Goal: Information Seeking & Learning: Learn about a topic

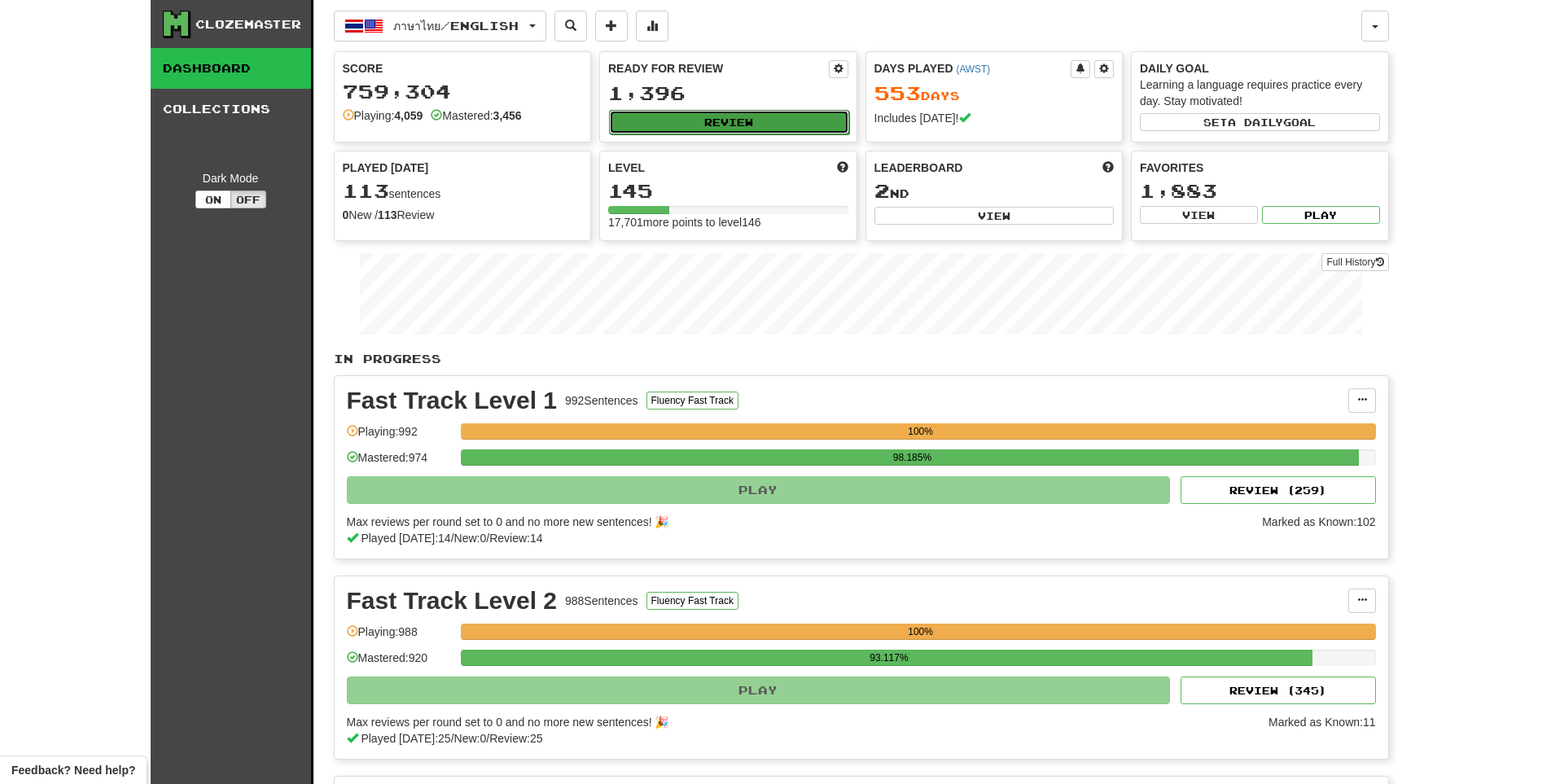
click at [812, 110] on button "Review" at bounding box center [729, 122] width 240 height 24
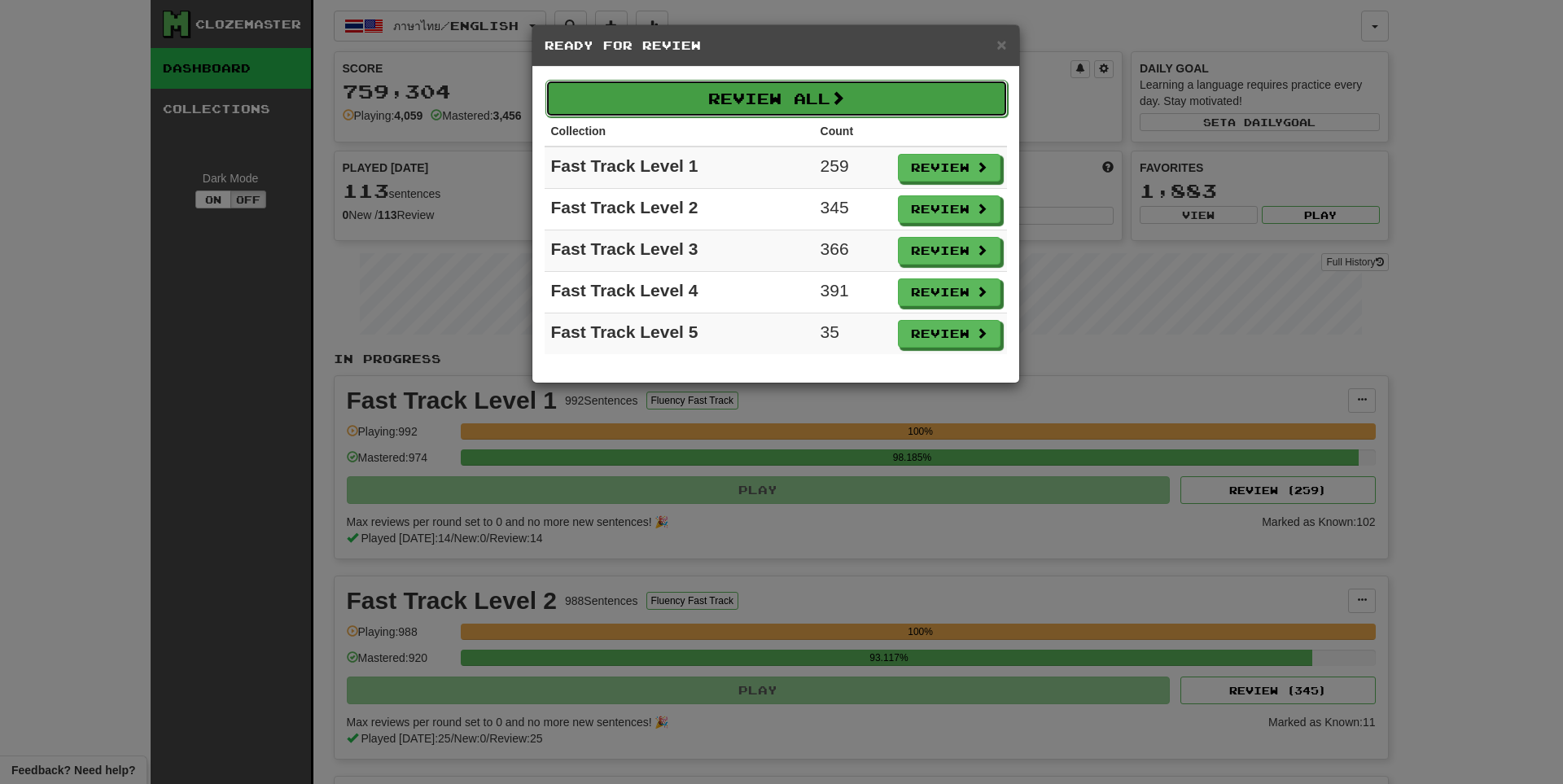
click at [824, 103] on button "Review All" at bounding box center [776, 98] width 463 height 37
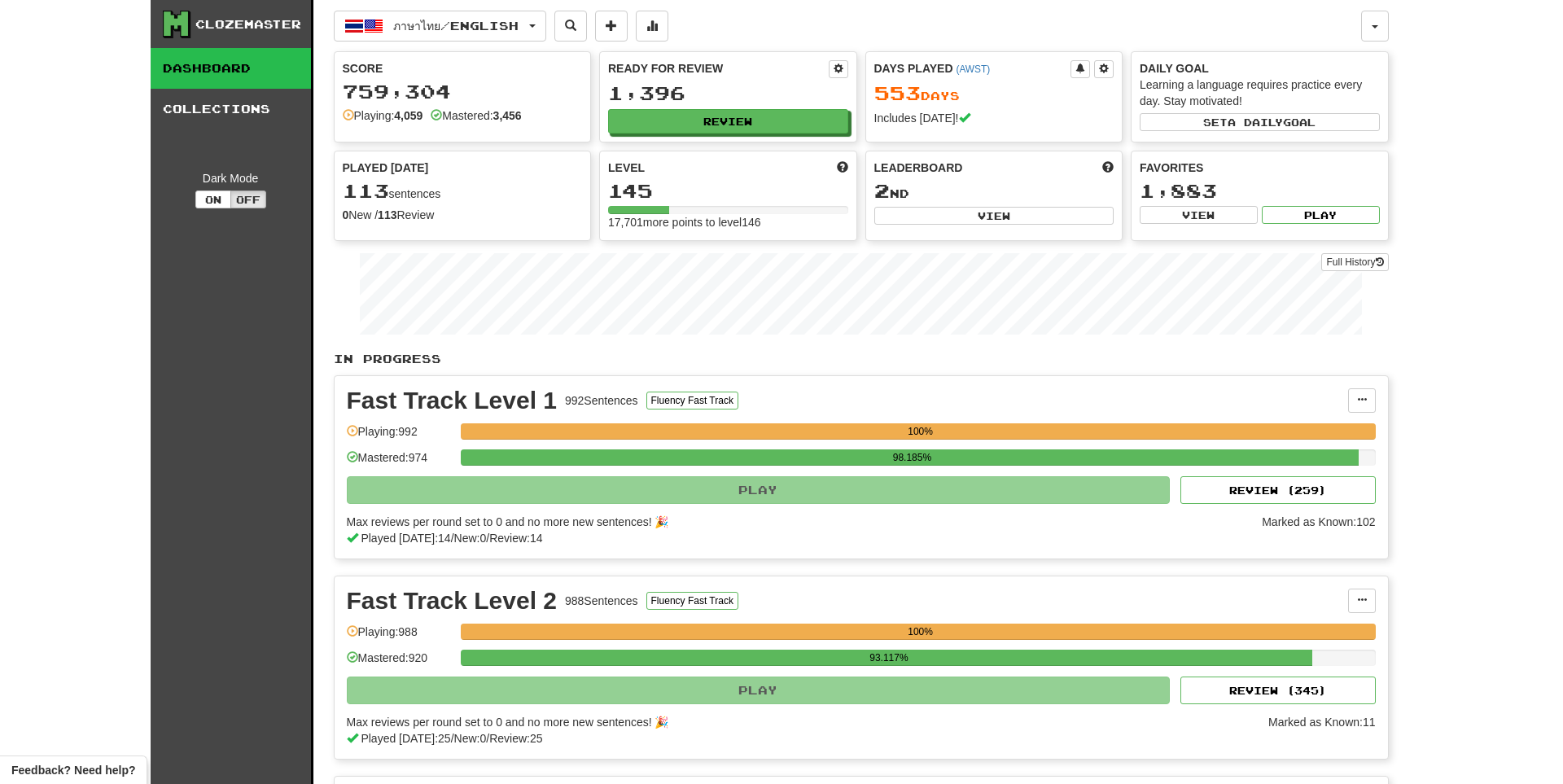
select select "**"
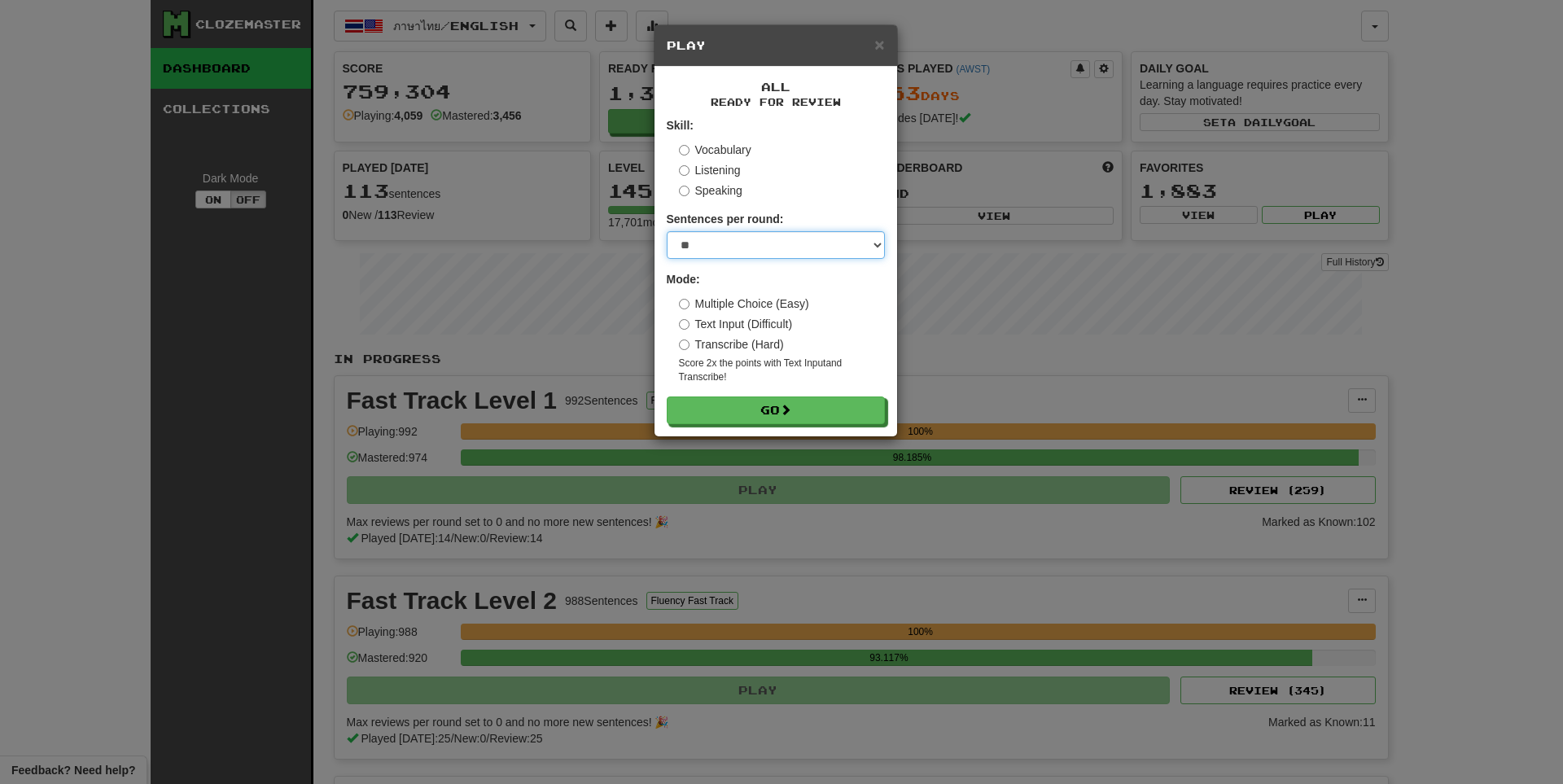
click at [832, 240] on select "* ** ** ** ** ** *** ********" at bounding box center [775, 245] width 218 height 28
click at [667, 231] on select "* ** ** ** ** ** *** ********" at bounding box center [775, 245] width 218 height 28
click at [830, 416] on button "Go" at bounding box center [776, 411] width 218 height 28
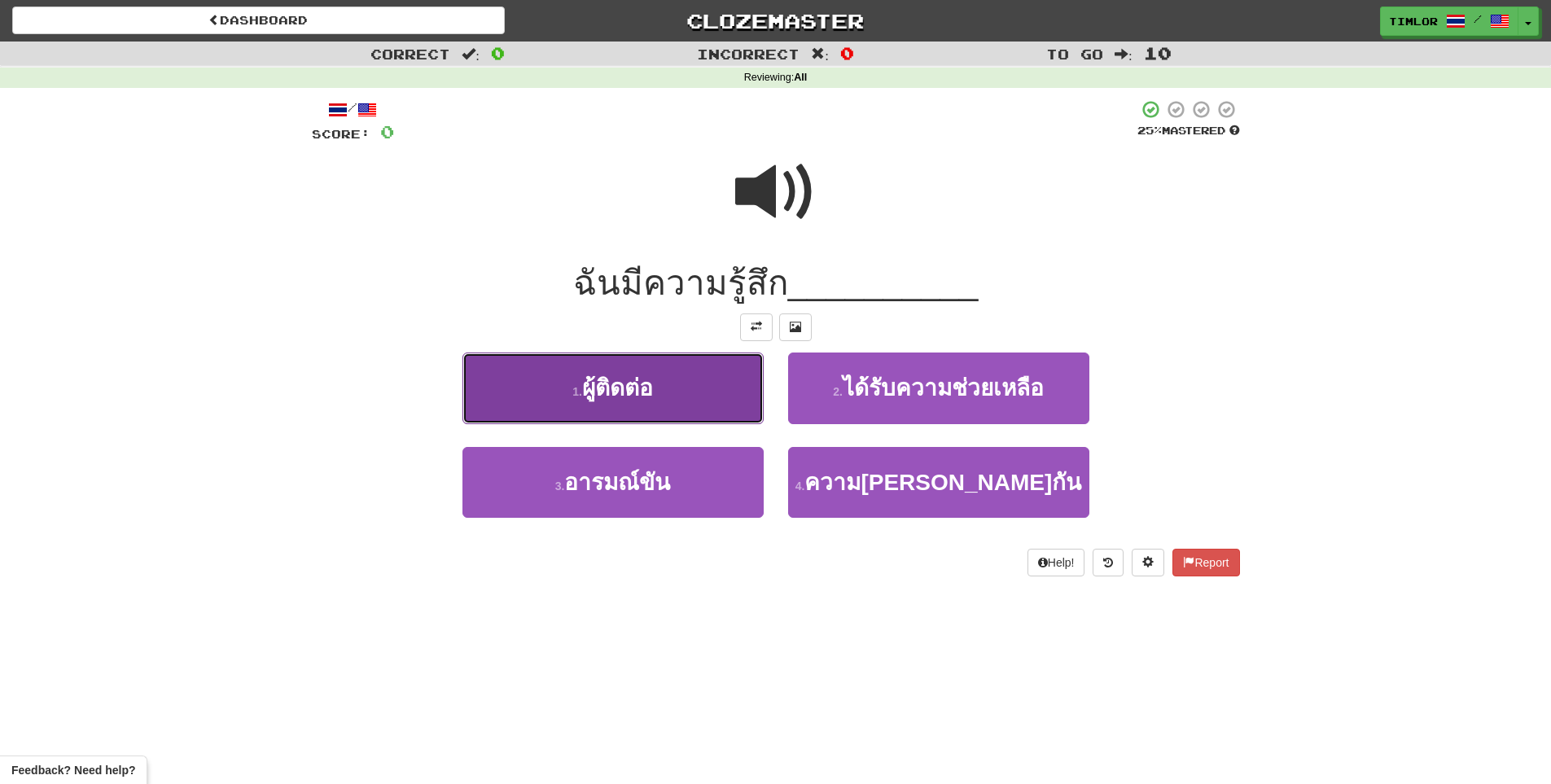
click at [695, 364] on button "1 . ผู้ติดต่อ" at bounding box center [614, 388] width 302 height 71
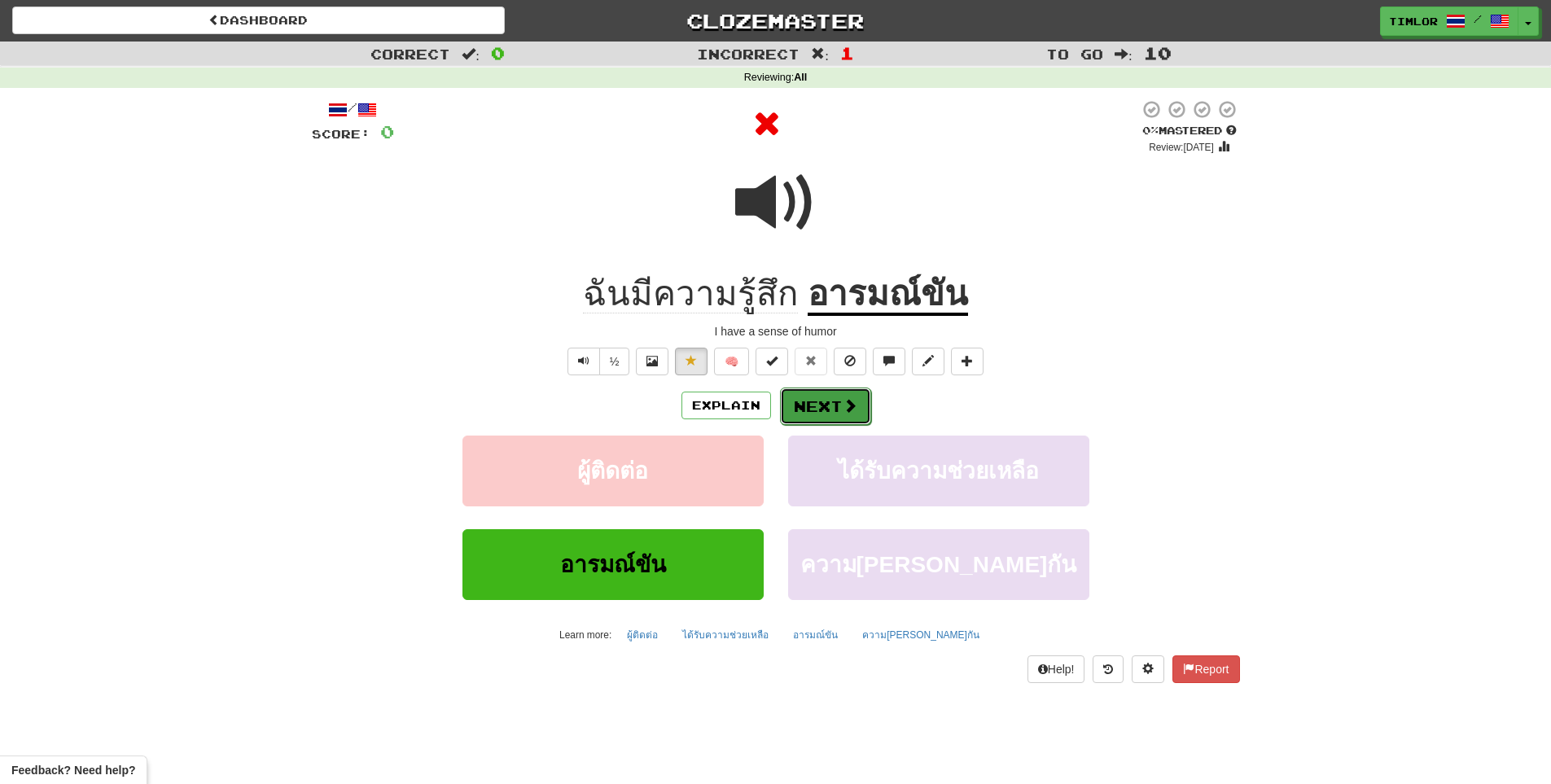
click at [818, 403] on button "Next" at bounding box center [825, 406] width 91 height 37
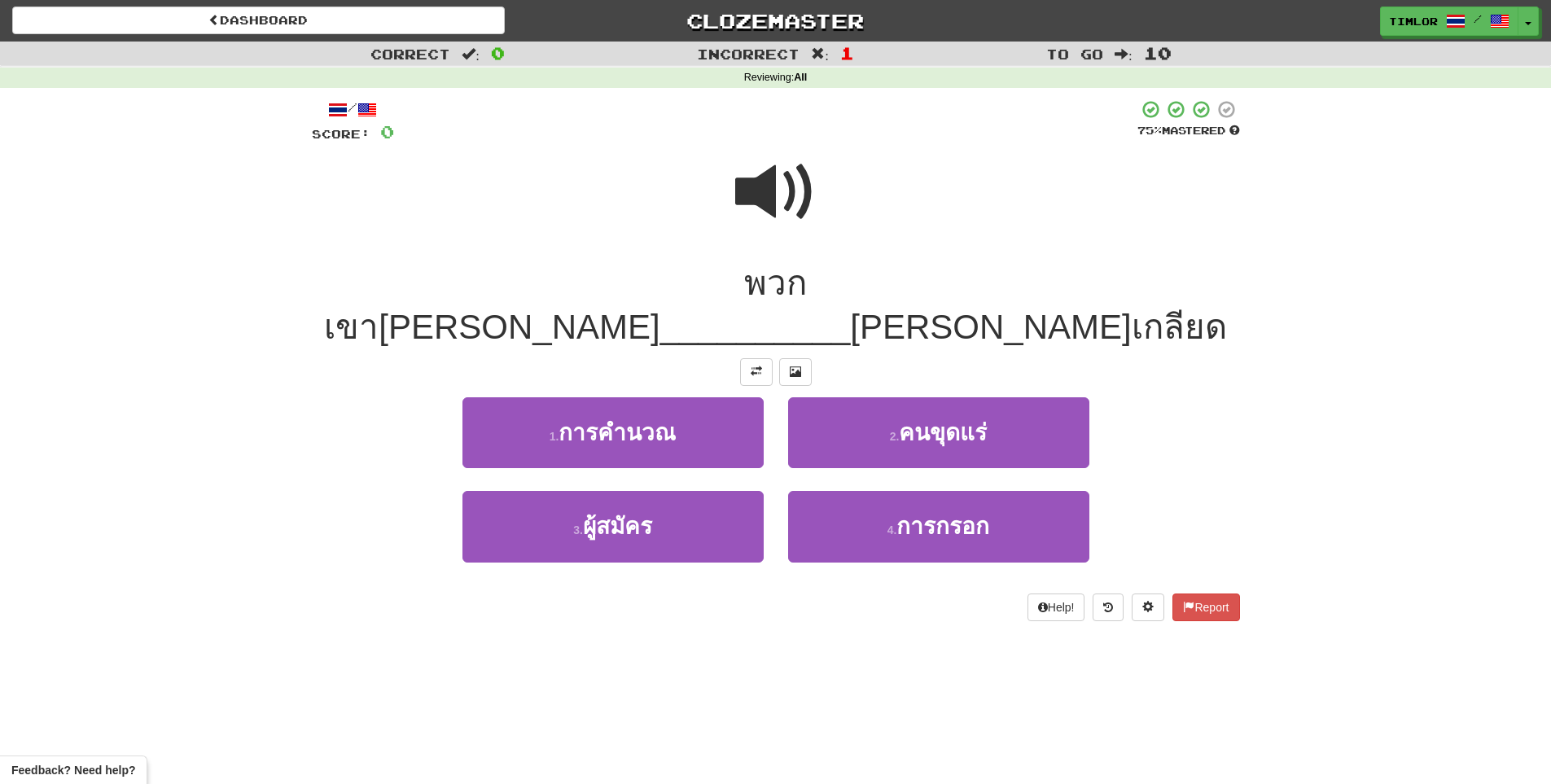
click at [788, 205] on span at bounding box center [776, 192] width 81 height 81
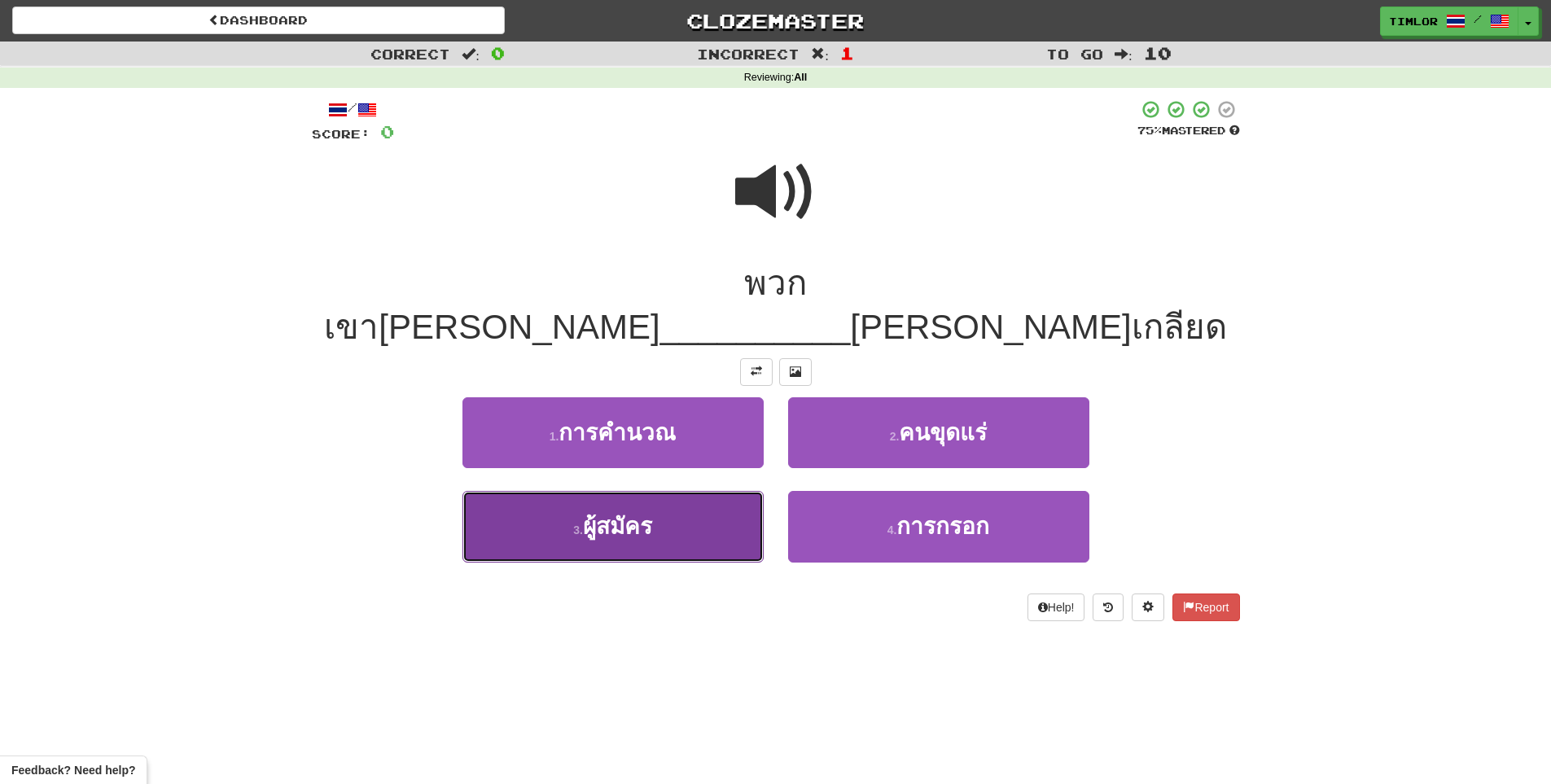
click at [719, 491] on button "3 . ผู้สมัคร" at bounding box center [614, 526] width 302 height 71
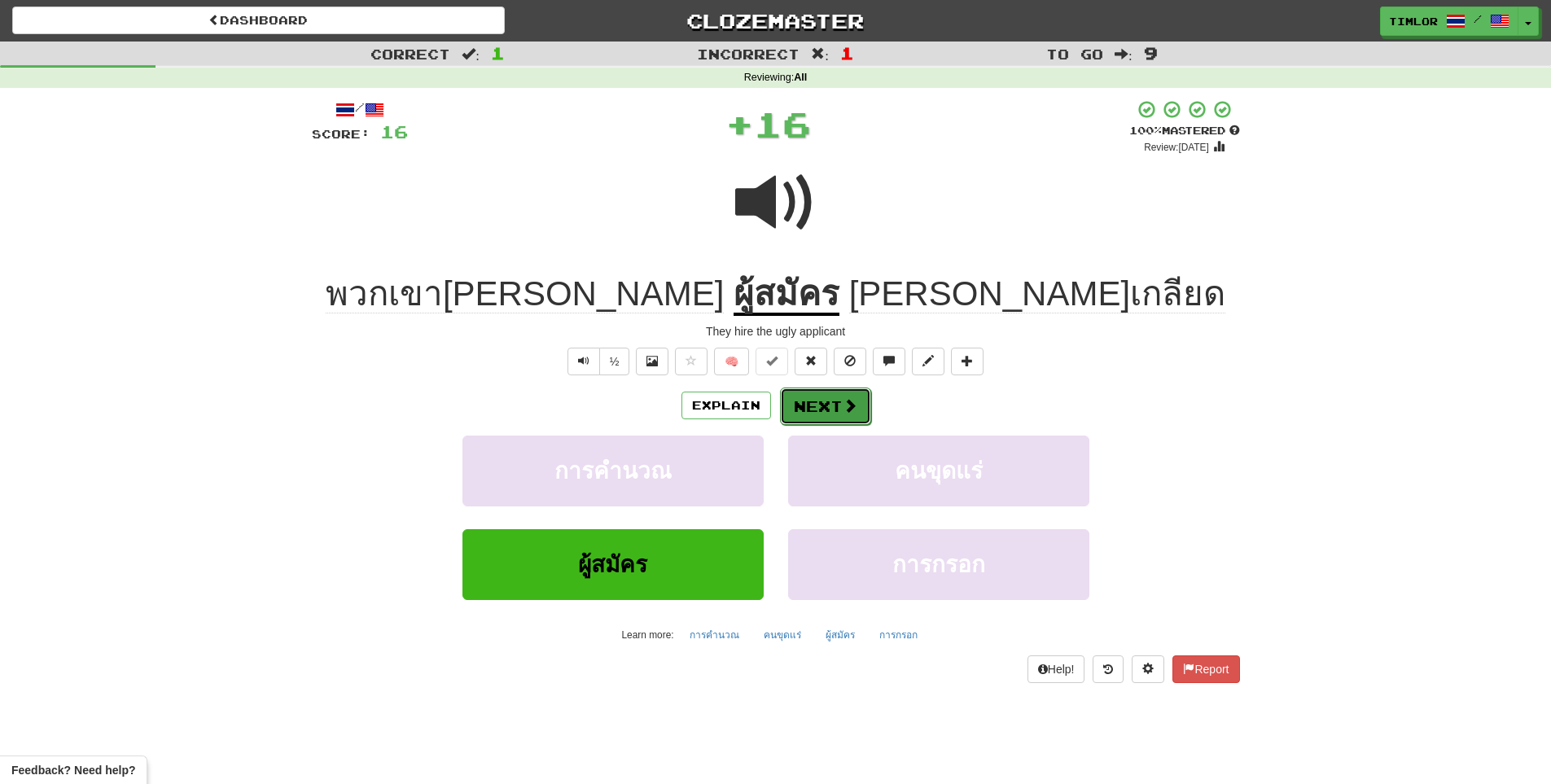
click at [788, 408] on button "Next" at bounding box center [825, 406] width 91 height 37
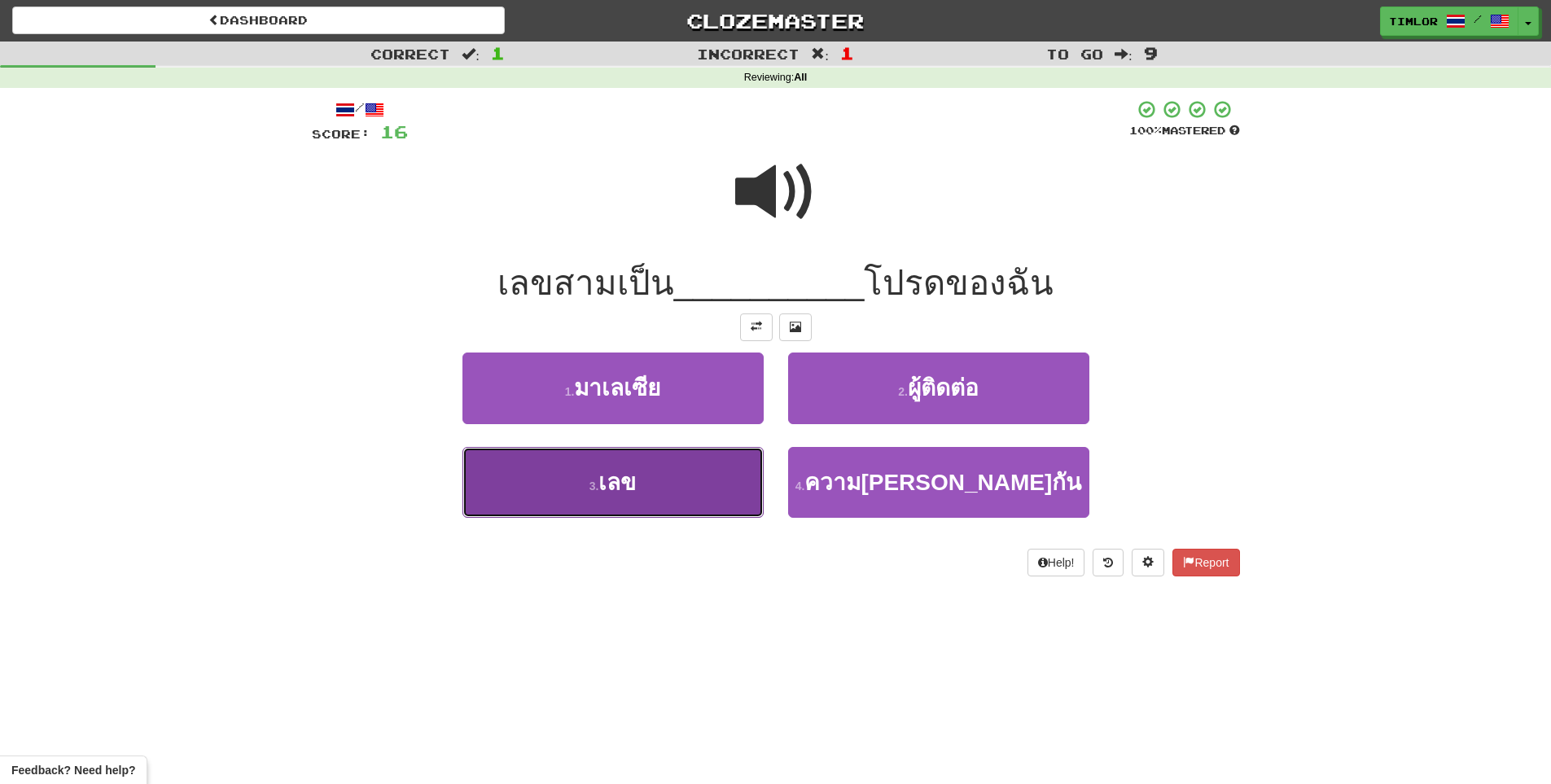
click at [721, 460] on button "3 . เลข" at bounding box center [614, 482] width 302 height 71
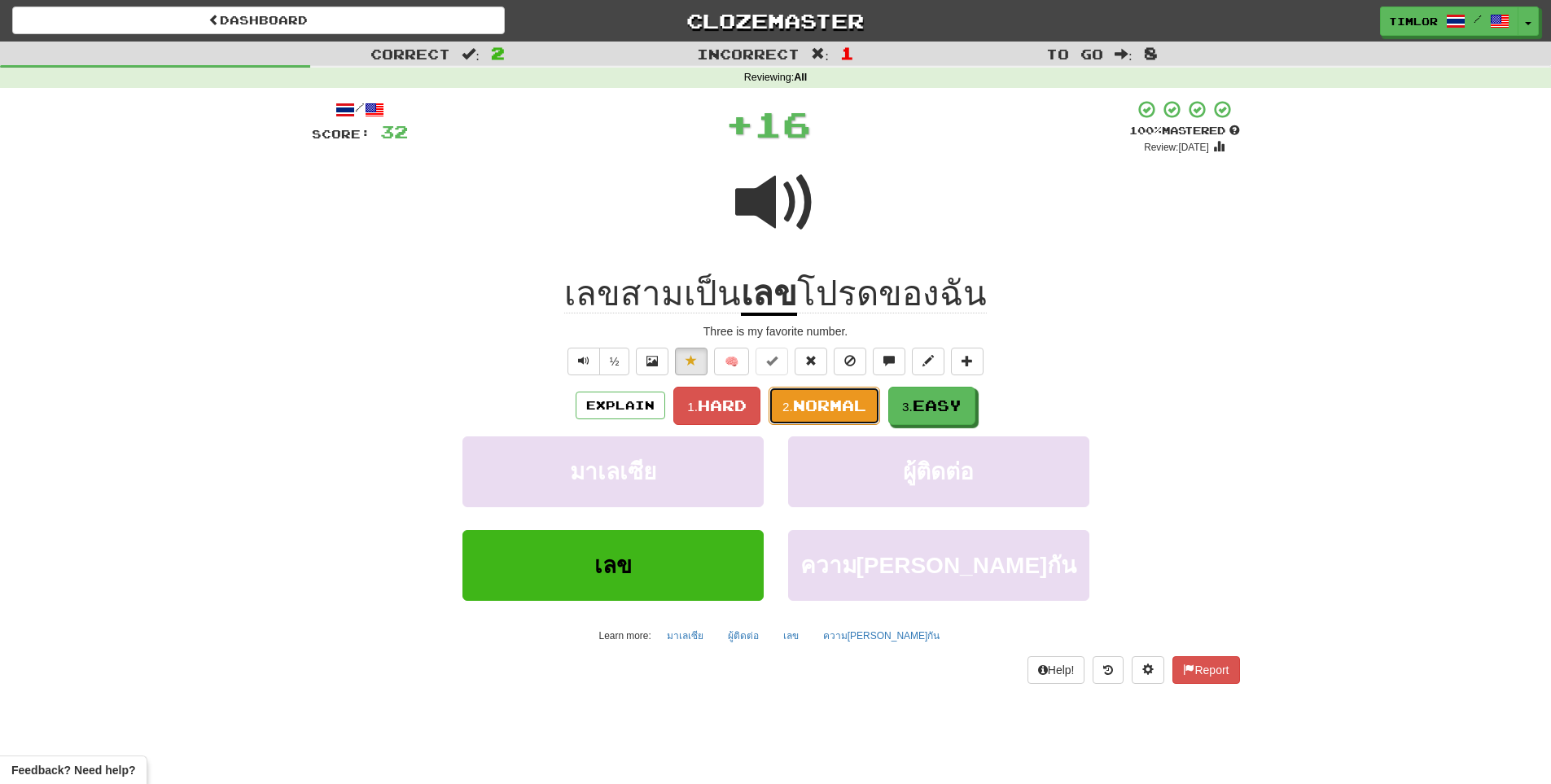
click at [808, 418] on button "2. Normal" at bounding box center [824, 406] width 111 height 38
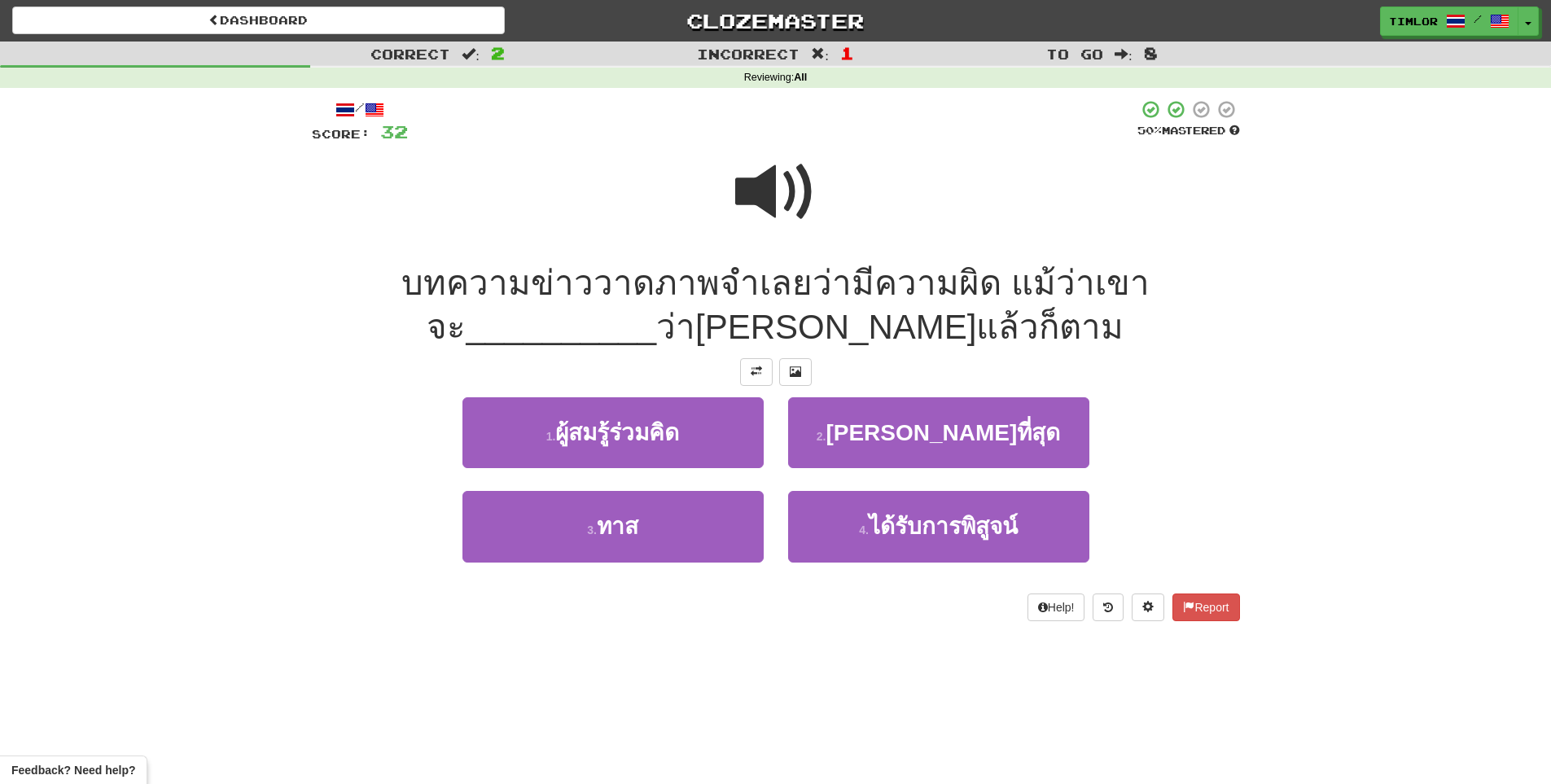
click at [782, 210] on span at bounding box center [776, 192] width 81 height 81
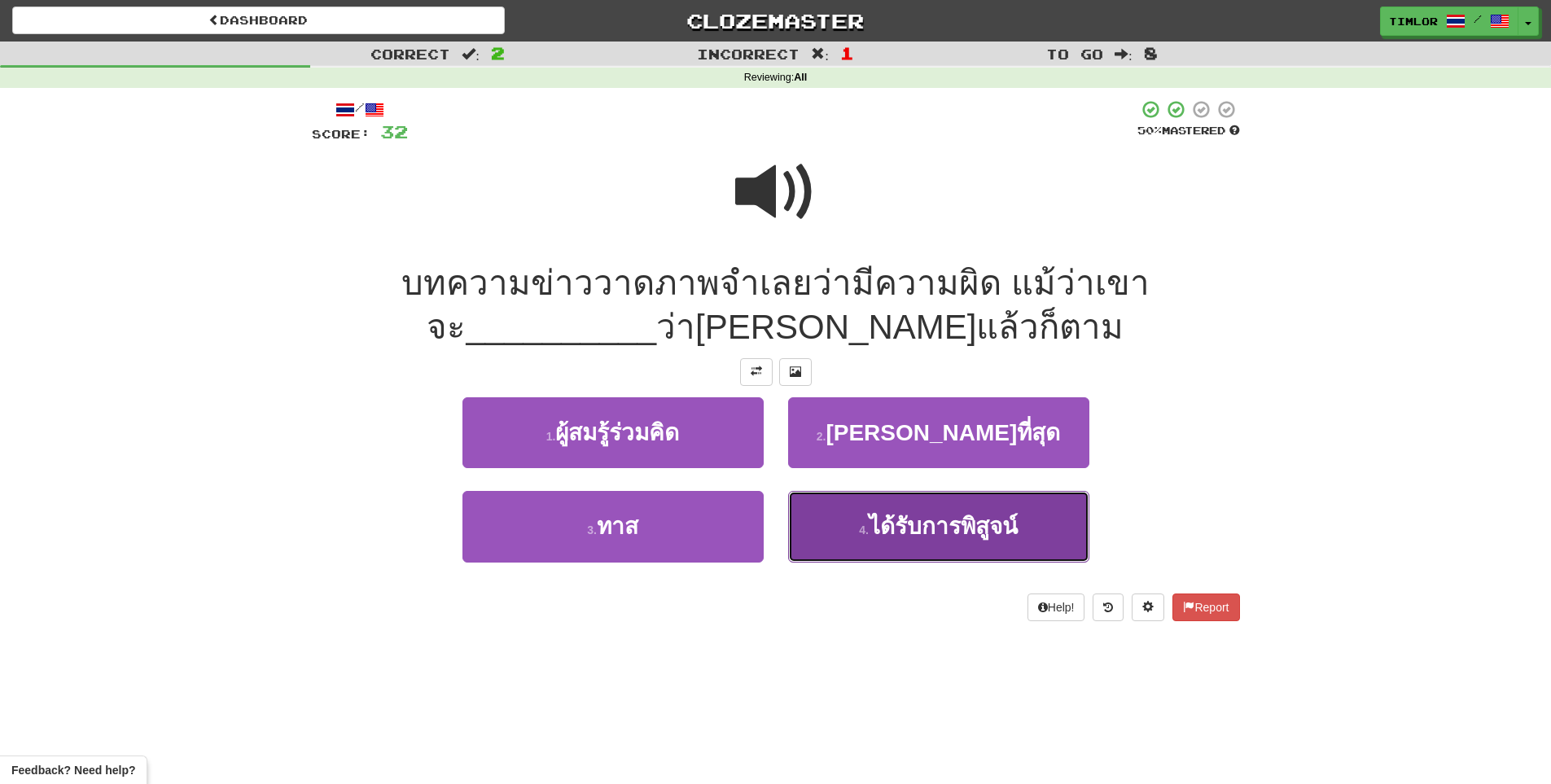
click at [878, 517] on span "ได้รับการพิสูจน์" at bounding box center [943, 526] width 149 height 25
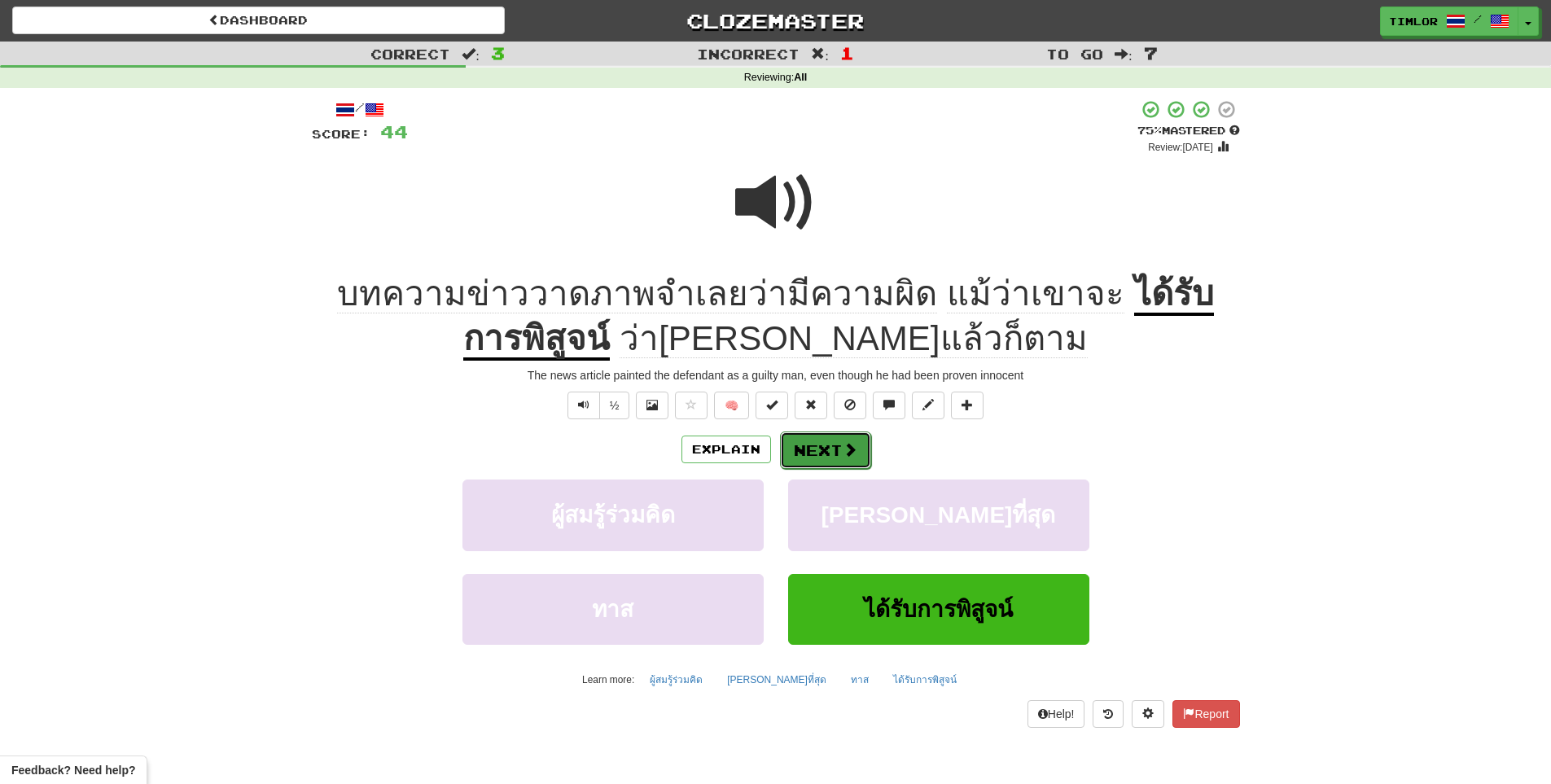
click at [859, 446] on button "Next" at bounding box center [825, 450] width 91 height 37
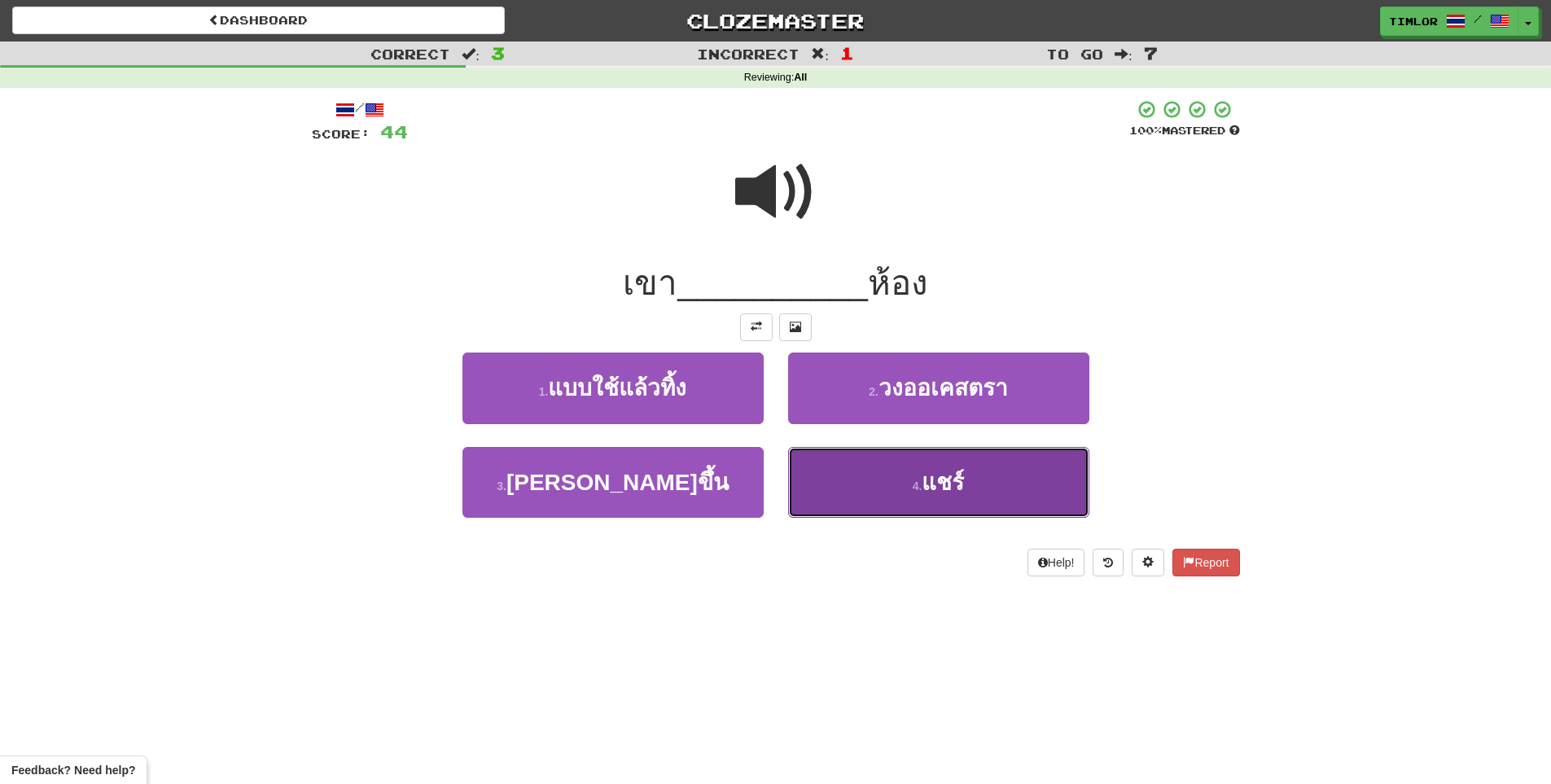
click at [859, 449] on button "4 . แชร์" at bounding box center [939, 482] width 302 height 71
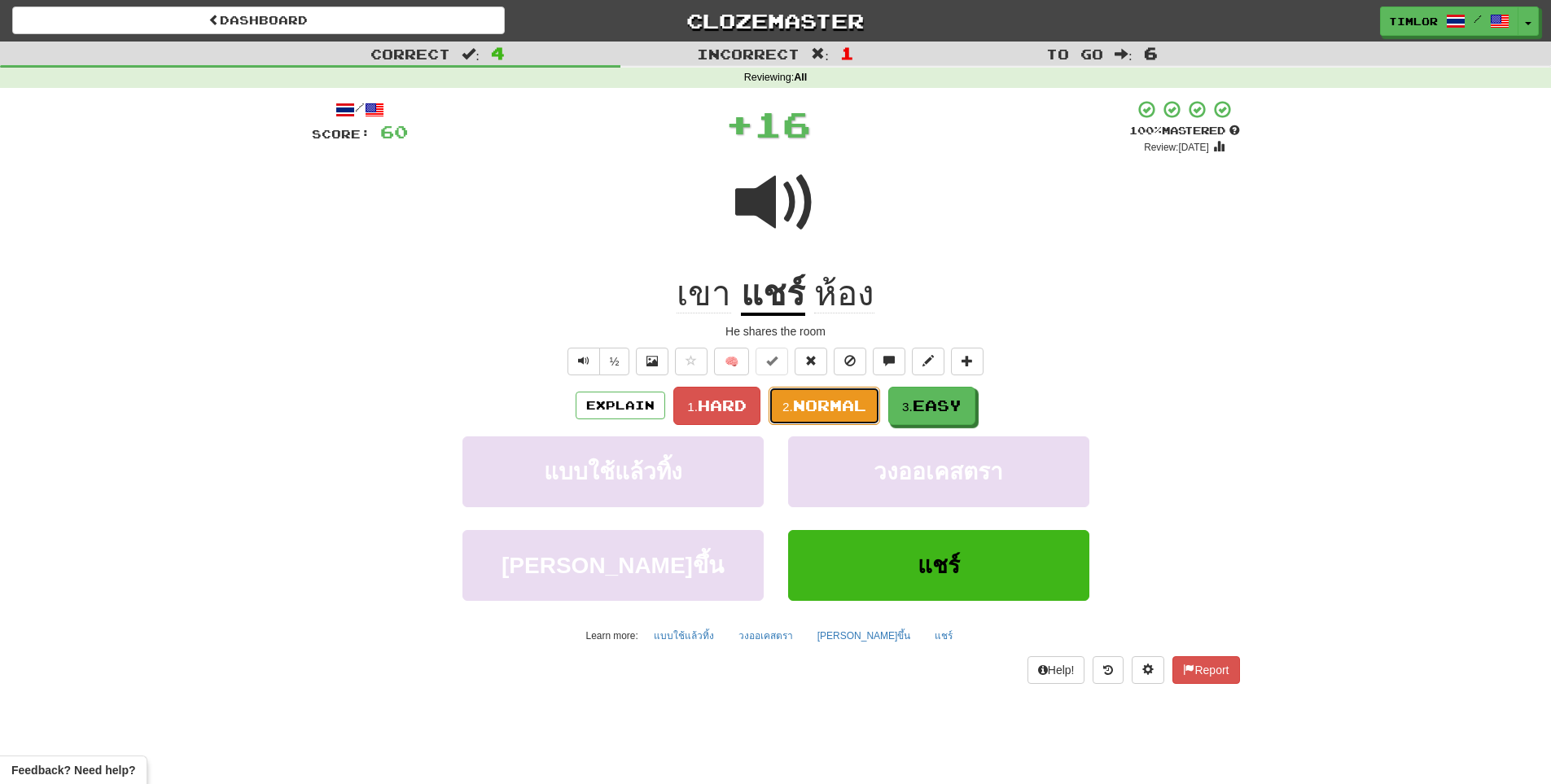
click at [861, 409] on span "Normal" at bounding box center [829, 405] width 73 height 18
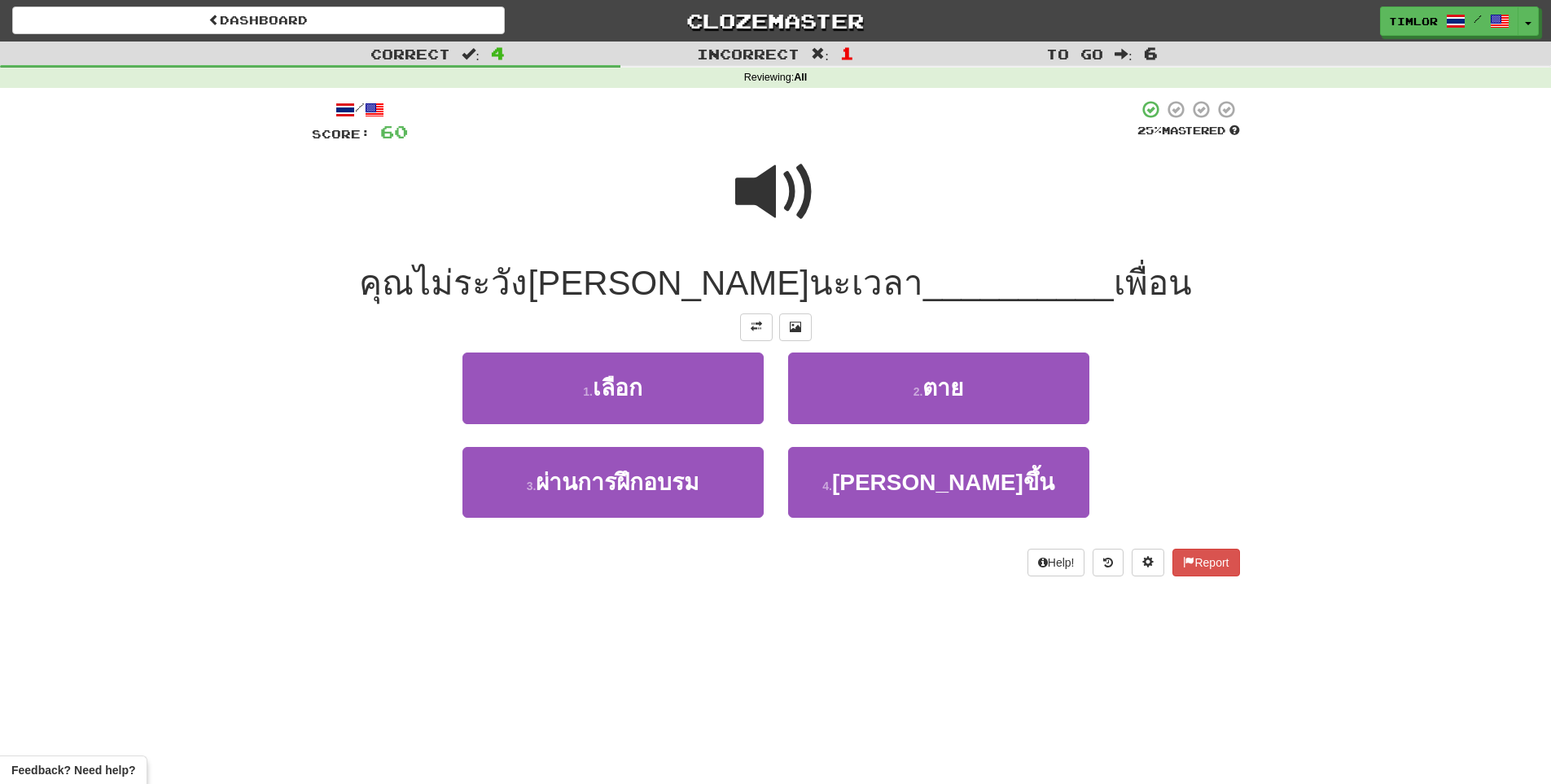
click at [785, 173] on span at bounding box center [776, 192] width 81 height 81
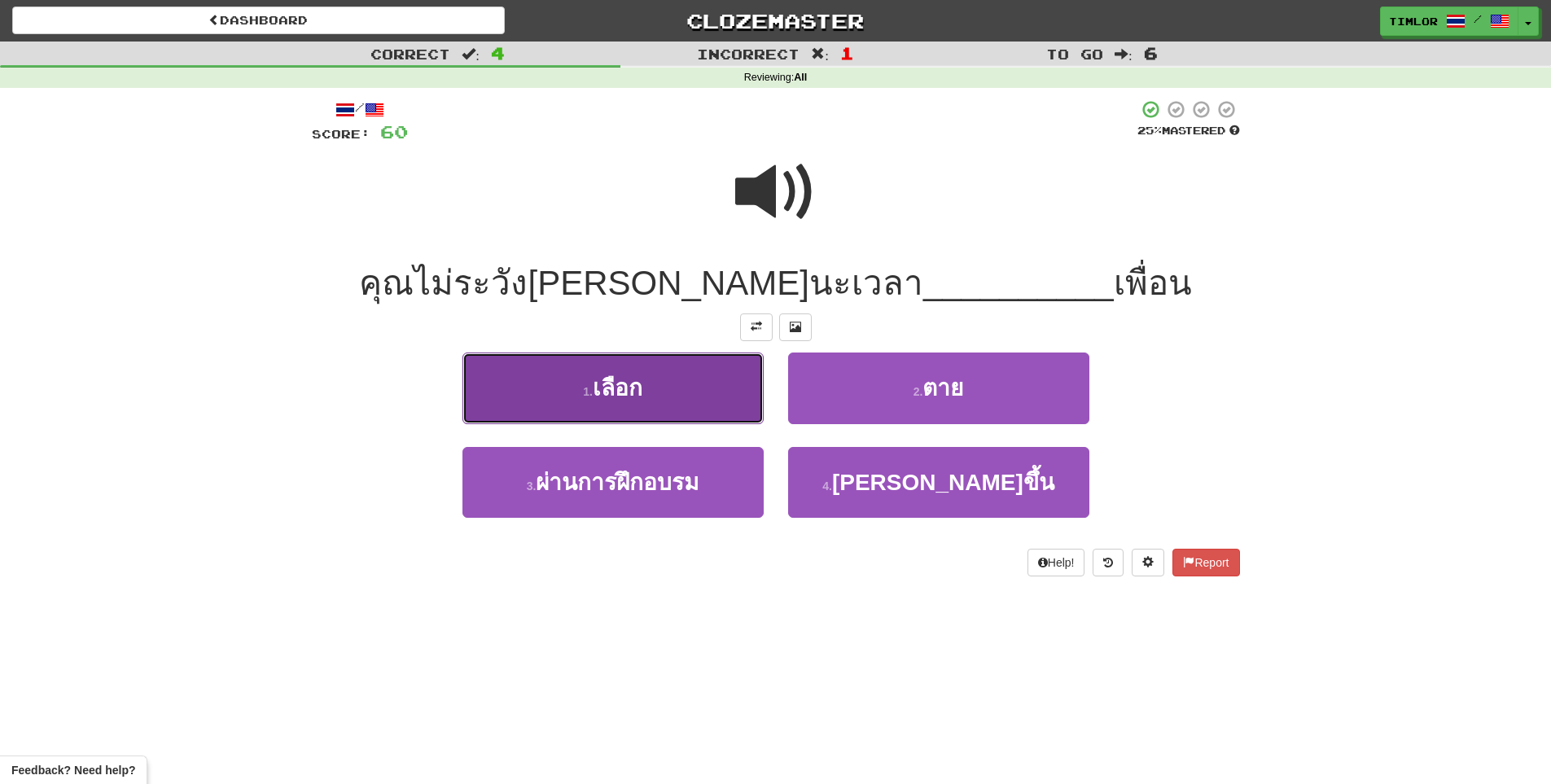
click at [729, 413] on button "1 . เลือก" at bounding box center [614, 388] width 302 height 71
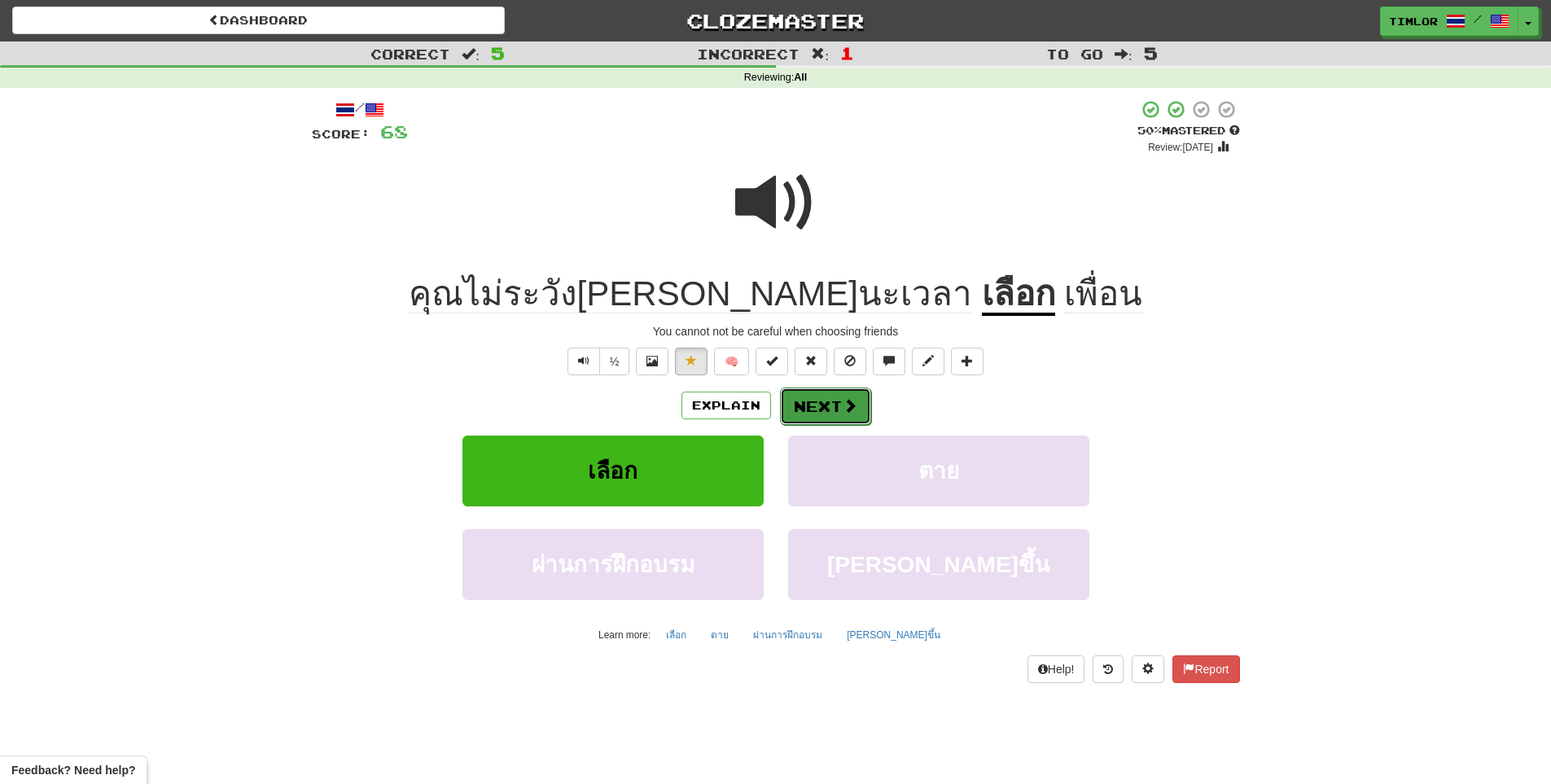
click at [838, 392] on button "Next" at bounding box center [825, 406] width 91 height 37
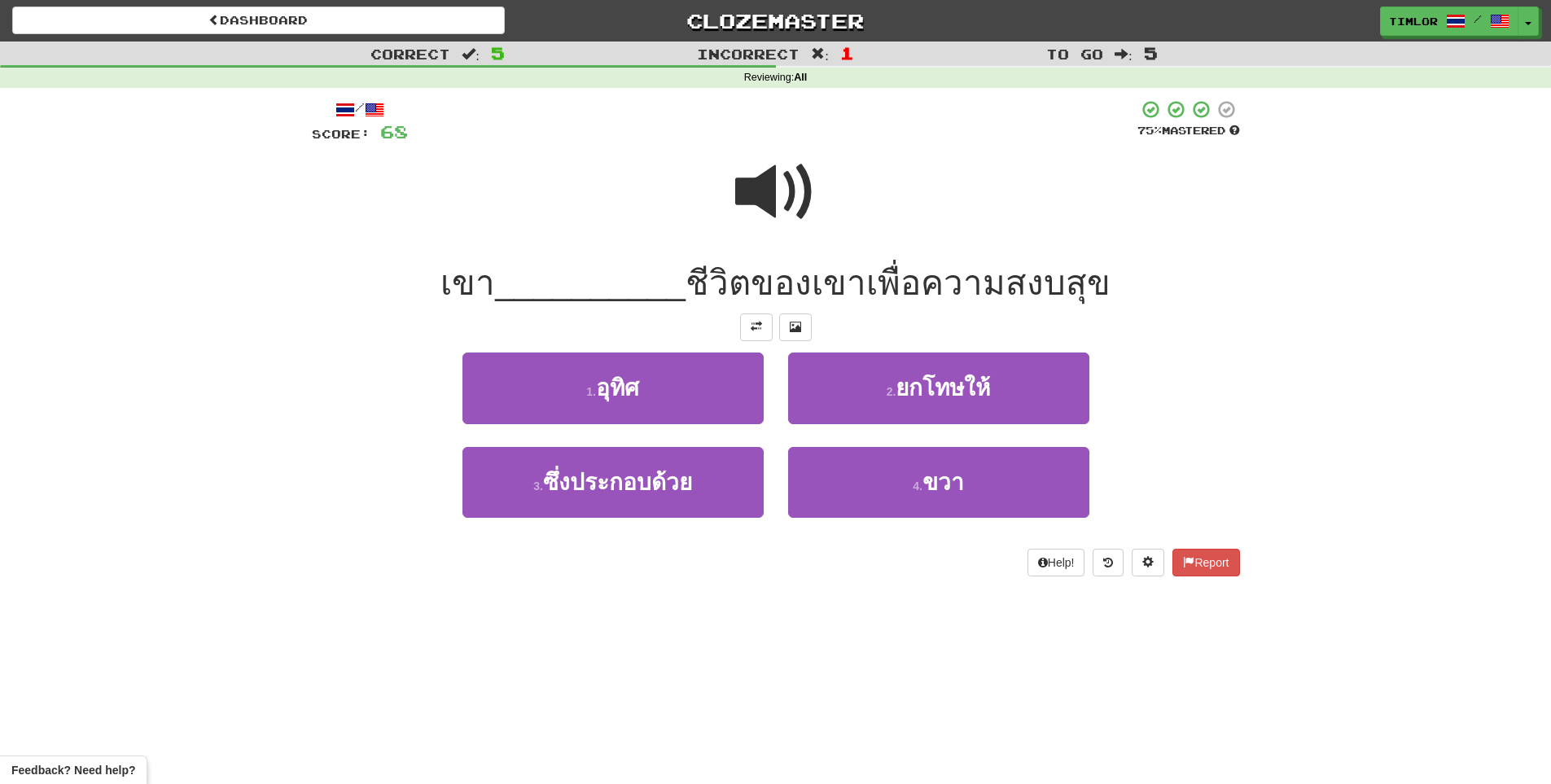
click at [786, 178] on span at bounding box center [776, 192] width 81 height 81
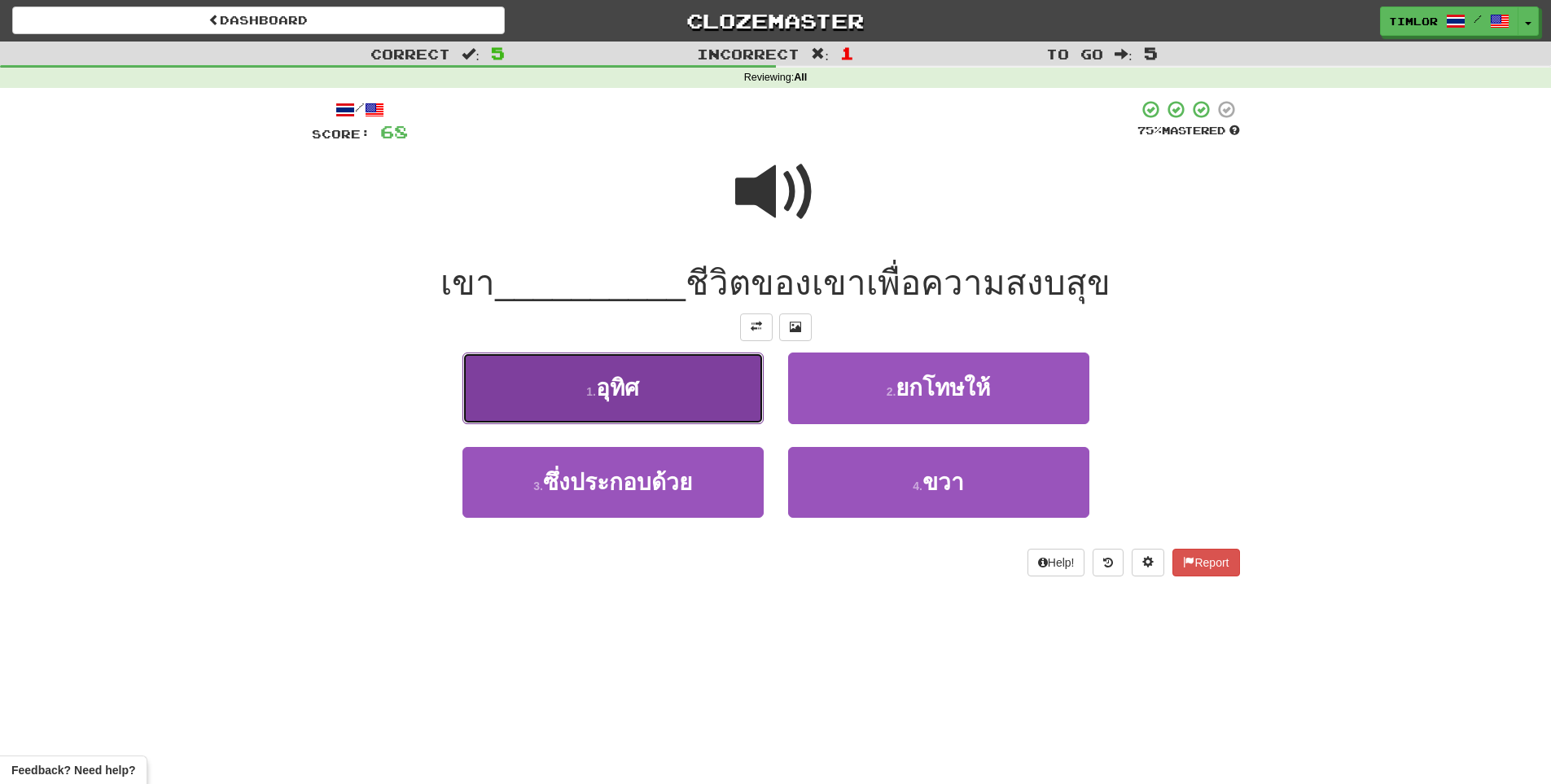
click at [748, 389] on button "1 . อุทิศ" at bounding box center [614, 388] width 302 height 71
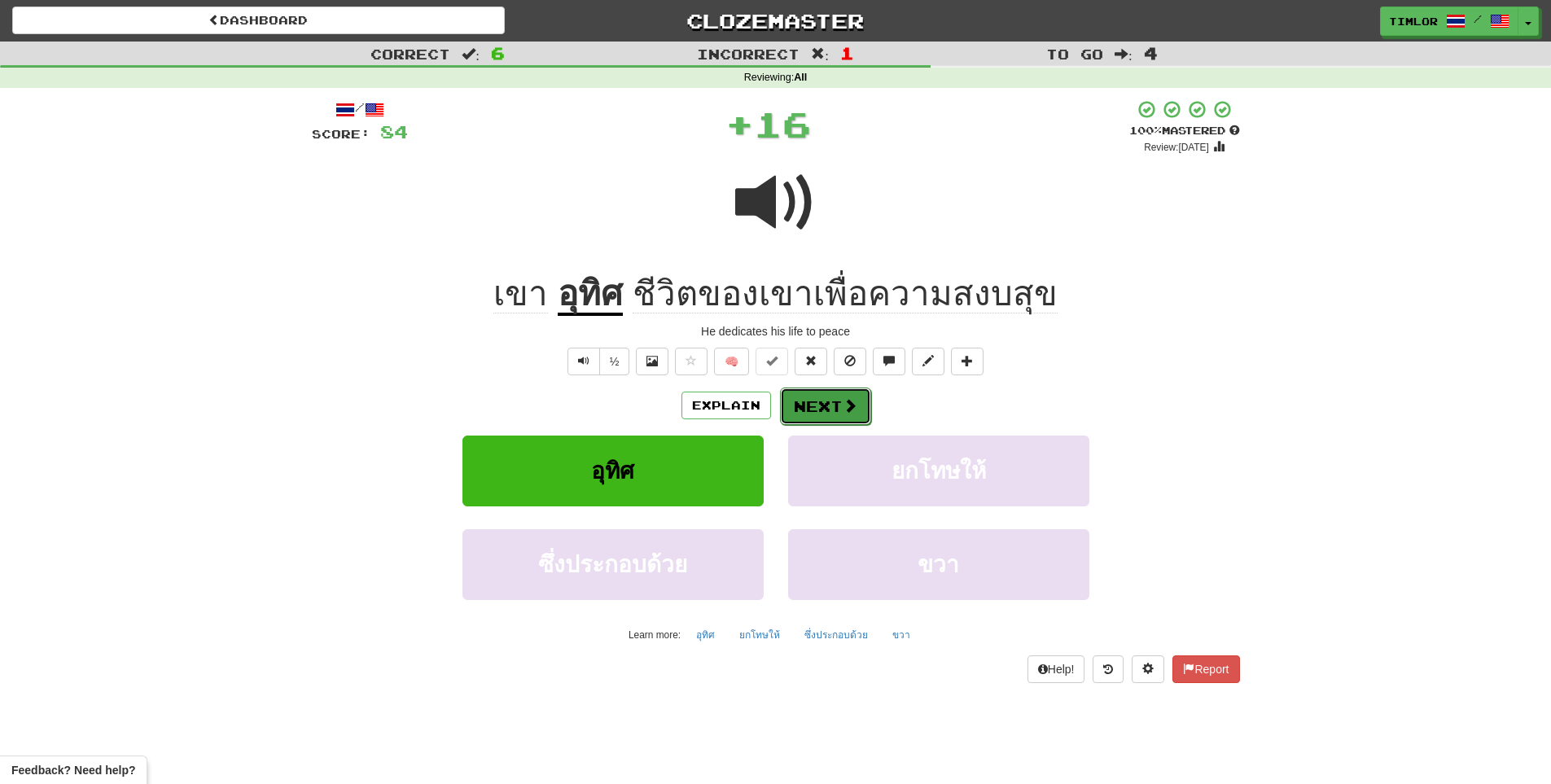
click at [835, 400] on button "Next" at bounding box center [825, 406] width 91 height 37
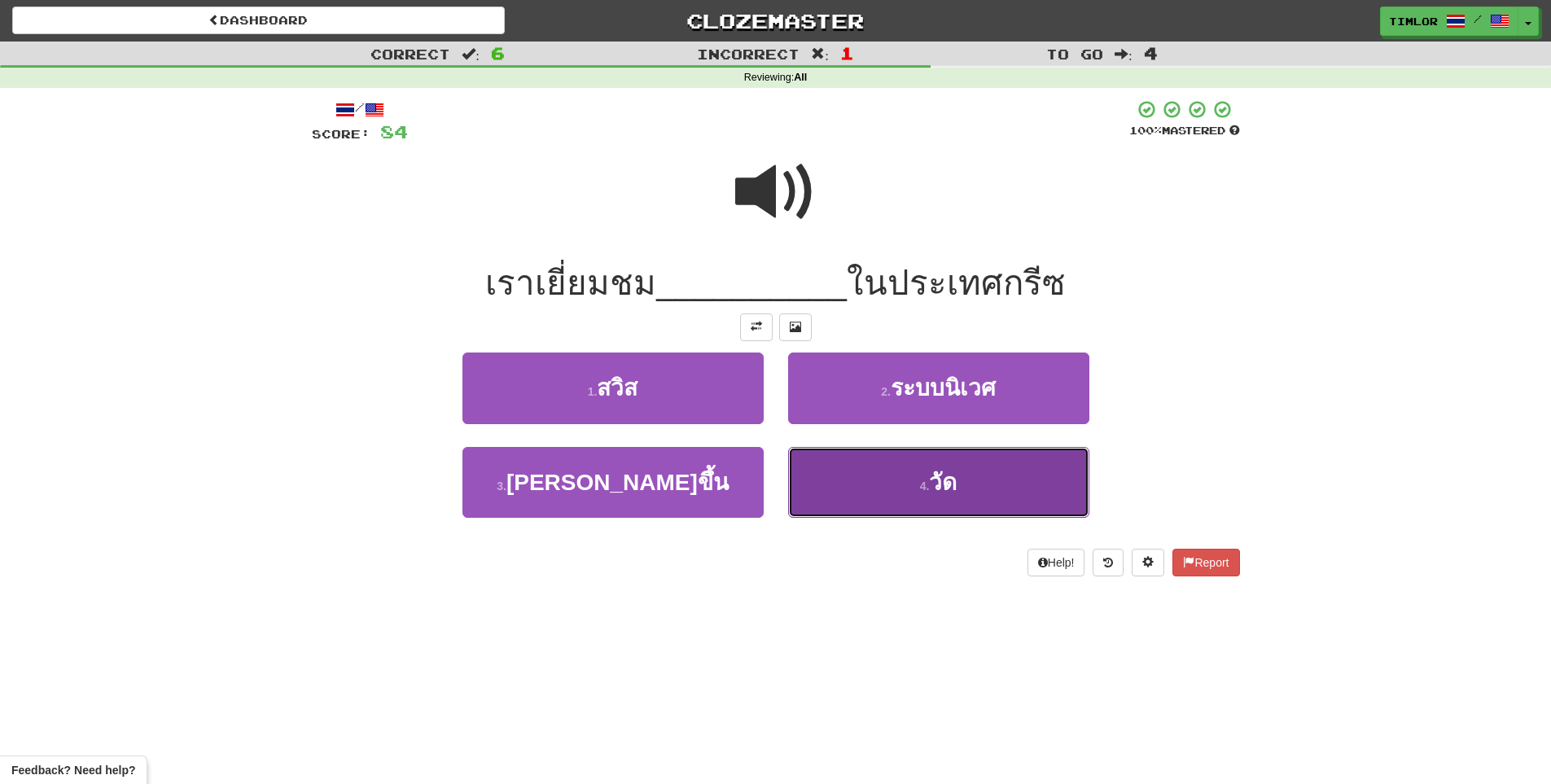
click at [876, 493] on button "4 . วัด" at bounding box center [939, 482] width 302 height 71
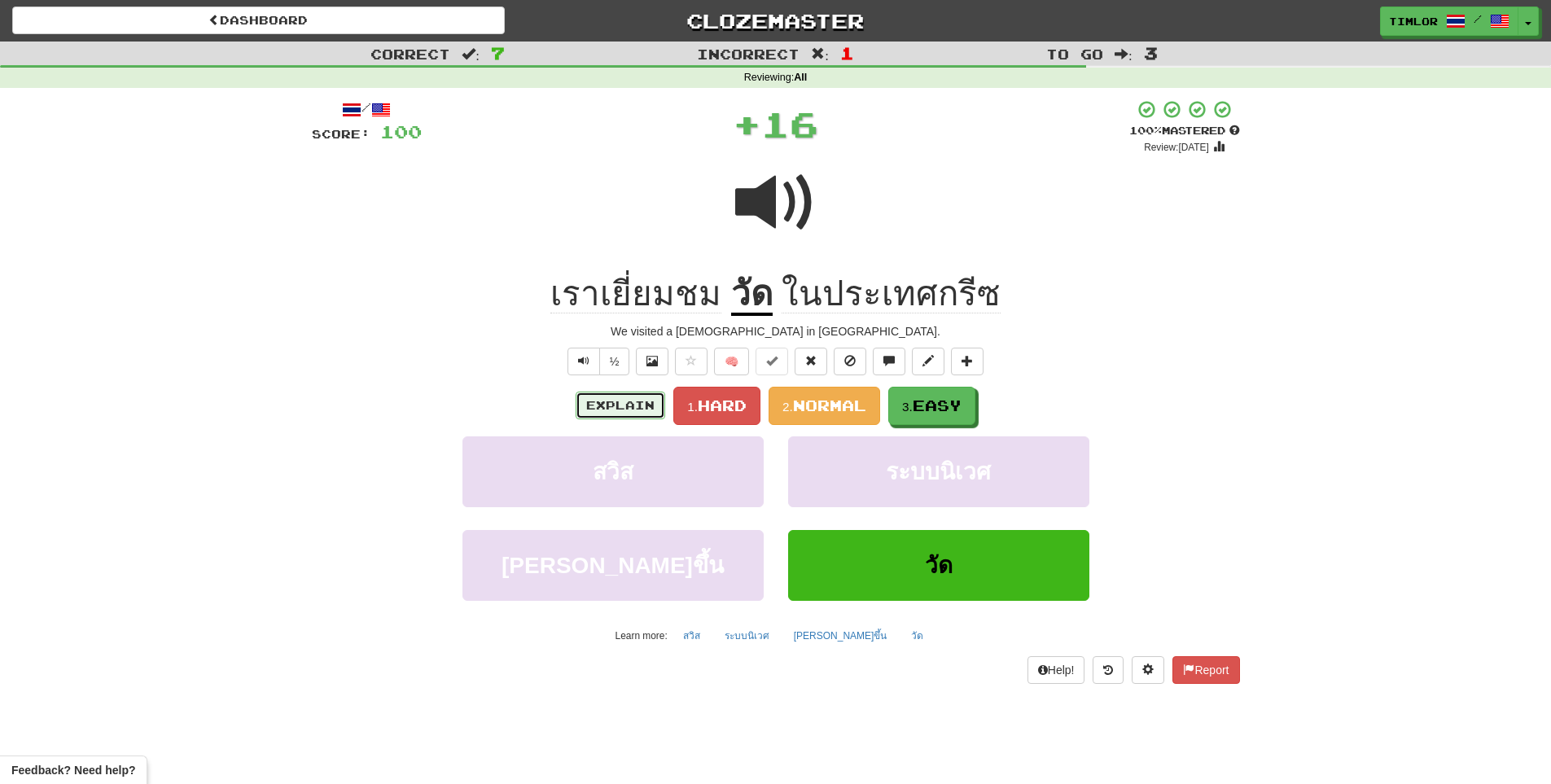
click at [636, 391] on button "Explain" at bounding box center [620, 405] width 90 height 28
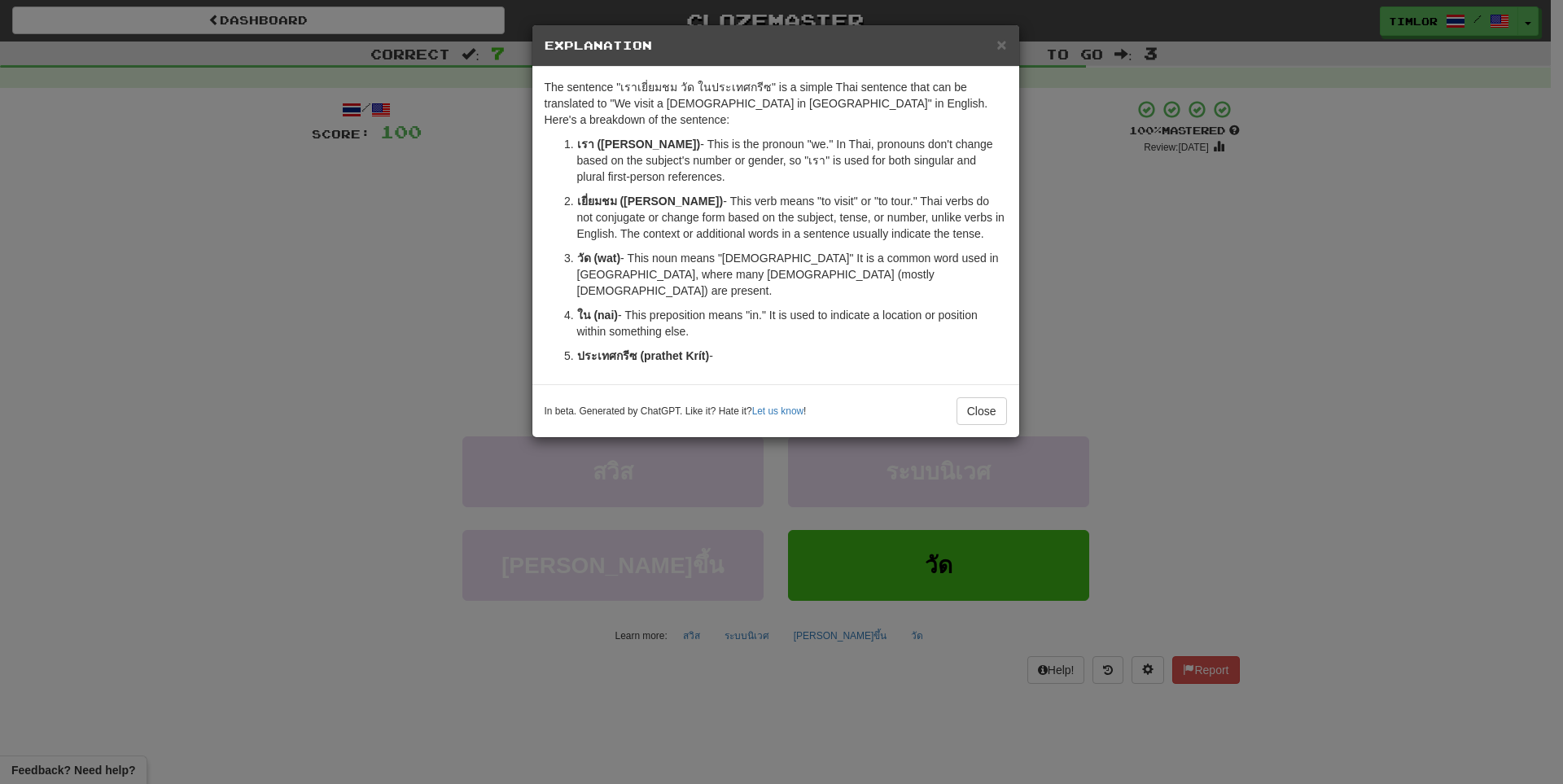
click at [993, 394] on div "In beta. Generated by ChatGPT. Like it? Hate it? Let us know ! Close" at bounding box center [775, 410] width 487 height 53
drag, startPoint x: 992, startPoint y: 392, endPoint x: 981, endPoint y: 388, distance: 11.7
click at [990, 392] on div "In beta. Generated by ChatGPT. Like it? Hate it? Let us know ! Close" at bounding box center [775, 410] width 487 height 53
click at [978, 383] on div "× Explanation The sentence "เราเยี่ยมชม วัด ในประเทศกรีซ" is a simple Thai sent…" at bounding box center [775, 231] width 489 height 414
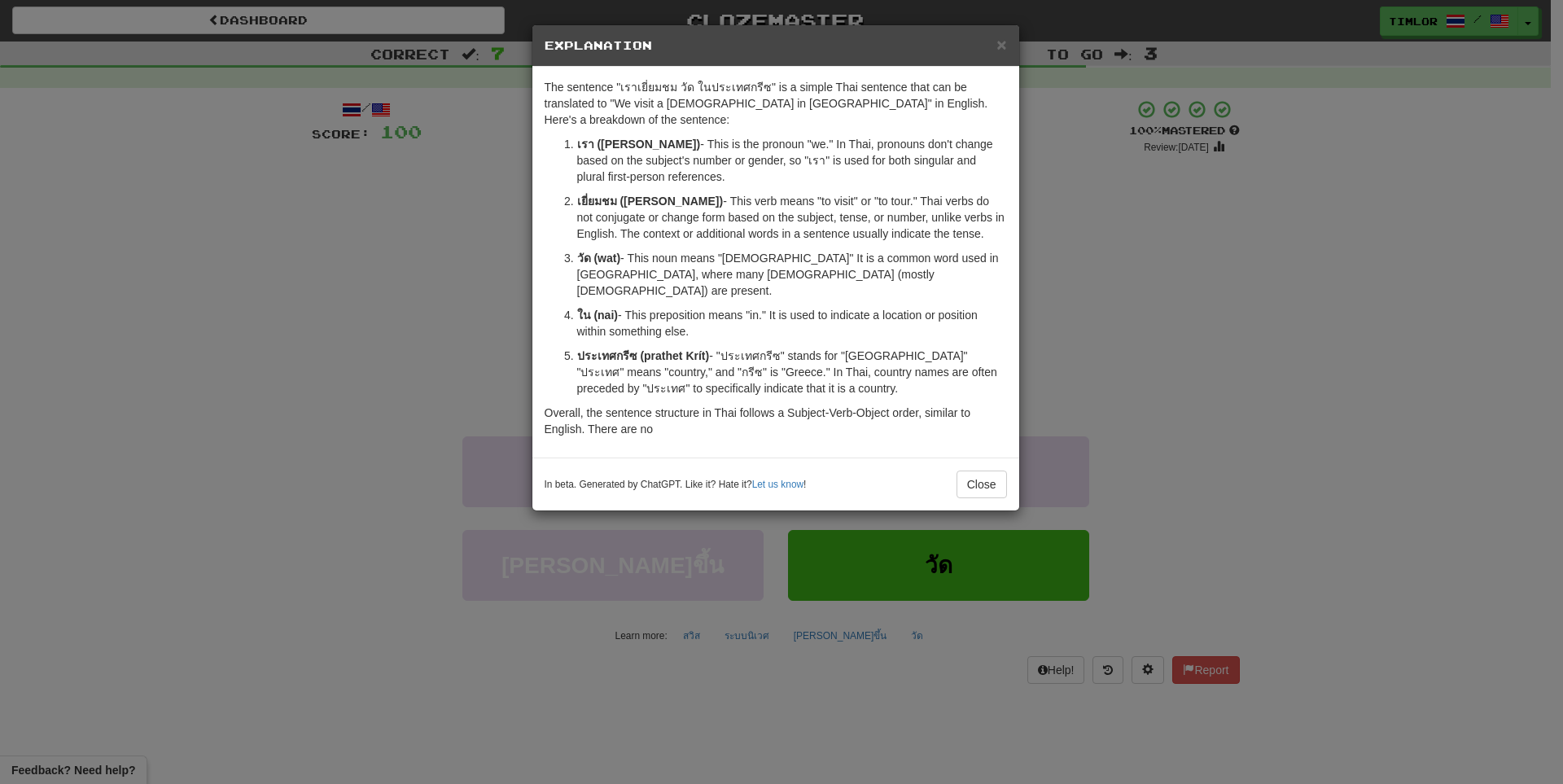
click at [967, 465] on div "In beta. Generated by ChatGPT. Like it? Hate it? Let us know ! Close" at bounding box center [775, 483] width 487 height 53
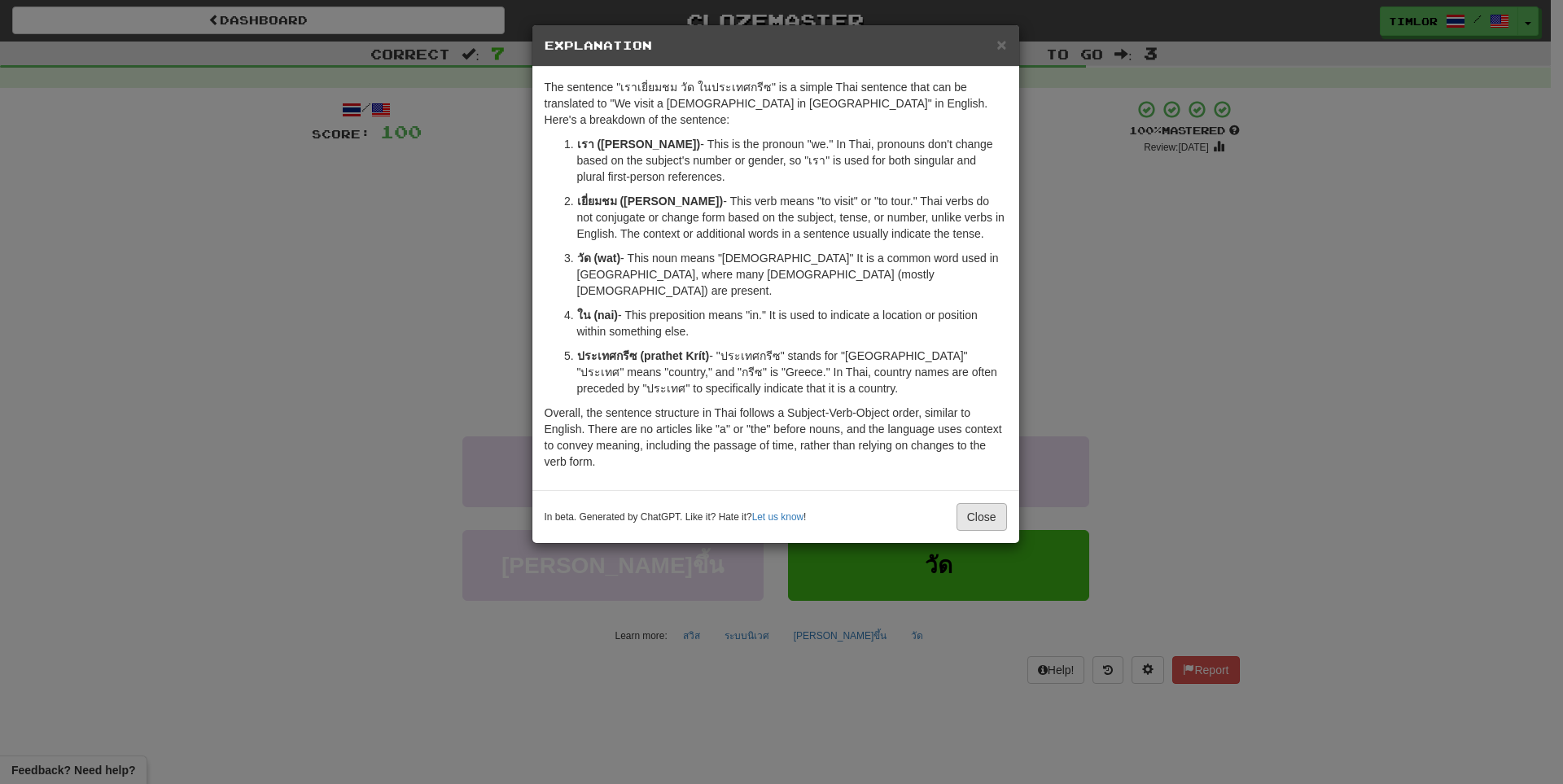
click at [966, 451] on div "The sentence "เราเยี่ยมชม วัด ในประเทศกรีซ" is a simple Thai sentence that can …" at bounding box center [775, 277] width 487 height 423
click at [964, 490] on div "In beta. Generated by ChatGPT. Like it? Hate it? Let us know ! Close" at bounding box center [775, 516] width 487 height 53
click at [994, 503] on button "Close" at bounding box center [981, 517] width 51 height 28
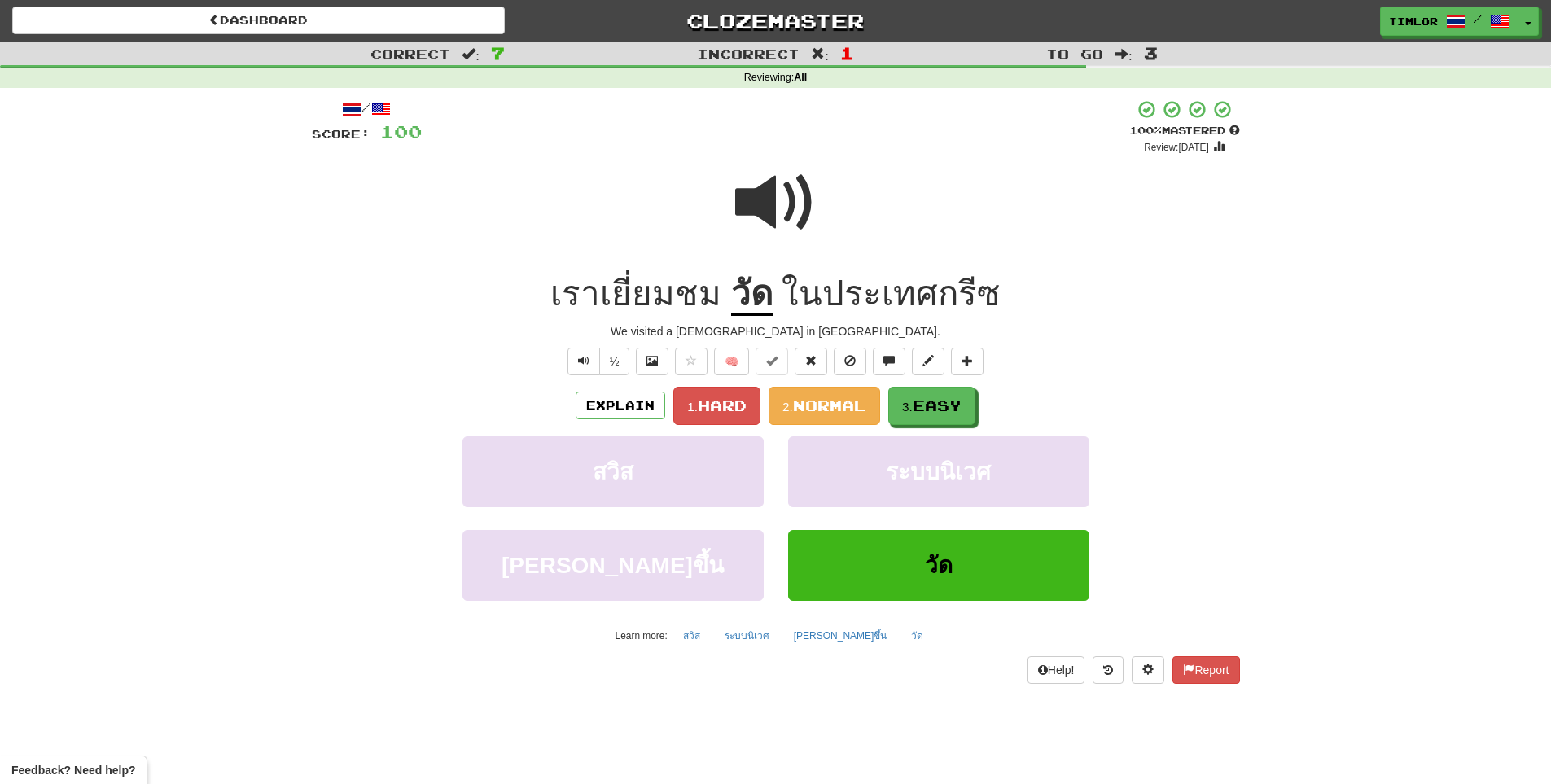
click at [812, 427] on div "Explain 1. Hard 2. Normal 3. Easy สวิส ระบบนิเวศ เพิ่มขึ้น วัด Learn more: สวิส…" at bounding box center [776, 518] width 928 height 262
click at [810, 419] on button "2. Normal" at bounding box center [824, 406] width 111 height 38
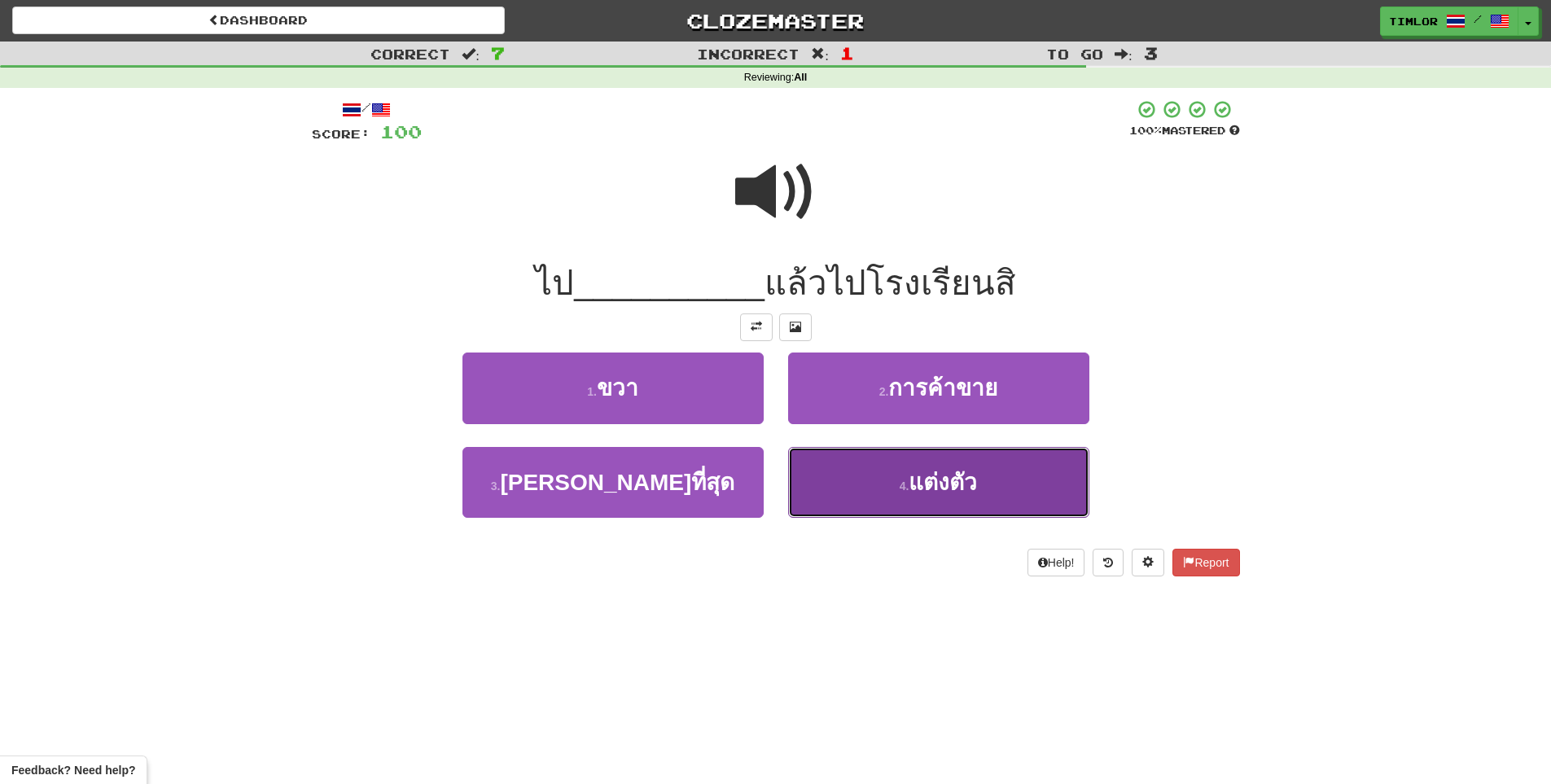
click at [868, 468] on button "4 . แต่งตัว" at bounding box center [939, 482] width 302 height 71
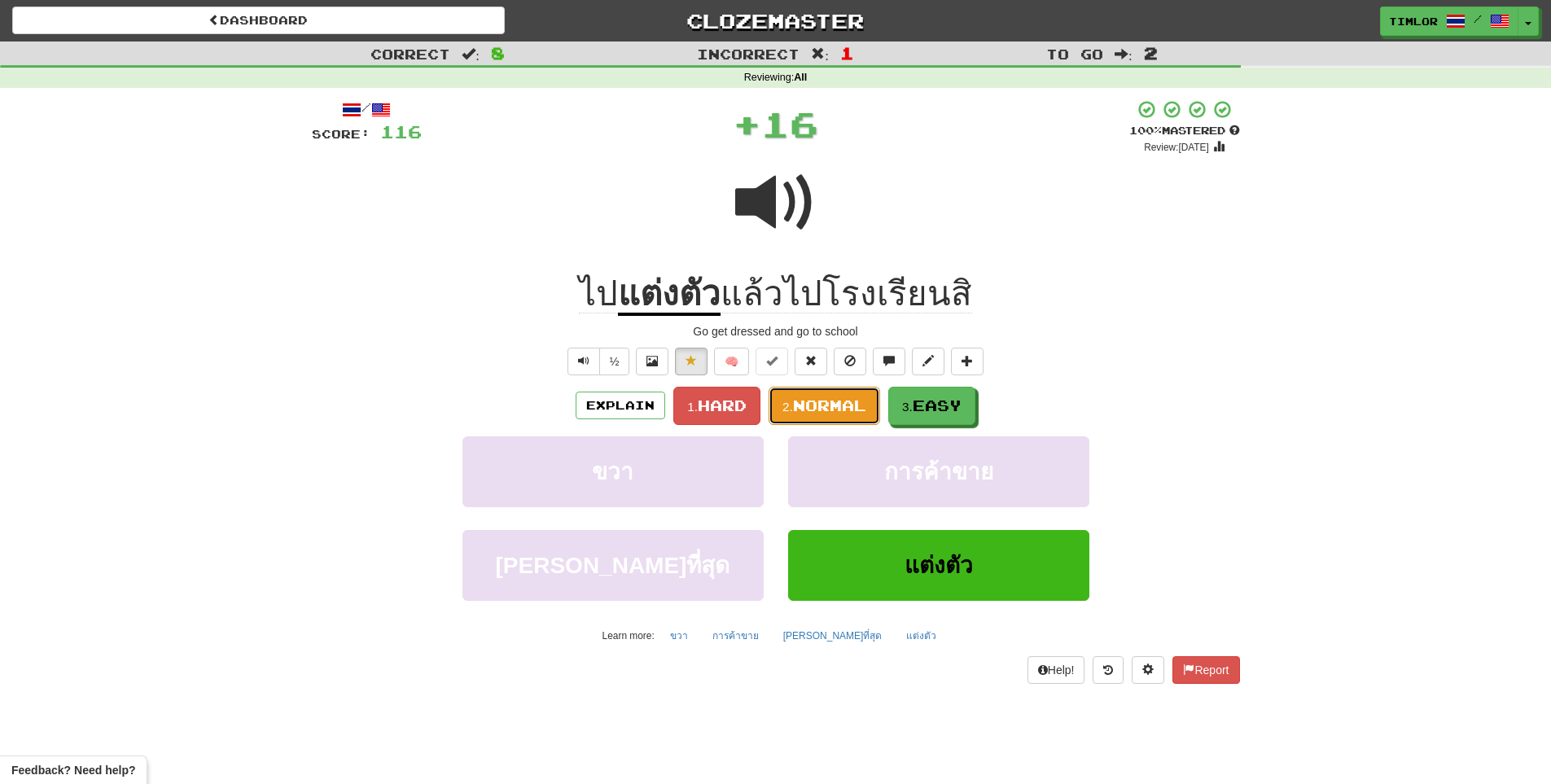
click at [855, 410] on span "Normal" at bounding box center [829, 405] width 73 height 18
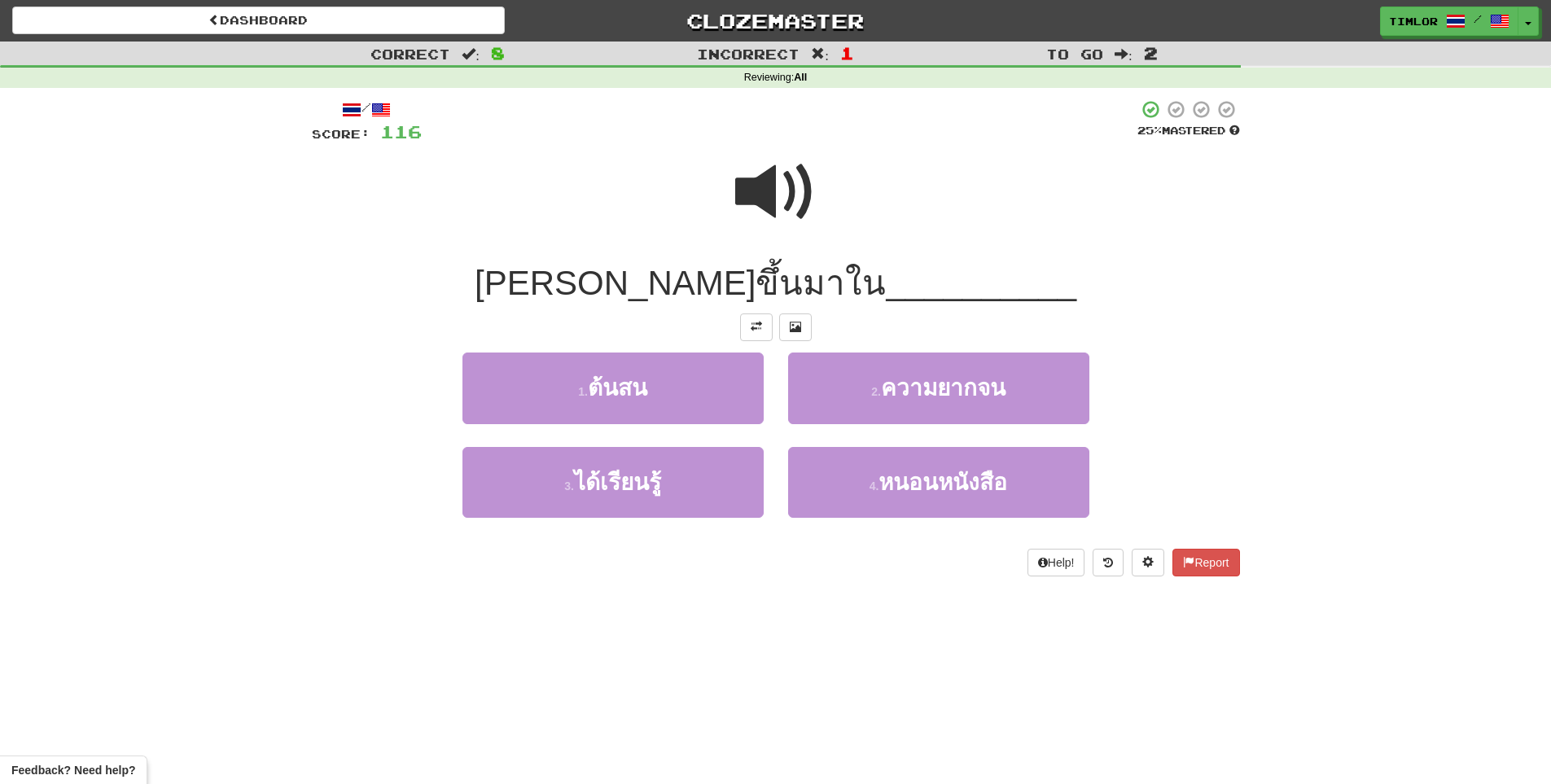
click at [855, 194] on div at bounding box center [776, 202] width 928 height 116
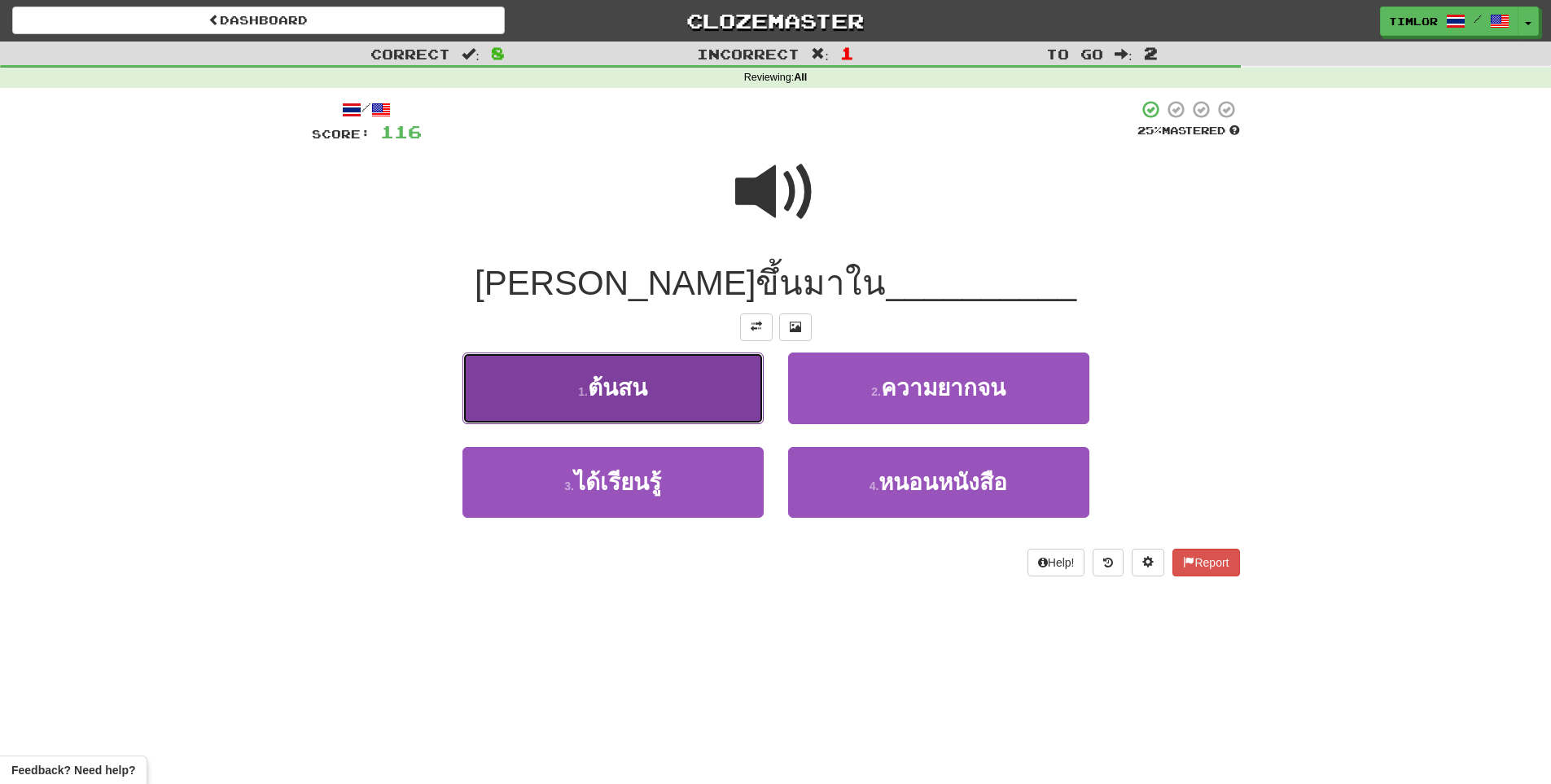
click at [654, 406] on button "1 . ต้นสน" at bounding box center [614, 388] width 302 height 71
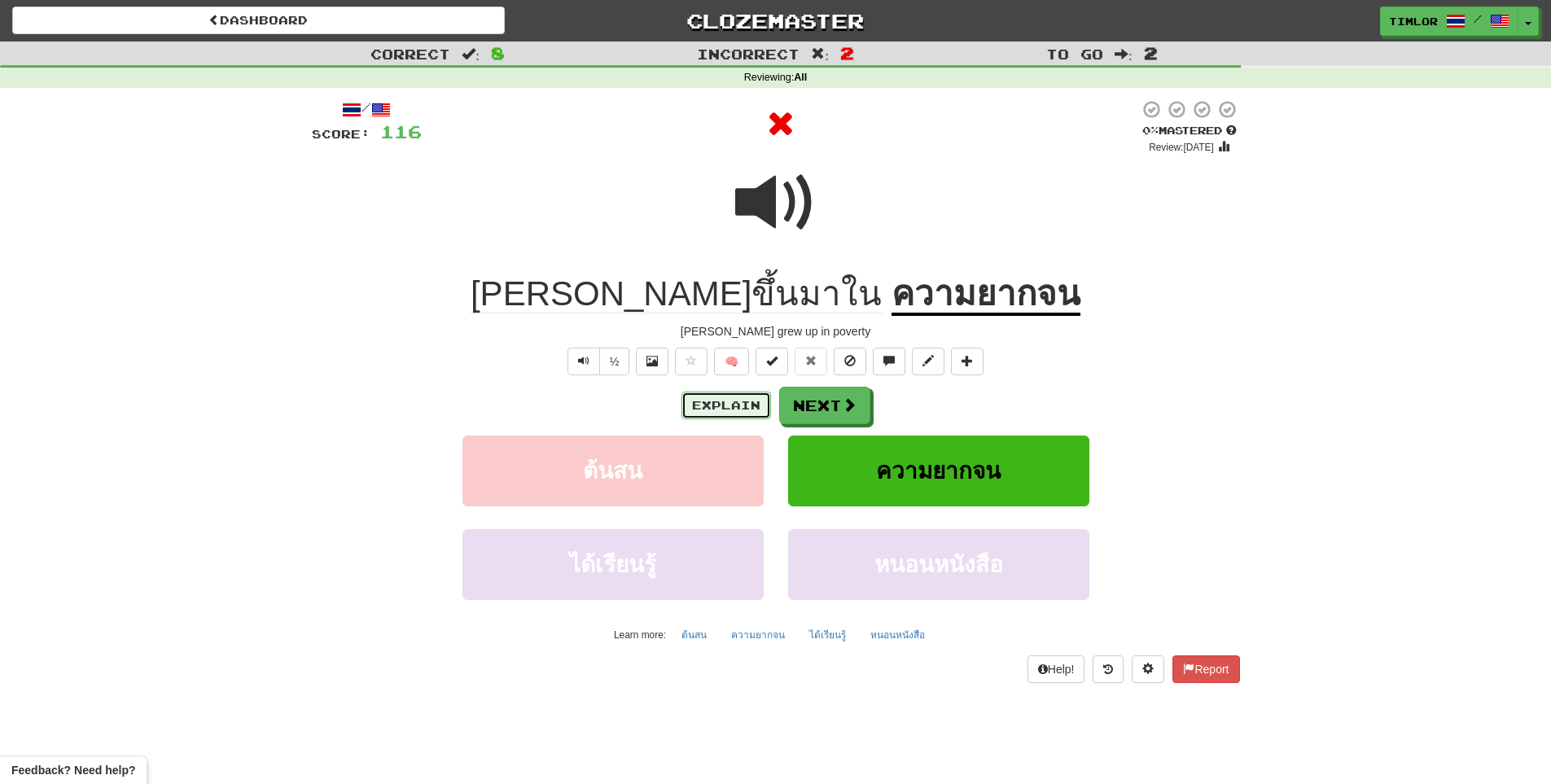
click at [730, 401] on button "Explain" at bounding box center [726, 405] width 90 height 28
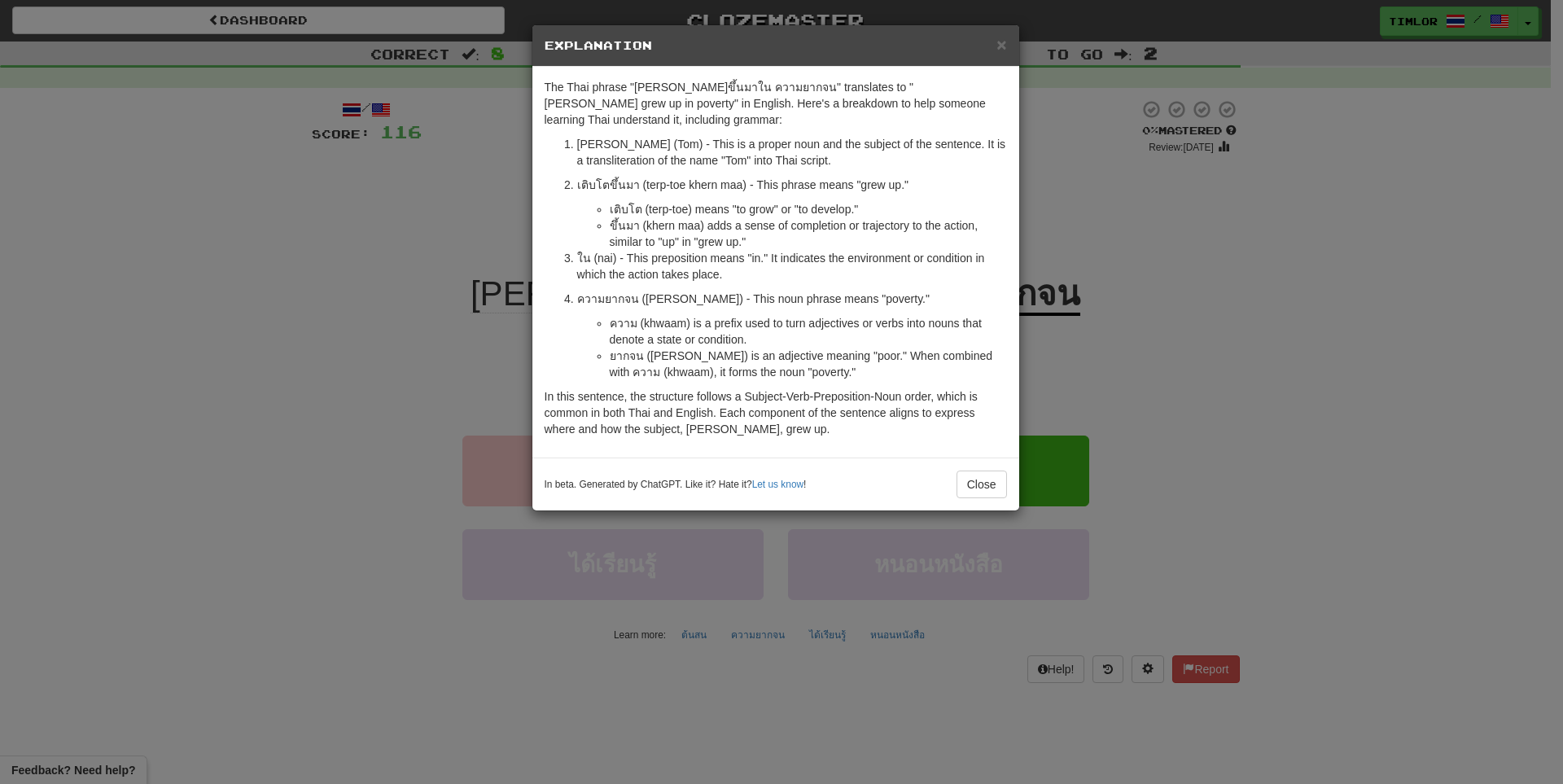
click at [1129, 405] on div "× Explanation The Thai phrase "ทอมเติบโตขึ้นมาใน ความยากจน" translates to "Tom …" at bounding box center [782, 392] width 1563 height 784
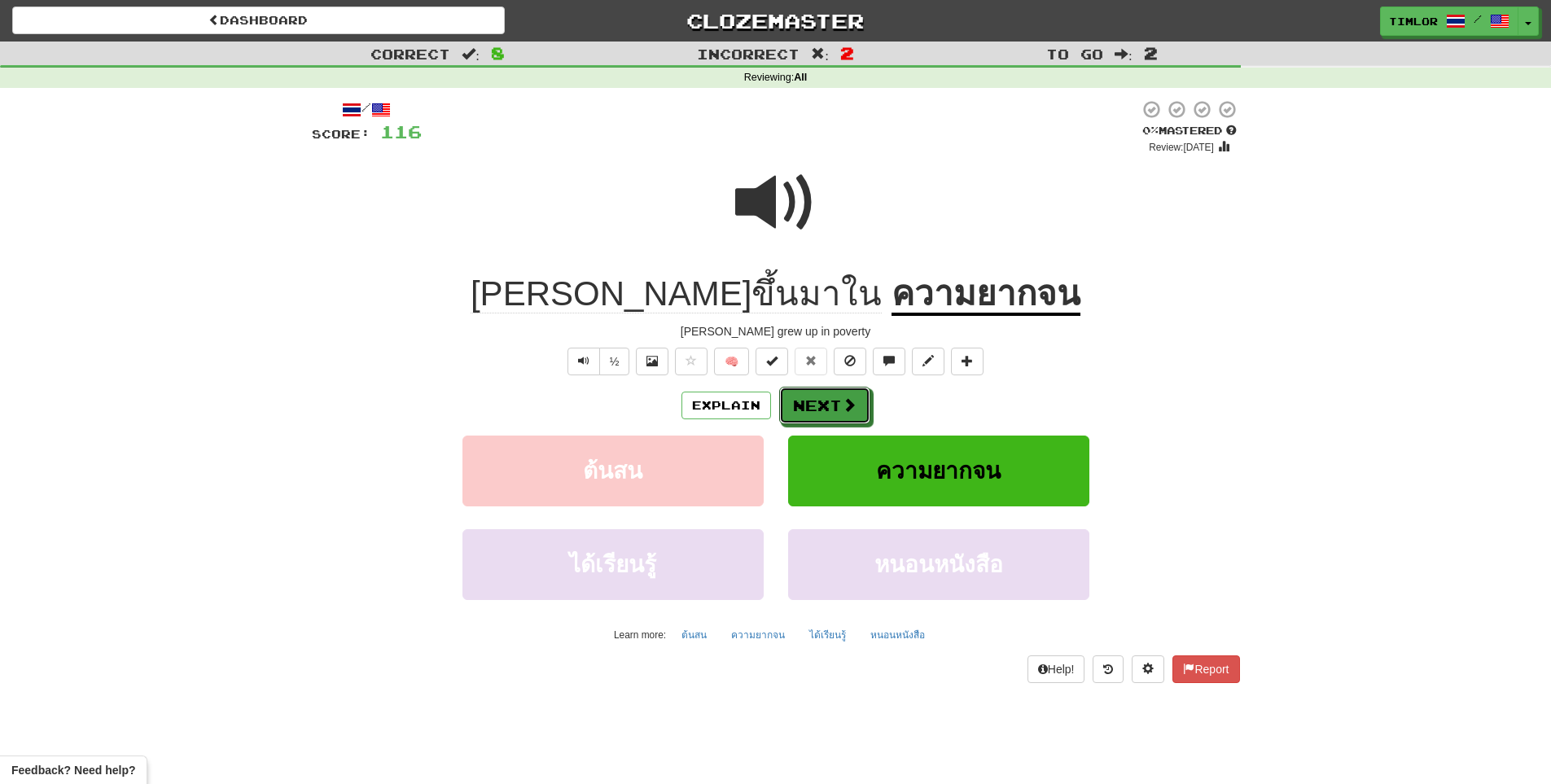
click at [842, 401] on span at bounding box center [849, 404] width 15 height 15
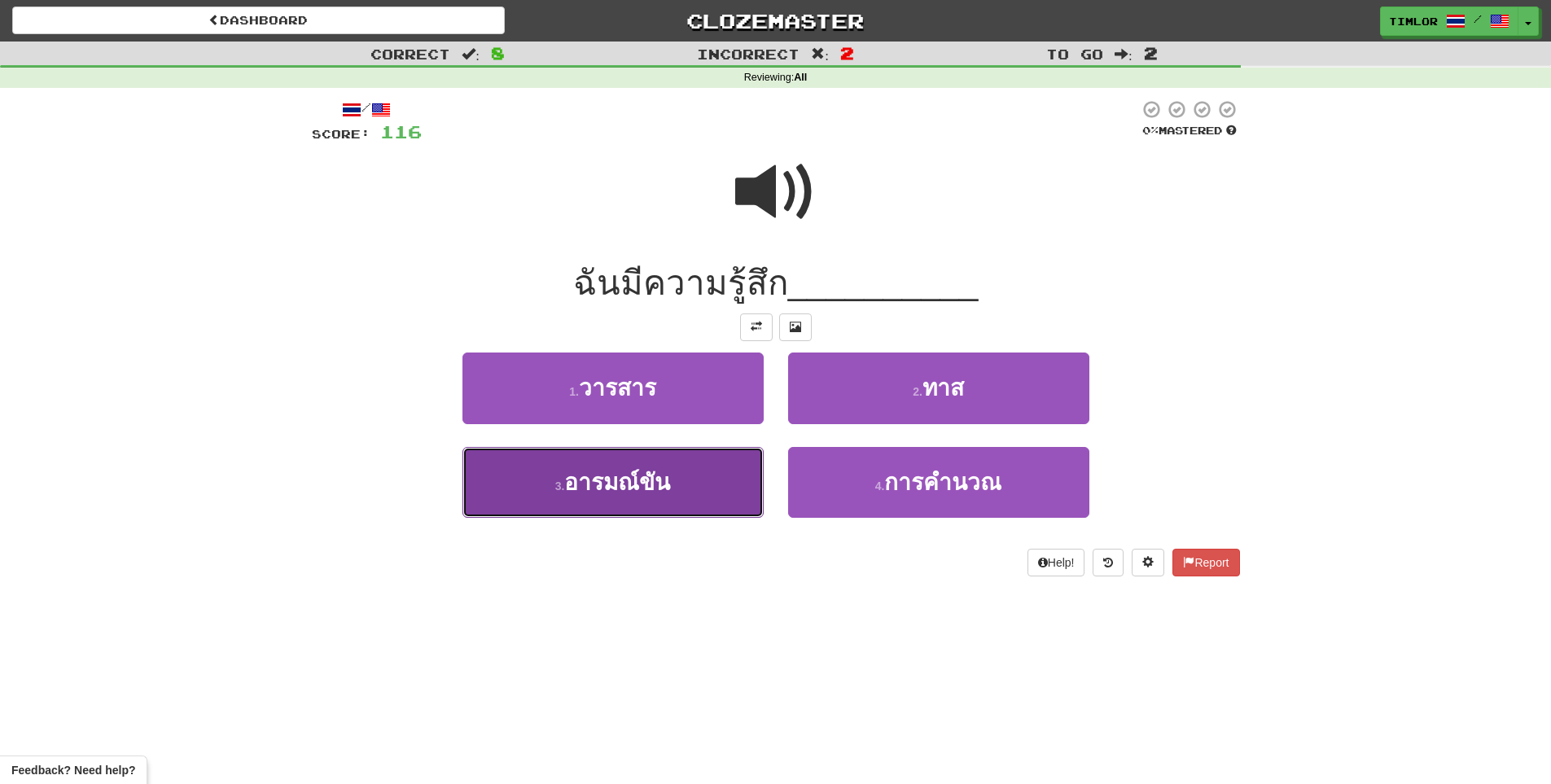
click at [723, 468] on button "3 . อารมณ์ขัน" at bounding box center [614, 482] width 302 height 71
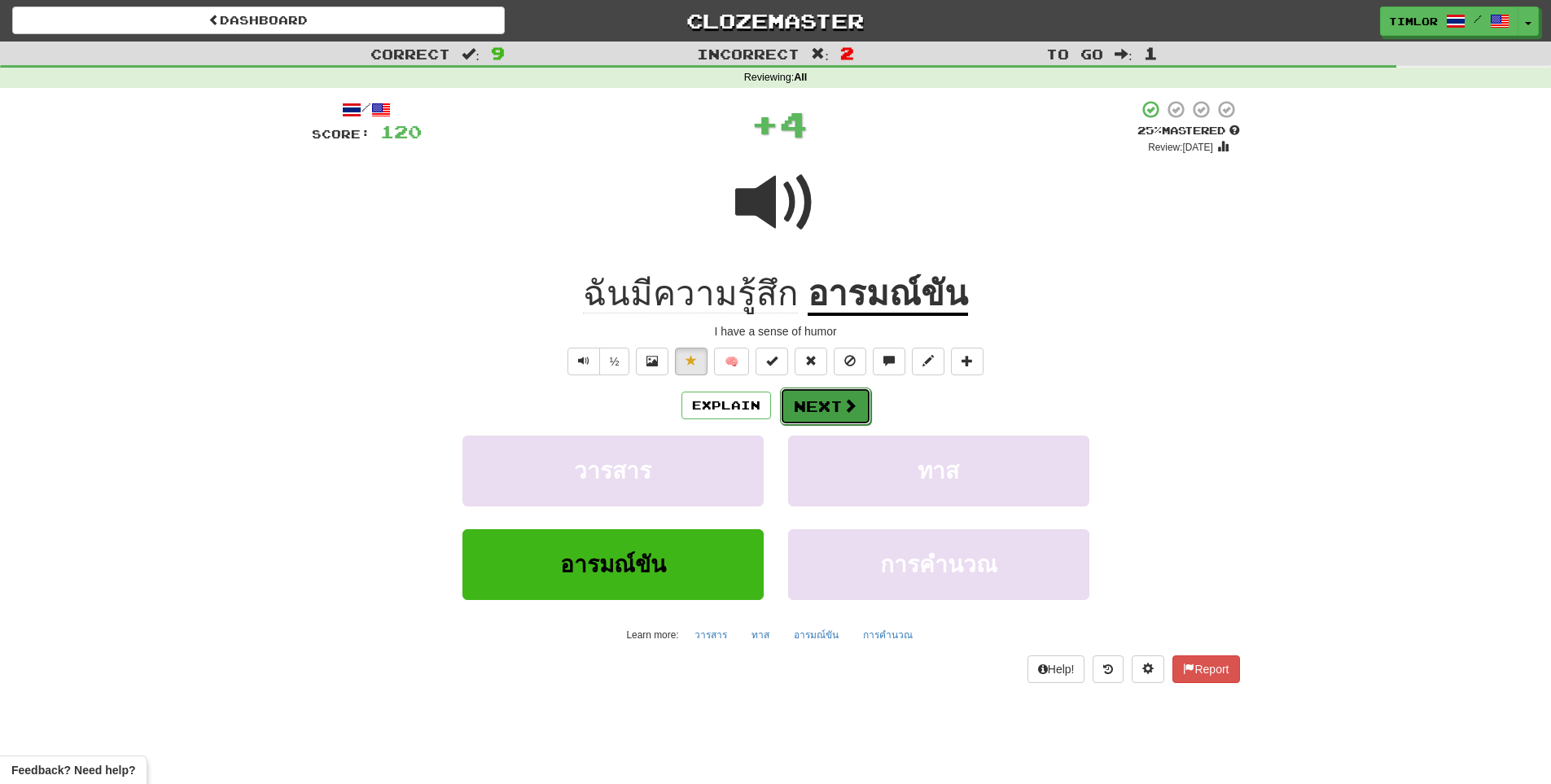
click at [855, 403] on span at bounding box center [850, 405] width 15 height 15
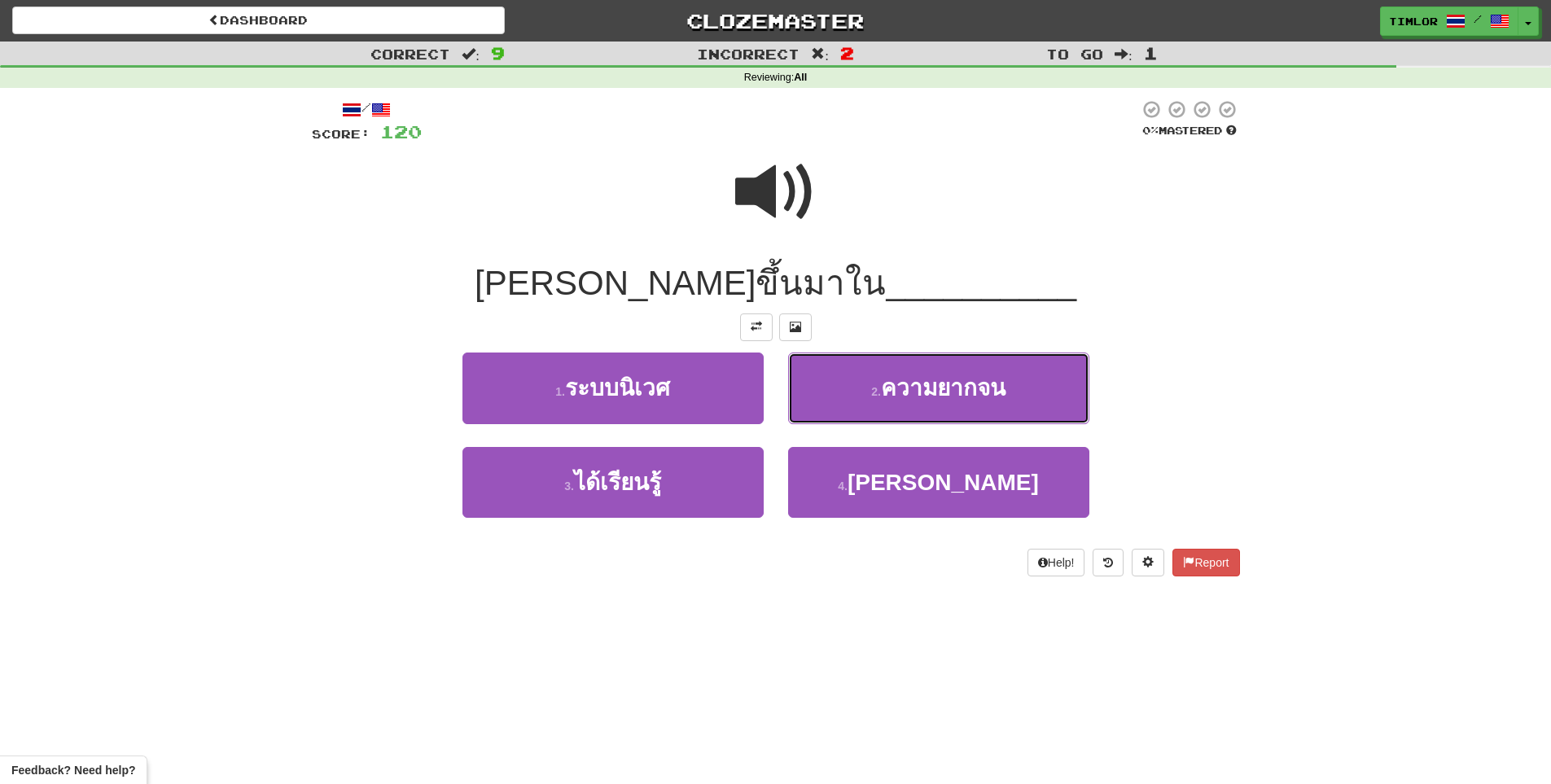
click at [855, 403] on button "2 . ความยากจน" at bounding box center [939, 388] width 302 height 71
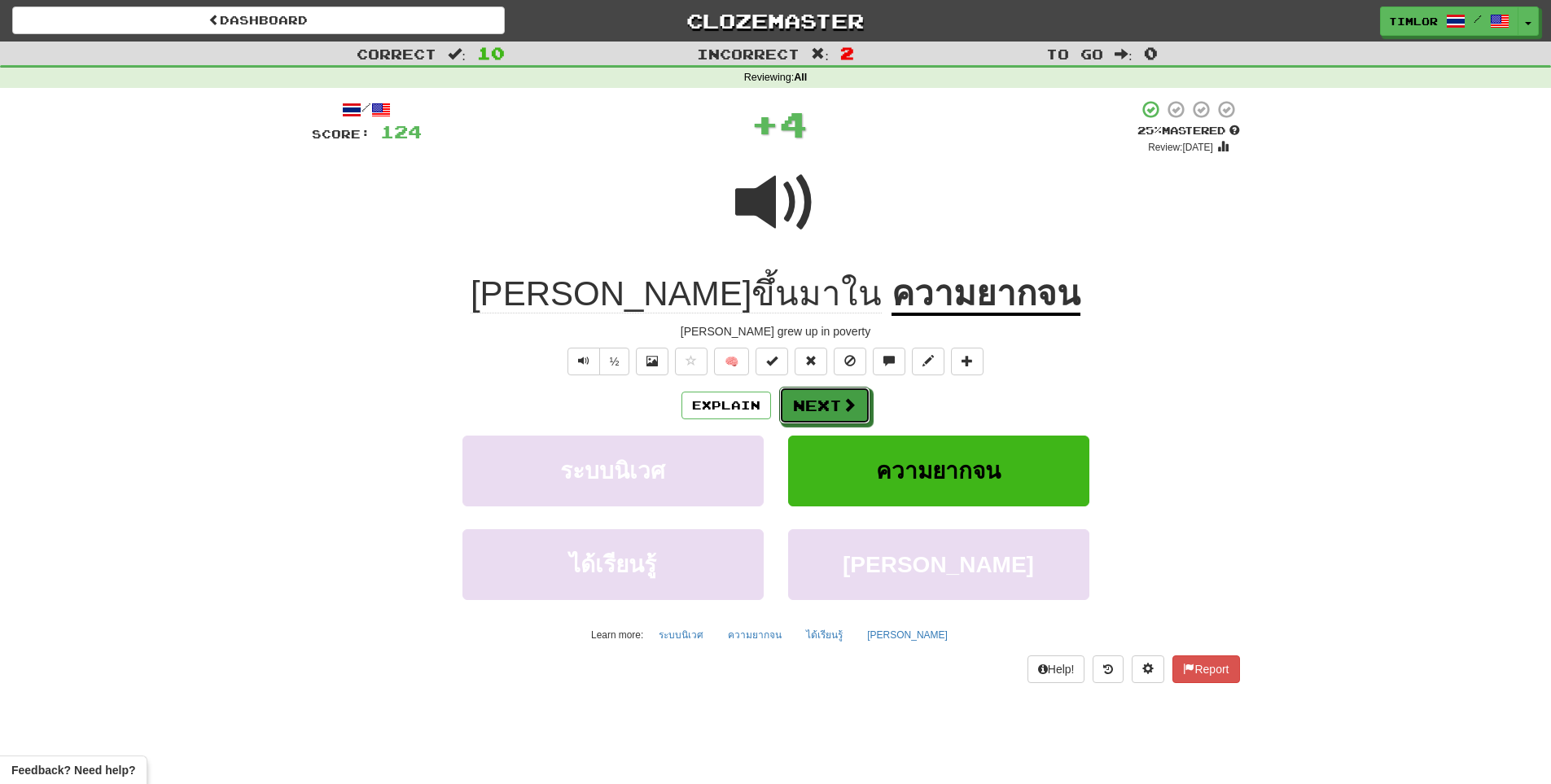
click at [855, 403] on span at bounding box center [849, 404] width 15 height 15
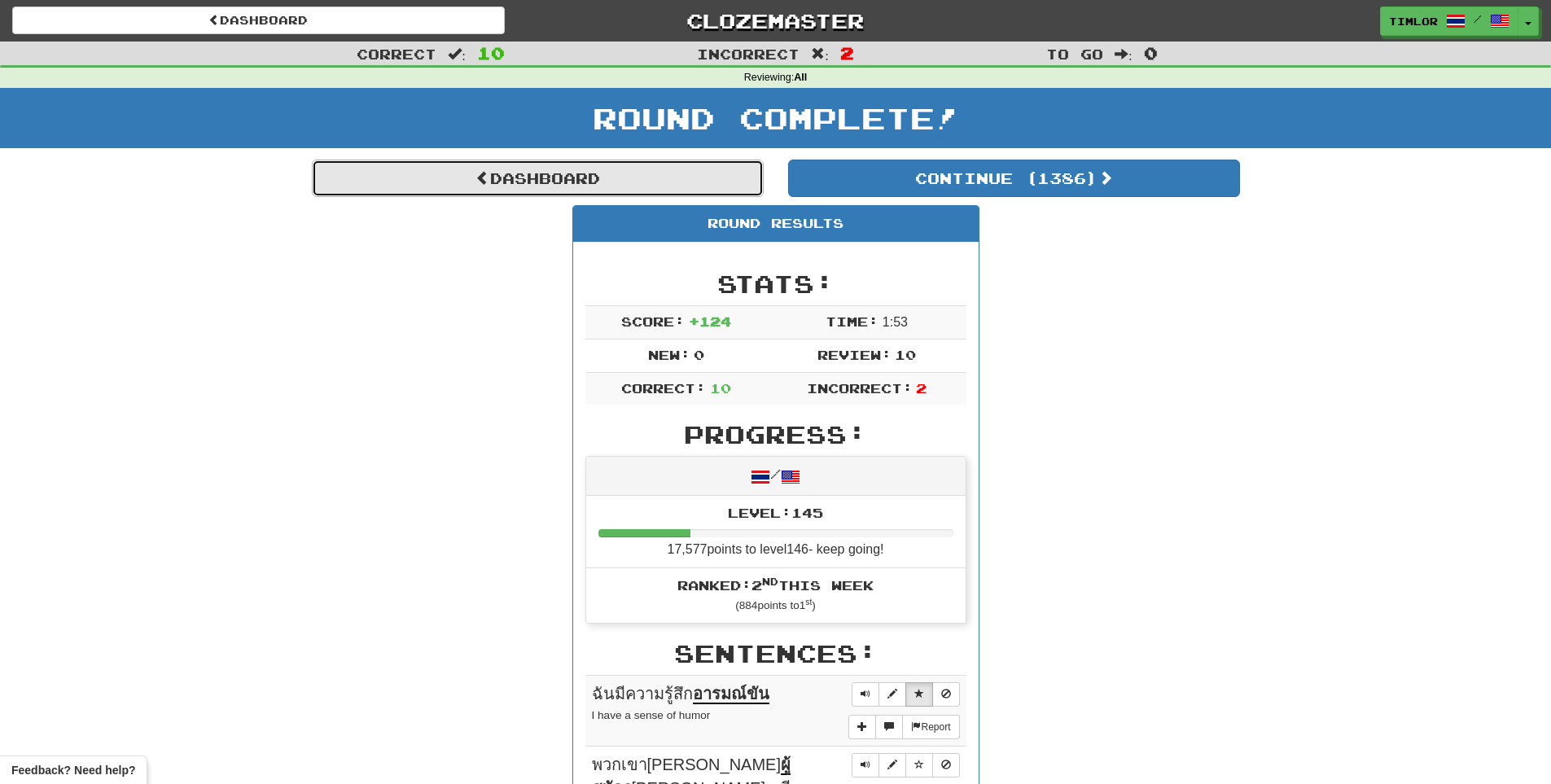
click at [732, 182] on link "Dashboard" at bounding box center [538, 177] width 452 height 37
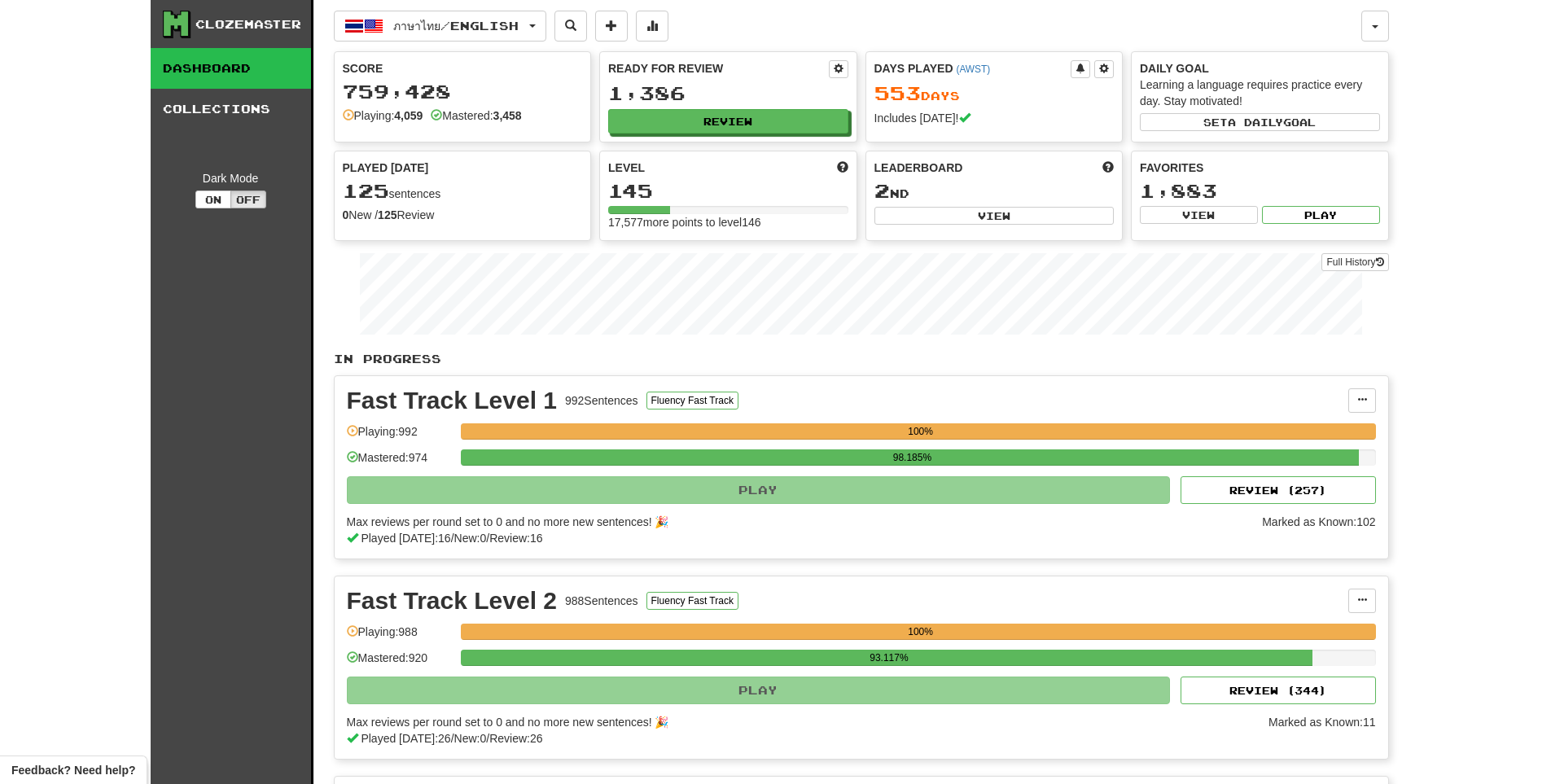
click at [1341, 248] on div "Full History" at bounding box center [861, 296] width 1055 height 102
click at [1330, 261] on link "Full History" at bounding box center [1354, 262] width 66 height 18
click at [663, 109] on div "Ready for Review 1,386 Review" at bounding box center [728, 96] width 257 height 90
click at [665, 111] on button "Review" at bounding box center [729, 122] width 240 height 24
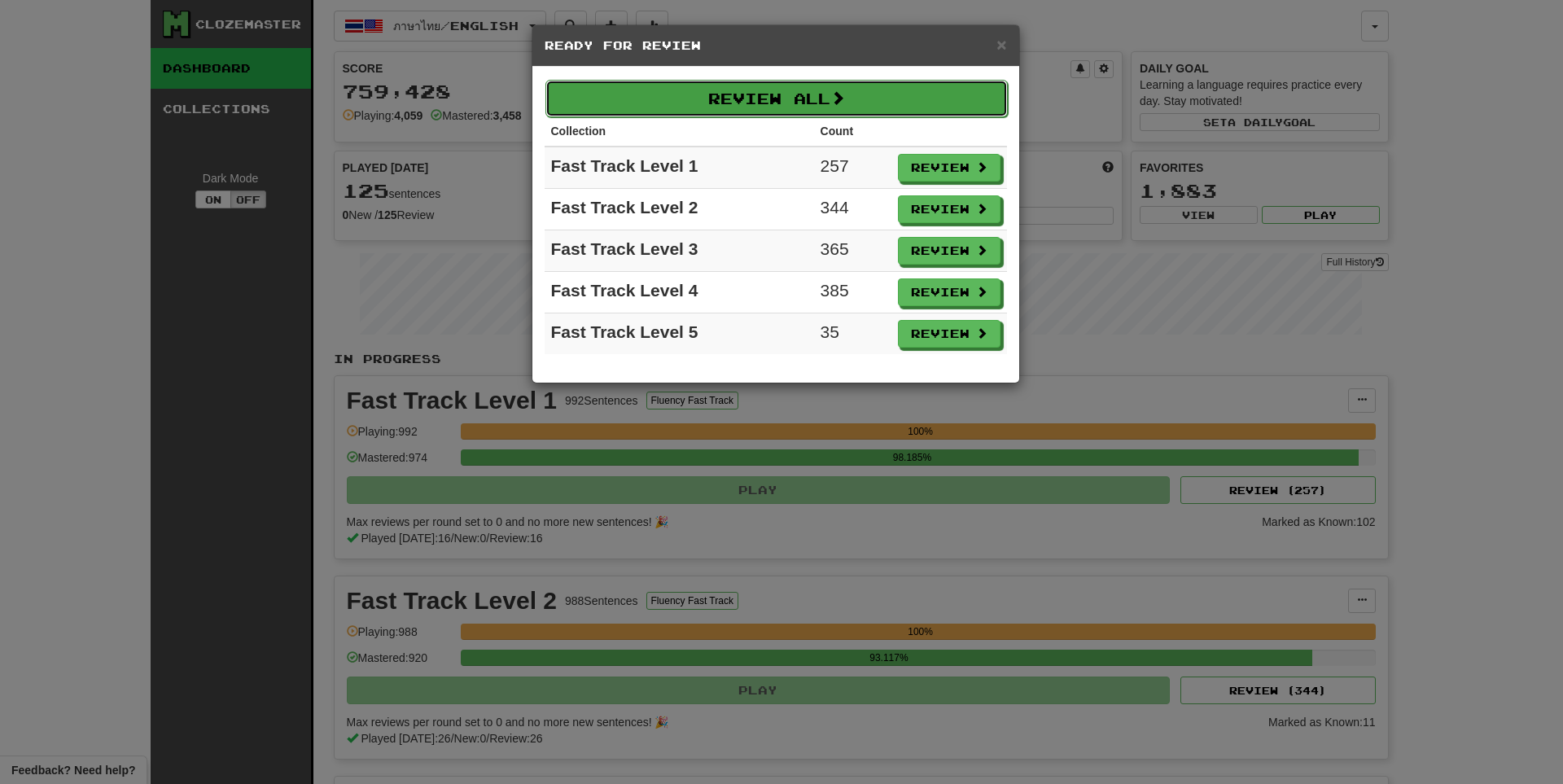
click at [684, 95] on button "Review All" at bounding box center [776, 98] width 463 height 37
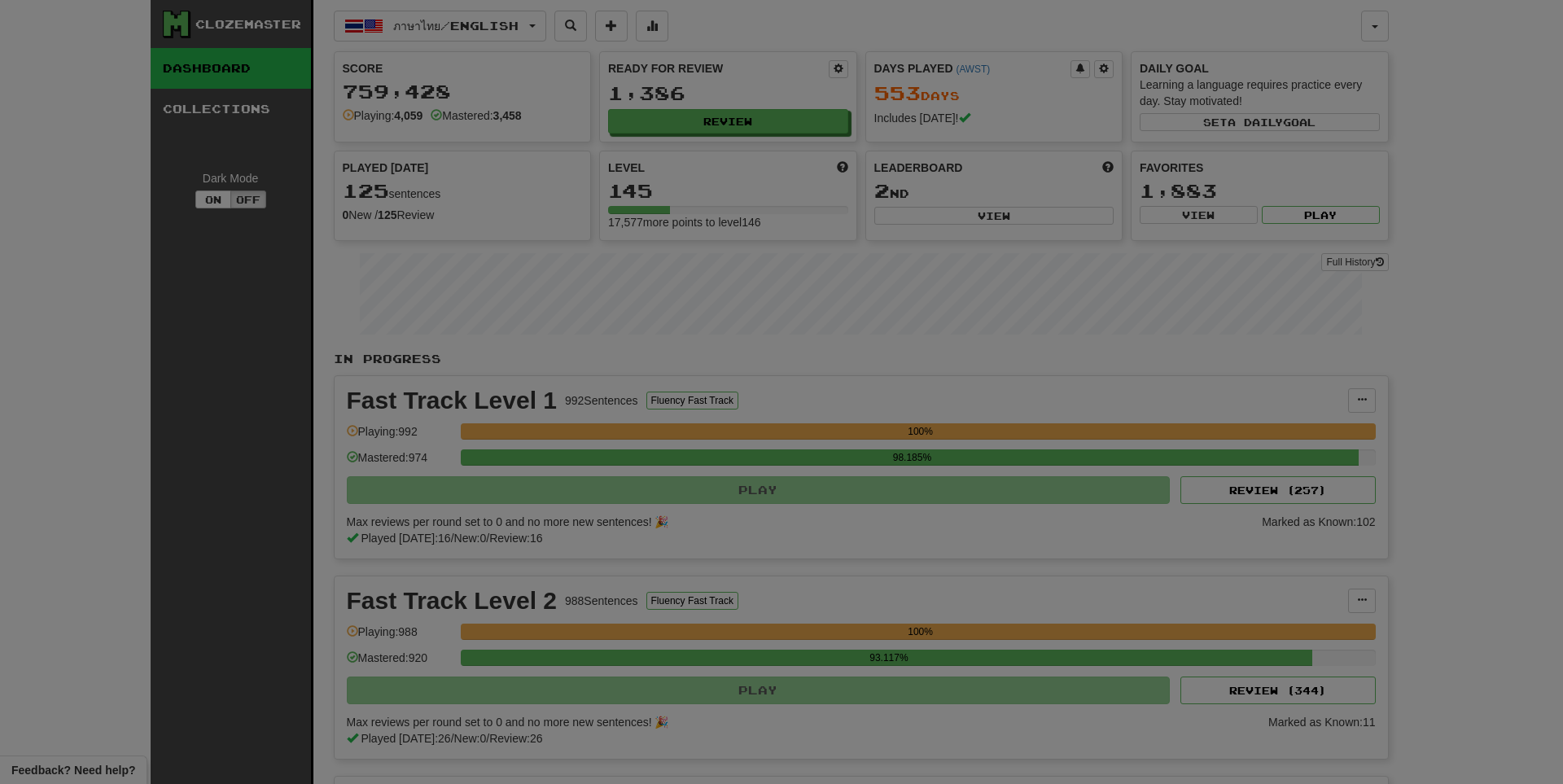
select select "**"
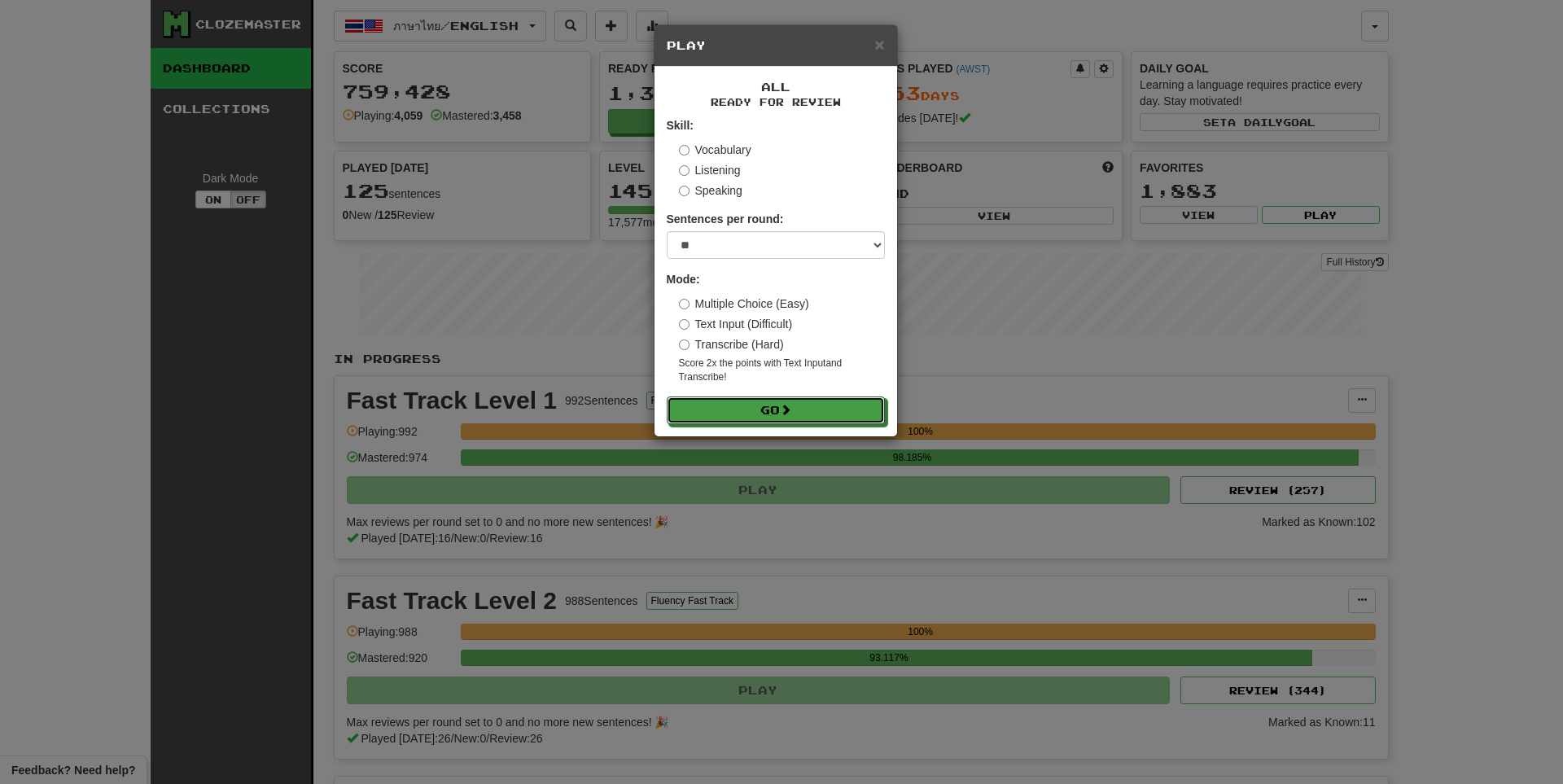
click at [816, 401] on button "Go" at bounding box center [775, 410] width 218 height 28
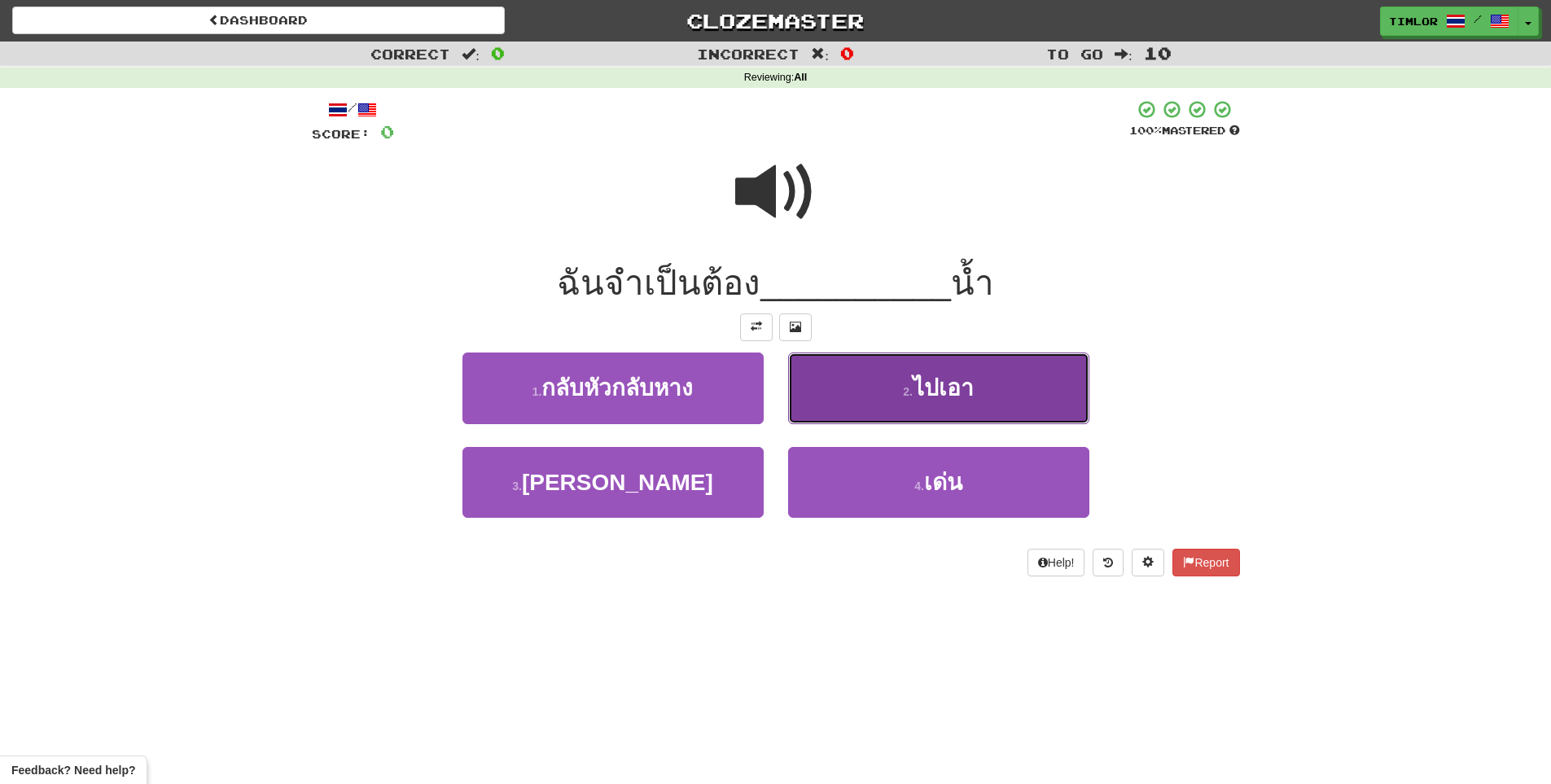
click at [807, 404] on button "2 . ไปเอา" at bounding box center [939, 388] width 302 height 71
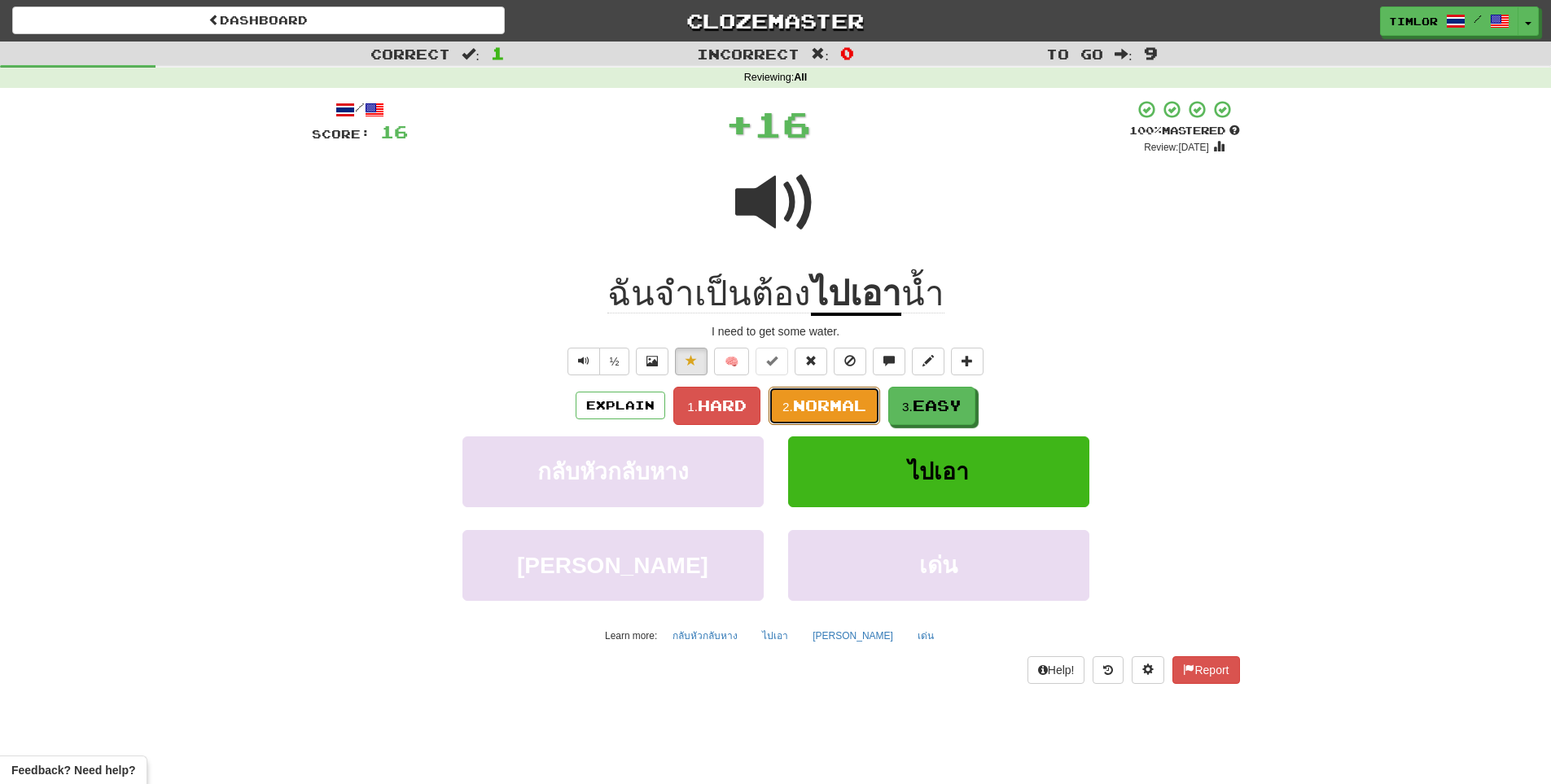
click at [807, 404] on span "Normal" at bounding box center [829, 405] width 73 height 18
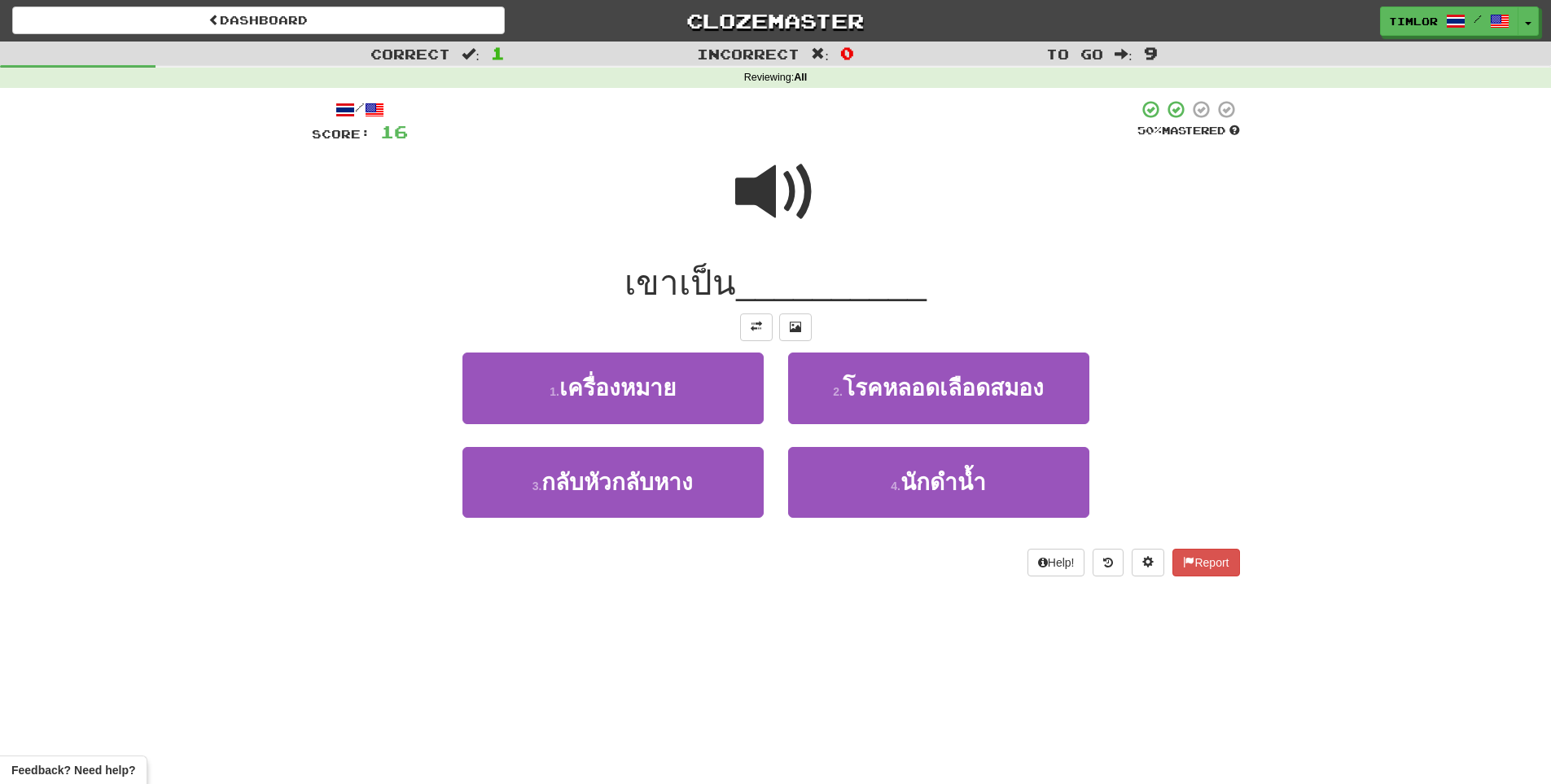
click at [822, 229] on div at bounding box center [776, 202] width 928 height 116
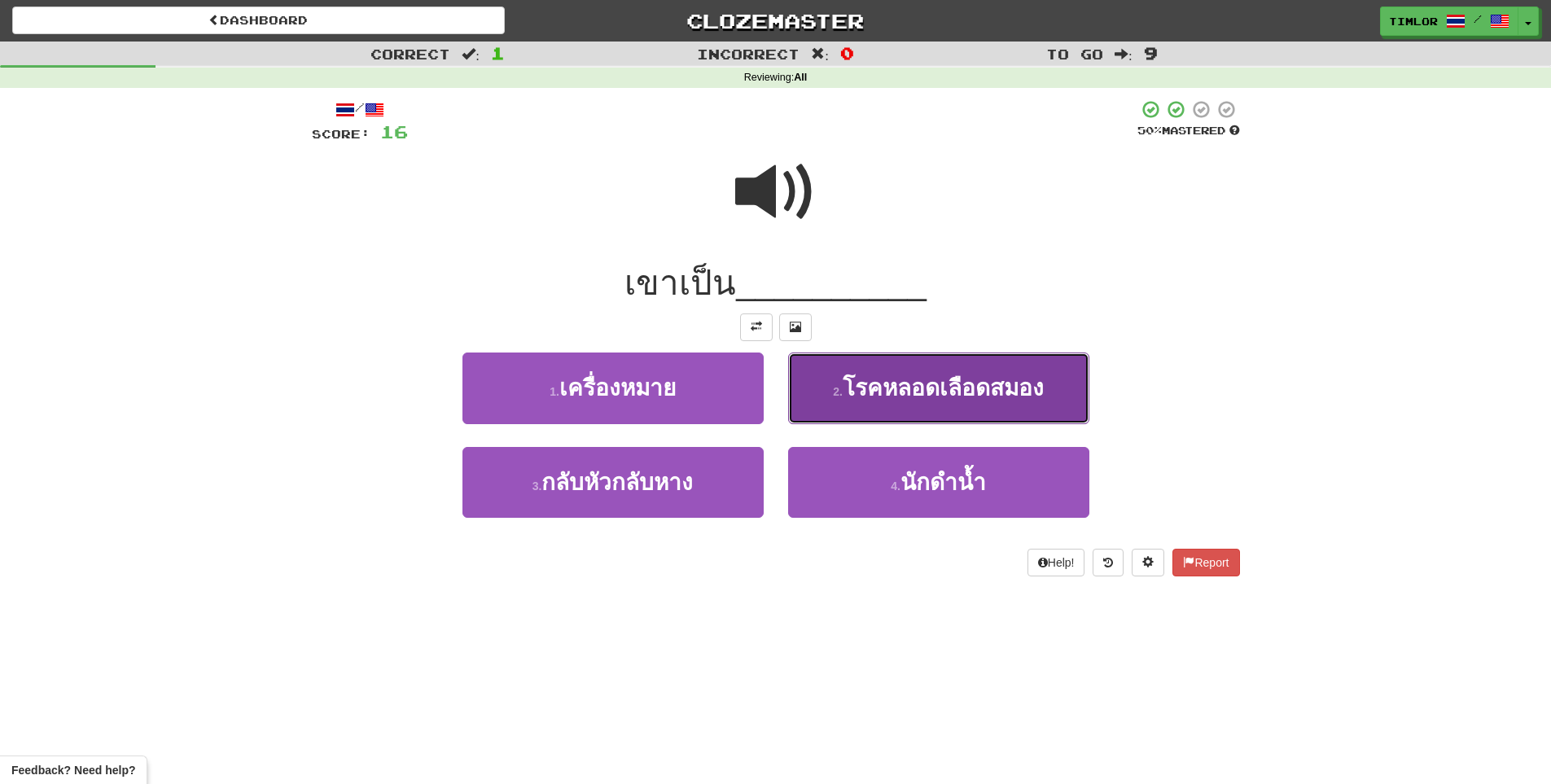
click at [863, 376] on span "โรคหลอดเลือดสมอง" at bounding box center [943, 388] width 201 height 25
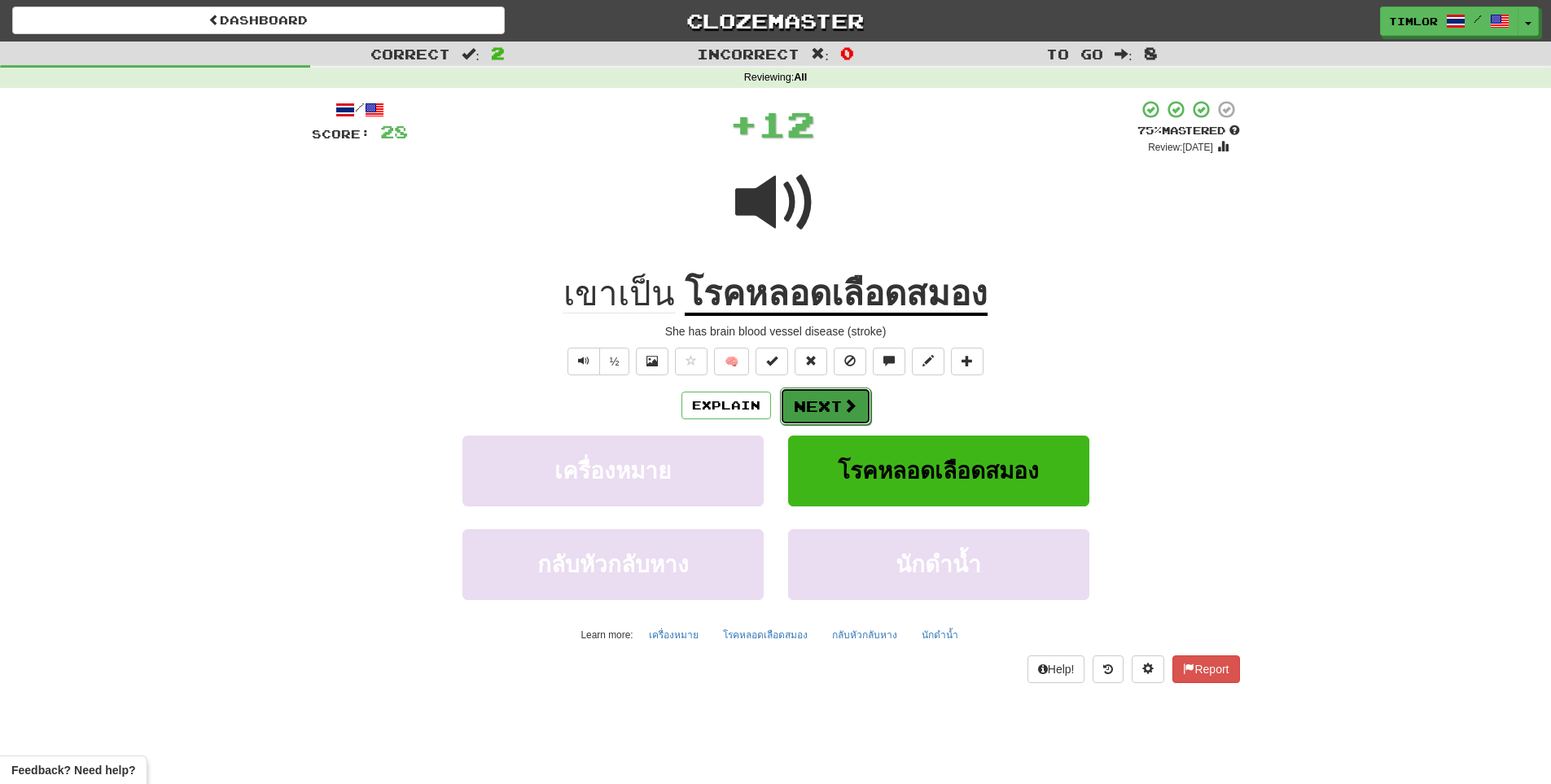
click at [856, 418] on button "Next" at bounding box center [825, 406] width 91 height 37
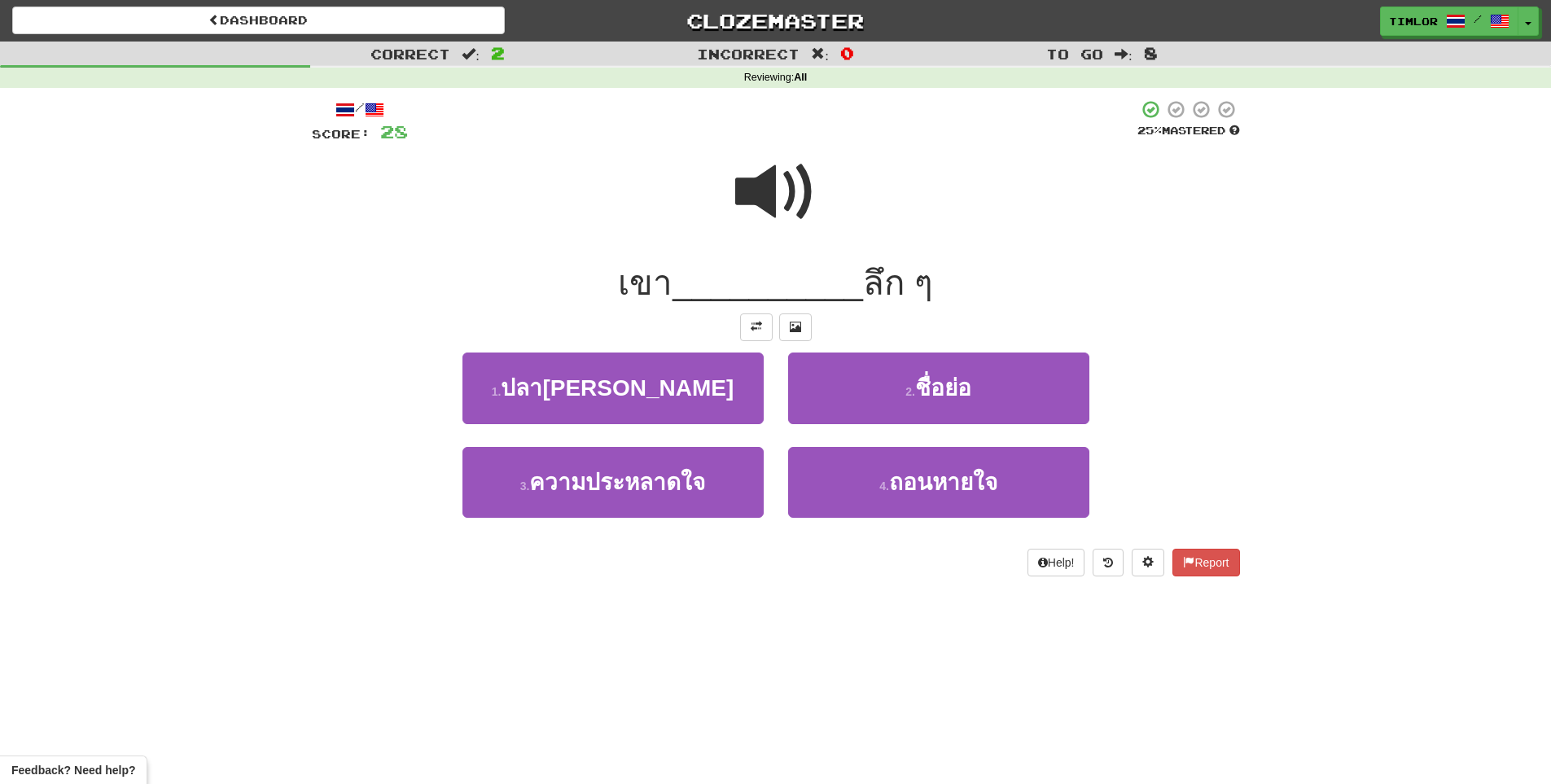
drag, startPoint x: 950, startPoint y: 296, endPoint x: 922, endPoint y: 276, distance: 34.4
click at [922, 276] on div "เขา __________ ลึก ๆ" at bounding box center [776, 283] width 928 height 45
copy span "ๆ"
click at [793, 179] on span at bounding box center [776, 192] width 81 height 81
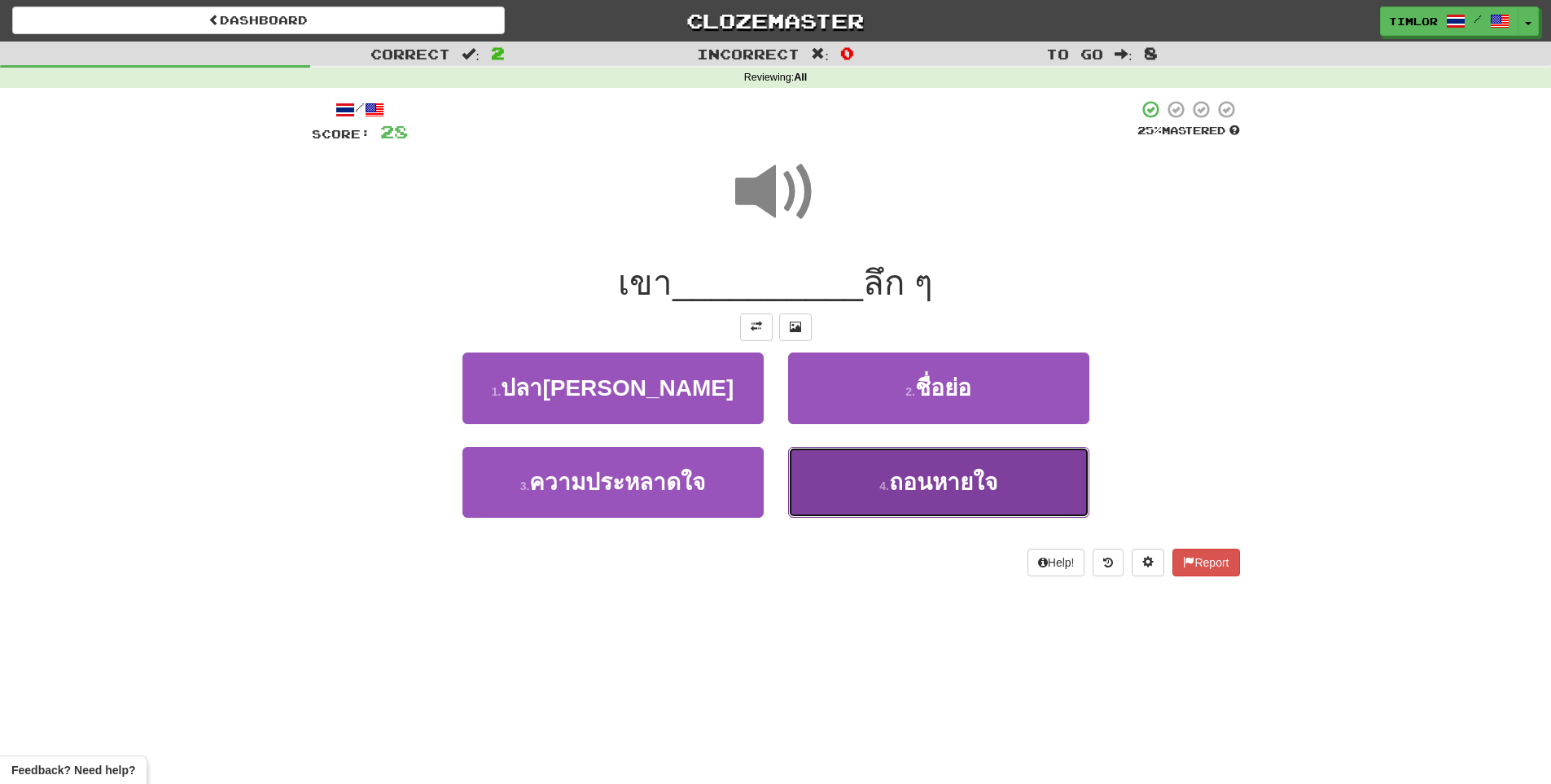
click at [873, 461] on button "4 . ถอนหายใจ" at bounding box center [939, 482] width 302 height 71
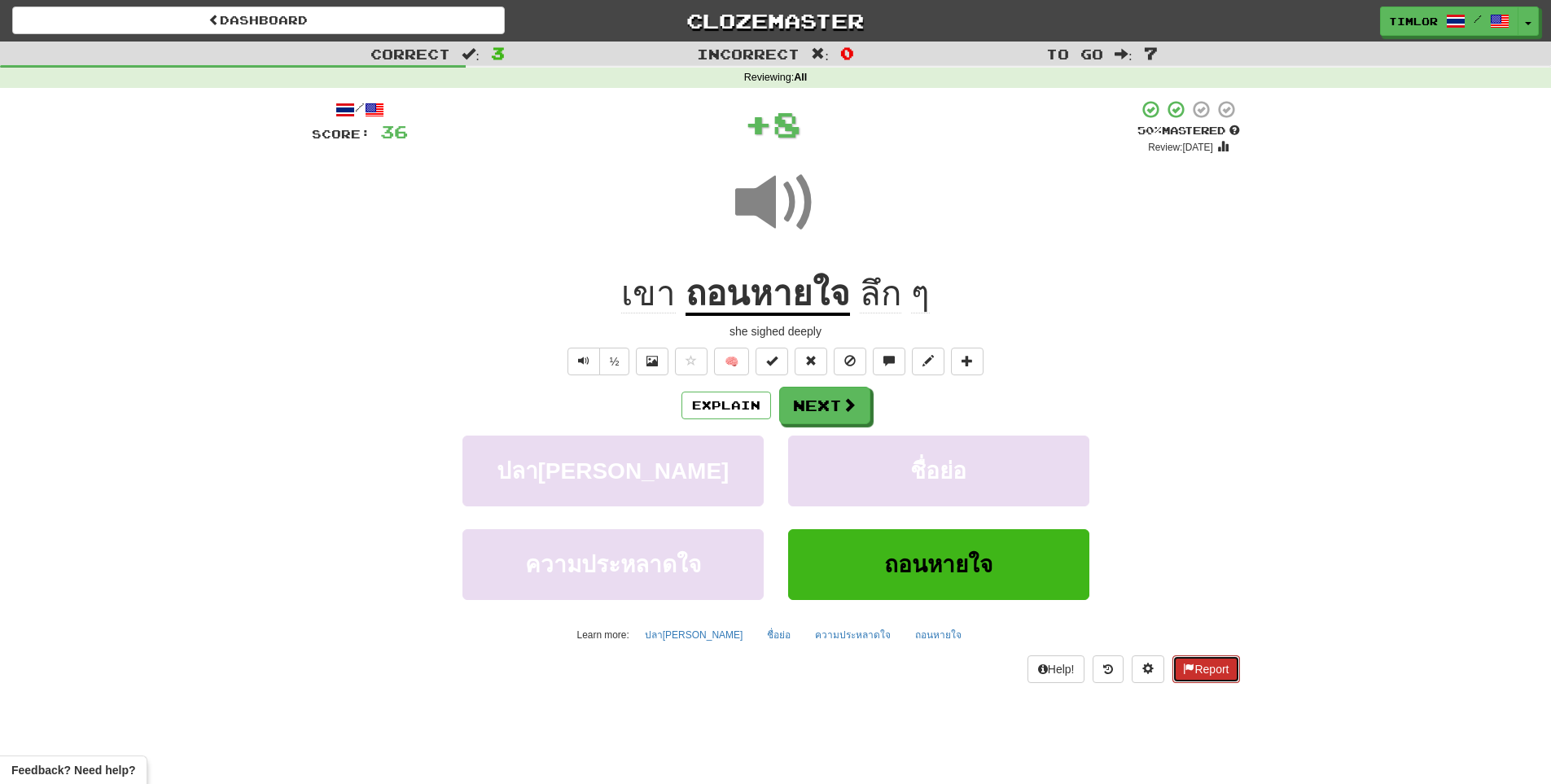
click at [1205, 669] on button "Report" at bounding box center [1205, 669] width 66 height 28
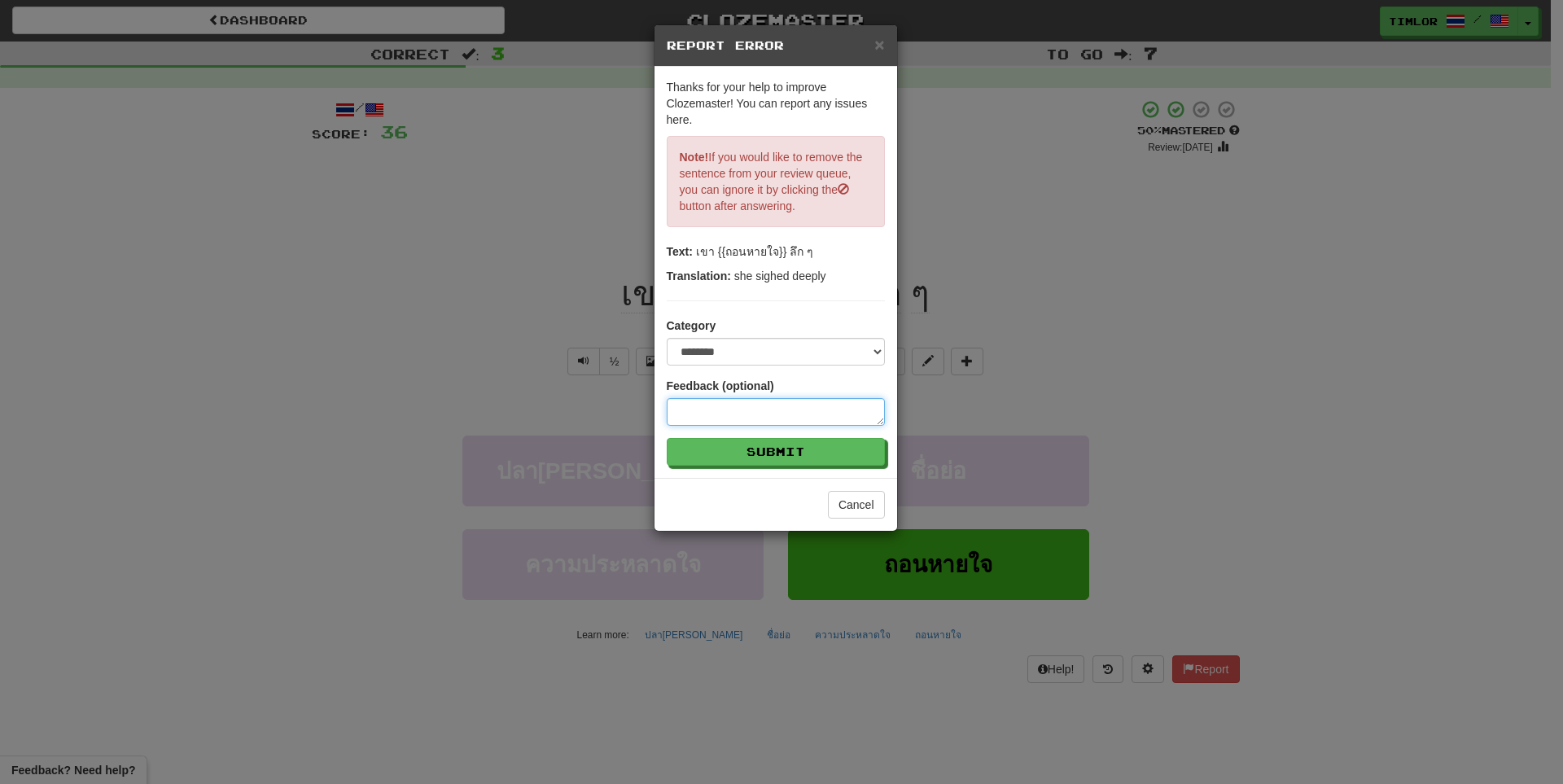
click at [860, 420] on textarea at bounding box center [775, 412] width 218 height 28
paste textarea "*"
type textarea "*"
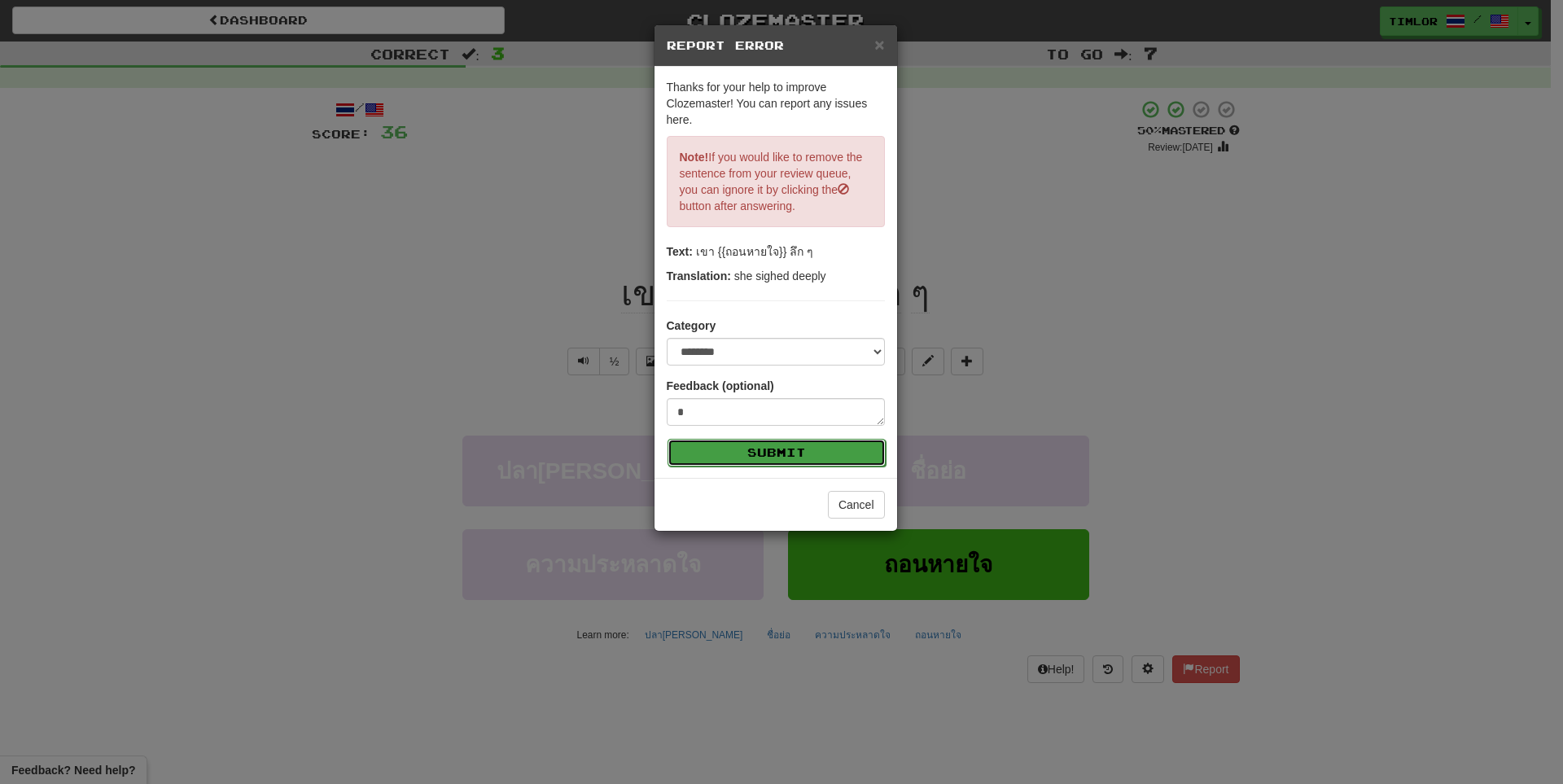
click at [839, 457] on button "Submit" at bounding box center [776, 452] width 218 height 28
type textarea "*"
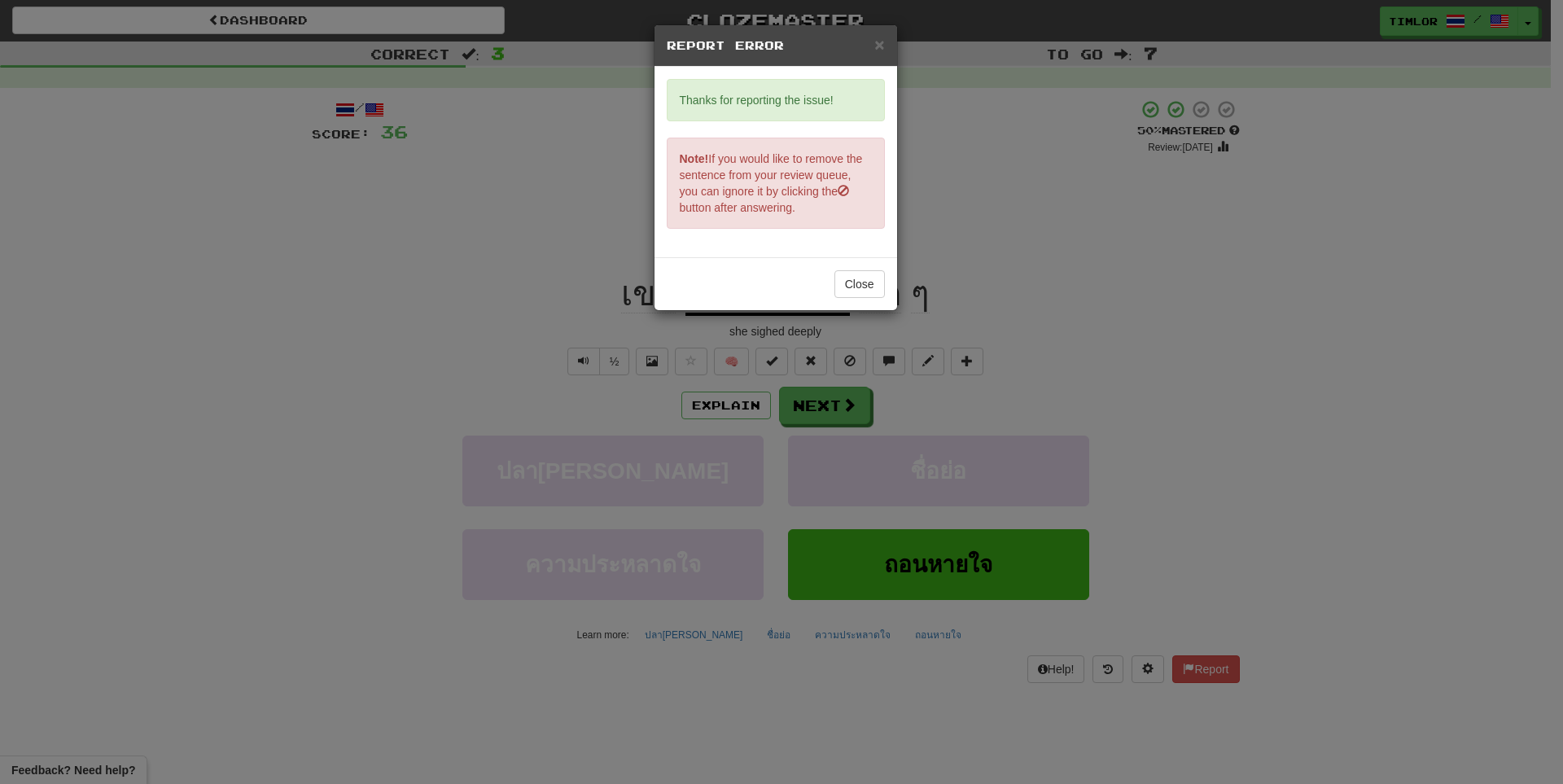
click at [874, 306] on div "Close" at bounding box center [776, 283] width 243 height 53
click at [867, 293] on button "Close" at bounding box center [859, 284] width 51 height 28
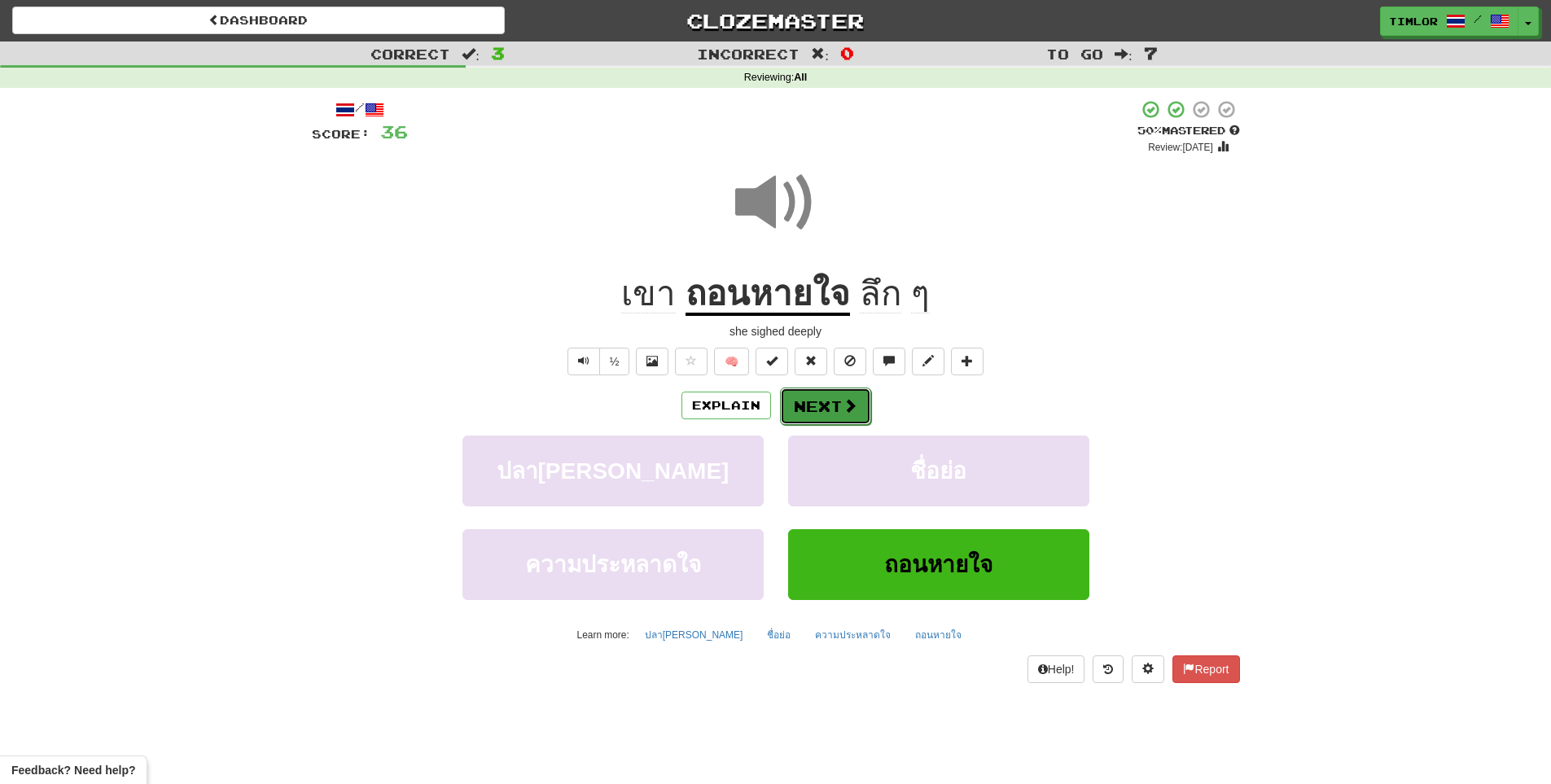
click at [859, 404] on button "Next" at bounding box center [825, 406] width 91 height 37
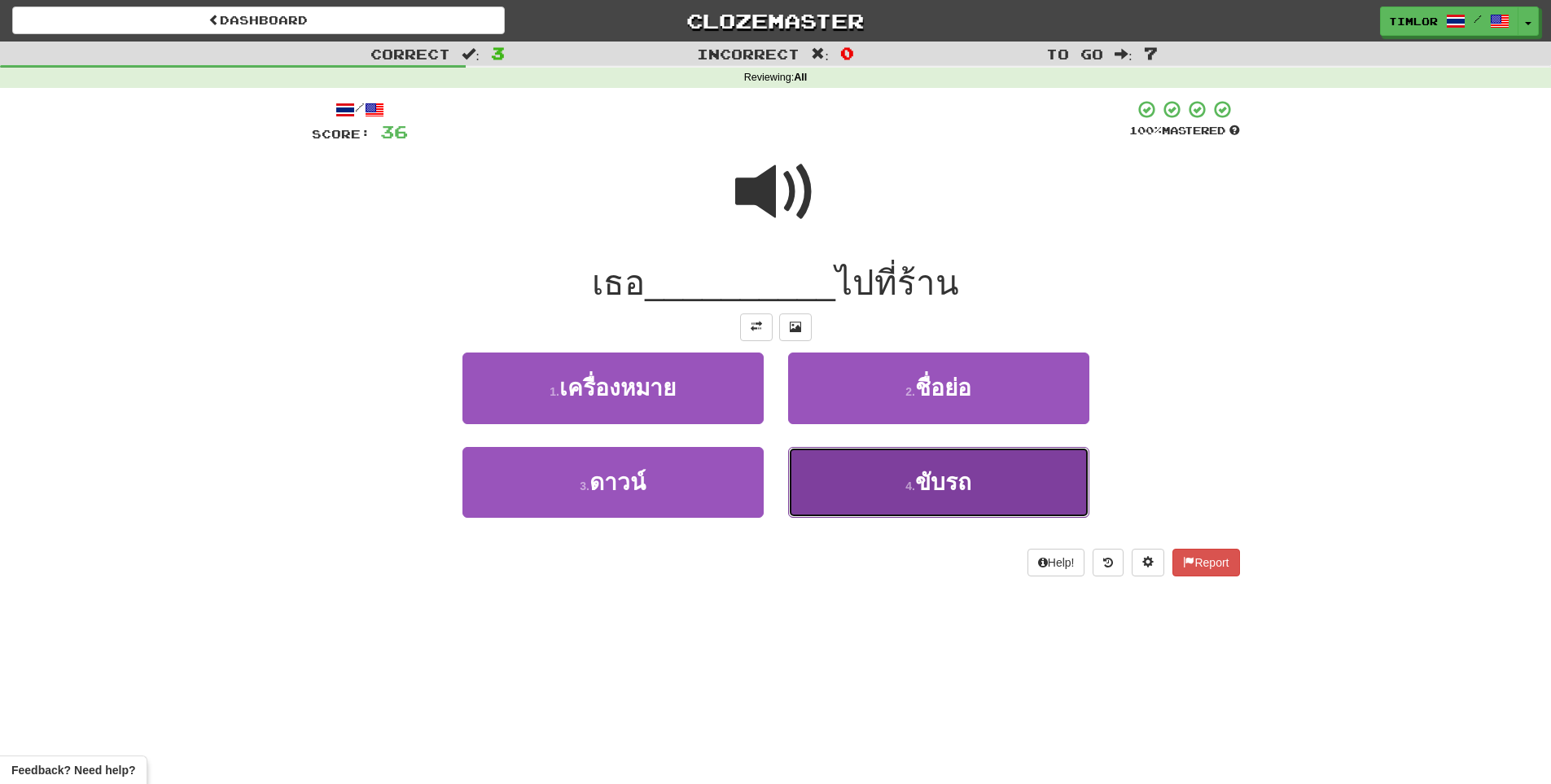
click at [859, 470] on button "4 . ขับรถ" at bounding box center [939, 482] width 302 height 71
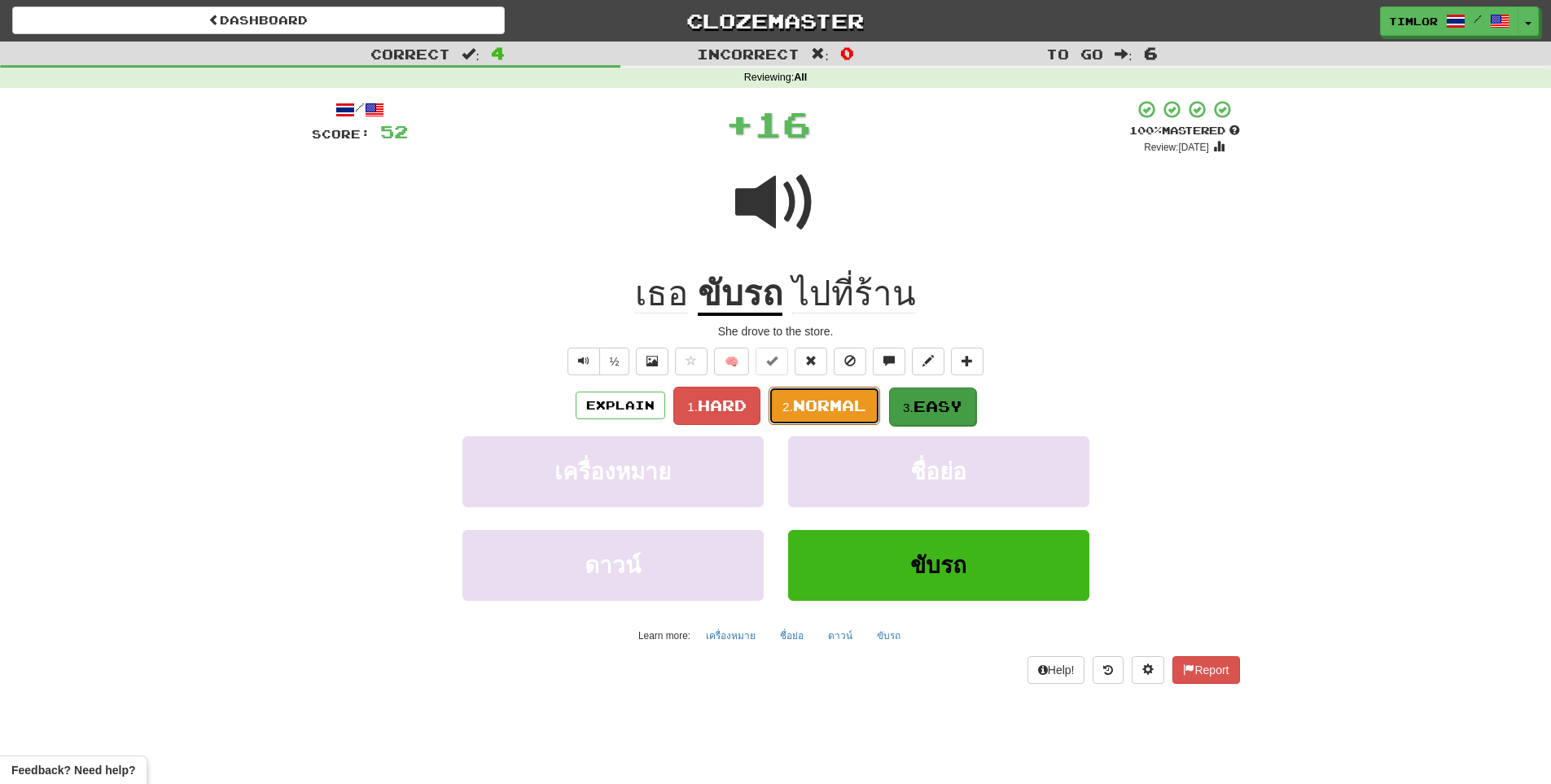
drag, startPoint x: 850, startPoint y: 423, endPoint x: 937, endPoint y: 391, distance: 92.7
click at [937, 398] on span "1. Hard 2. Normal 3. Easy" at bounding box center [824, 404] width 302 height 13
click at [937, 391] on button "3. Easy" at bounding box center [932, 407] width 87 height 38
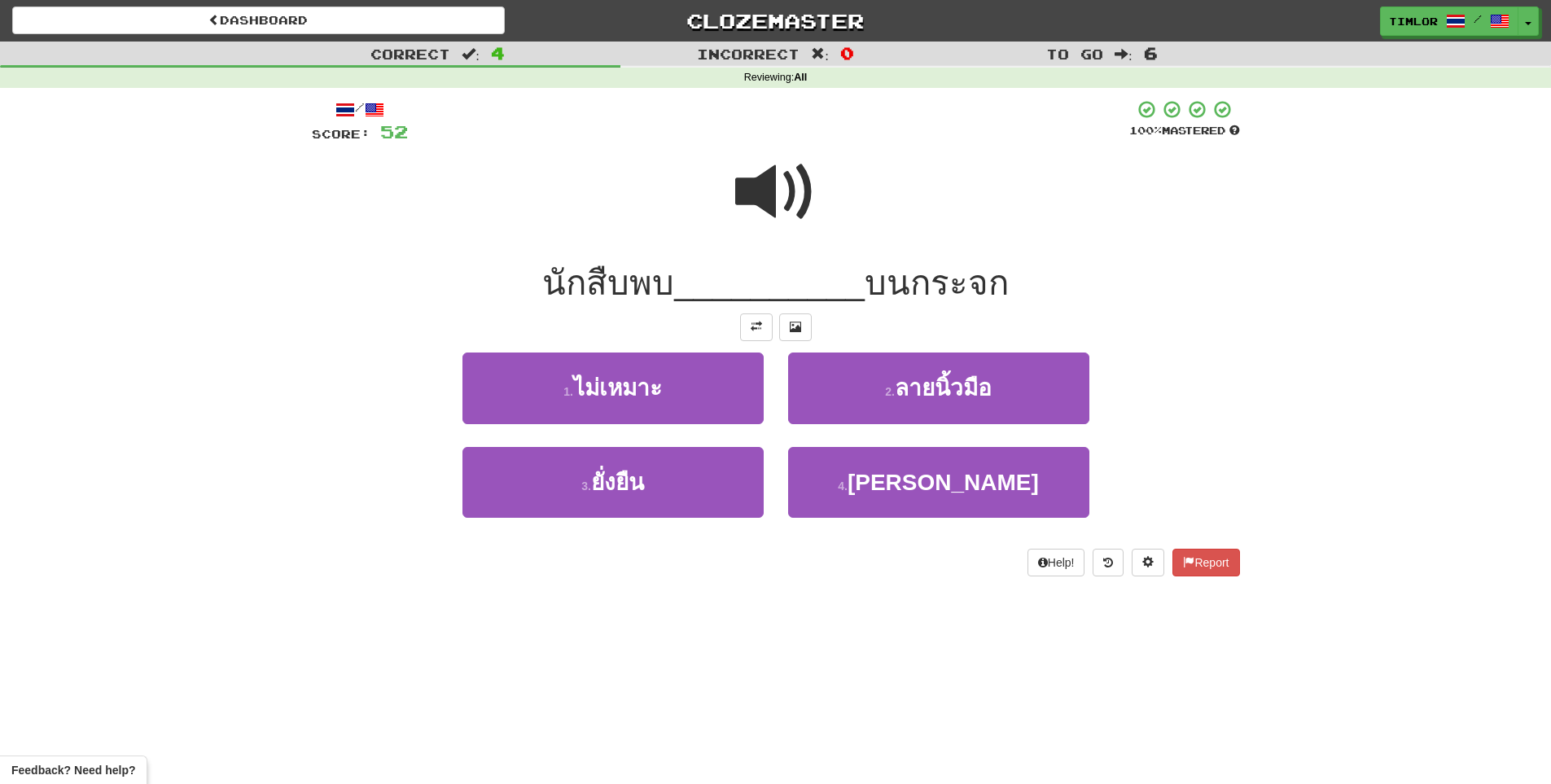
click at [788, 209] on span at bounding box center [776, 192] width 81 height 81
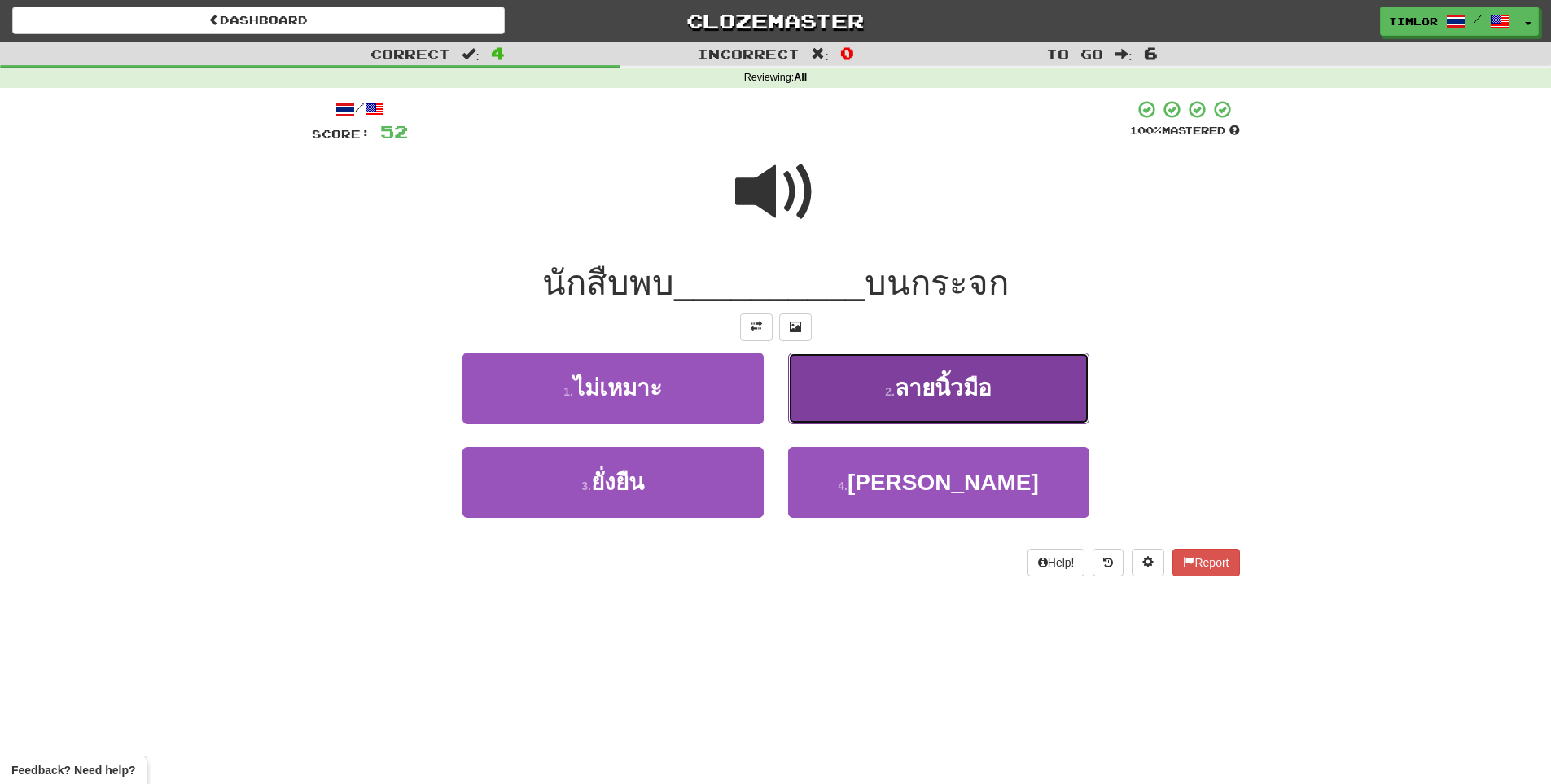
click at [832, 376] on button "2 . ลายนิ้วมือ" at bounding box center [939, 388] width 302 height 71
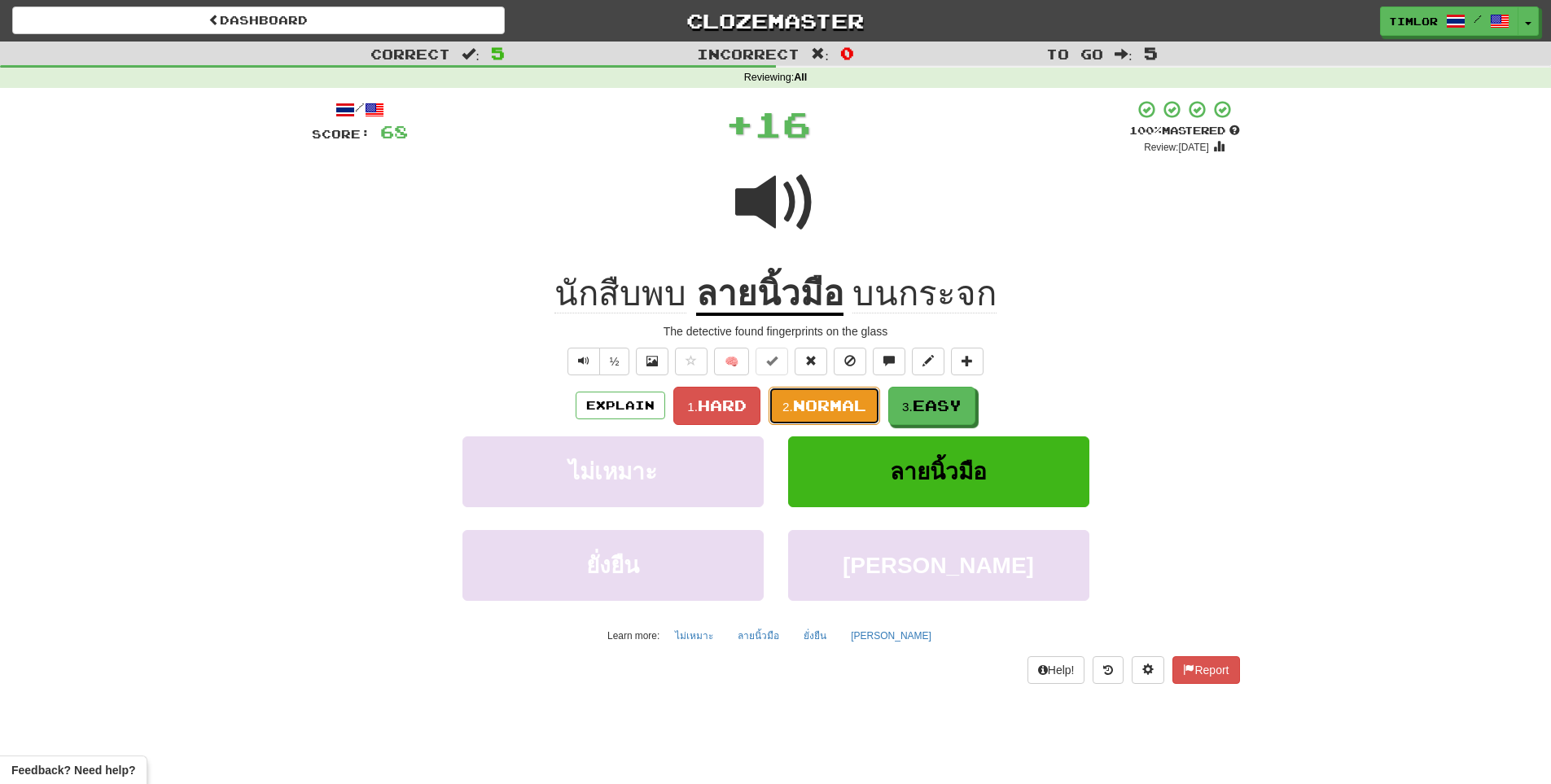
click at [837, 412] on span "Normal" at bounding box center [829, 405] width 73 height 18
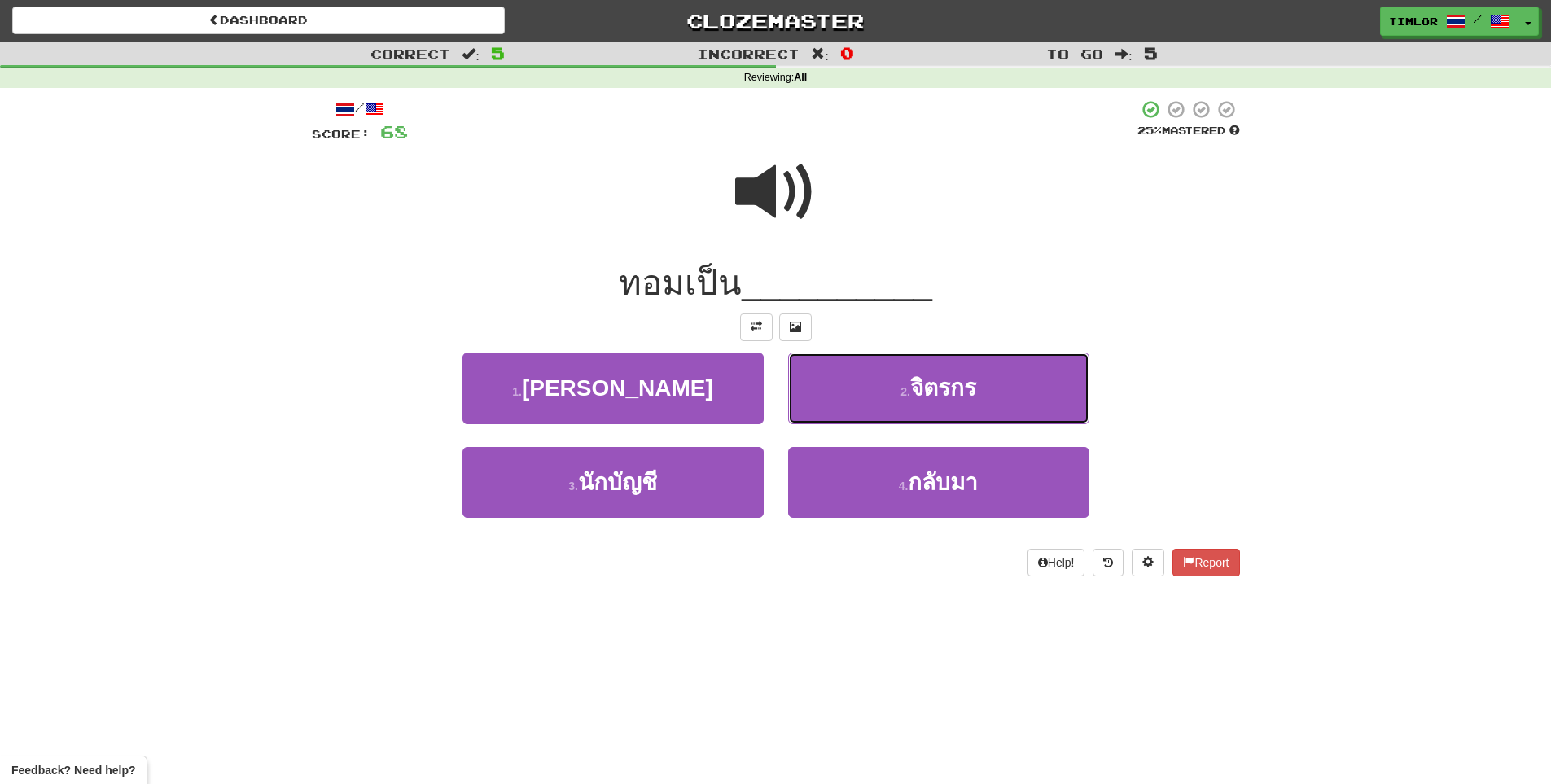
click at [837, 412] on button "2 . จิตรกร" at bounding box center [939, 388] width 302 height 71
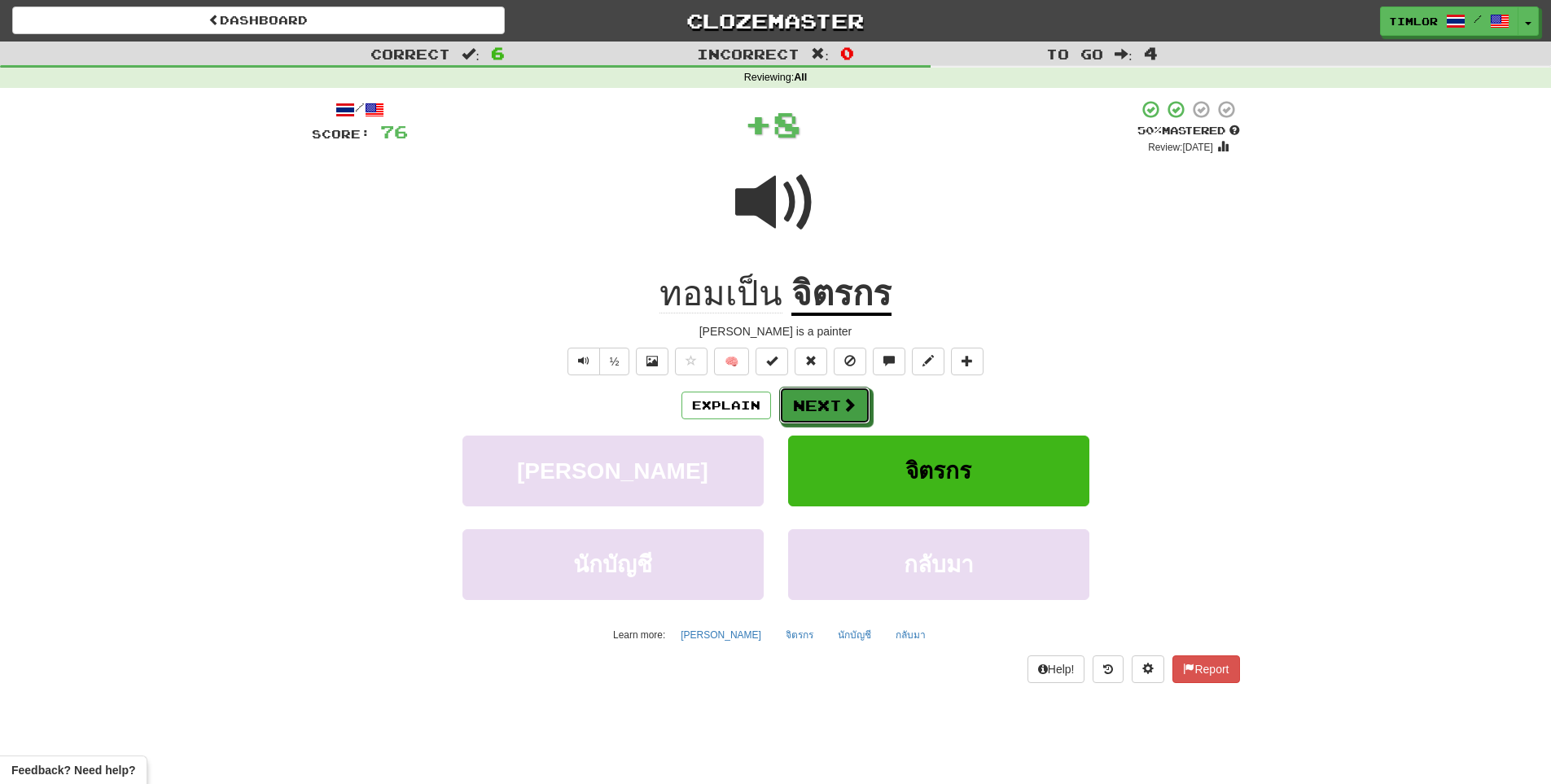
click at [837, 412] on button "Next" at bounding box center [825, 405] width 91 height 37
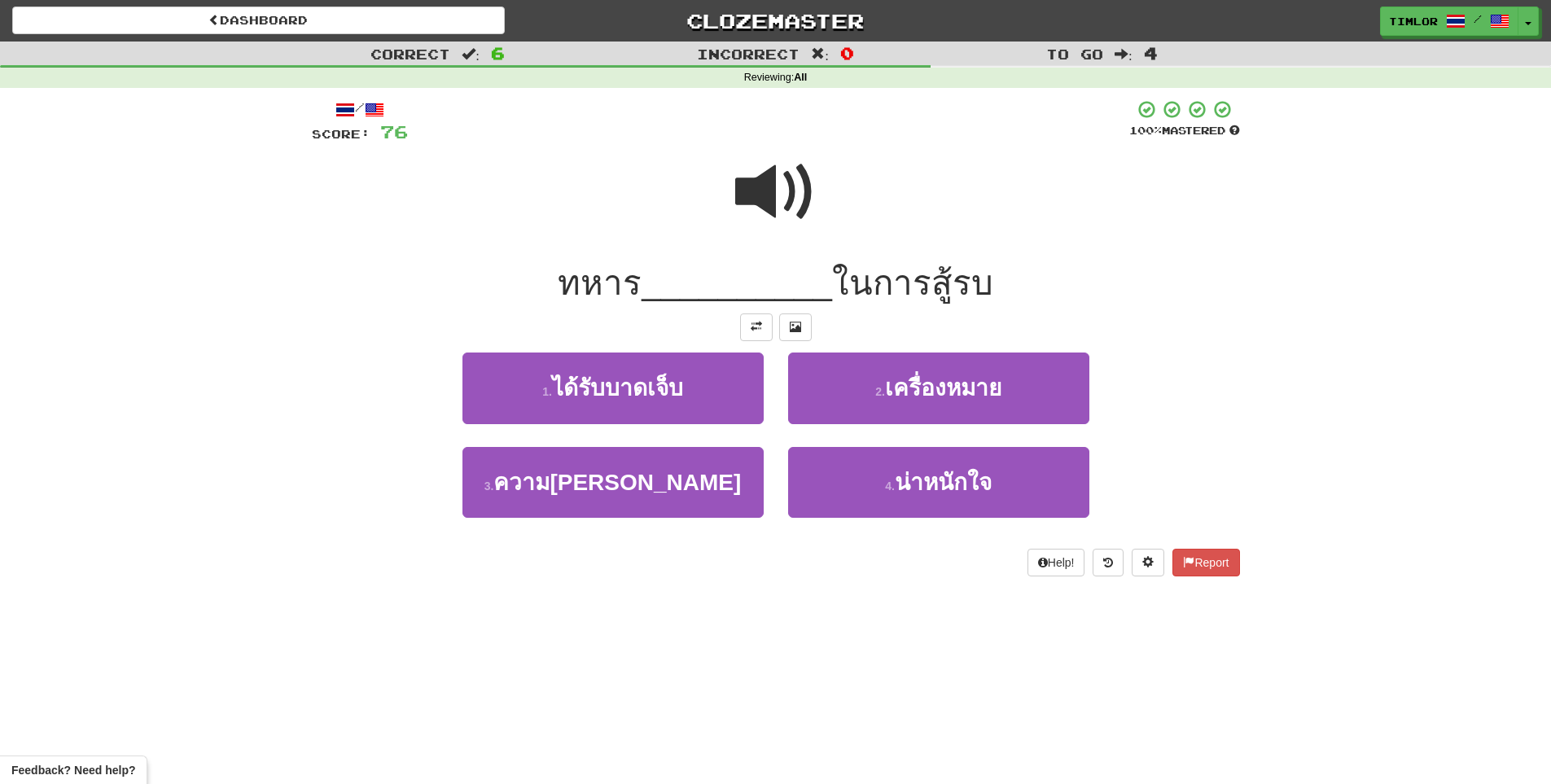
click at [814, 187] on span at bounding box center [776, 192] width 81 height 81
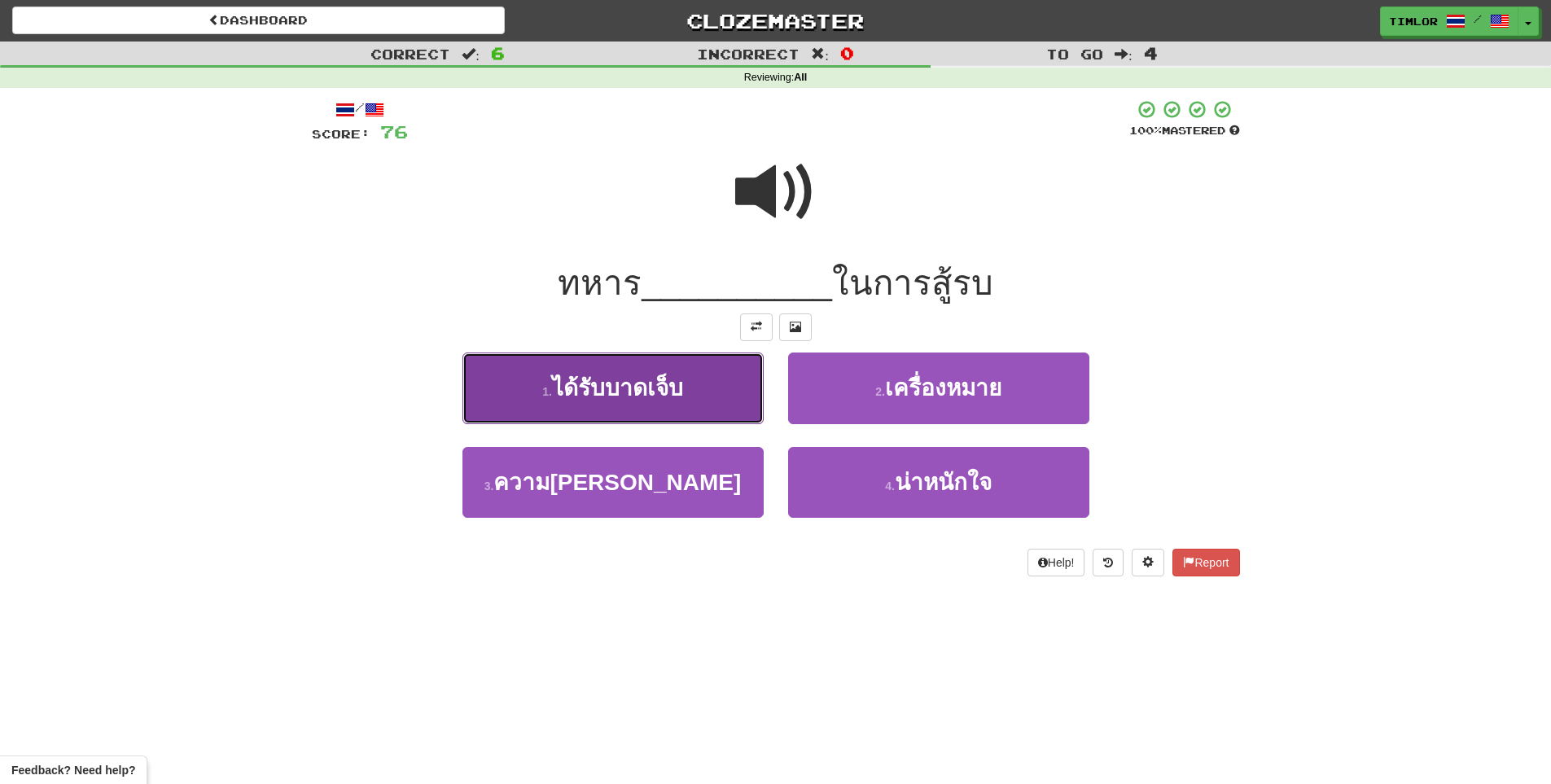
click at [745, 389] on button "1 . ได้รับบาดเจ็บ" at bounding box center [614, 388] width 302 height 71
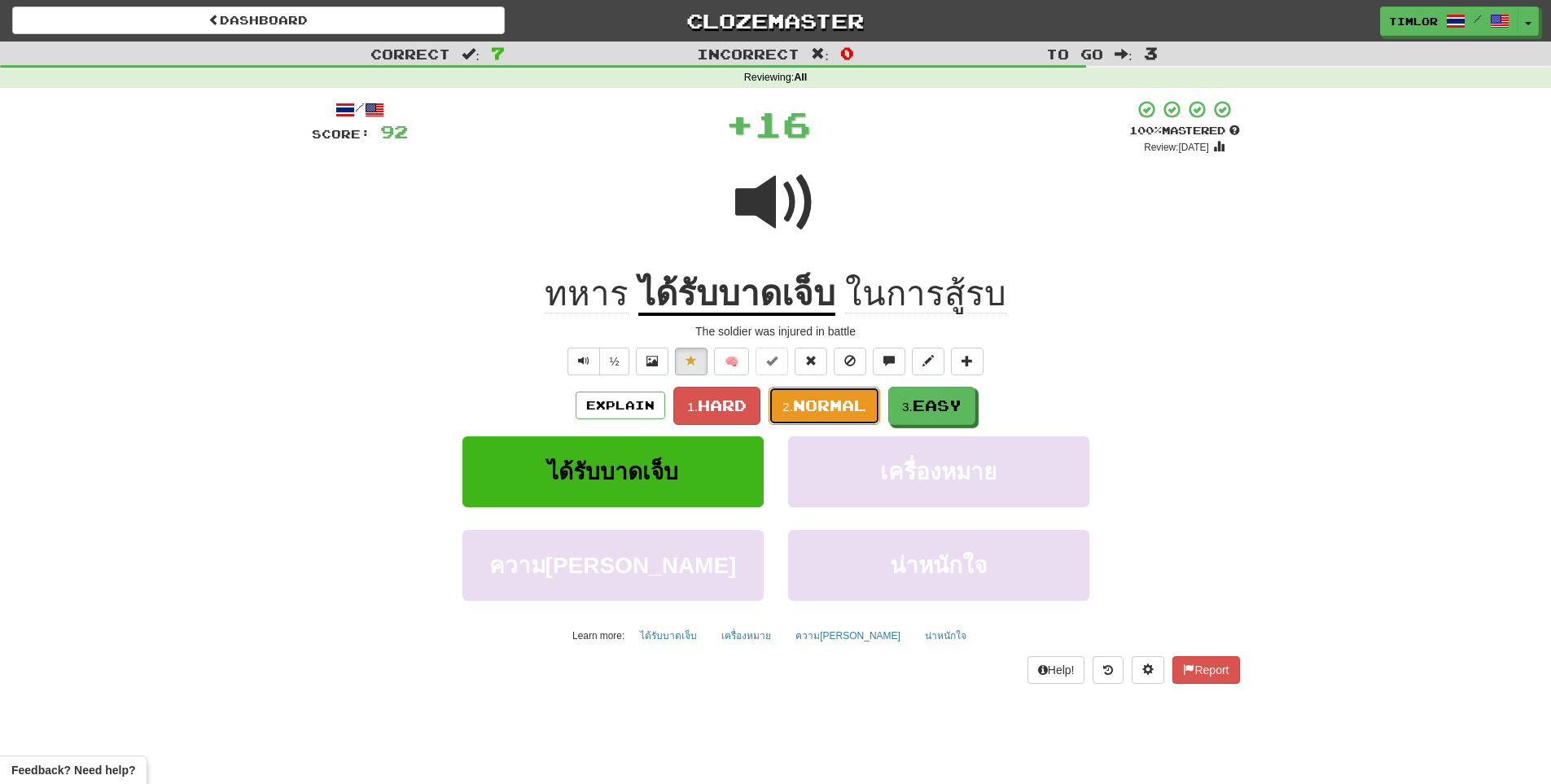
click at [813, 391] on button "2. Normal" at bounding box center [824, 406] width 111 height 38
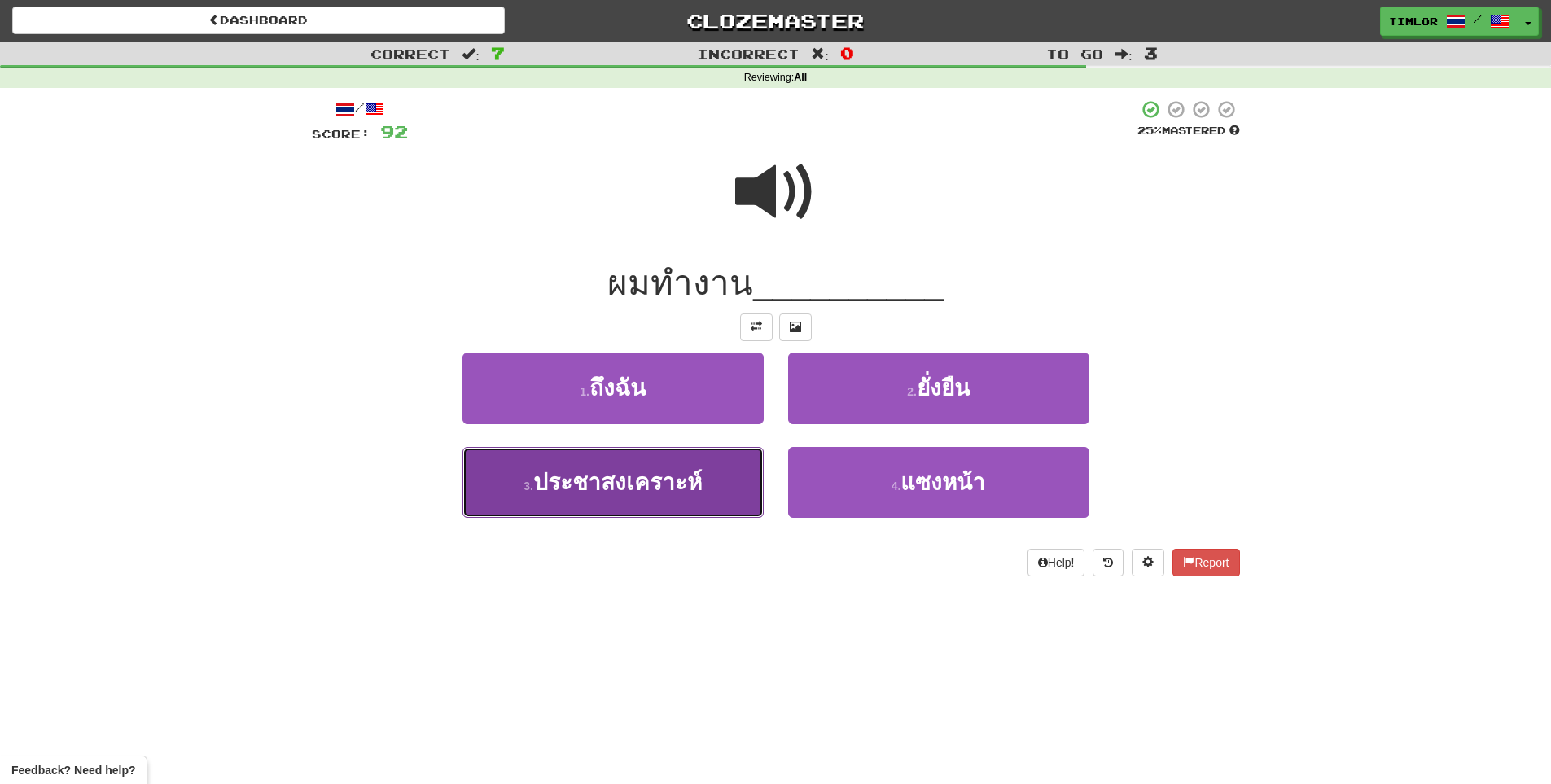
click at [664, 490] on span "ประชาสงเคราะห์" at bounding box center [618, 482] width 169 height 25
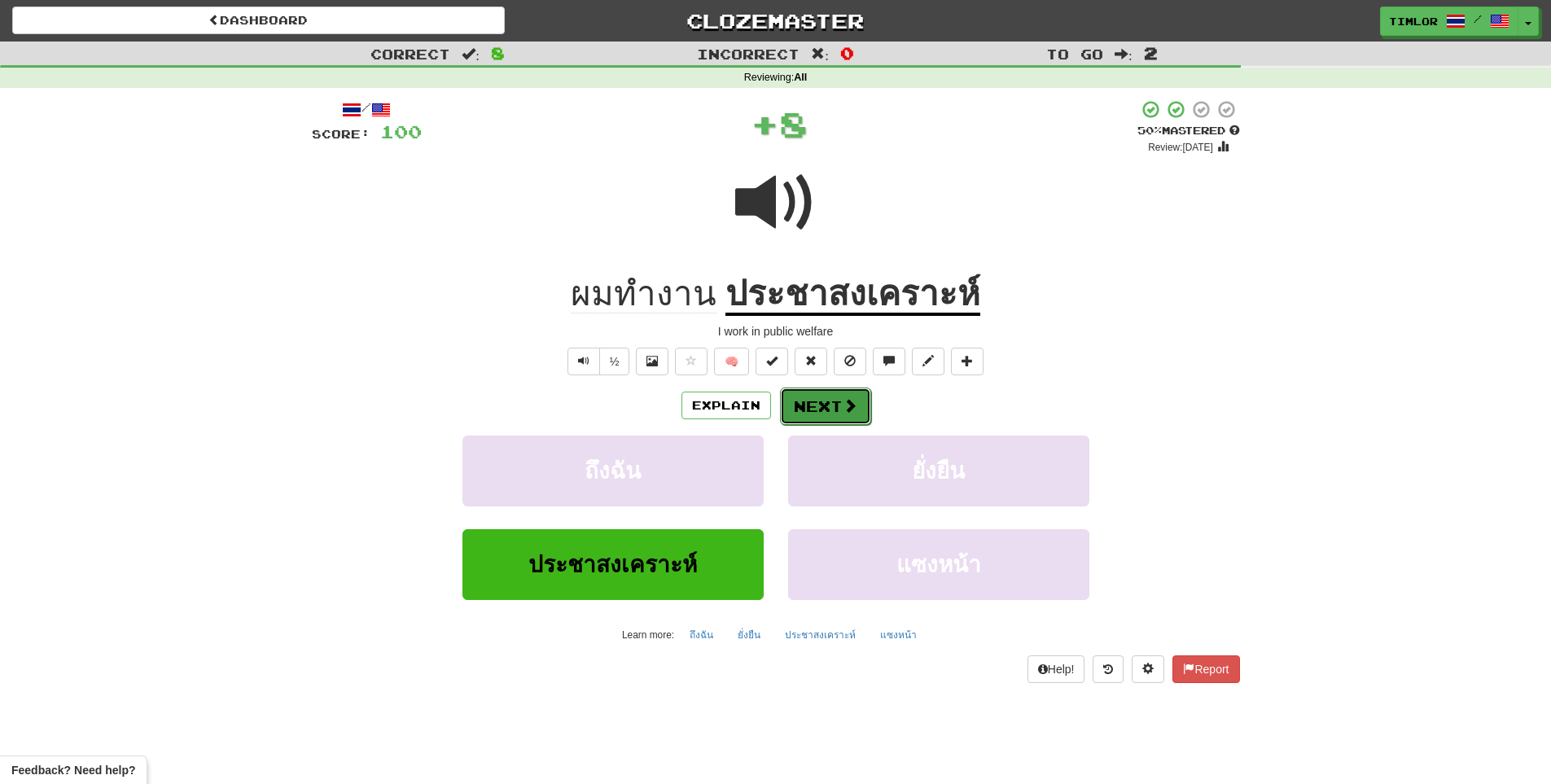
click at [824, 414] on button "Next" at bounding box center [825, 406] width 91 height 37
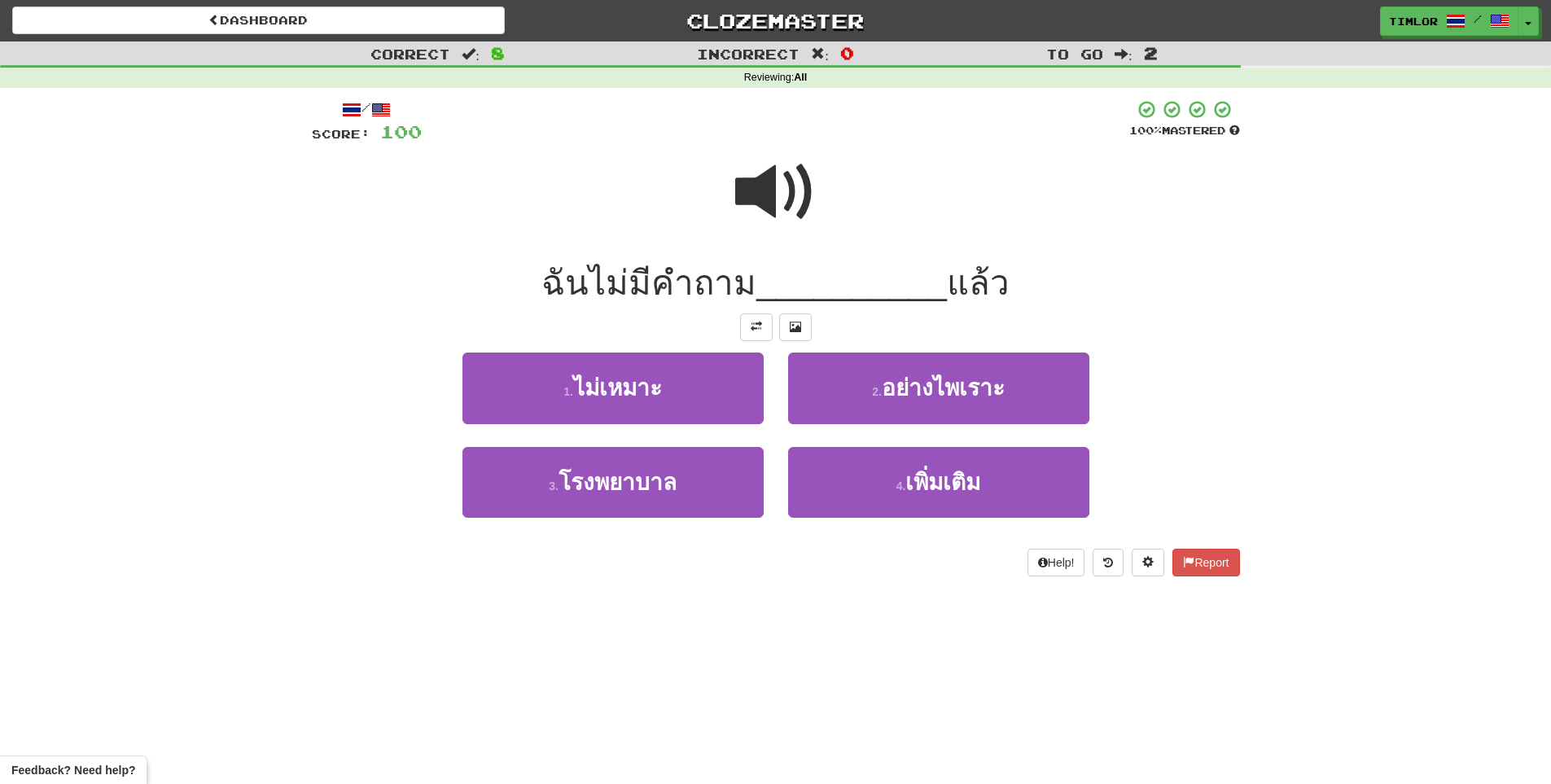
click at [769, 193] on span at bounding box center [776, 192] width 81 height 81
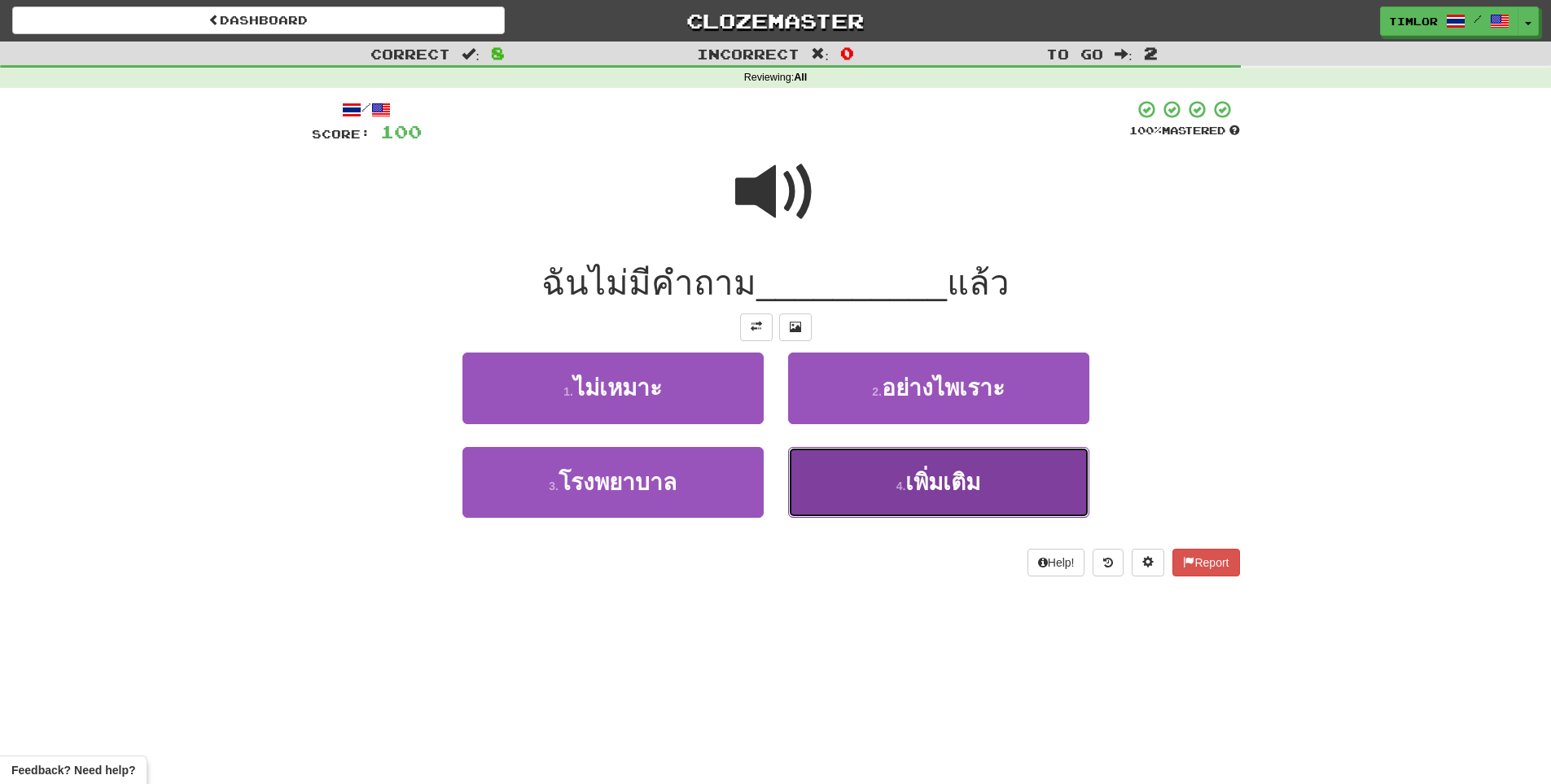
click at [884, 502] on button "4 . เพิ่มเติม" at bounding box center [939, 482] width 302 height 71
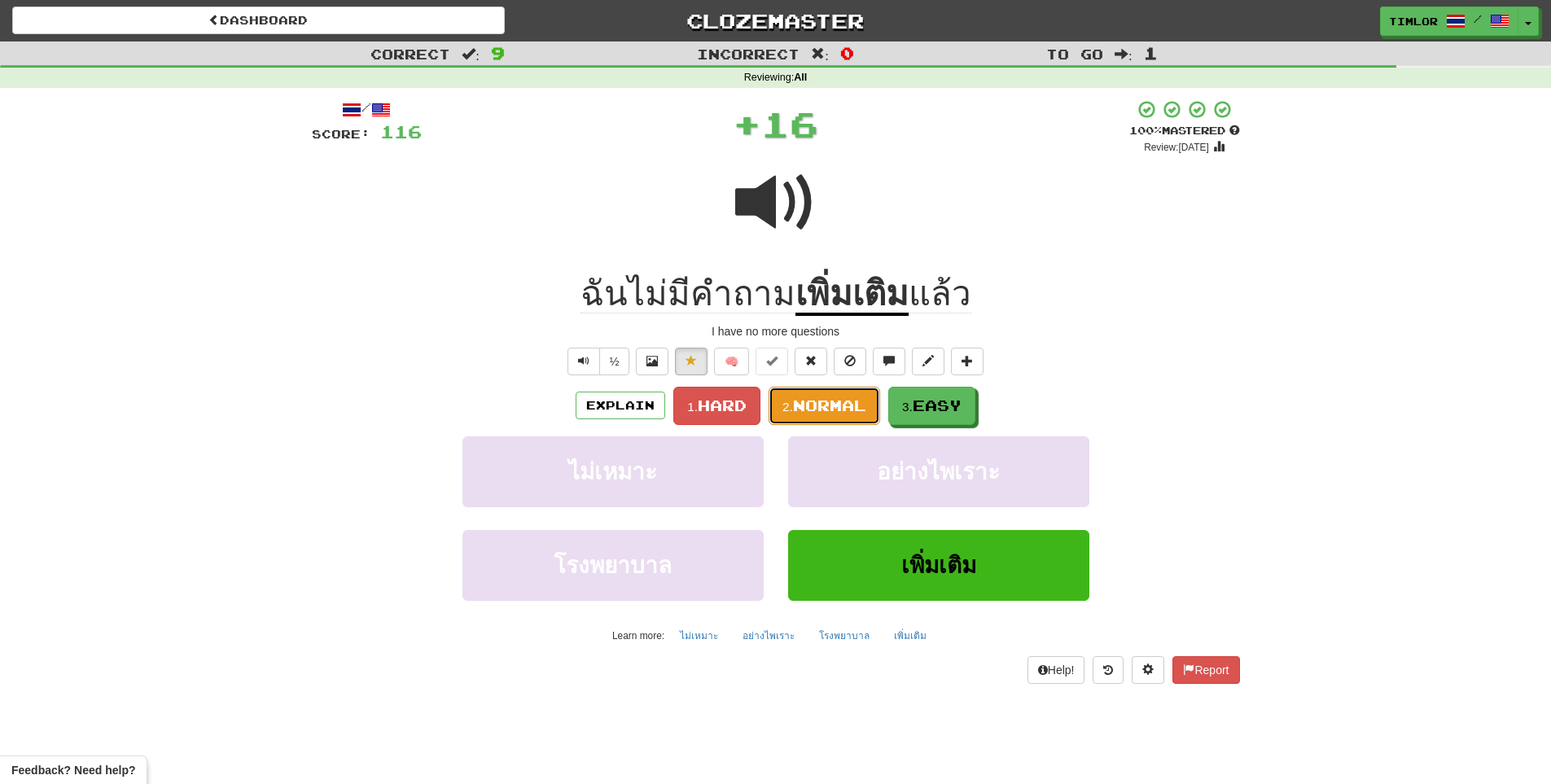
click at [818, 415] on button "2. Normal" at bounding box center [824, 406] width 111 height 38
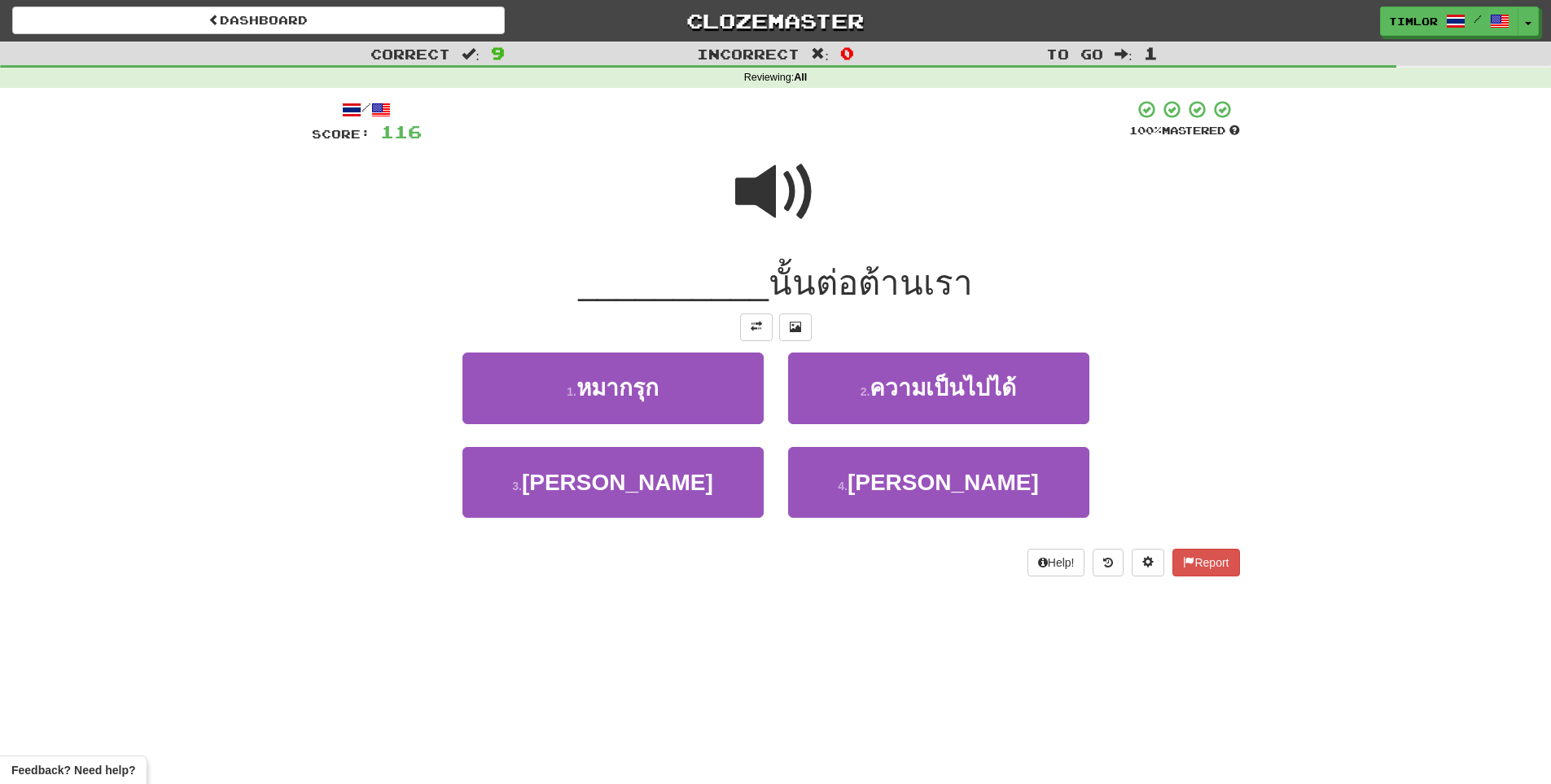
click at [778, 215] on span at bounding box center [776, 192] width 81 height 81
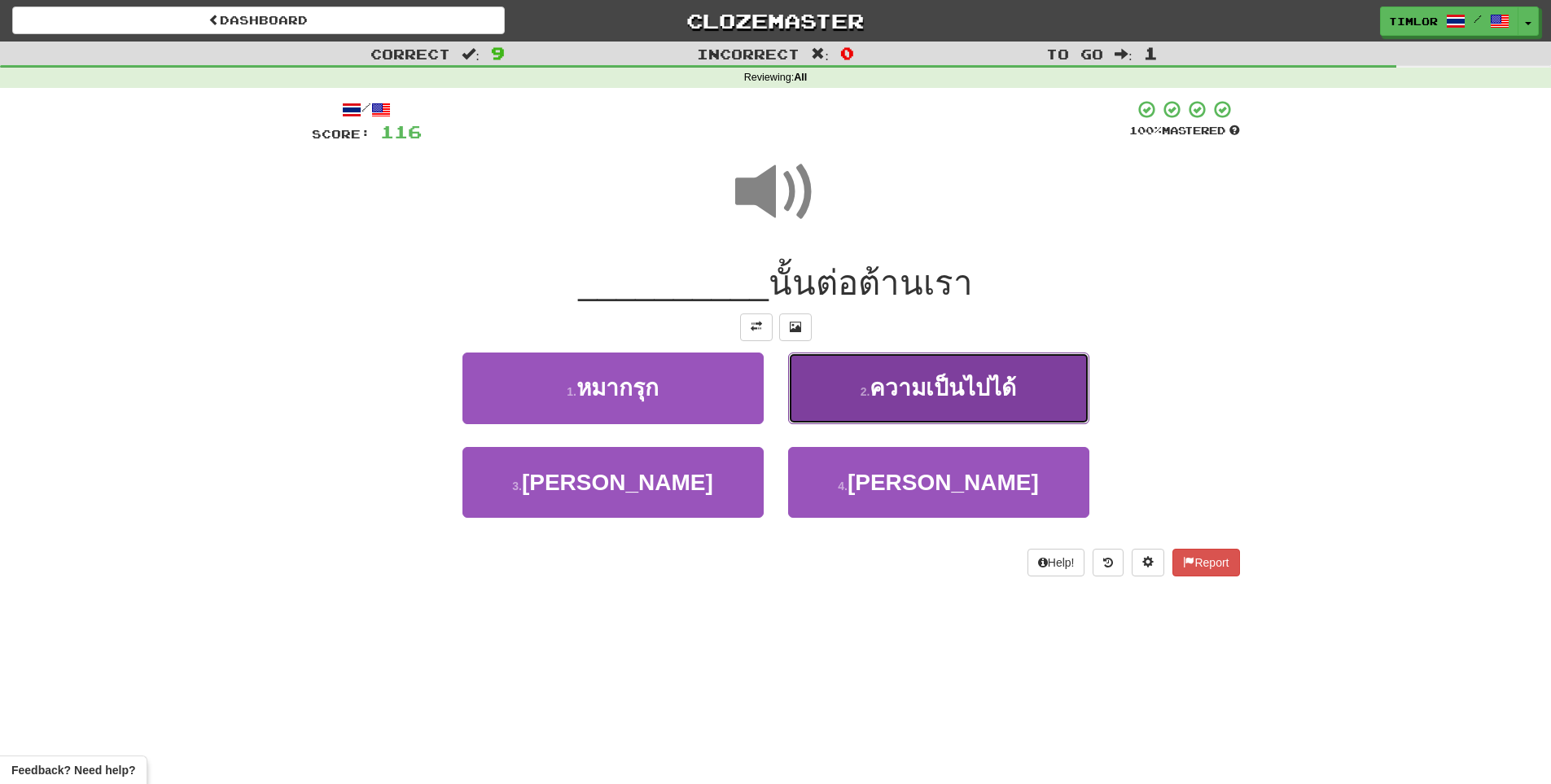
click at [908, 392] on span "ความเป็นไปได้" at bounding box center [943, 388] width 146 height 25
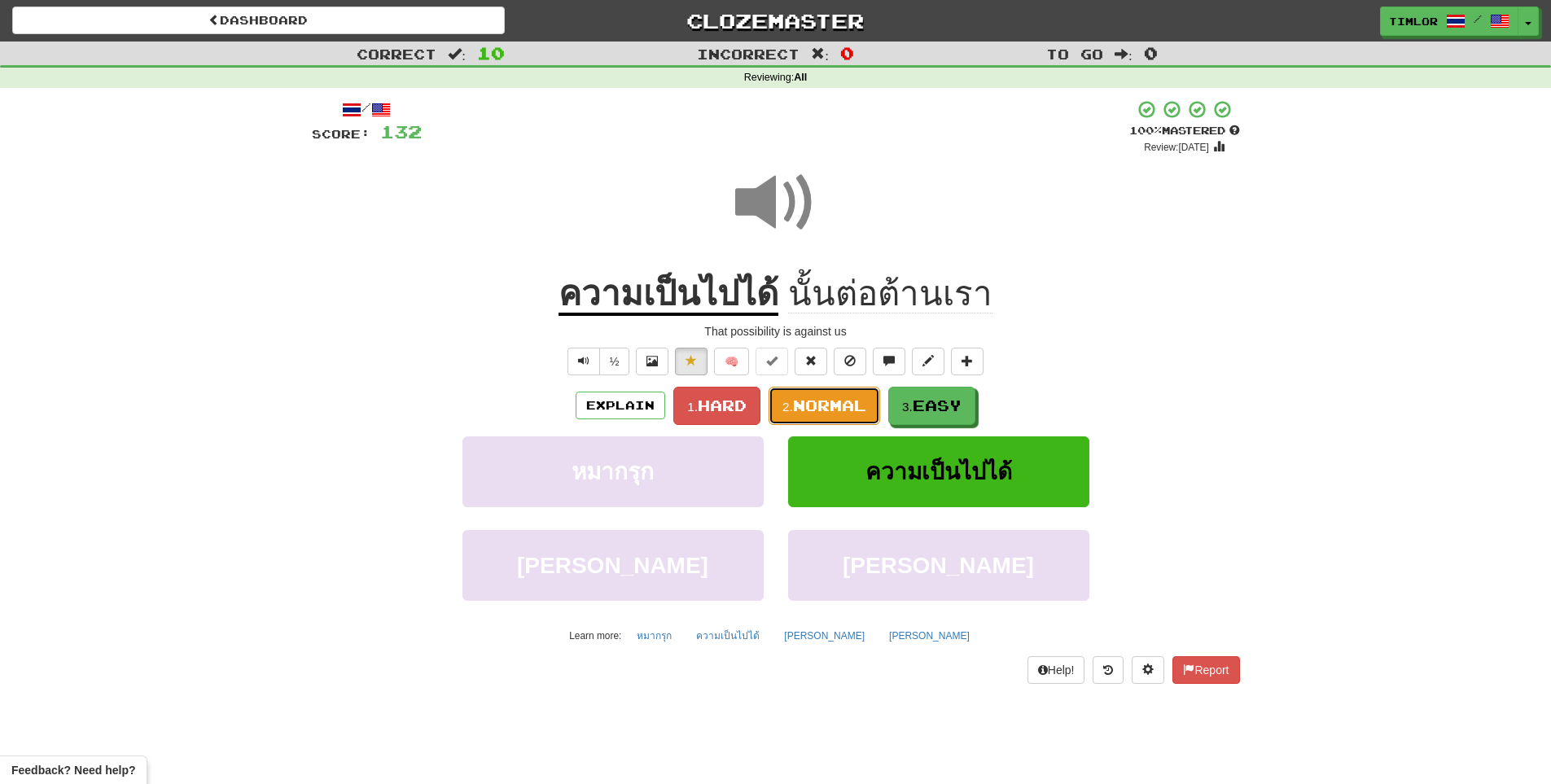
click at [821, 398] on span "Normal" at bounding box center [829, 405] width 73 height 18
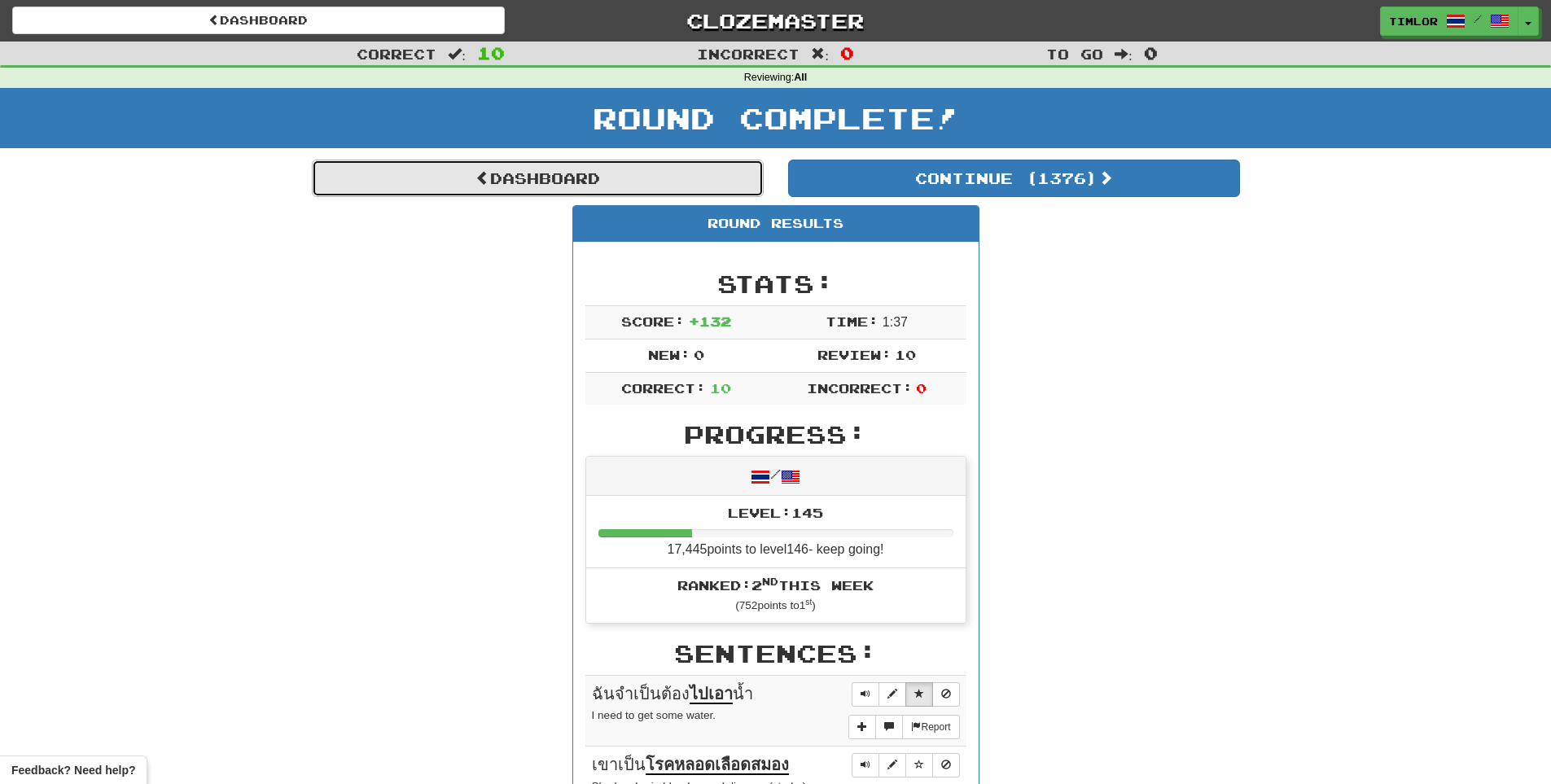
click at [721, 169] on link "Dashboard" at bounding box center [538, 177] width 452 height 37
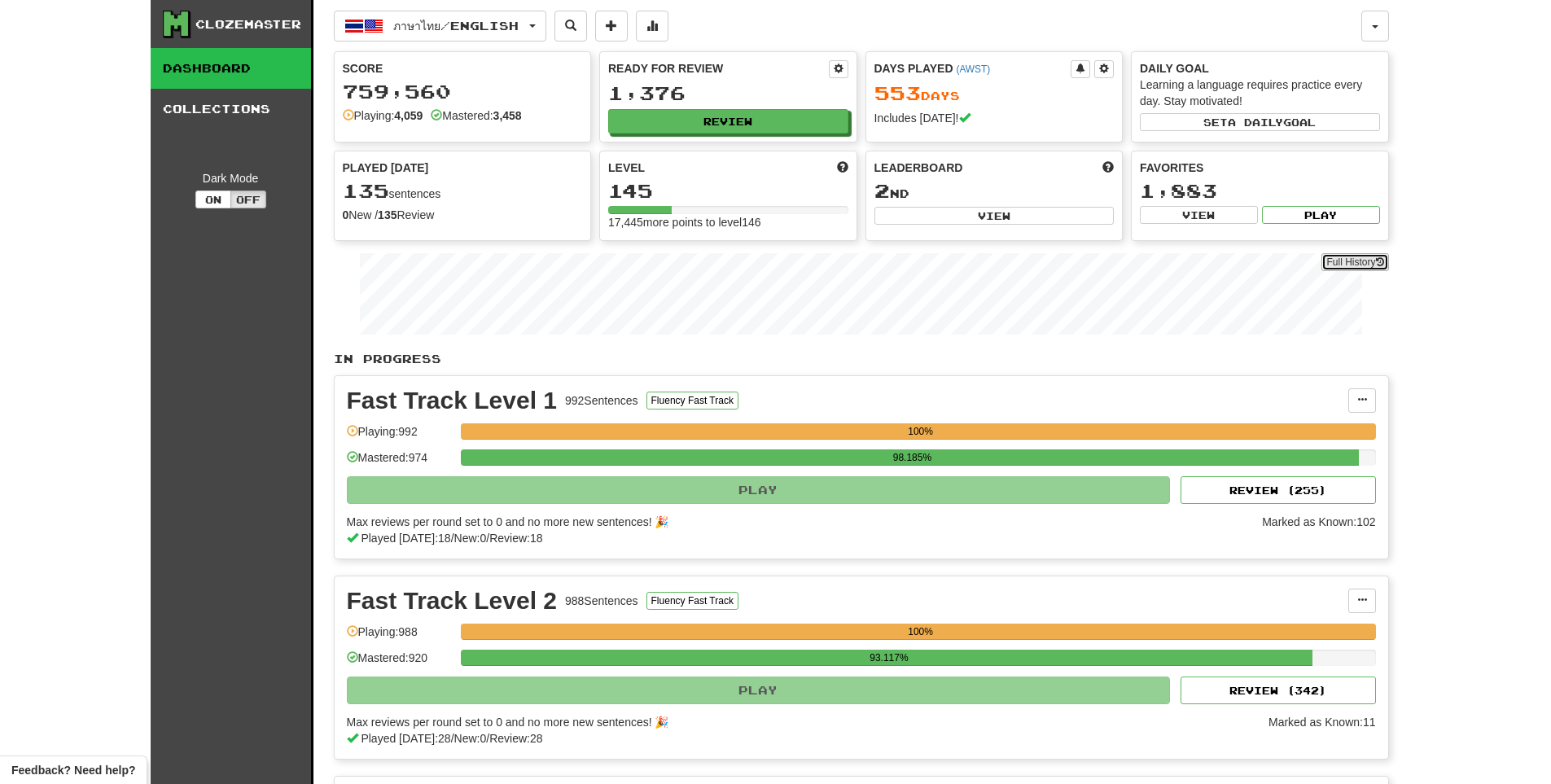
click at [1324, 260] on link "Full History" at bounding box center [1354, 262] width 66 height 18
click at [1348, 254] on link "Full History" at bounding box center [1354, 262] width 66 height 18
click at [699, 127] on button "Review" at bounding box center [729, 122] width 240 height 24
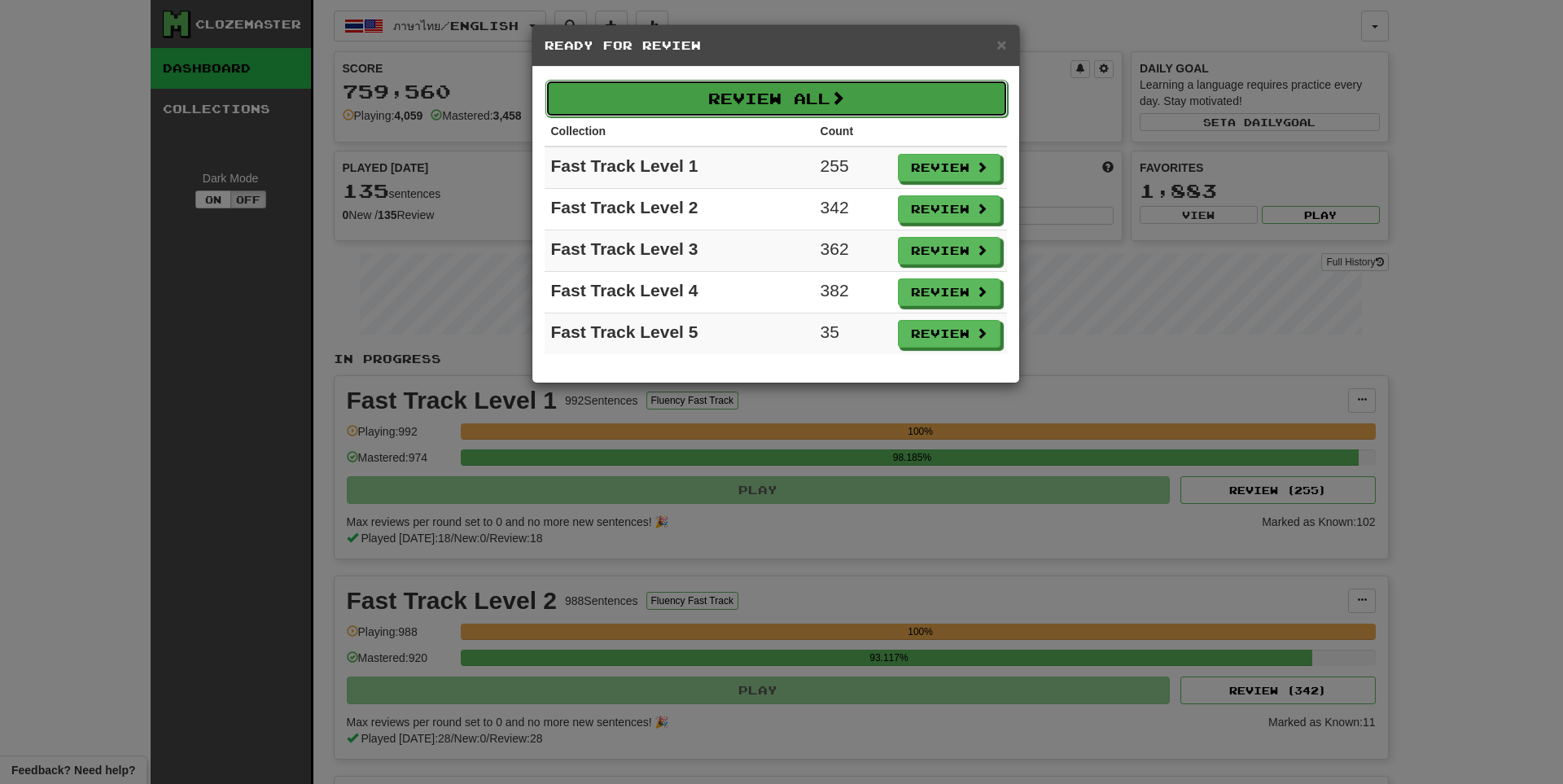
click at [716, 91] on button "Review All" at bounding box center [776, 98] width 463 height 37
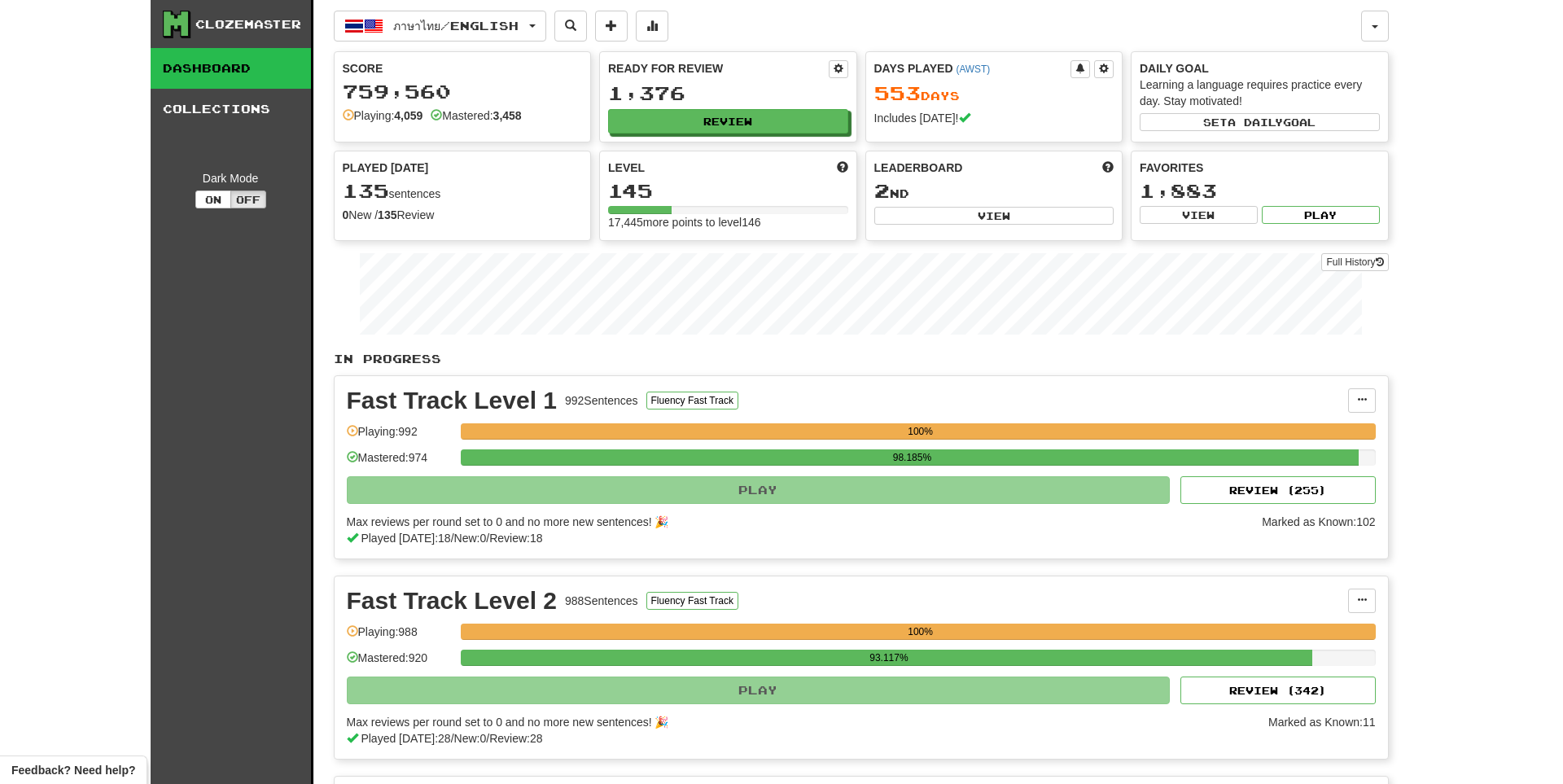
select select "**"
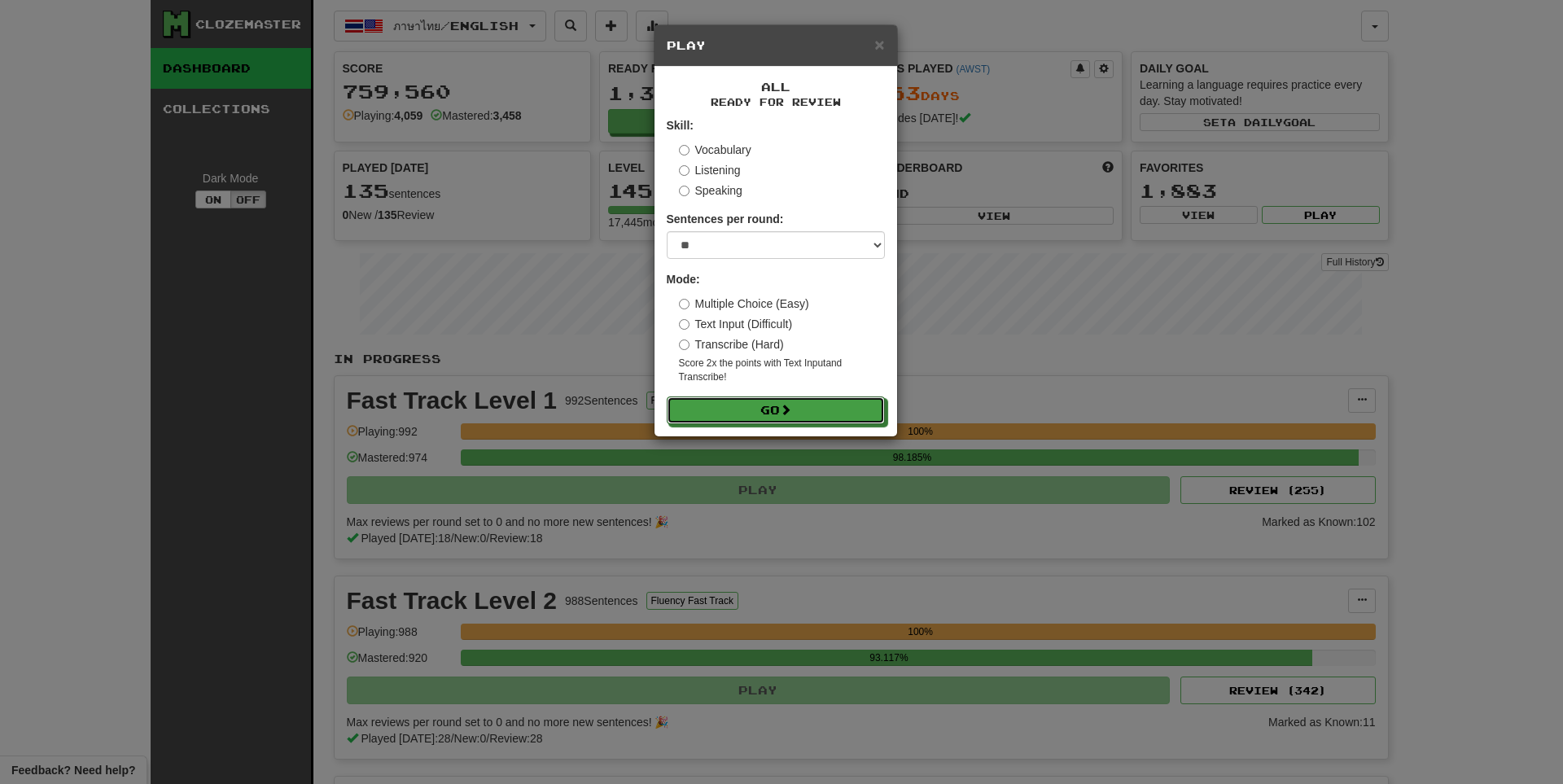
click at [769, 398] on button "Go" at bounding box center [775, 410] width 218 height 28
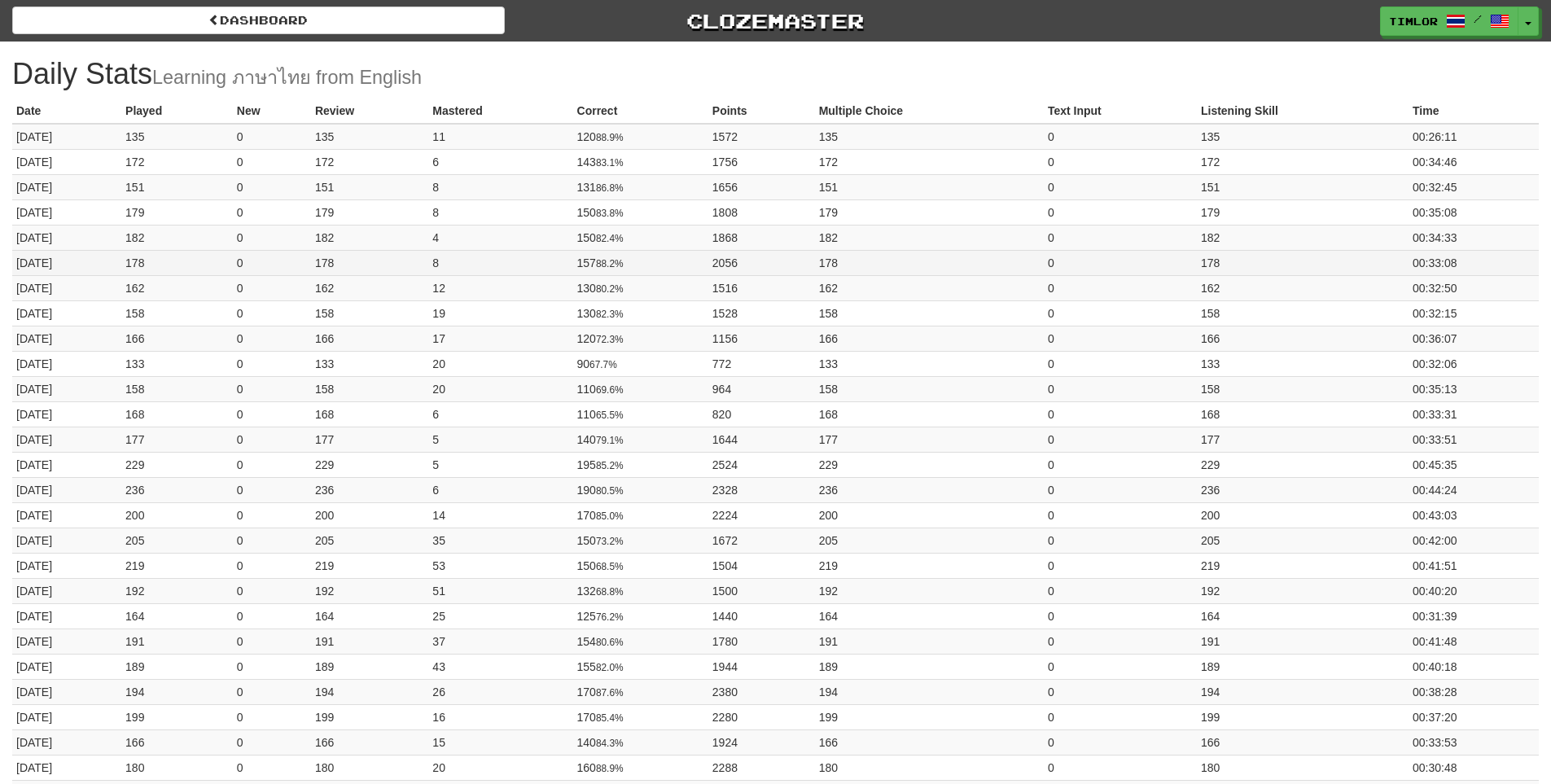
drag, startPoint x: 0, startPoint y: 0, endPoint x: 1364, endPoint y: 251, distance: 1386.9
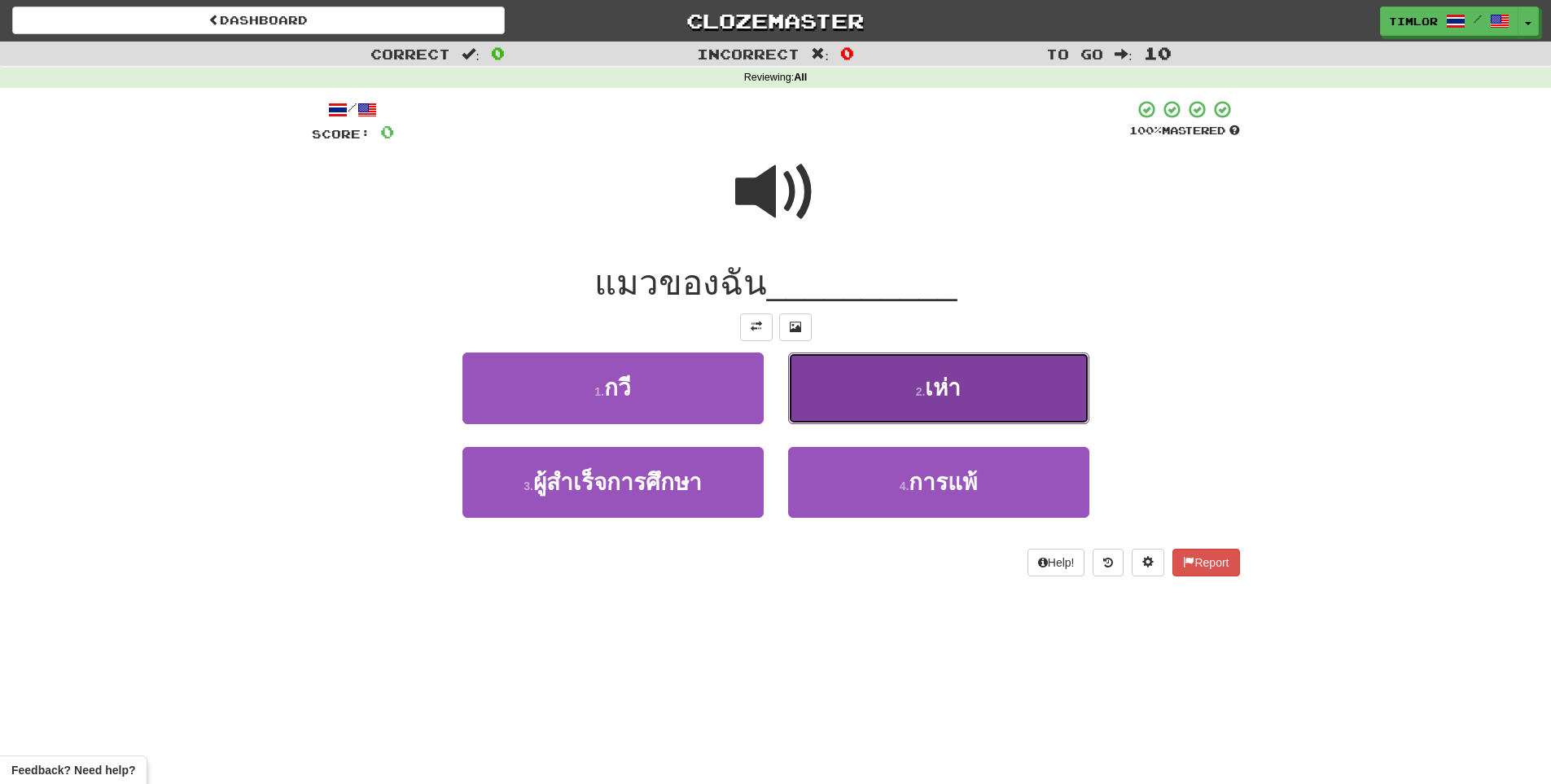
click at [903, 414] on button "2 . เห่า" at bounding box center [939, 388] width 302 height 71
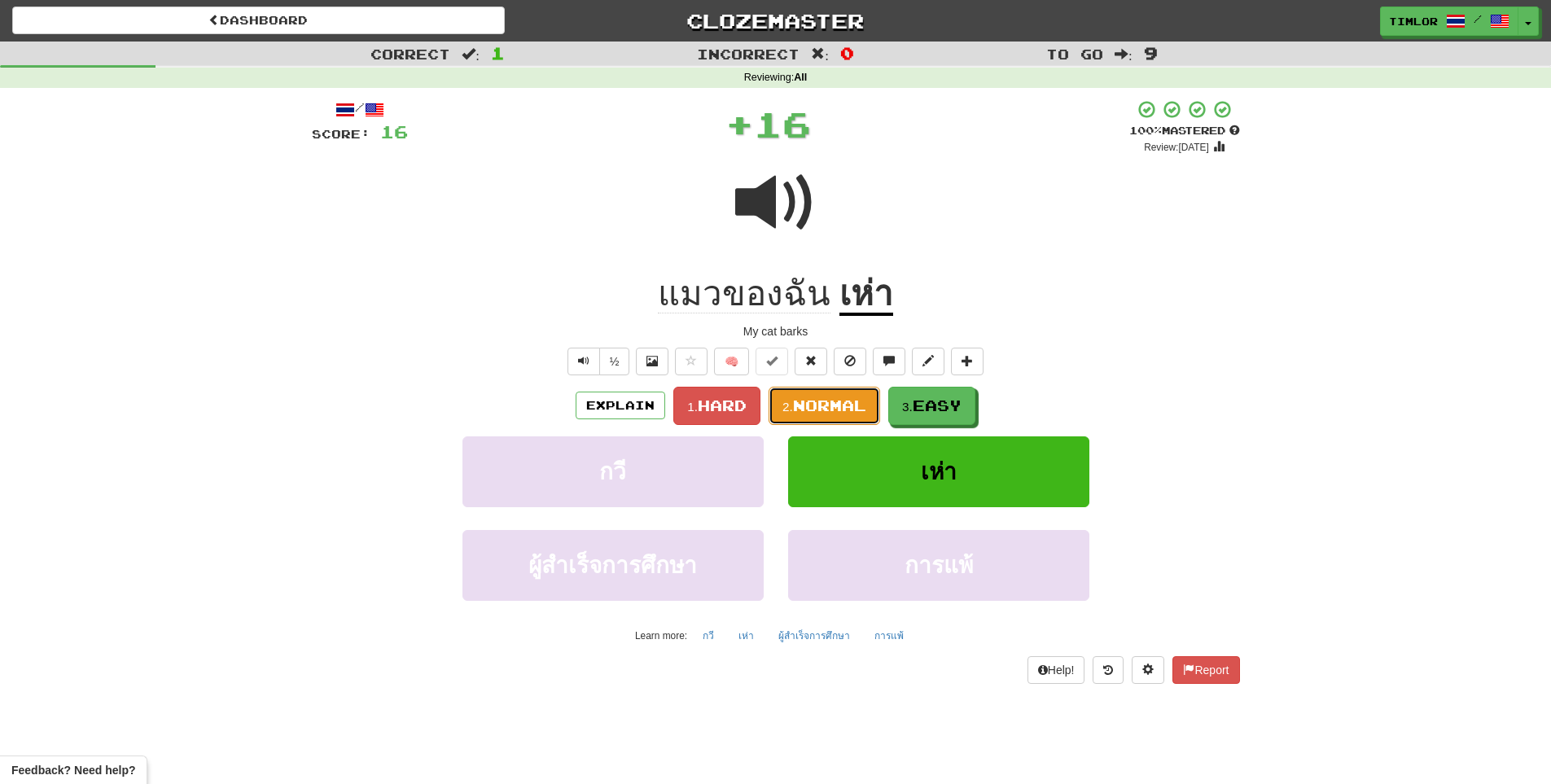
click at [847, 420] on button "2. Normal" at bounding box center [824, 406] width 111 height 38
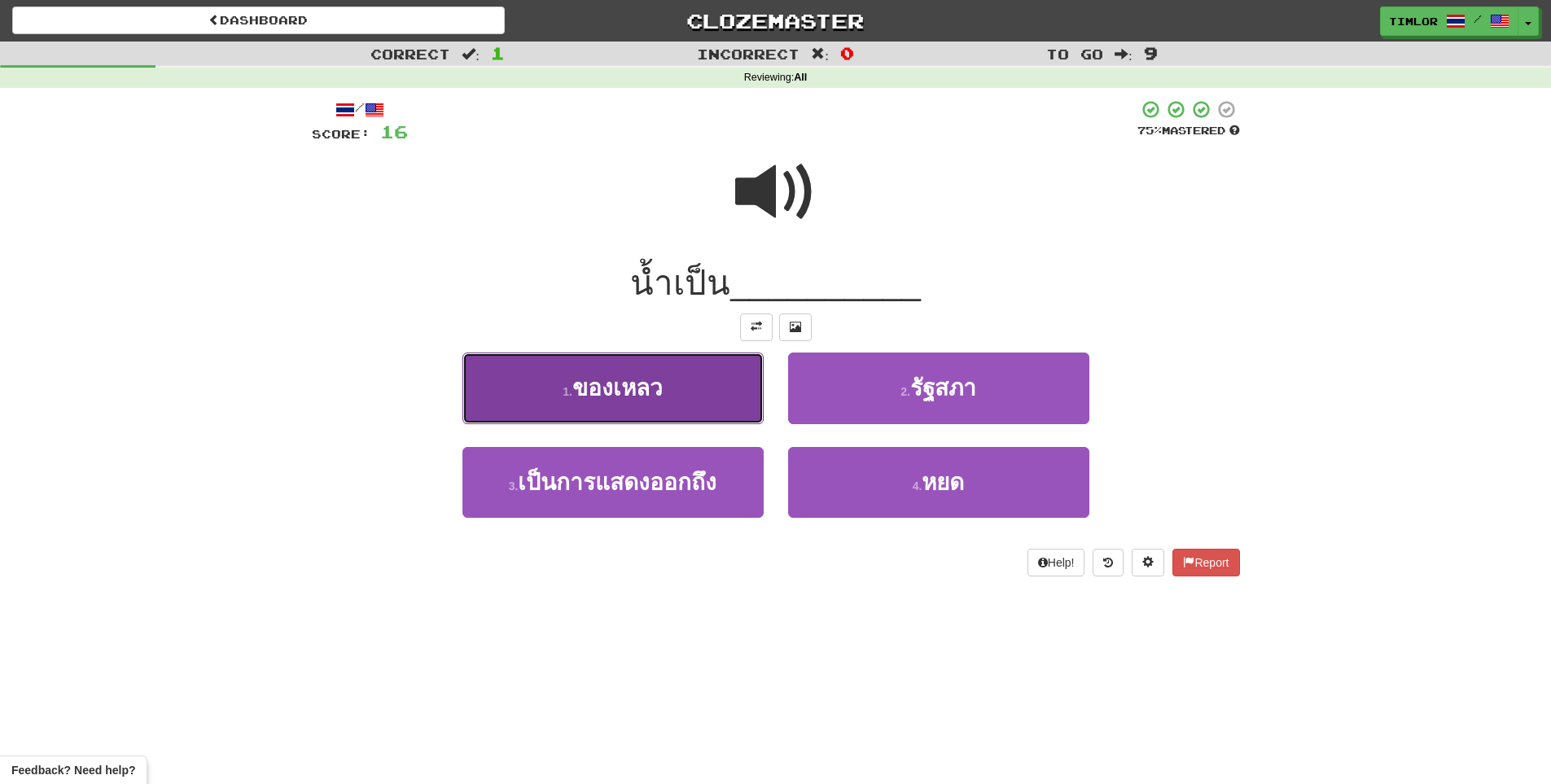
click at [685, 390] on button "1 . ของเหลว" at bounding box center [614, 388] width 302 height 71
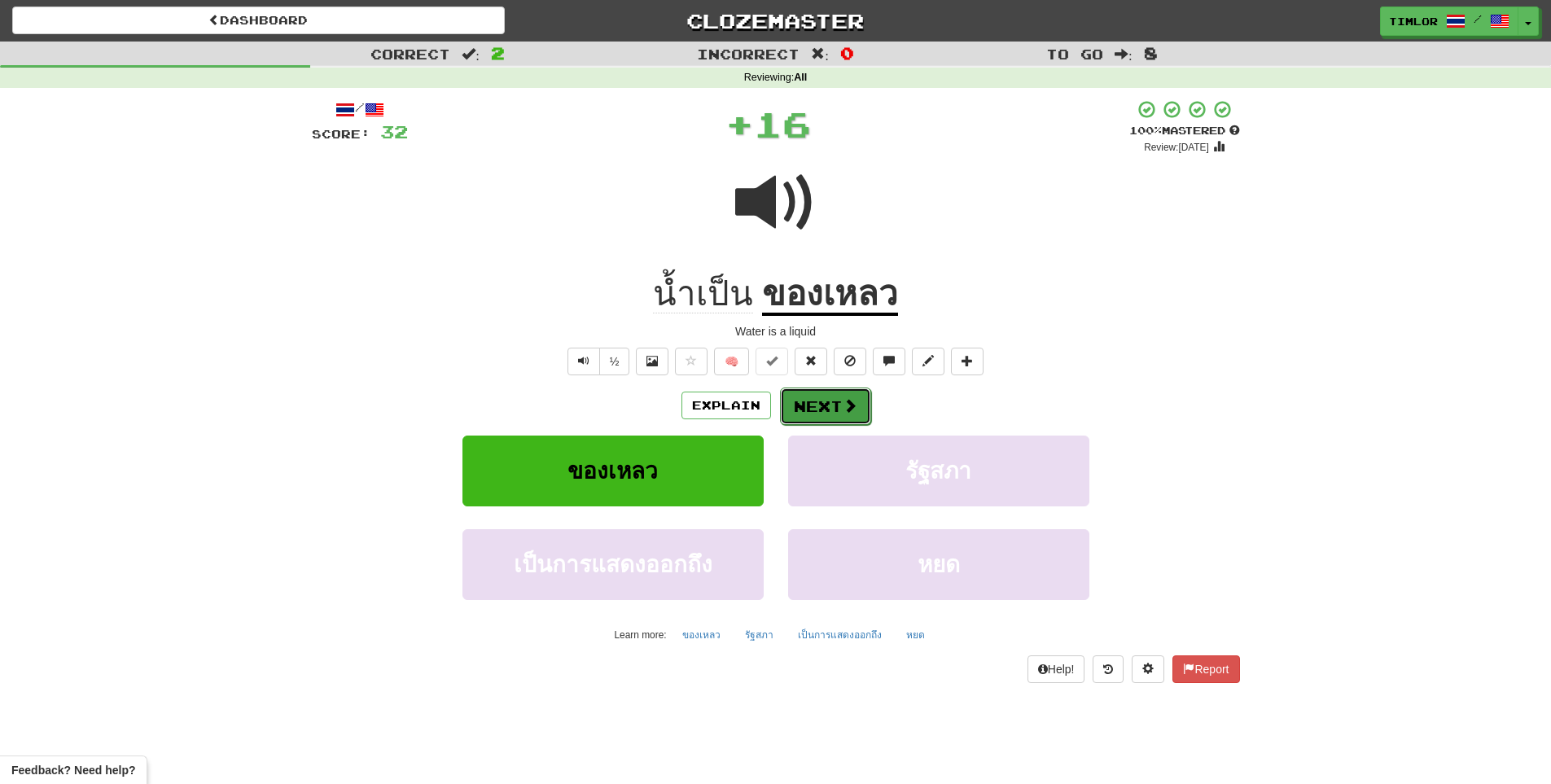
click at [858, 408] on button "Next" at bounding box center [825, 406] width 91 height 37
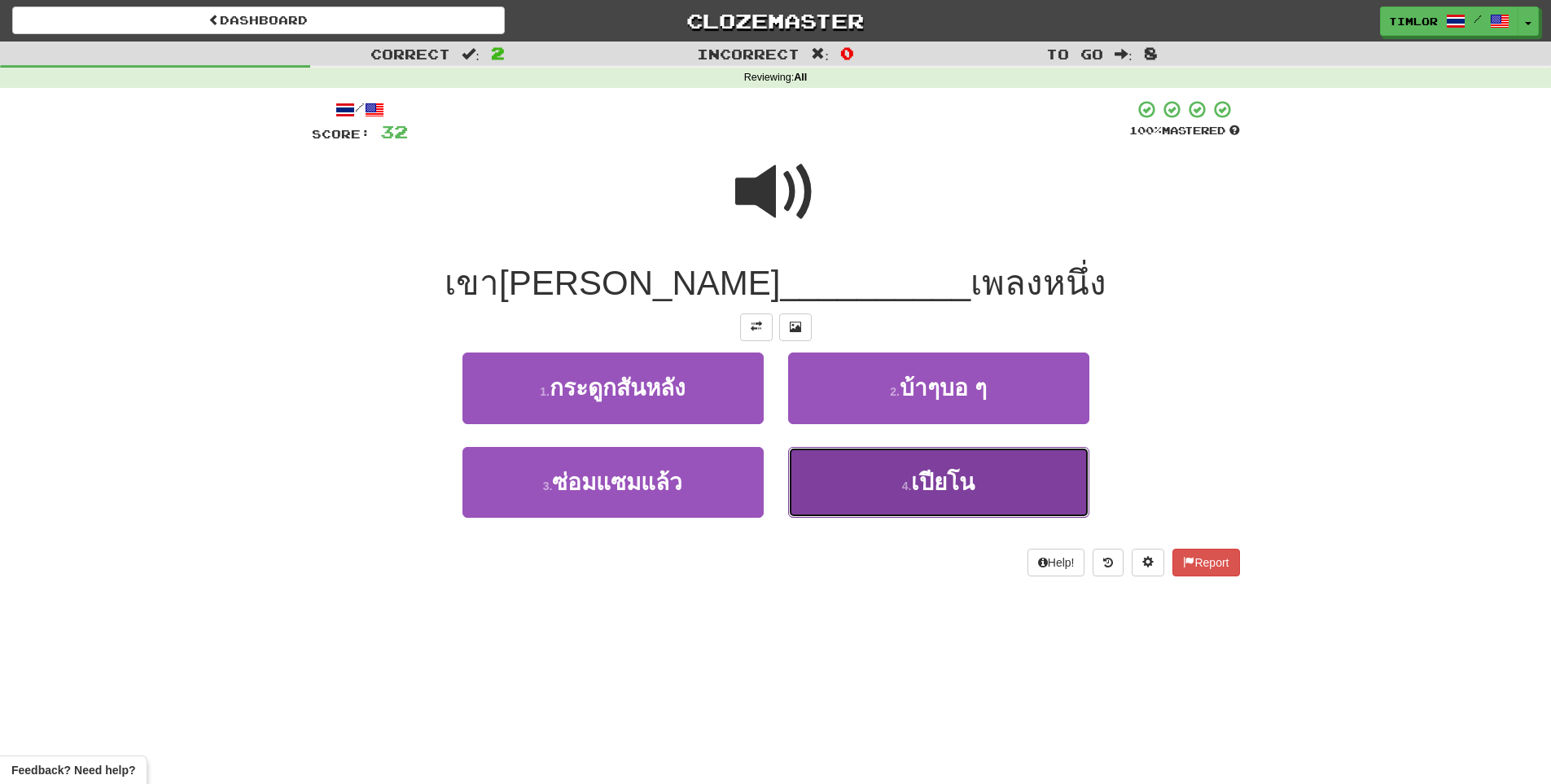
click at [906, 471] on button "4 . เปียโน" at bounding box center [939, 482] width 302 height 71
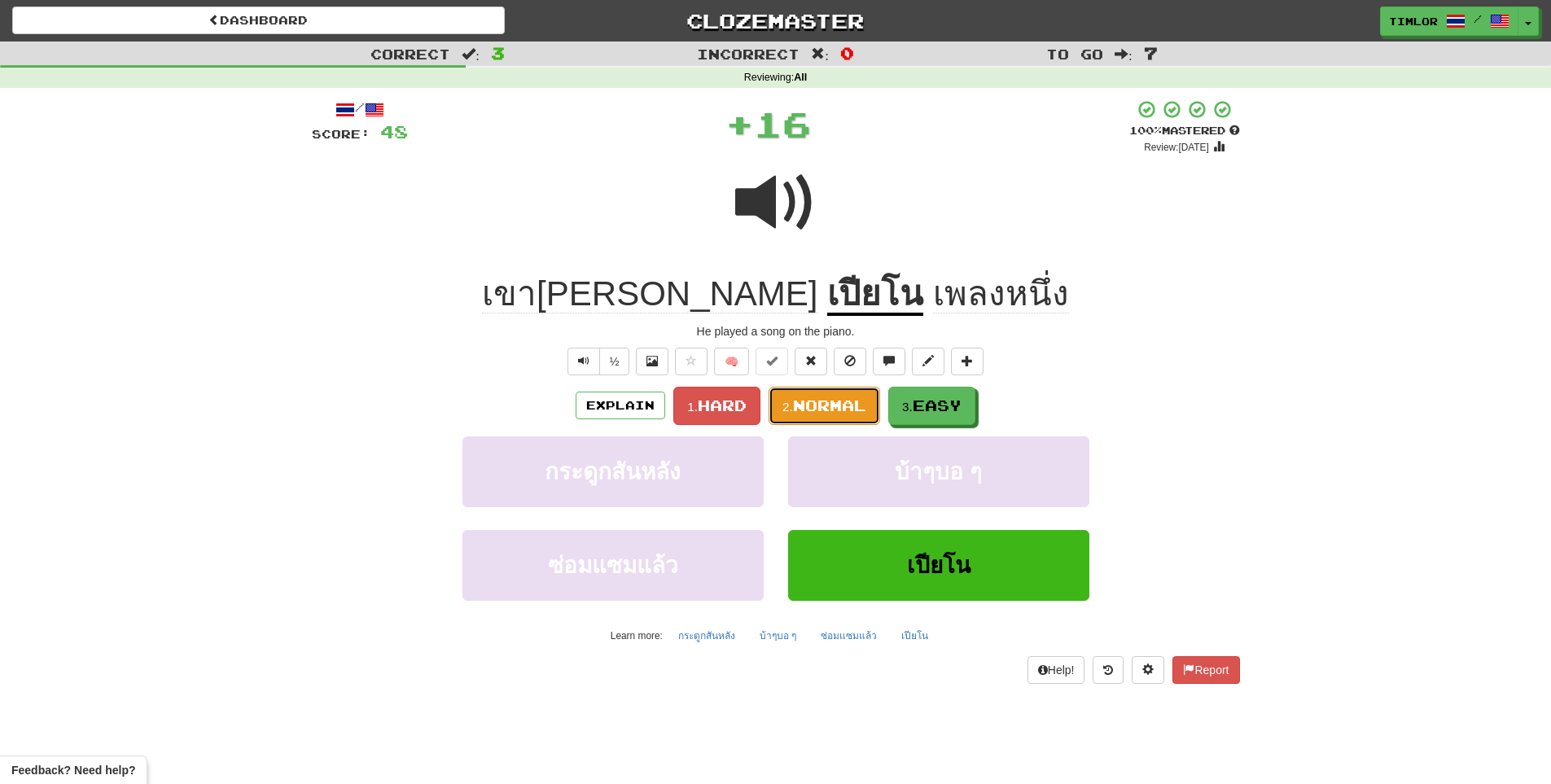
click at [843, 394] on button "2. Normal" at bounding box center [824, 406] width 111 height 38
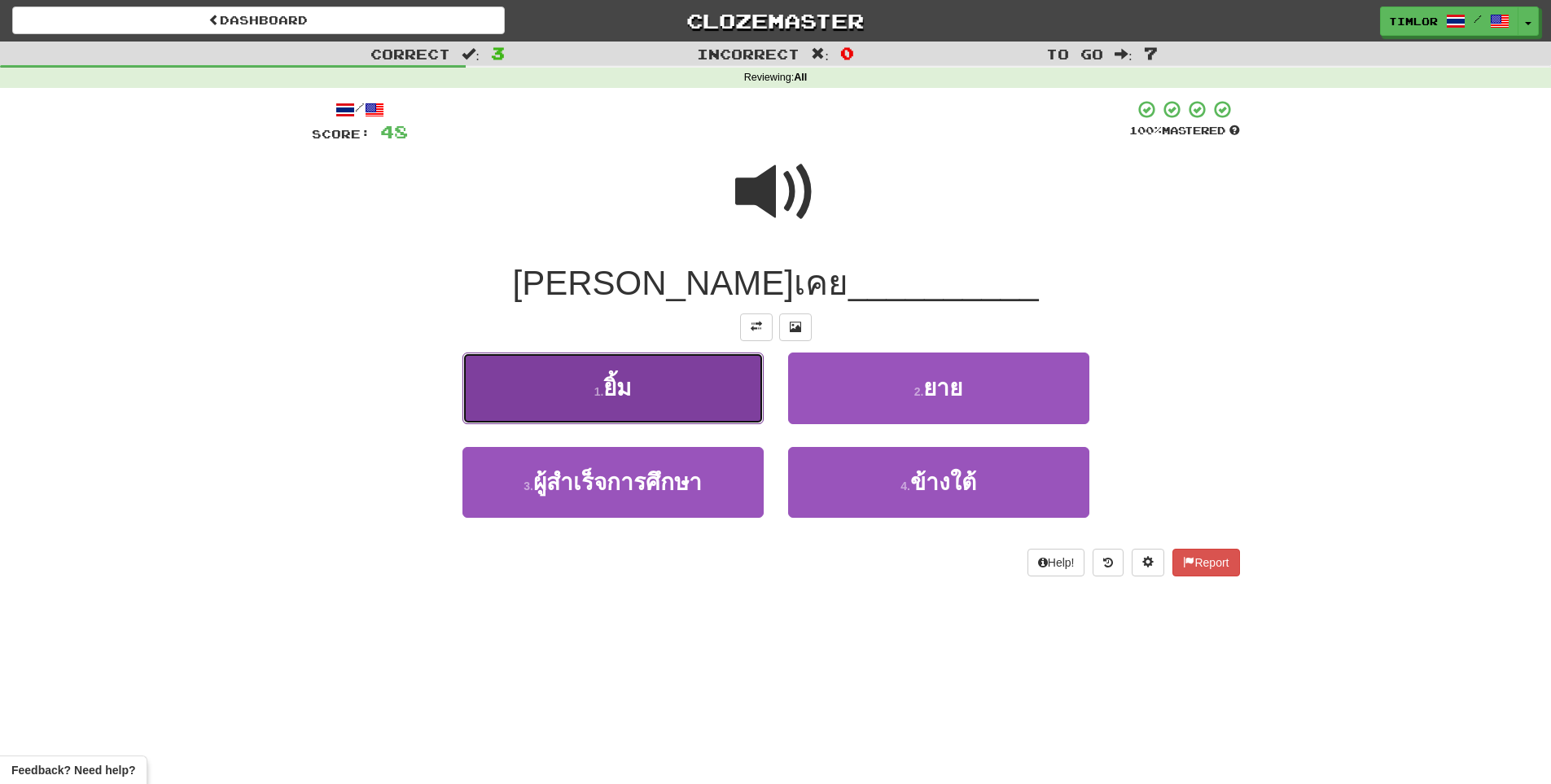
click at [693, 387] on button "1 . ยิ้ม" at bounding box center [614, 388] width 302 height 71
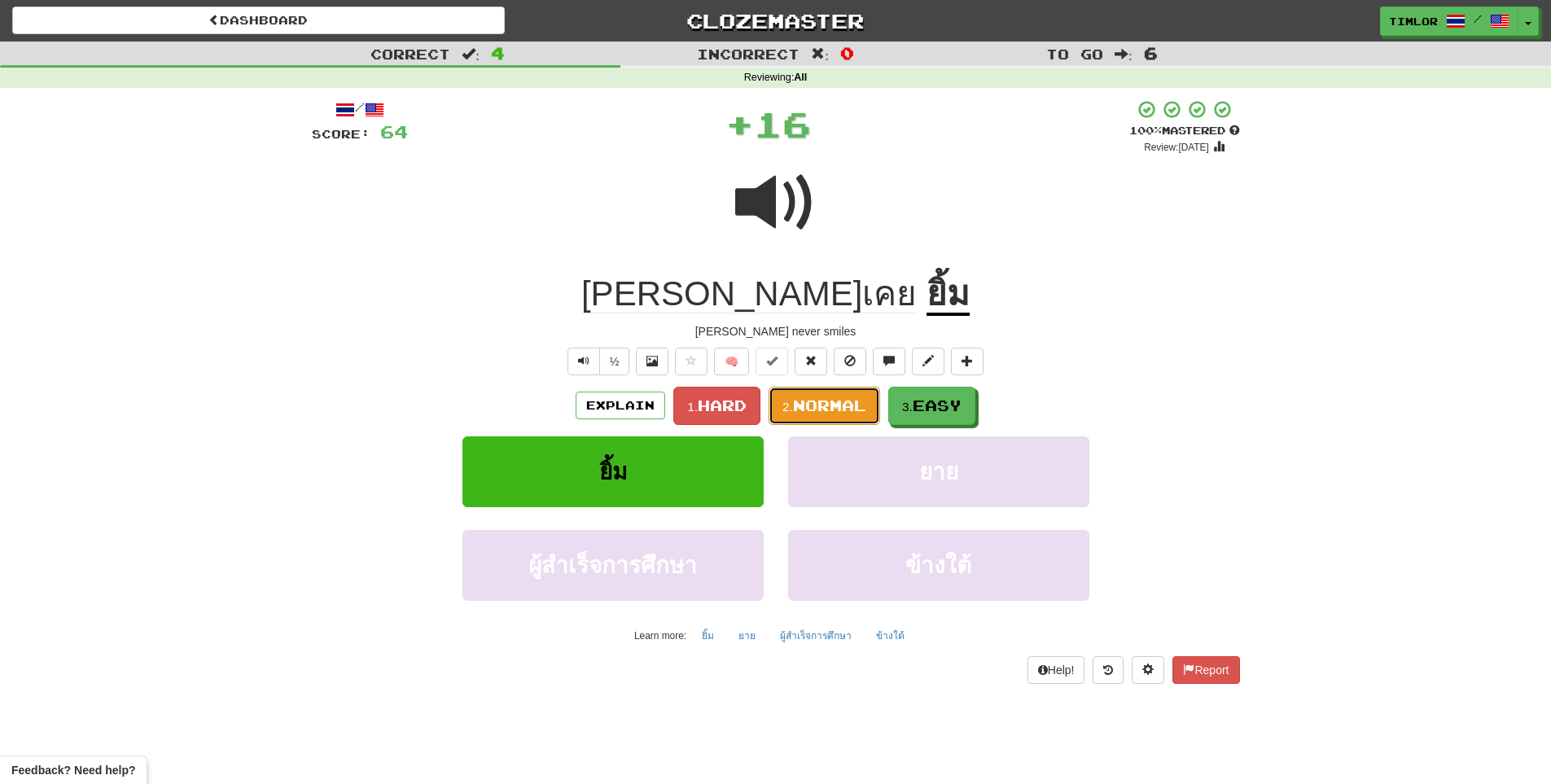
click at [834, 402] on span "Normal" at bounding box center [829, 405] width 73 height 18
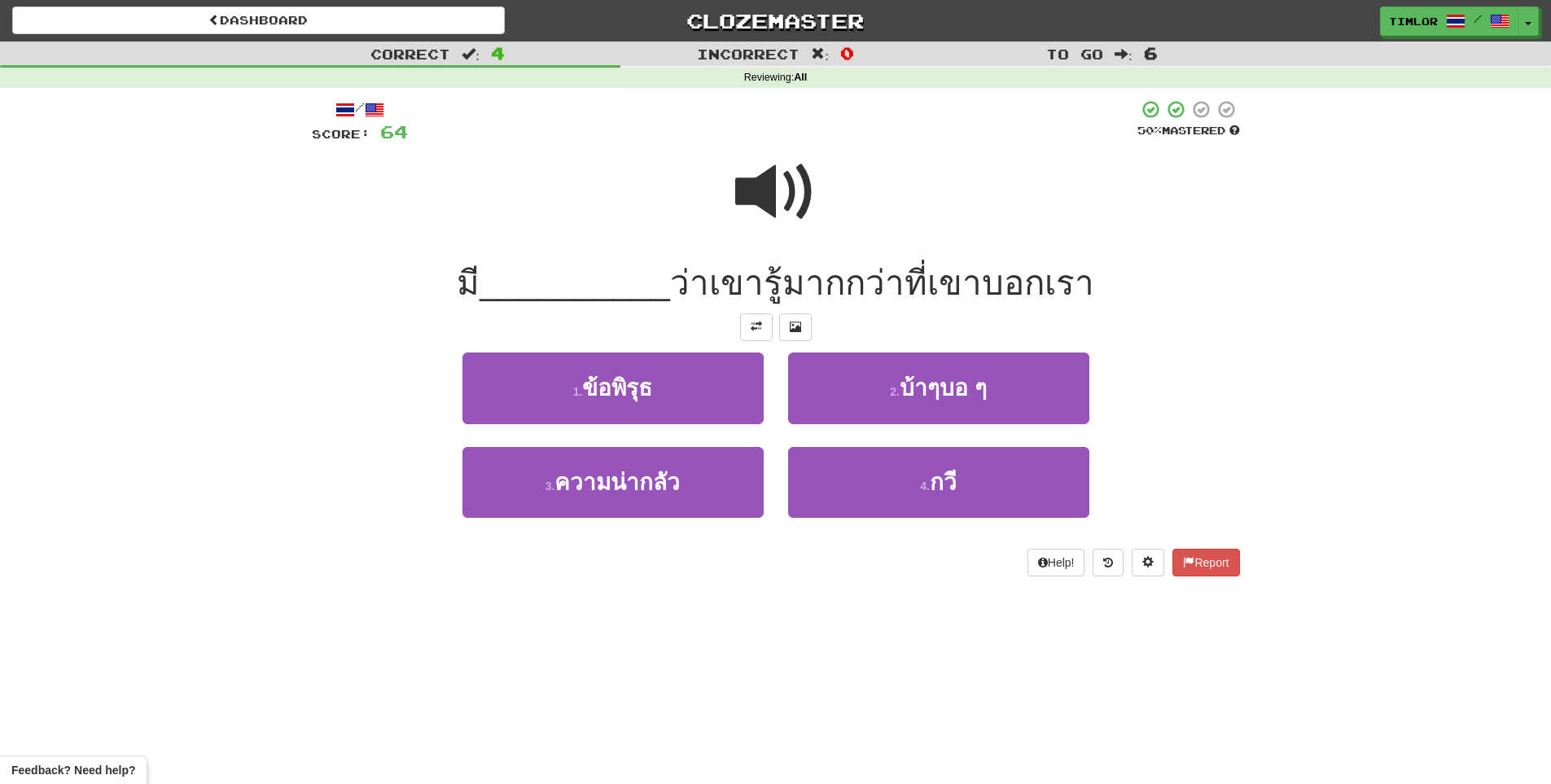
click at [773, 204] on span at bounding box center [776, 192] width 81 height 81
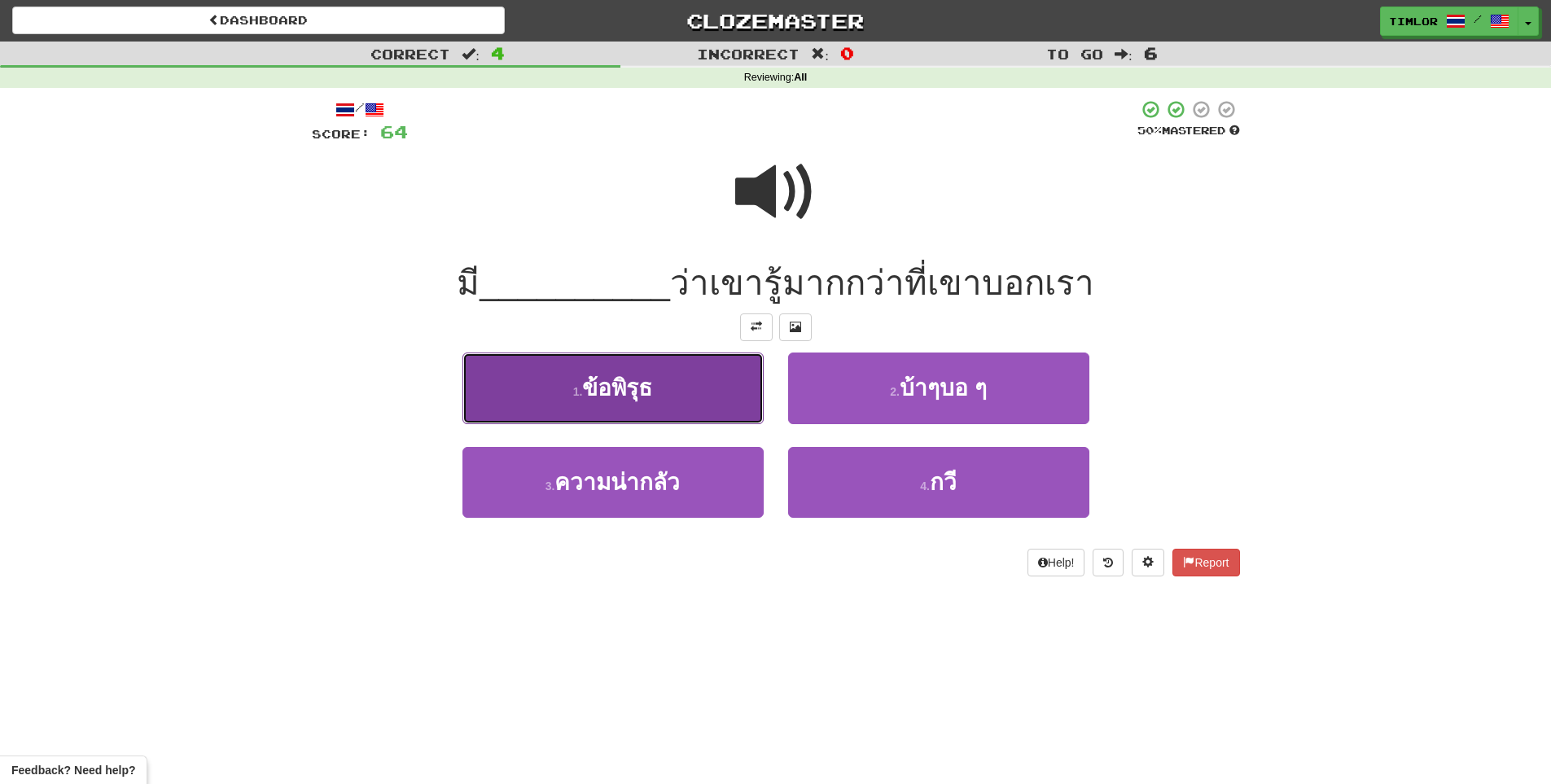
click at [717, 373] on button "1 . ข้อพิรุธ" at bounding box center [614, 388] width 302 height 71
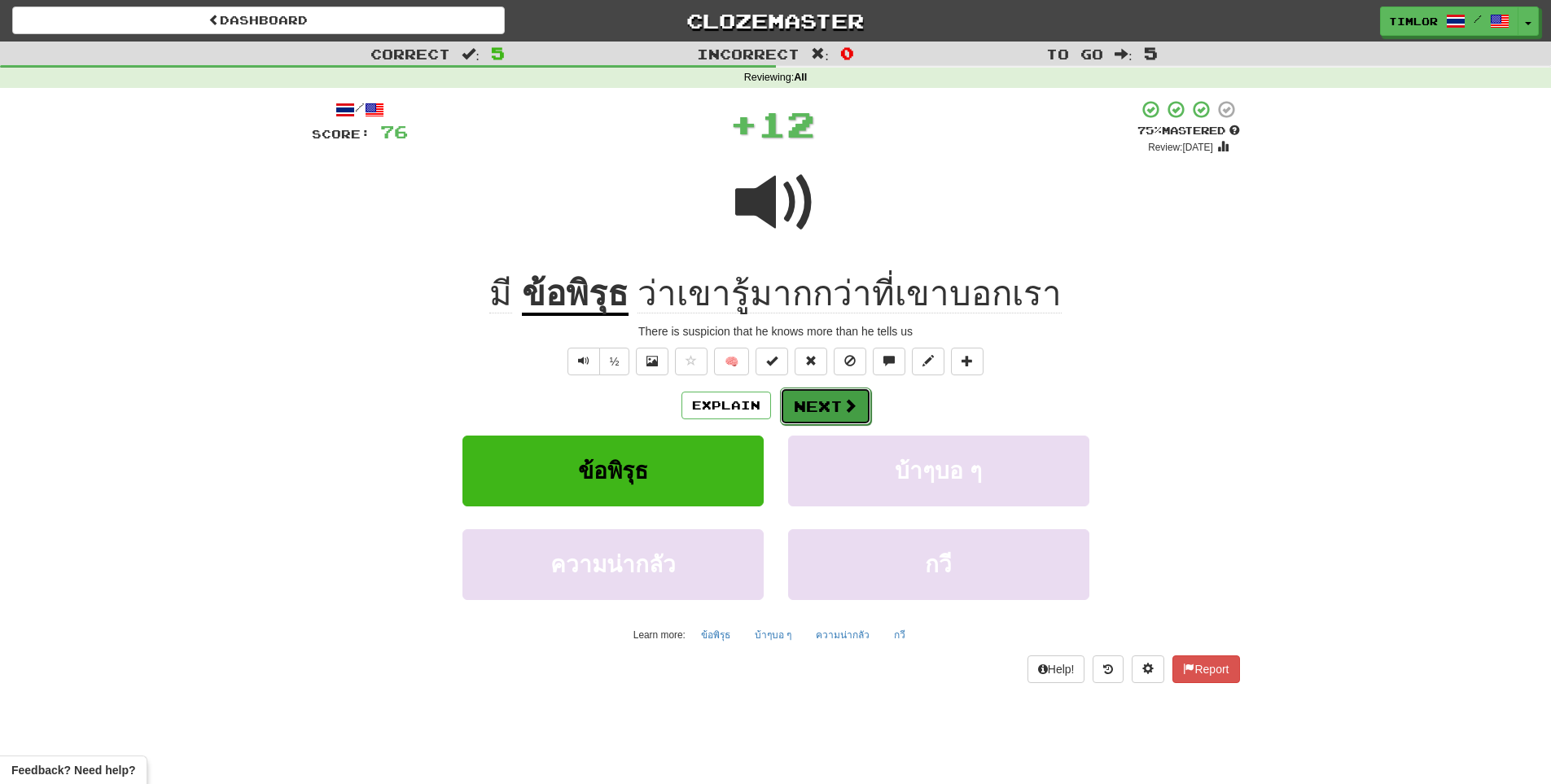
click at [813, 408] on button "Next" at bounding box center [825, 406] width 91 height 37
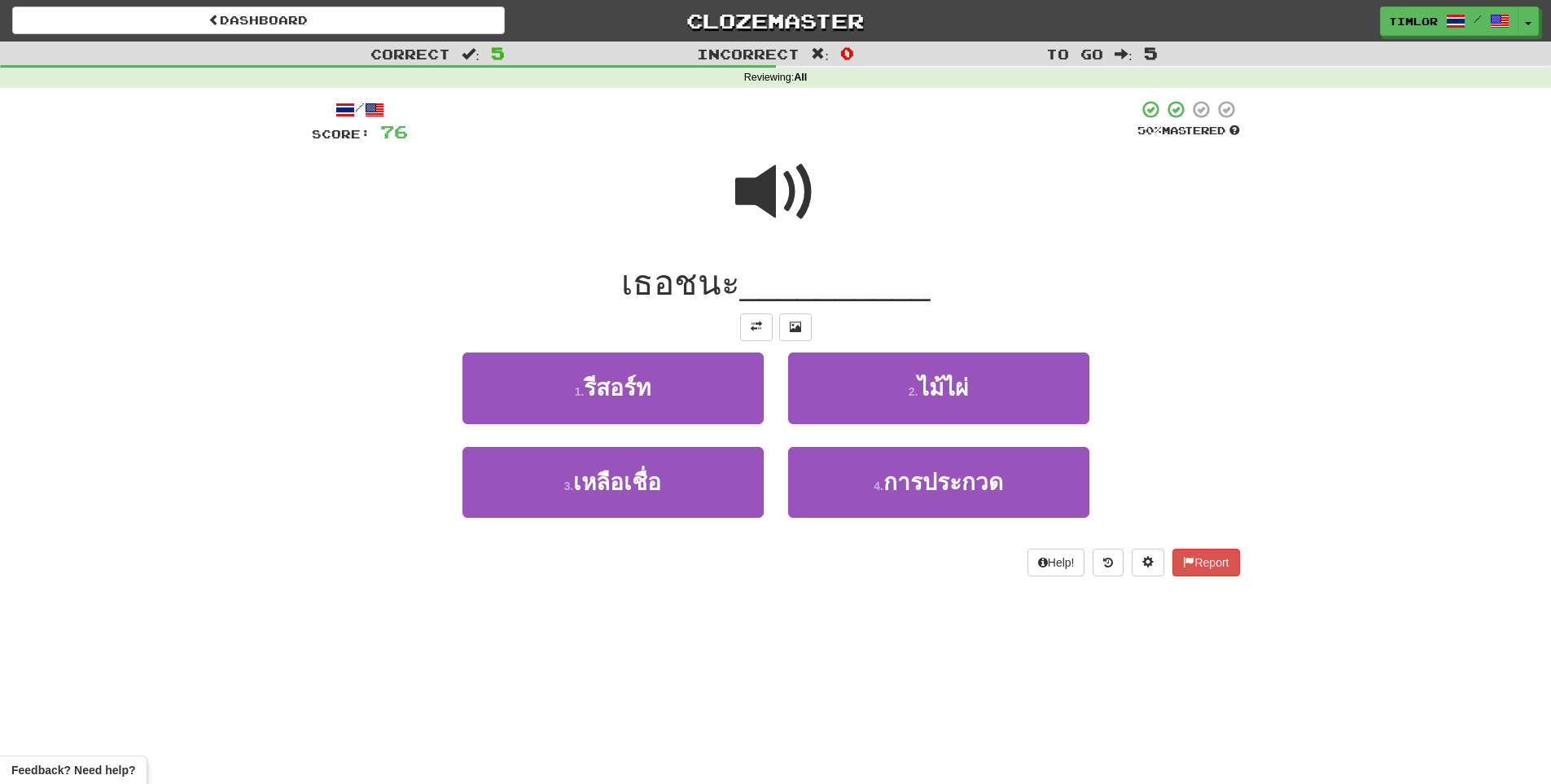
click at [784, 170] on span at bounding box center [776, 192] width 81 height 81
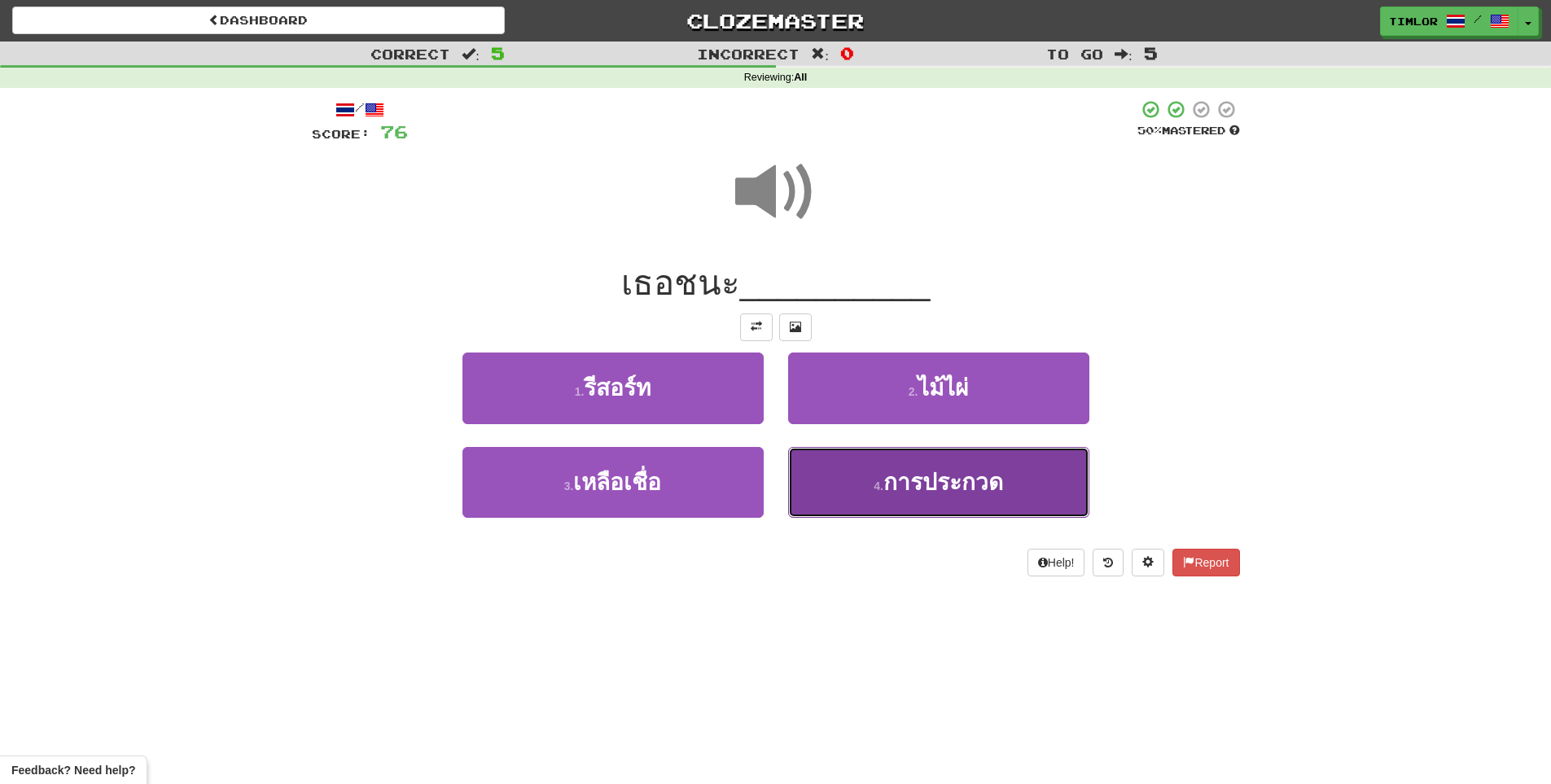
click at [845, 496] on button "4 . การประกวด" at bounding box center [939, 482] width 302 height 71
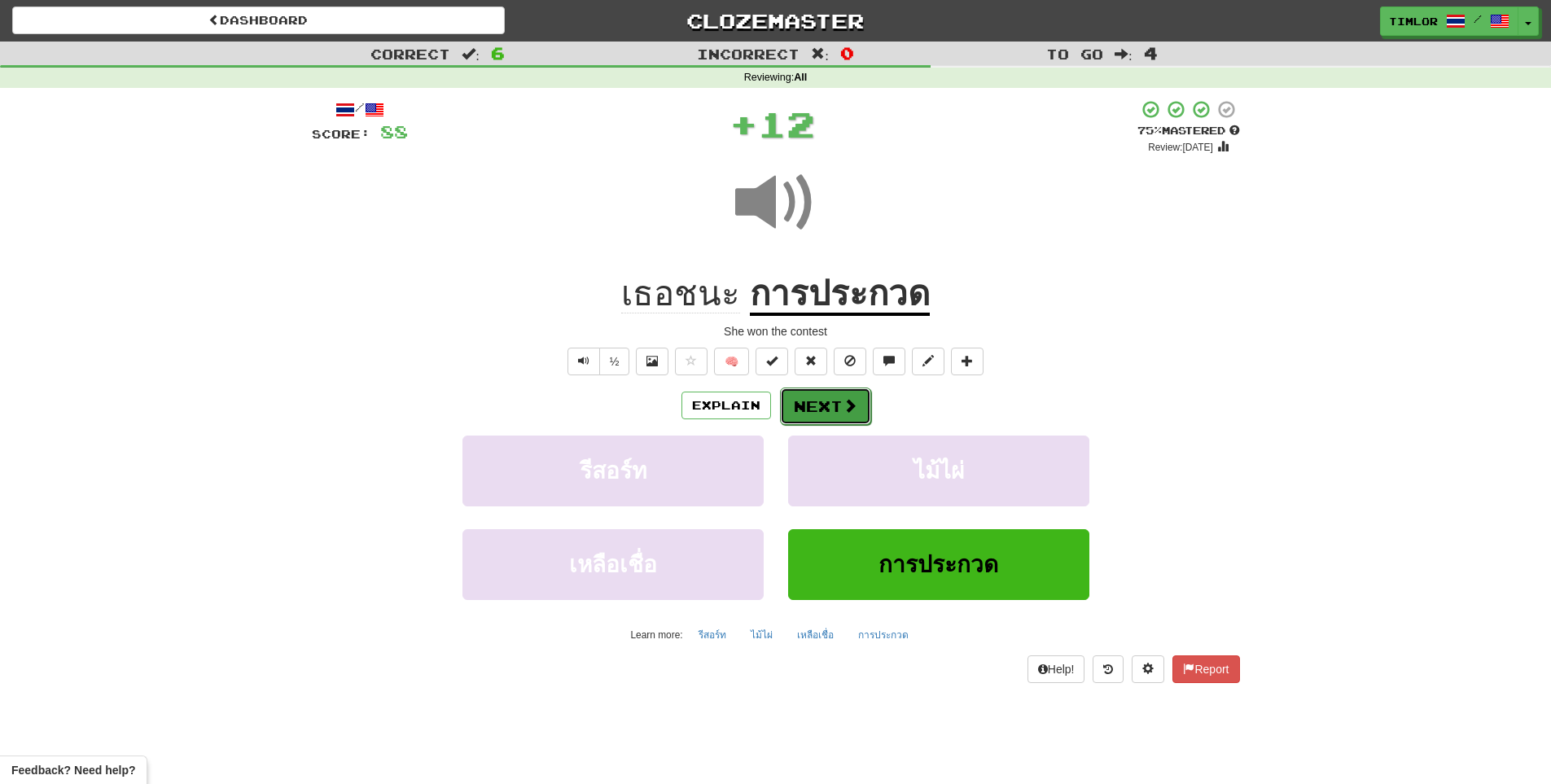
click at [838, 400] on button "Next" at bounding box center [825, 406] width 91 height 37
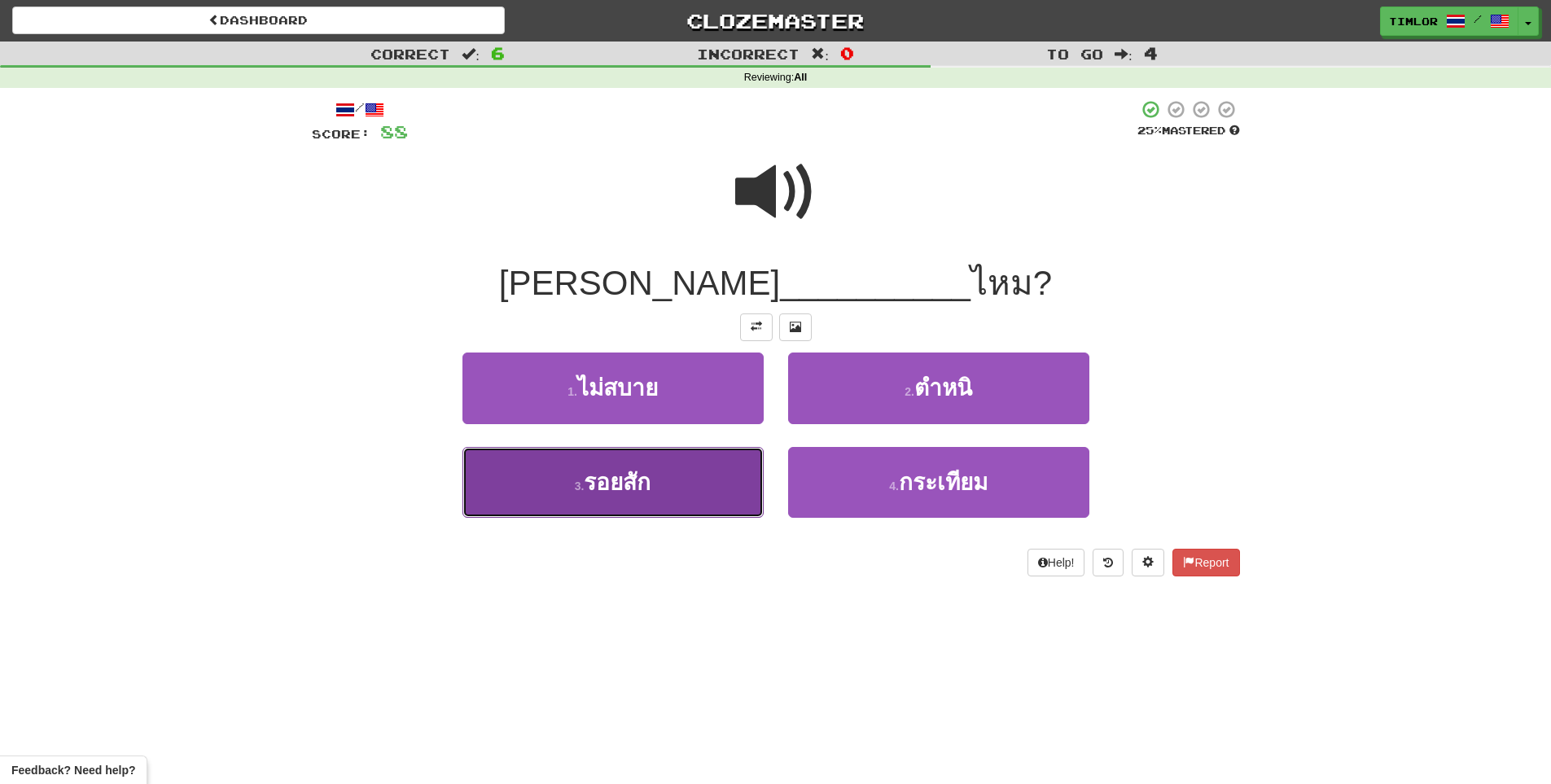
click at [715, 465] on button "3 . รอยสัก" at bounding box center [614, 482] width 302 height 71
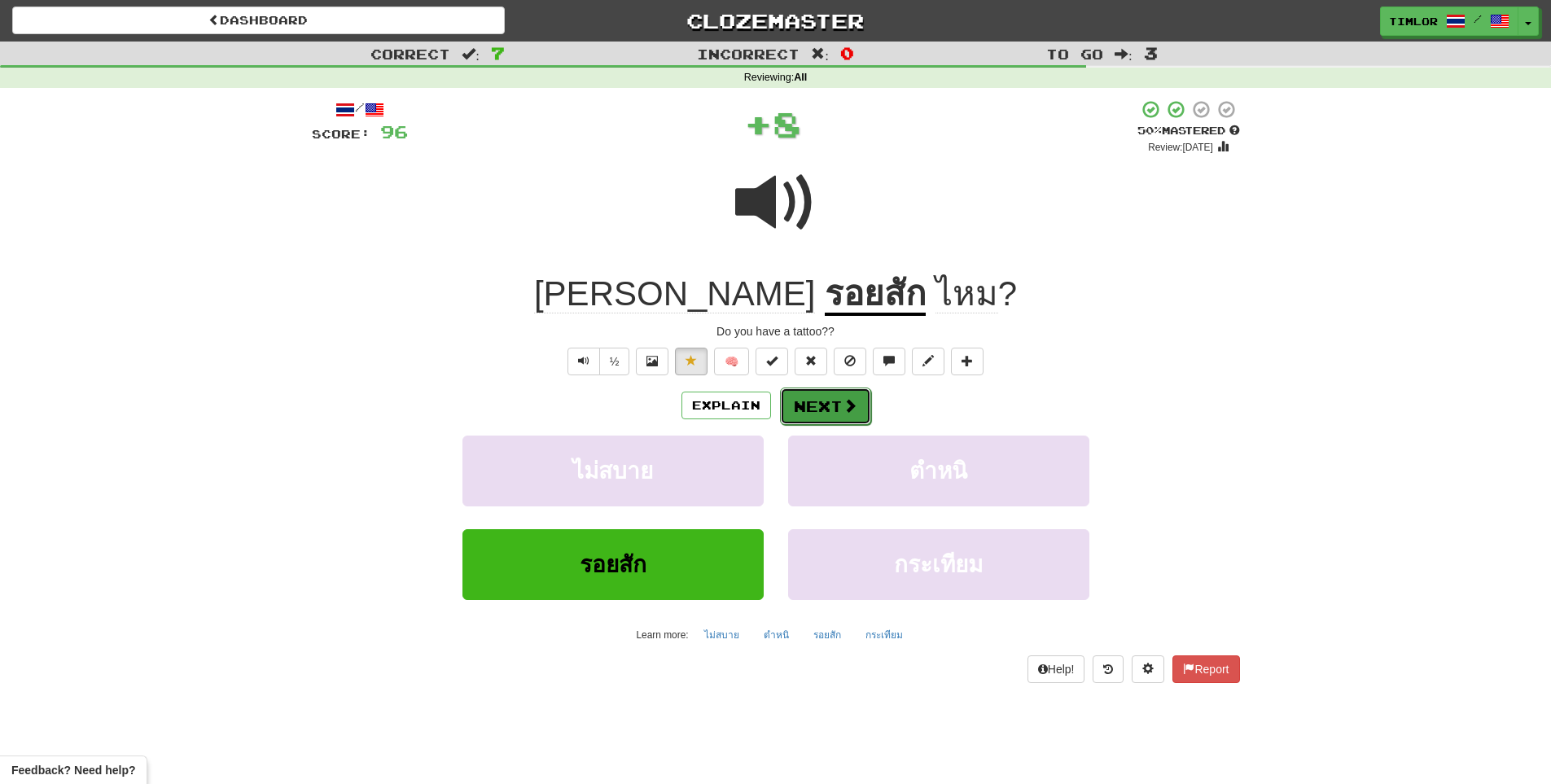
click at [832, 402] on button "Next" at bounding box center [825, 406] width 91 height 37
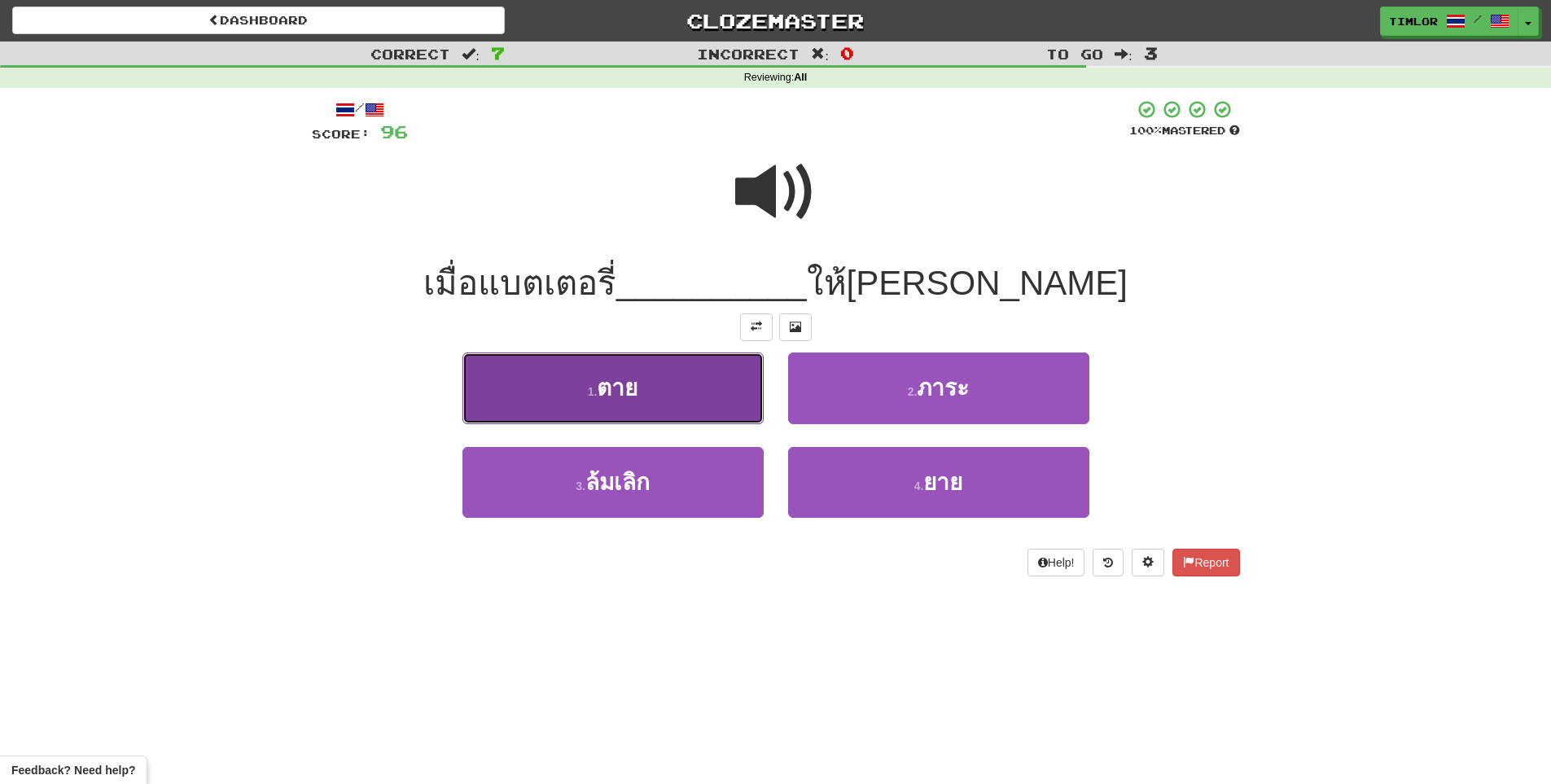
click at [700, 395] on button "1 . ตาย" at bounding box center [614, 388] width 302 height 71
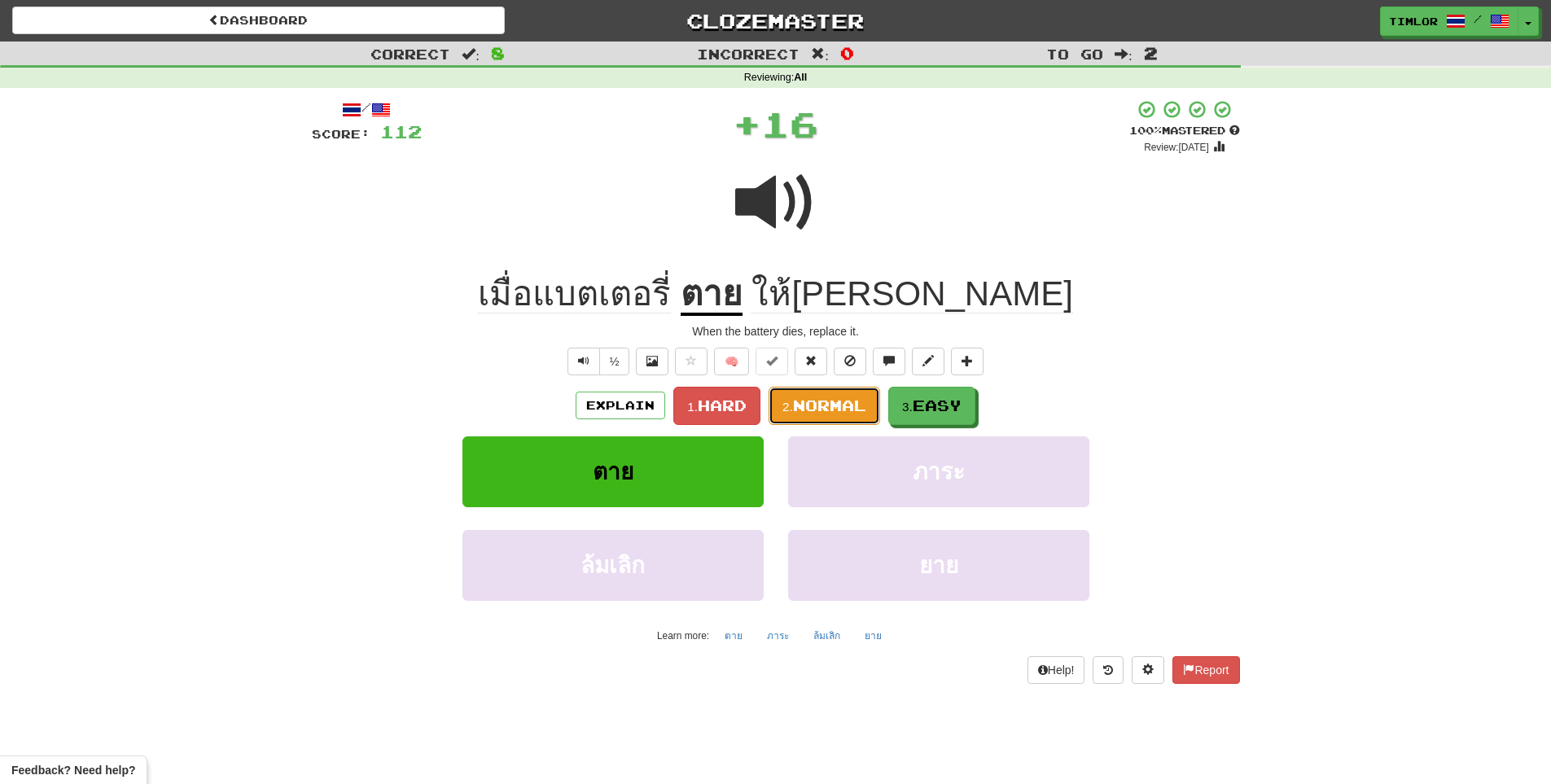
click at [808, 400] on span "Normal" at bounding box center [829, 405] width 73 height 18
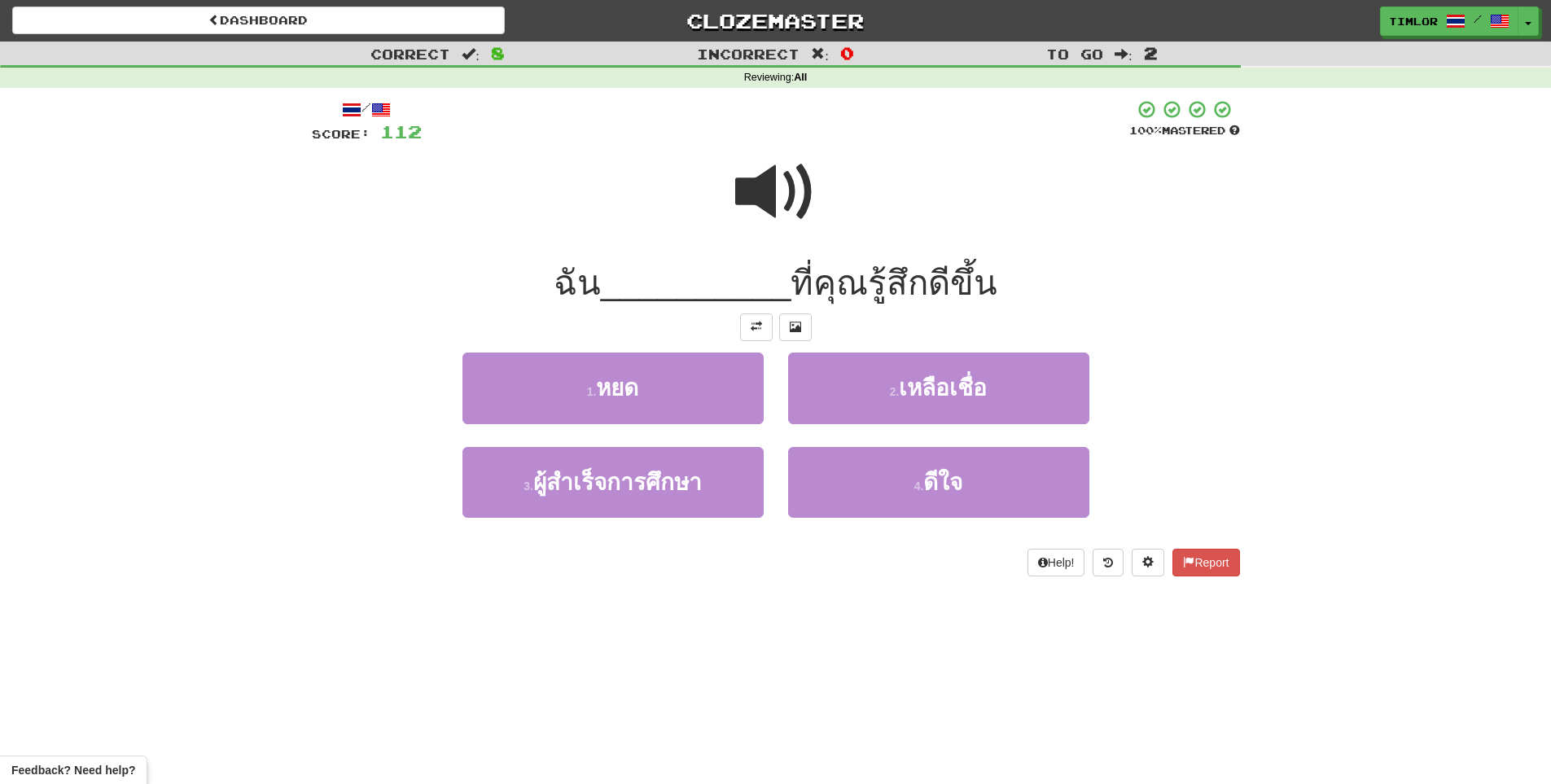
click at [760, 227] on span at bounding box center [776, 192] width 81 height 81
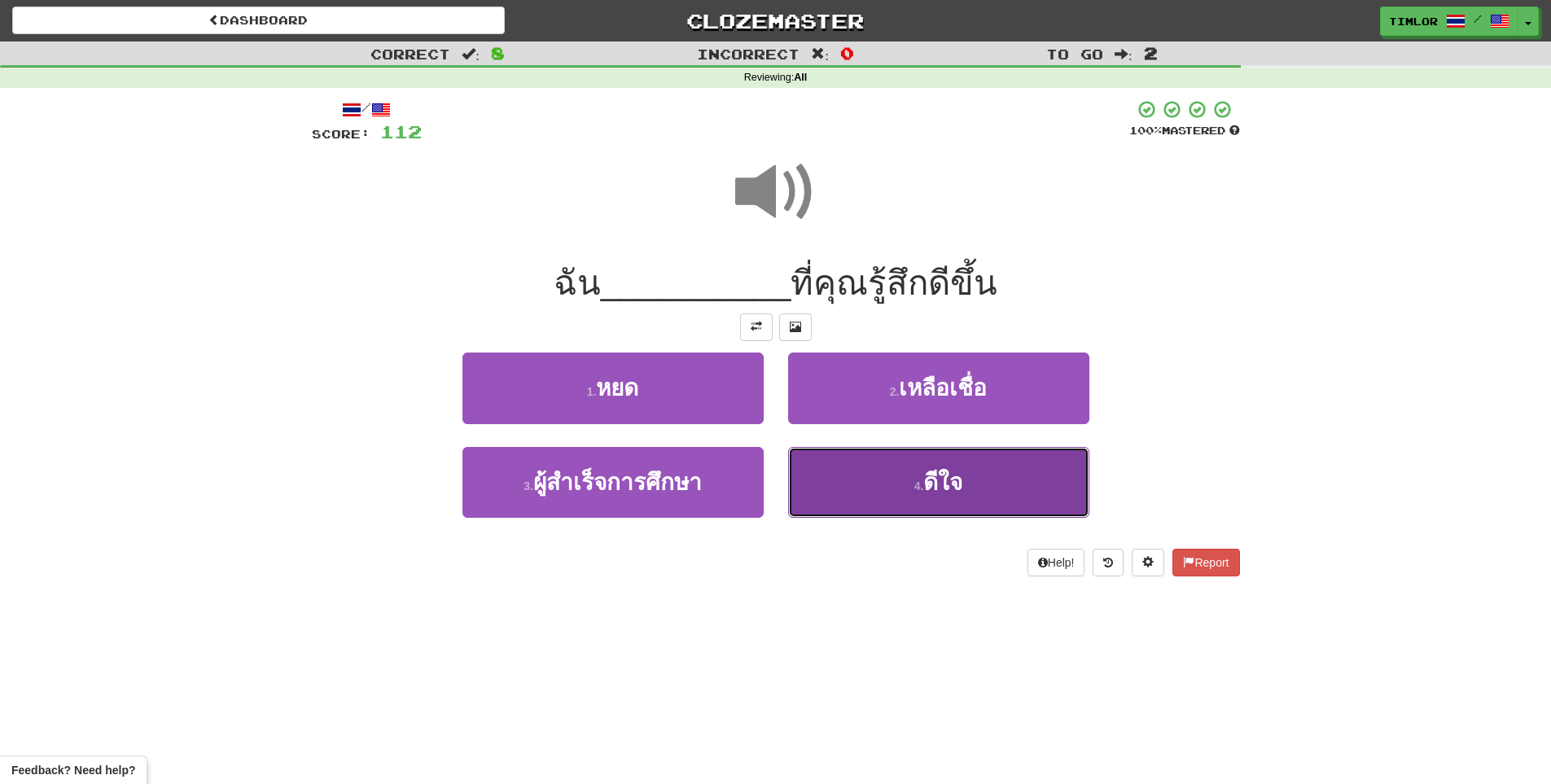
click at [888, 495] on button "4 . ดีใจ" at bounding box center [939, 482] width 302 height 71
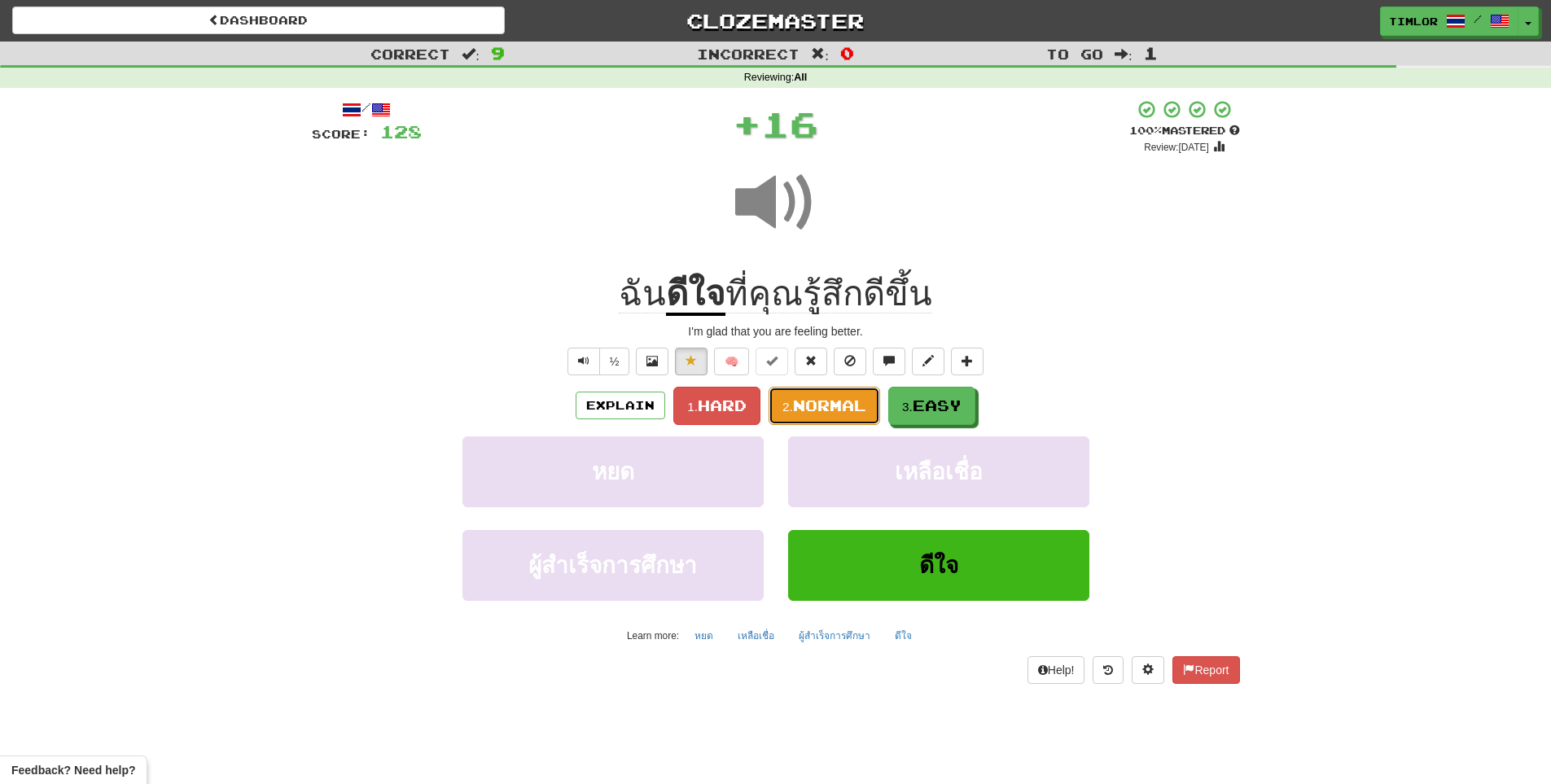
click at [836, 407] on span "Normal" at bounding box center [829, 405] width 73 height 18
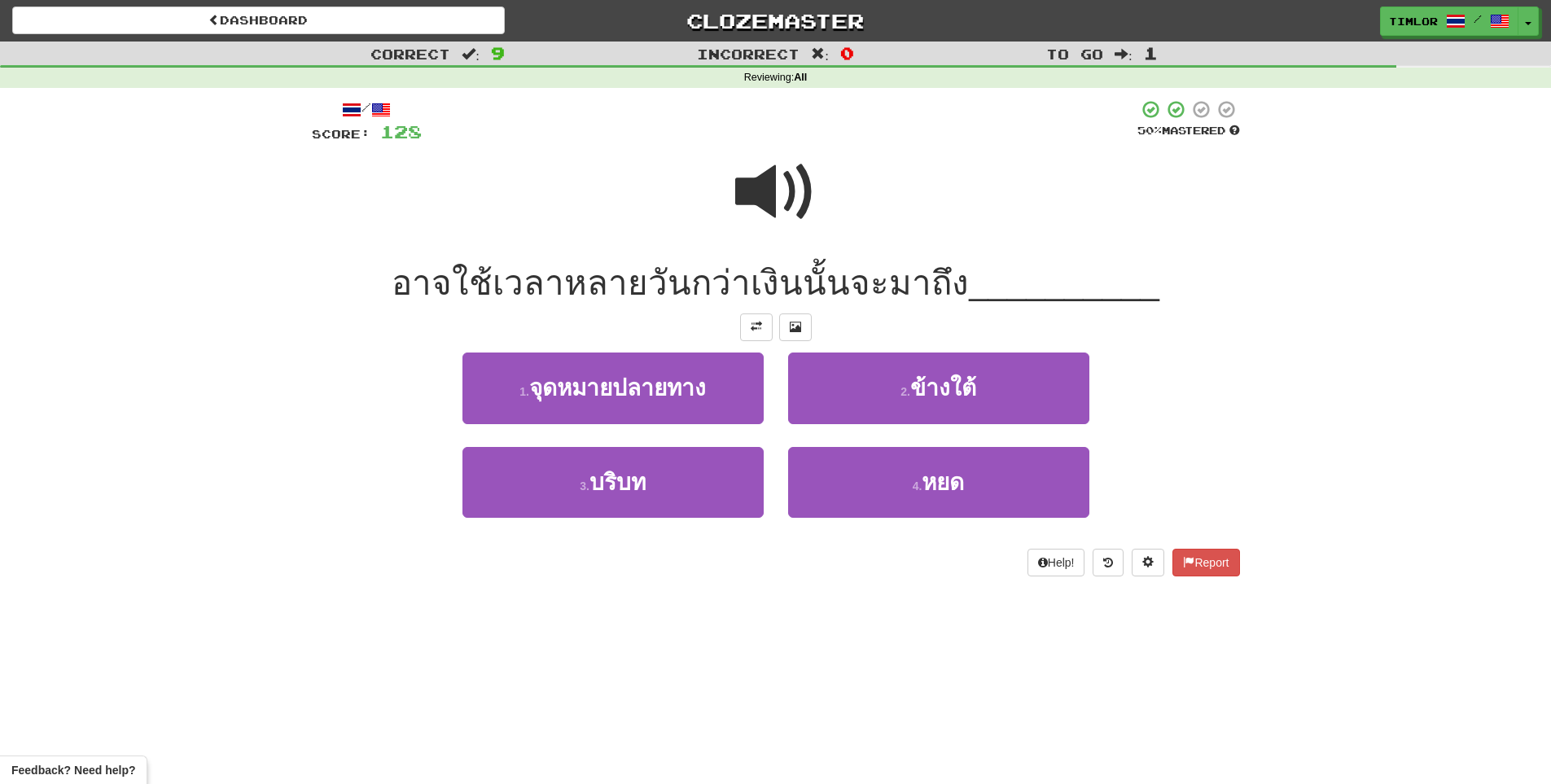
click at [771, 242] on div at bounding box center [776, 202] width 928 height 116
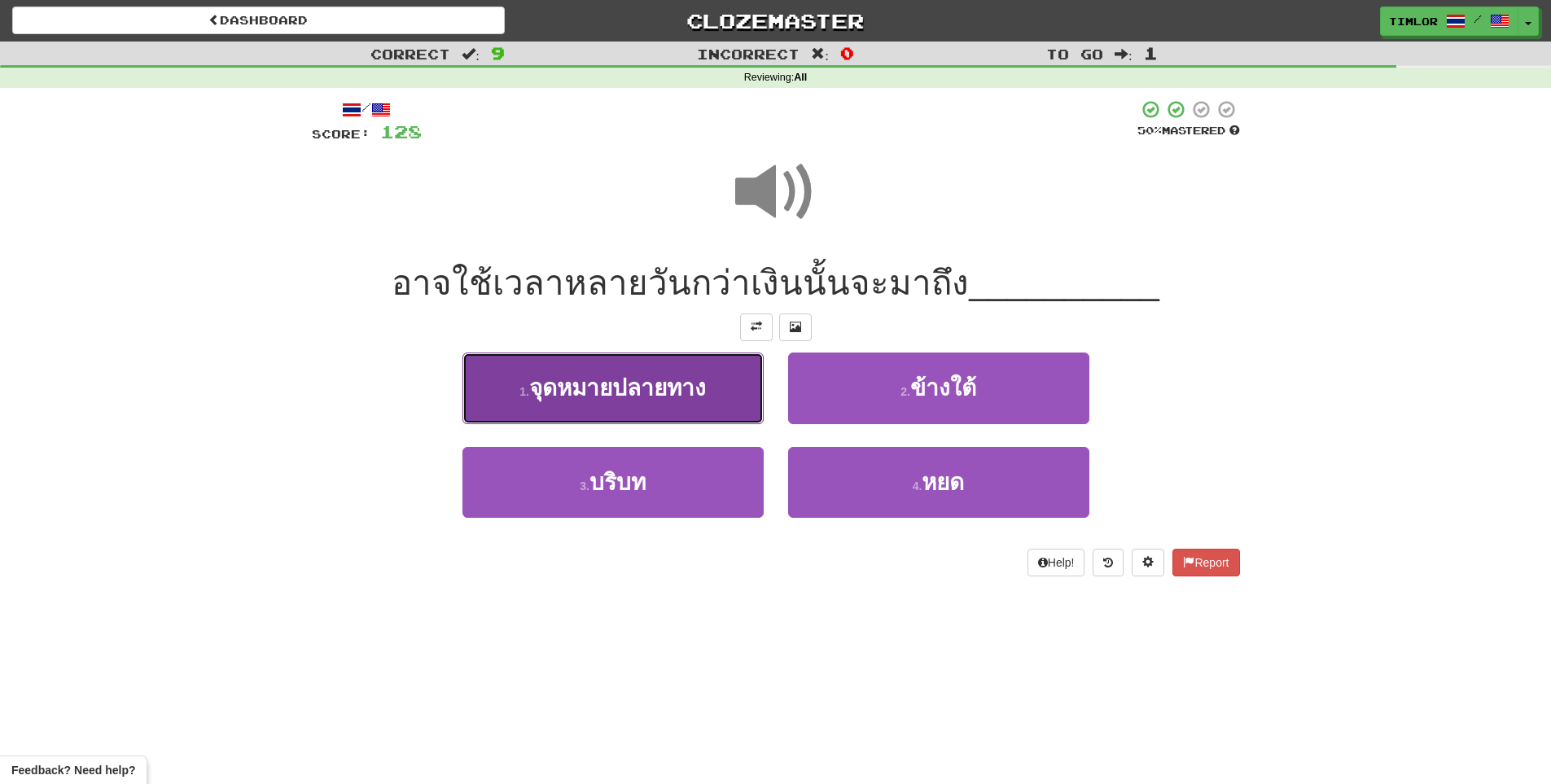
click at [736, 381] on button "1 . จุดหมายปลายทาง" at bounding box center [614, 388] width 302 height 71
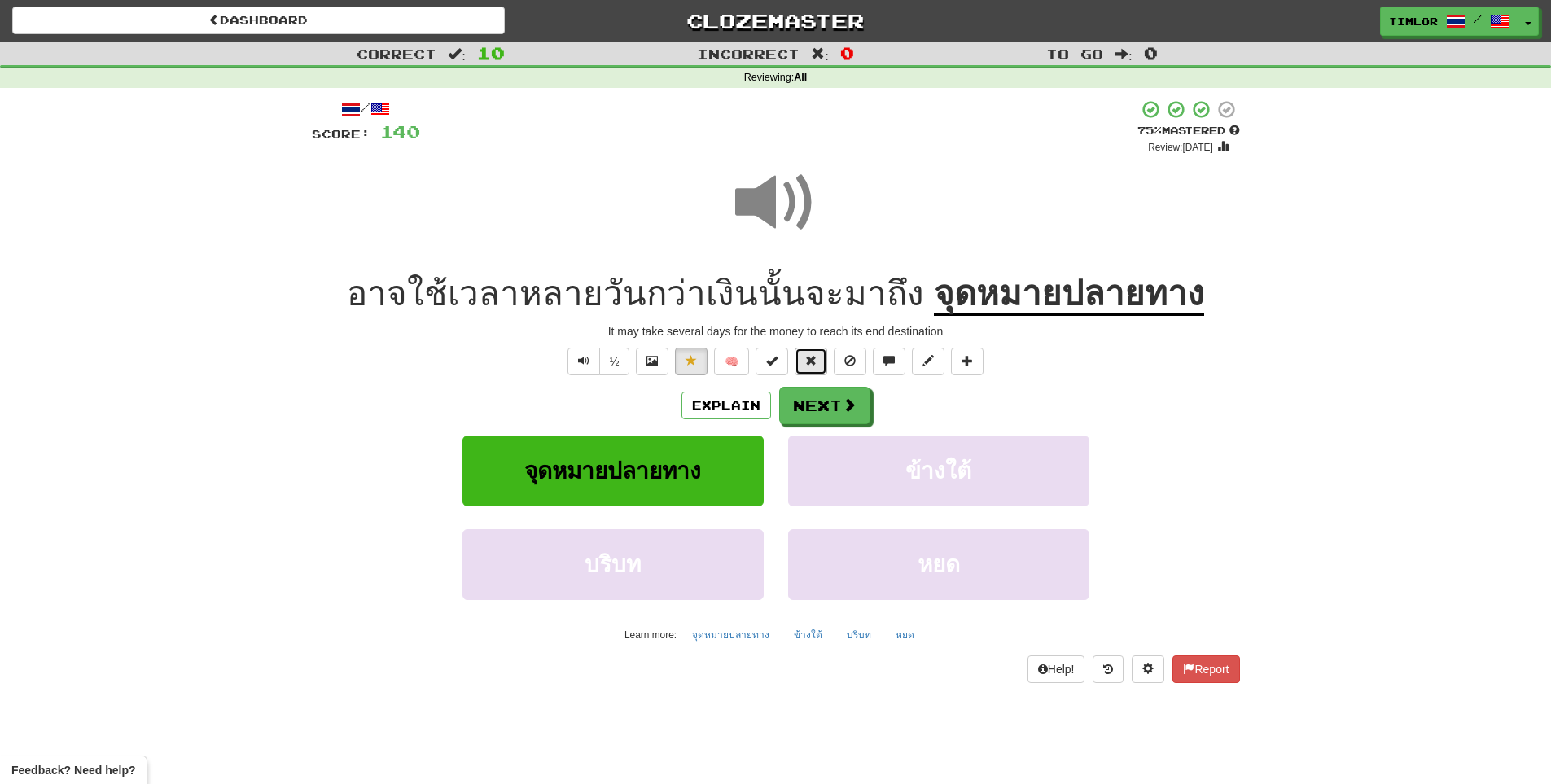
click at [805, 359] on button at bounding box center [811, 361] width 33 height 28
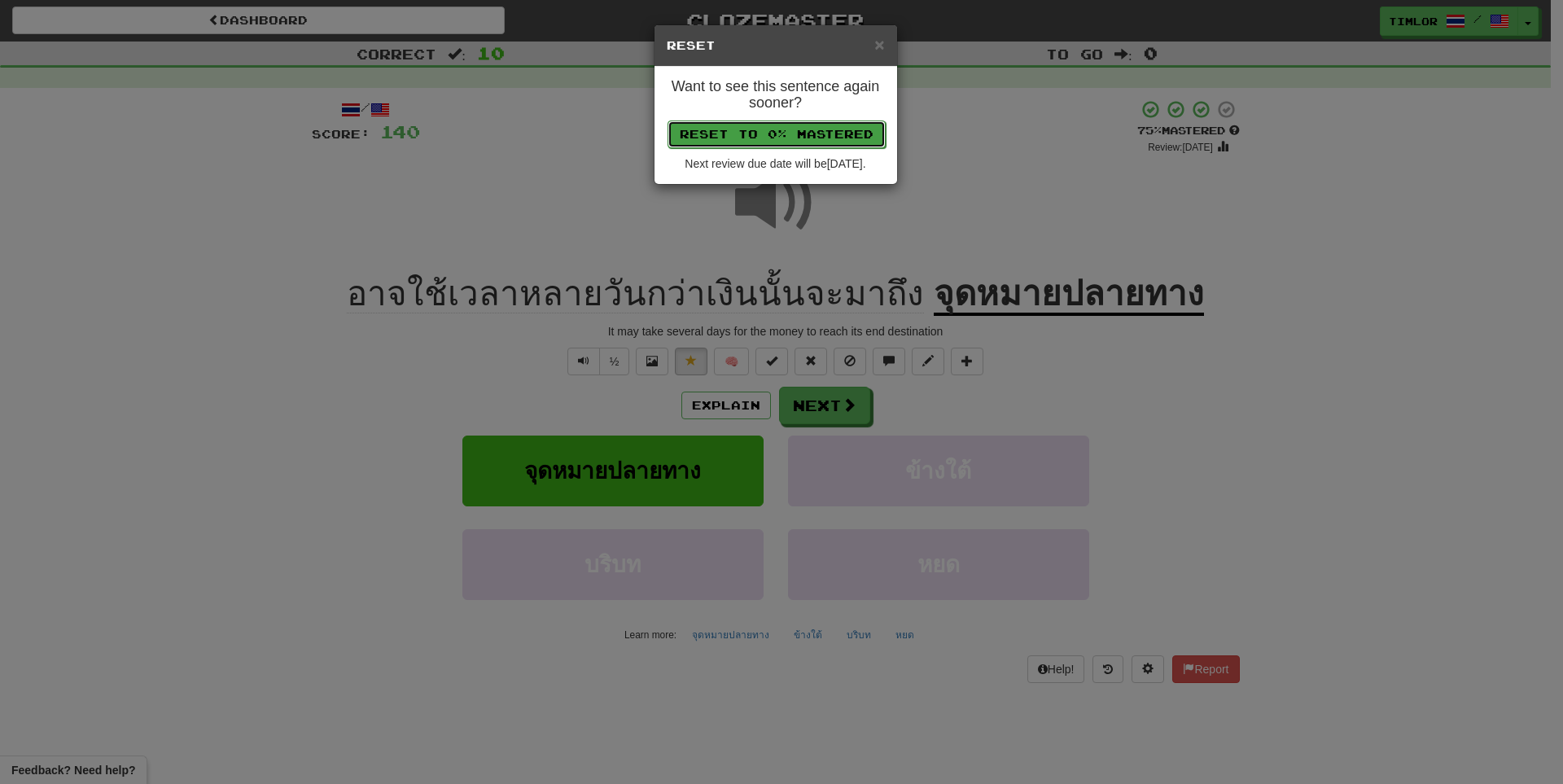
click at [826, 137] on button "Reset to 0% Mastered" at bounding box center [776, 134] width 218 height 28
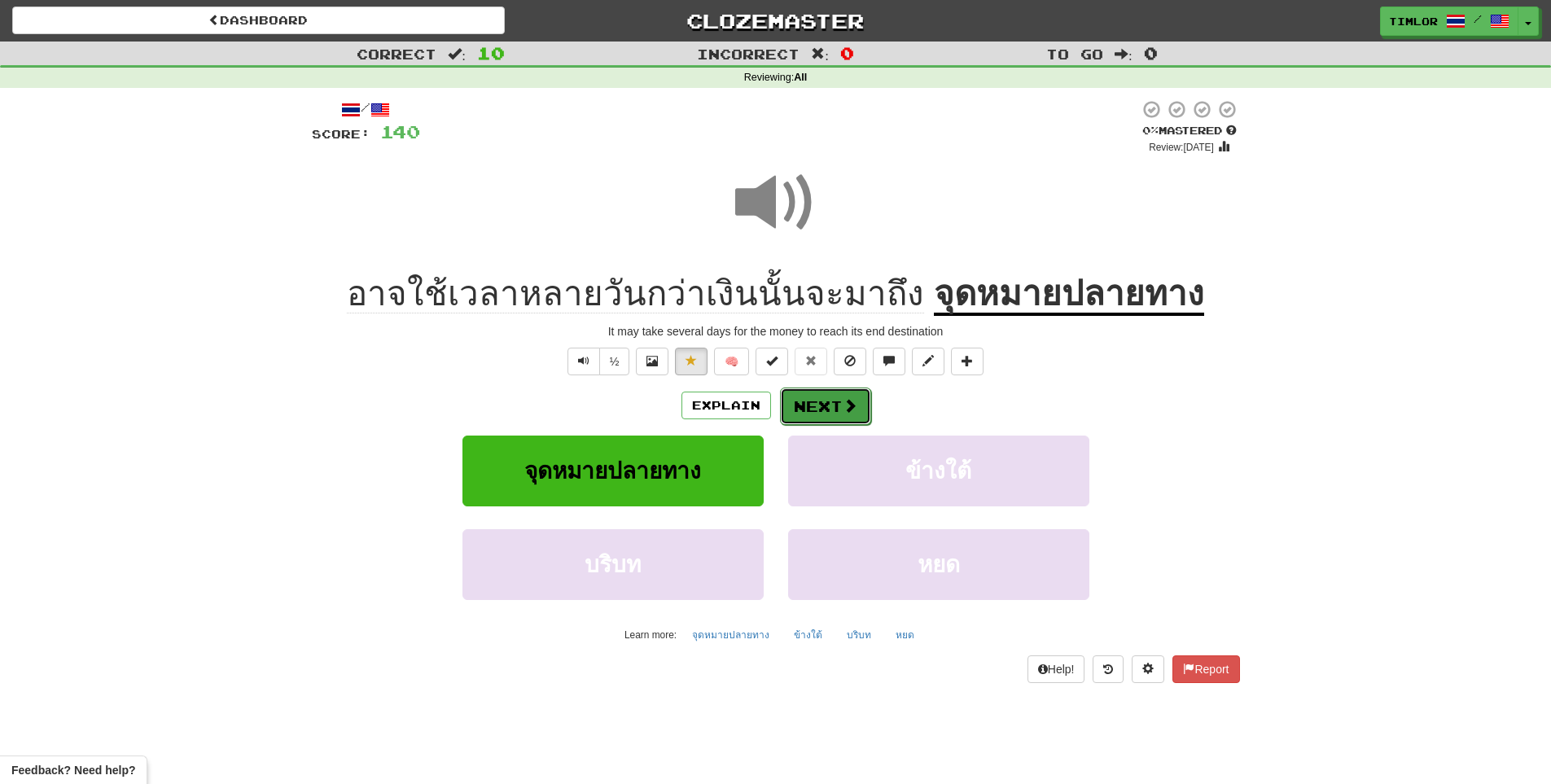
click at [863, 401] on button "Next" at bounding box center [825, 406] width 91 height 37
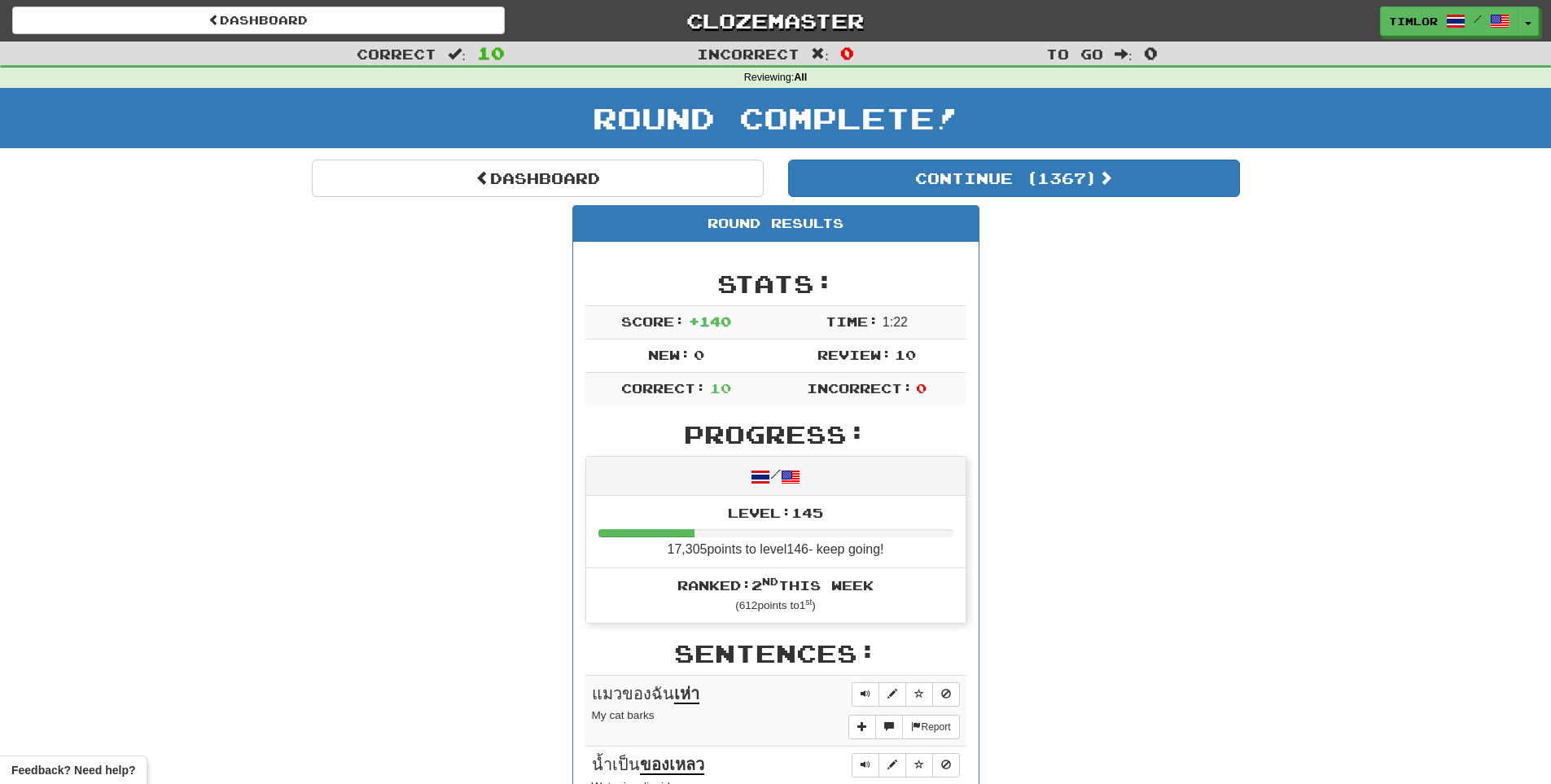
click at [687, 156] on div "Round Complete!" at bounding box center [776, 123] width 1551 height 72
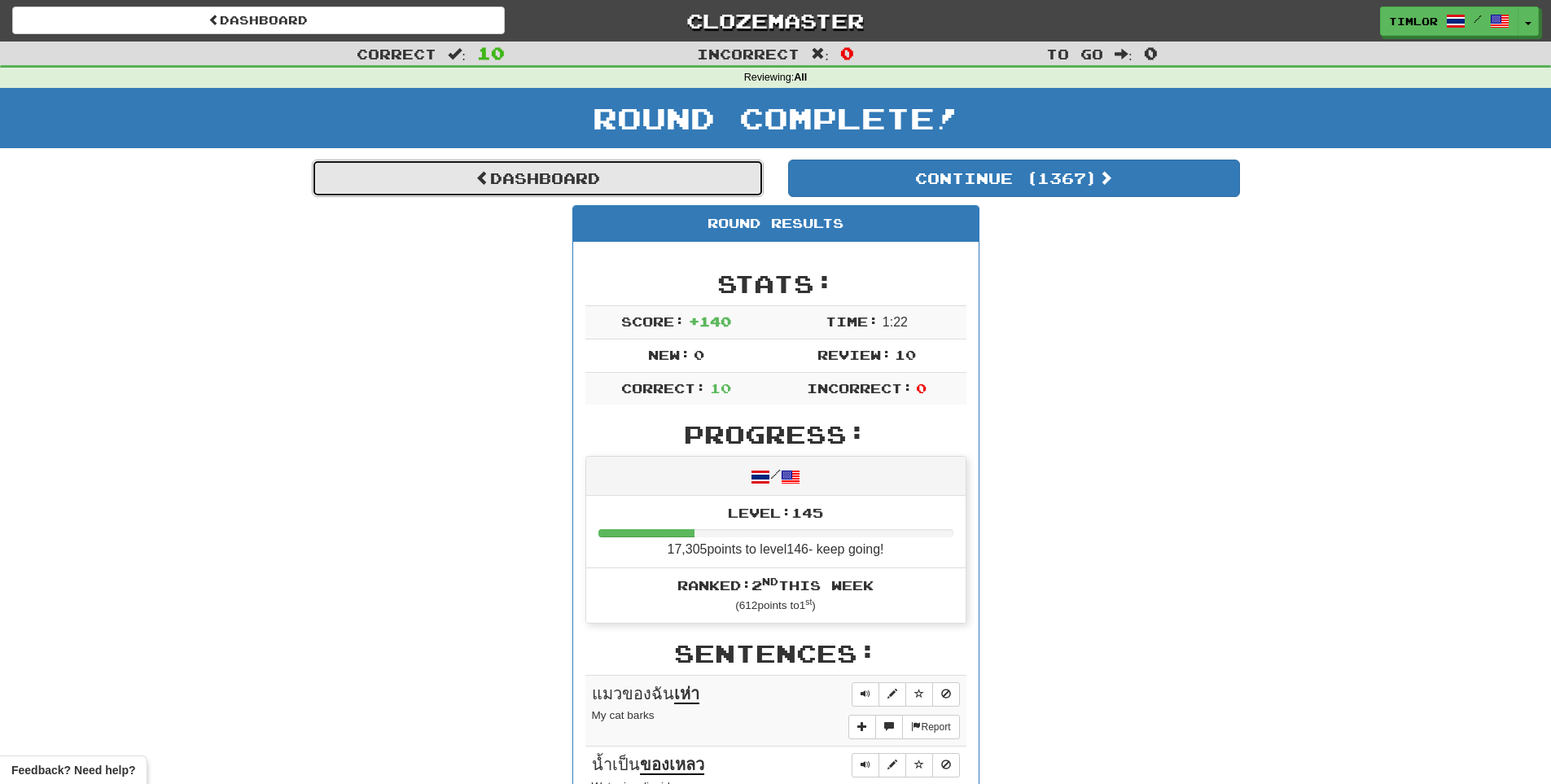
click at [697, 184] on link "Dashboard" at bounding box center [538, 177] width 452 height 37
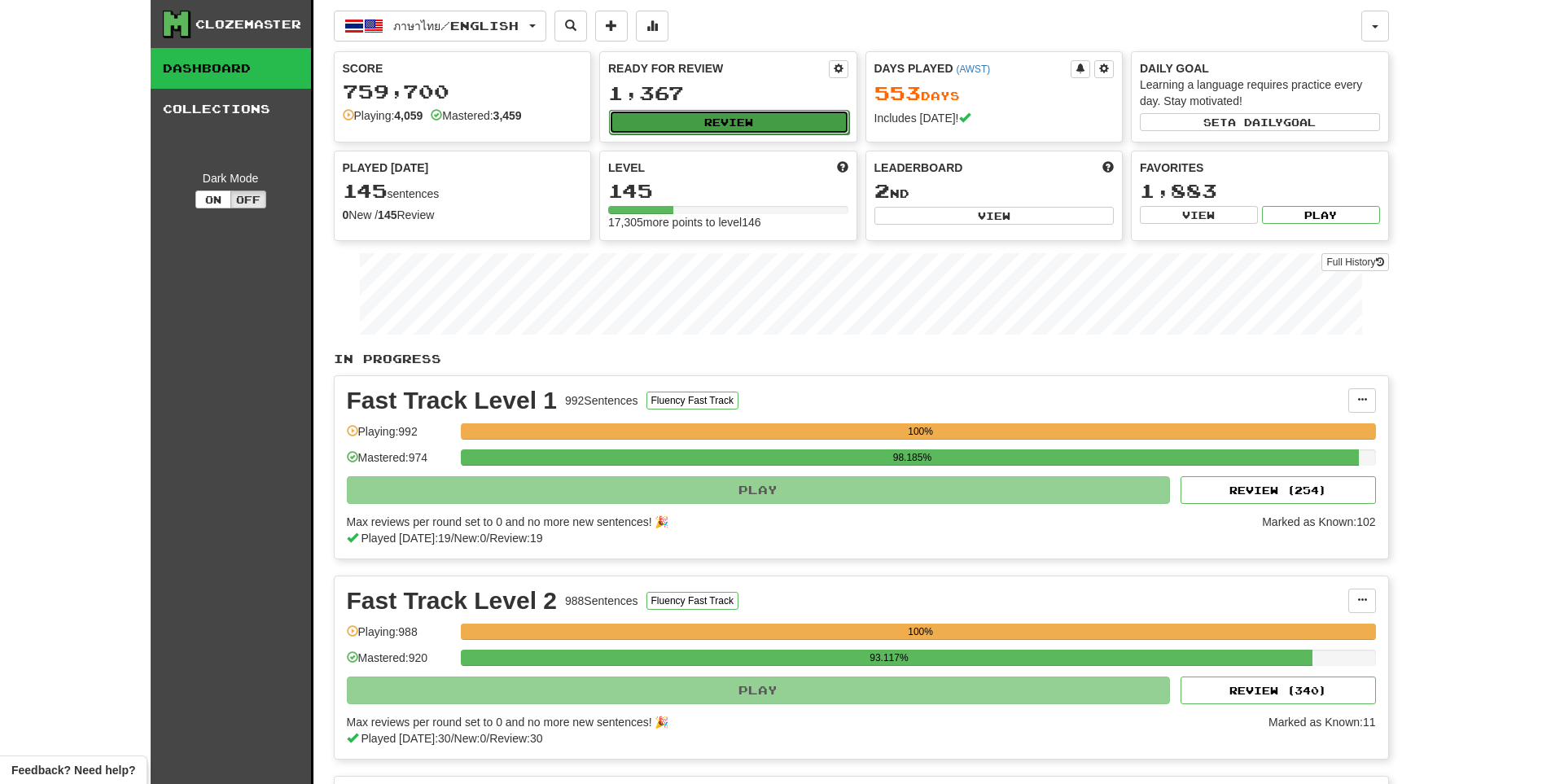
click at [760, 121] on button "Review" at bounding box center [729, 122] width 240 height 24
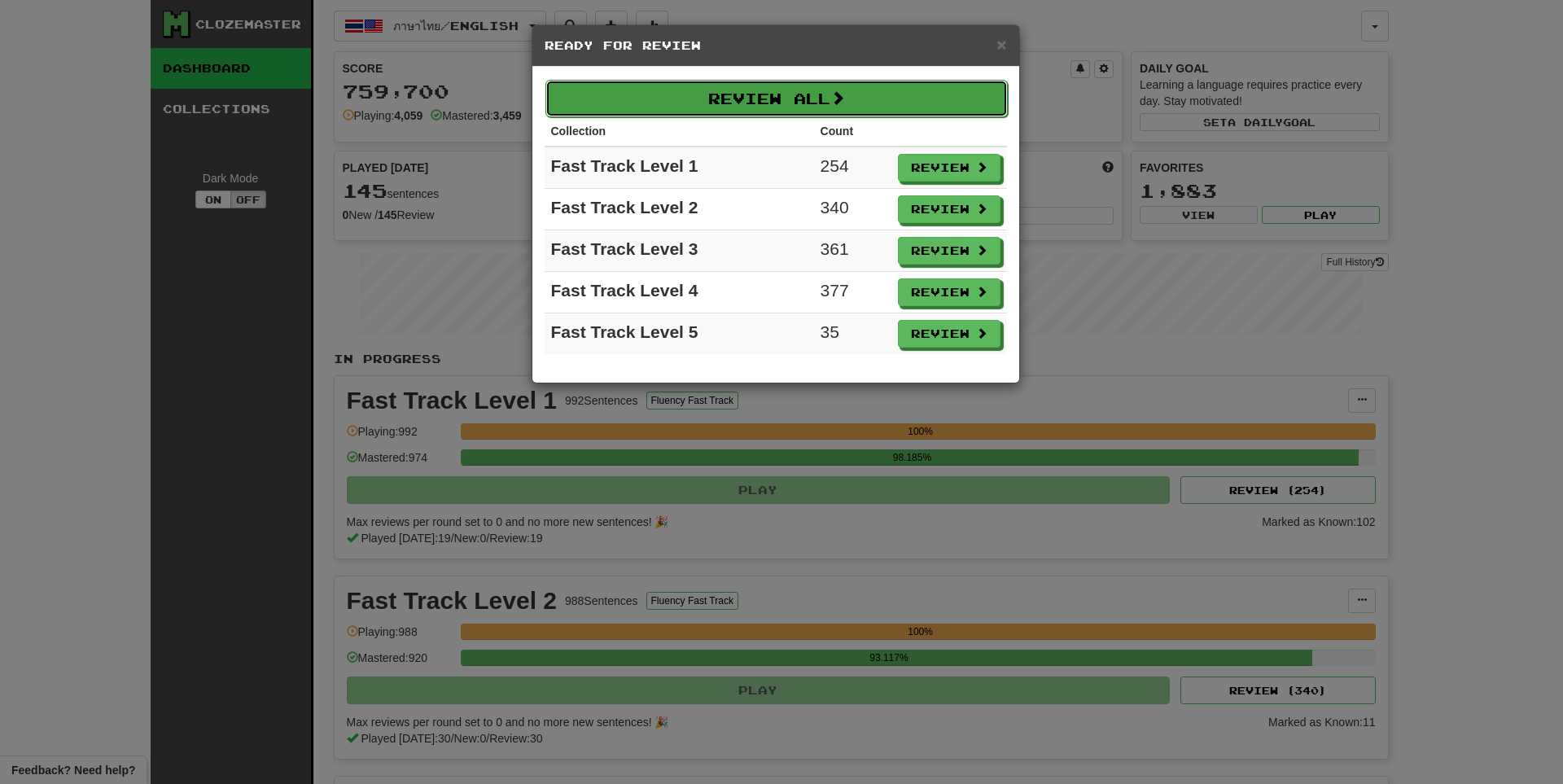
click at [814, 94] on button "Review All" at bounding box center [776, 98] width 463 height 37
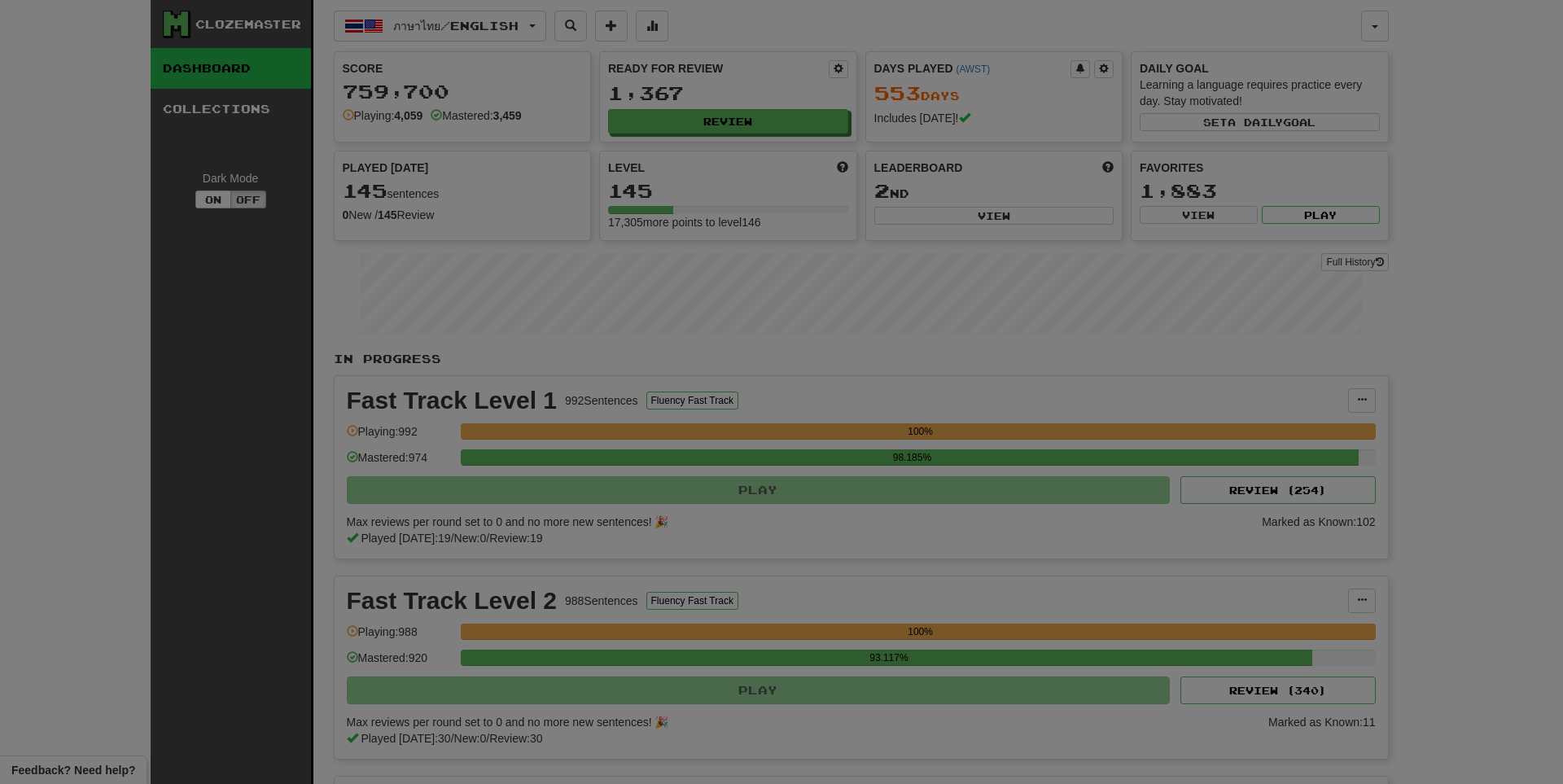
select select "**"
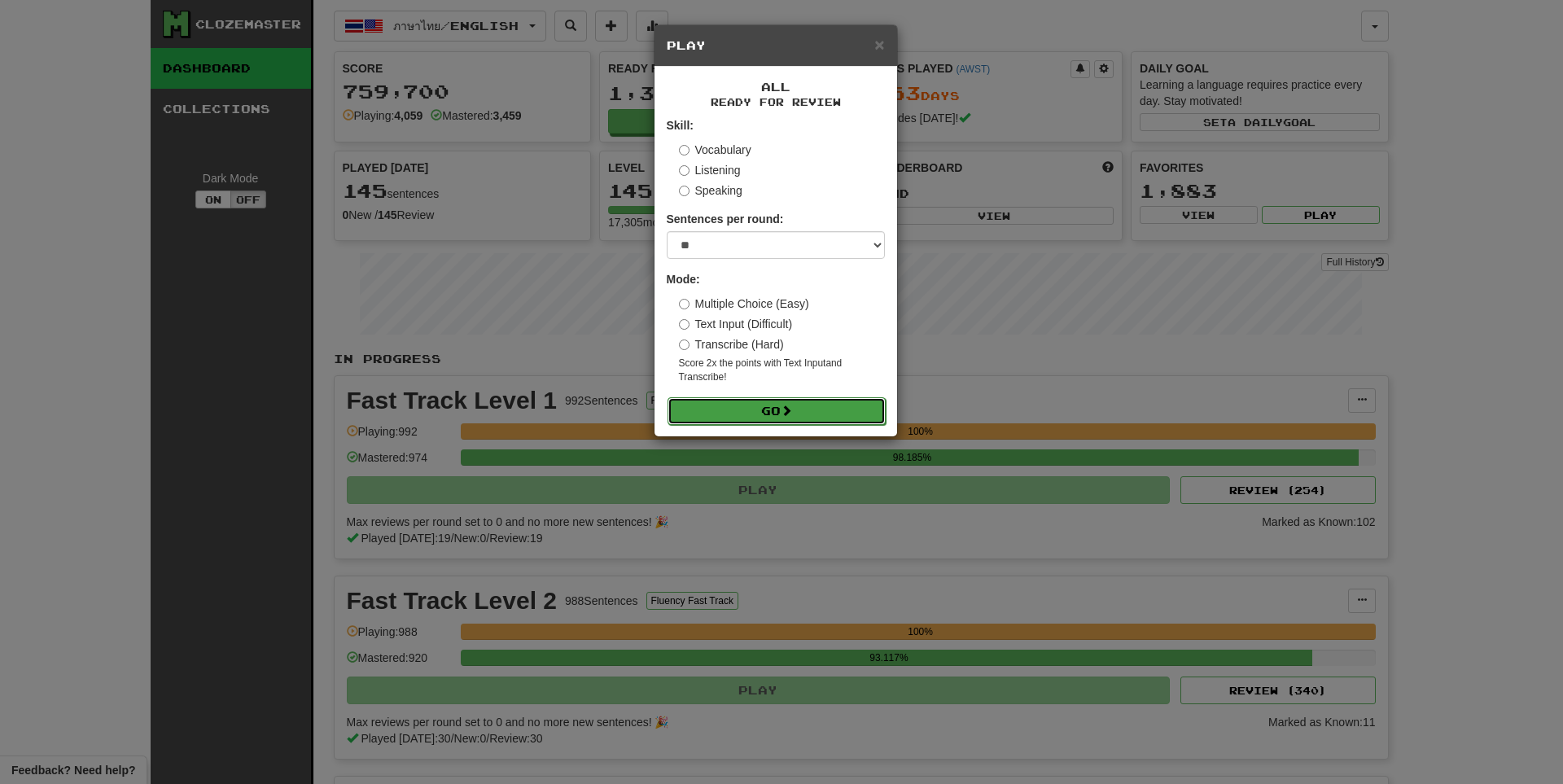
click at [772, 396] on form "Skill: Vocabulary Listening Speaking Sentences per round: * ** ** ** ** ** *** …" at bounding box center [775, 271] width 218 height 307
click at [769, 404] on button "Go" at bounding box center [776, 411] width 218 height 28
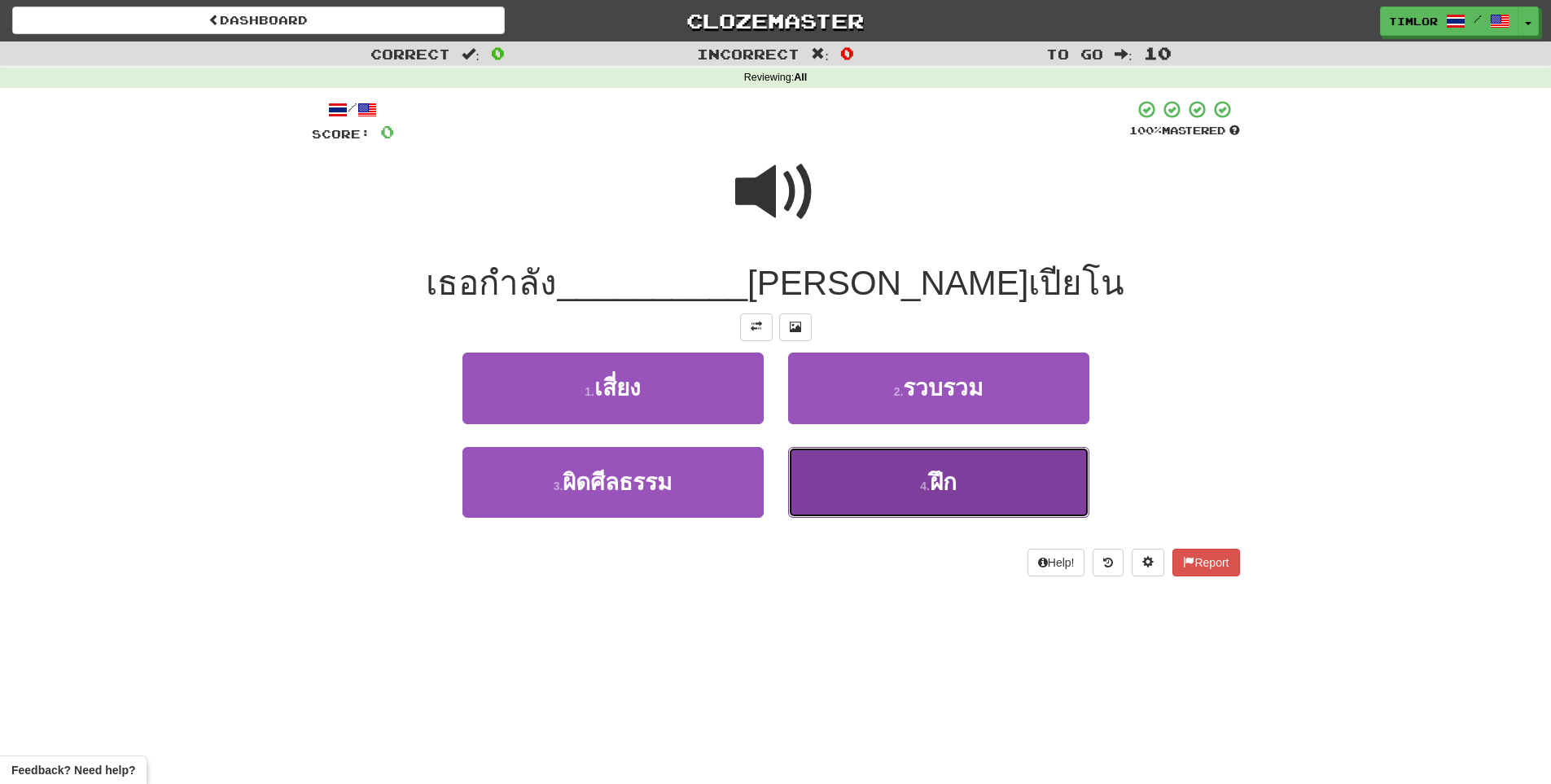
click at [925, 473] on button "4 . ฝึก" at bounding box center [939, 482] width 302 height 71
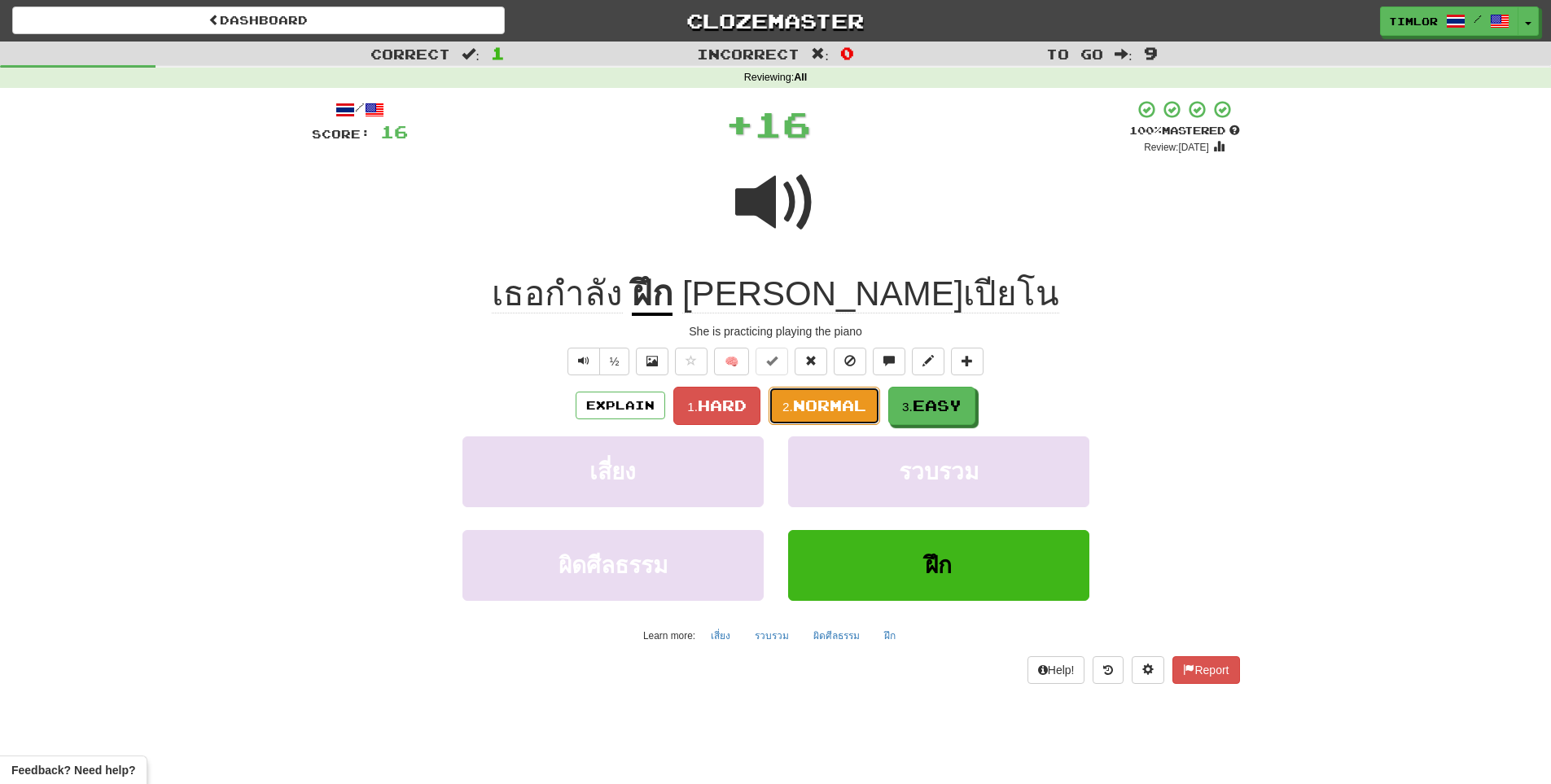
click at [838, 390] on button "2. Normal" at bounding box center [824, 406] width 111 height 38
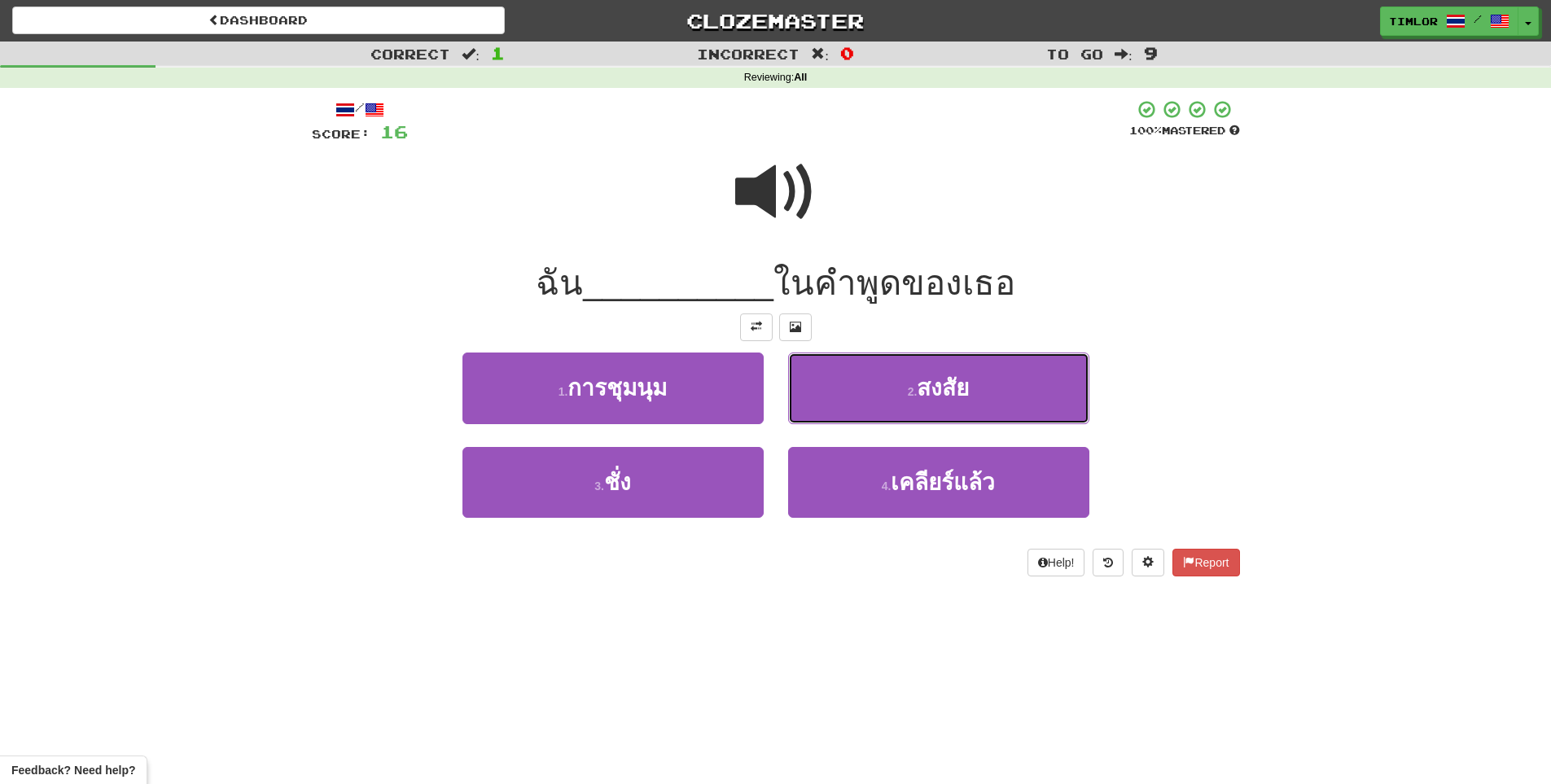
click at [838, 390] on button "2 . สงสัย" at bounding box center [939, 388] width 302 height 71
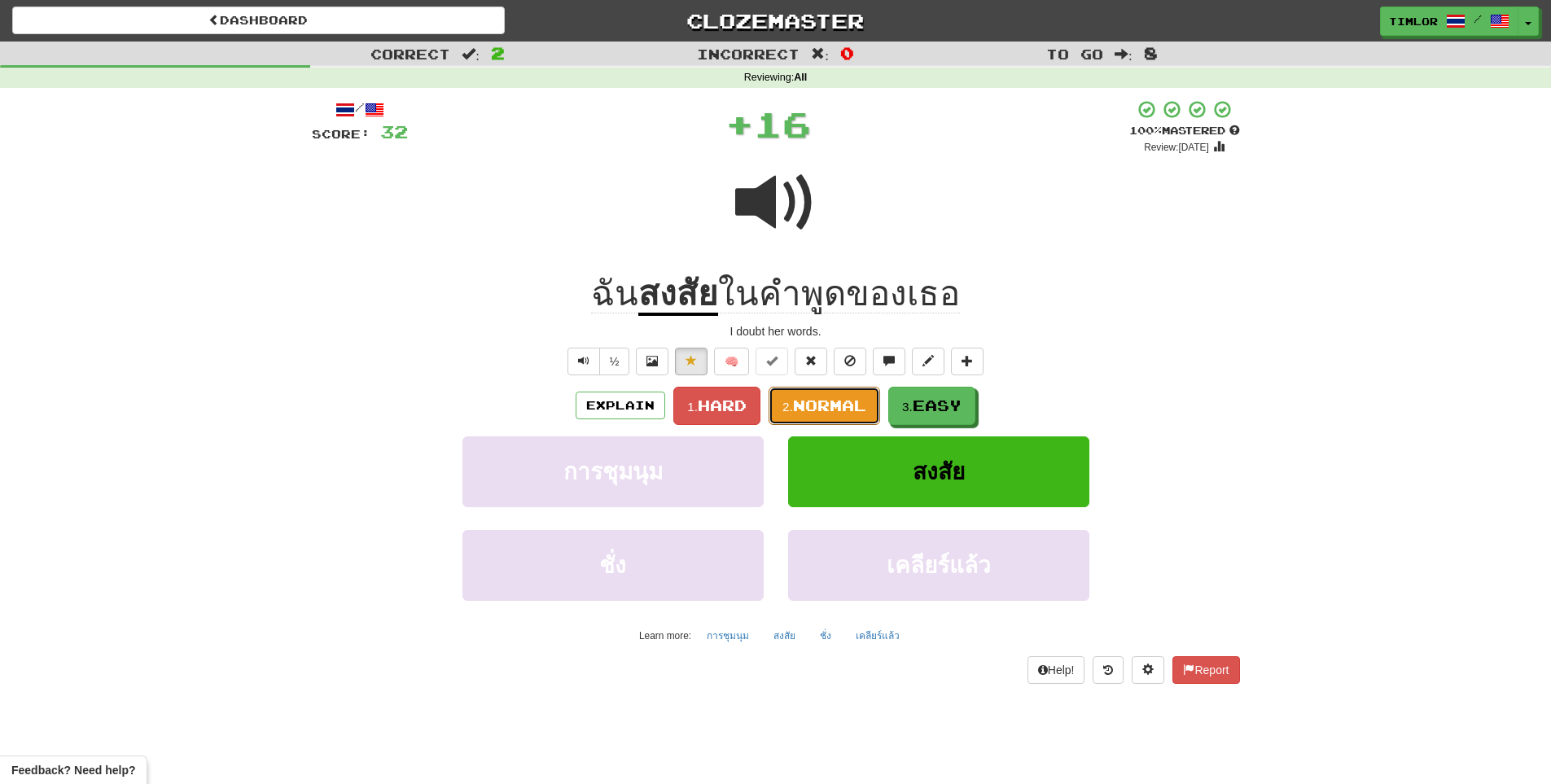
click at [838, 390] on button "2. Normal" at bounding box center [824, 406] width 111 height 38
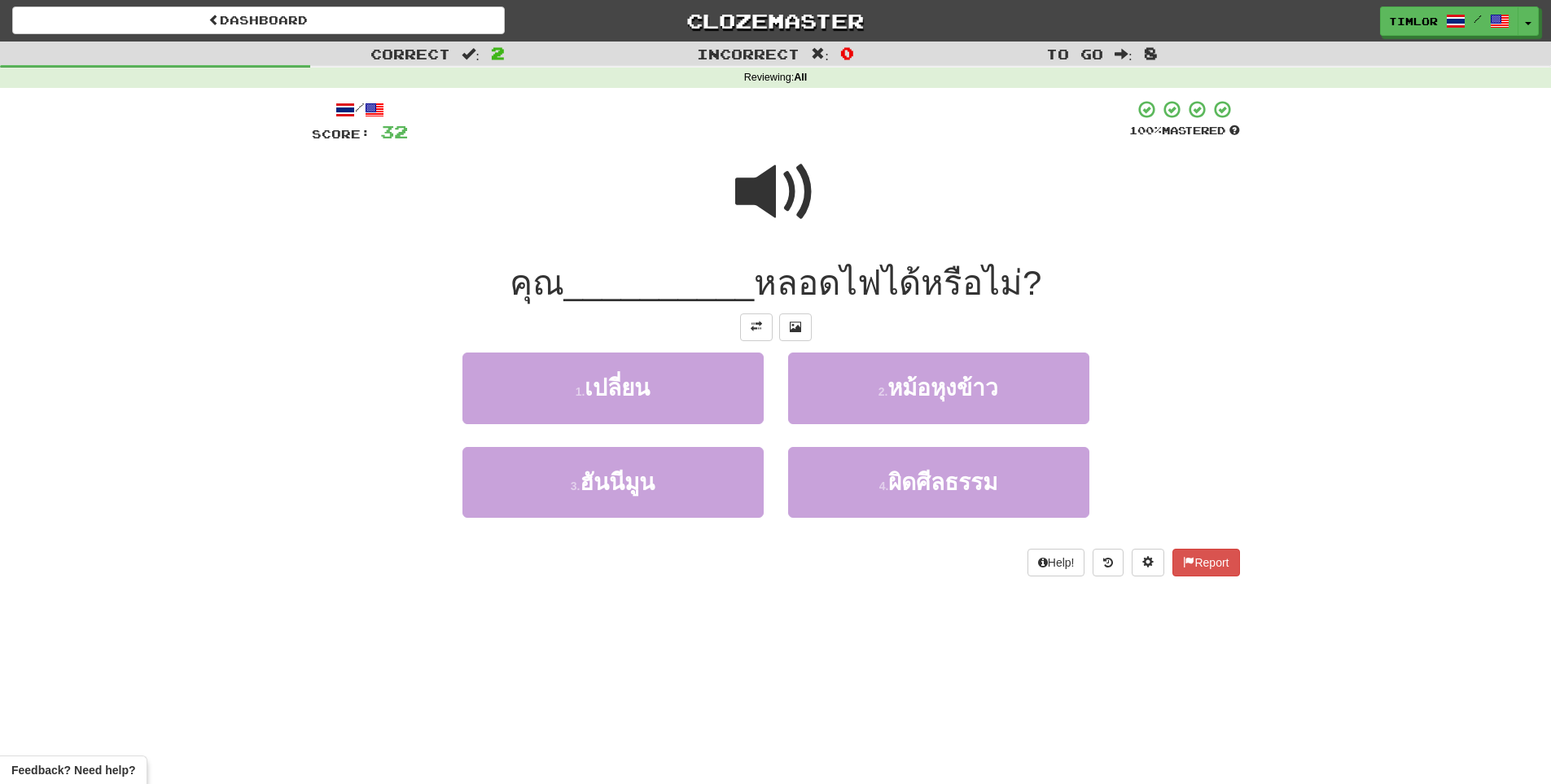
click at [732, 208] on div at bounding box center [776, 202] width 928 height 116
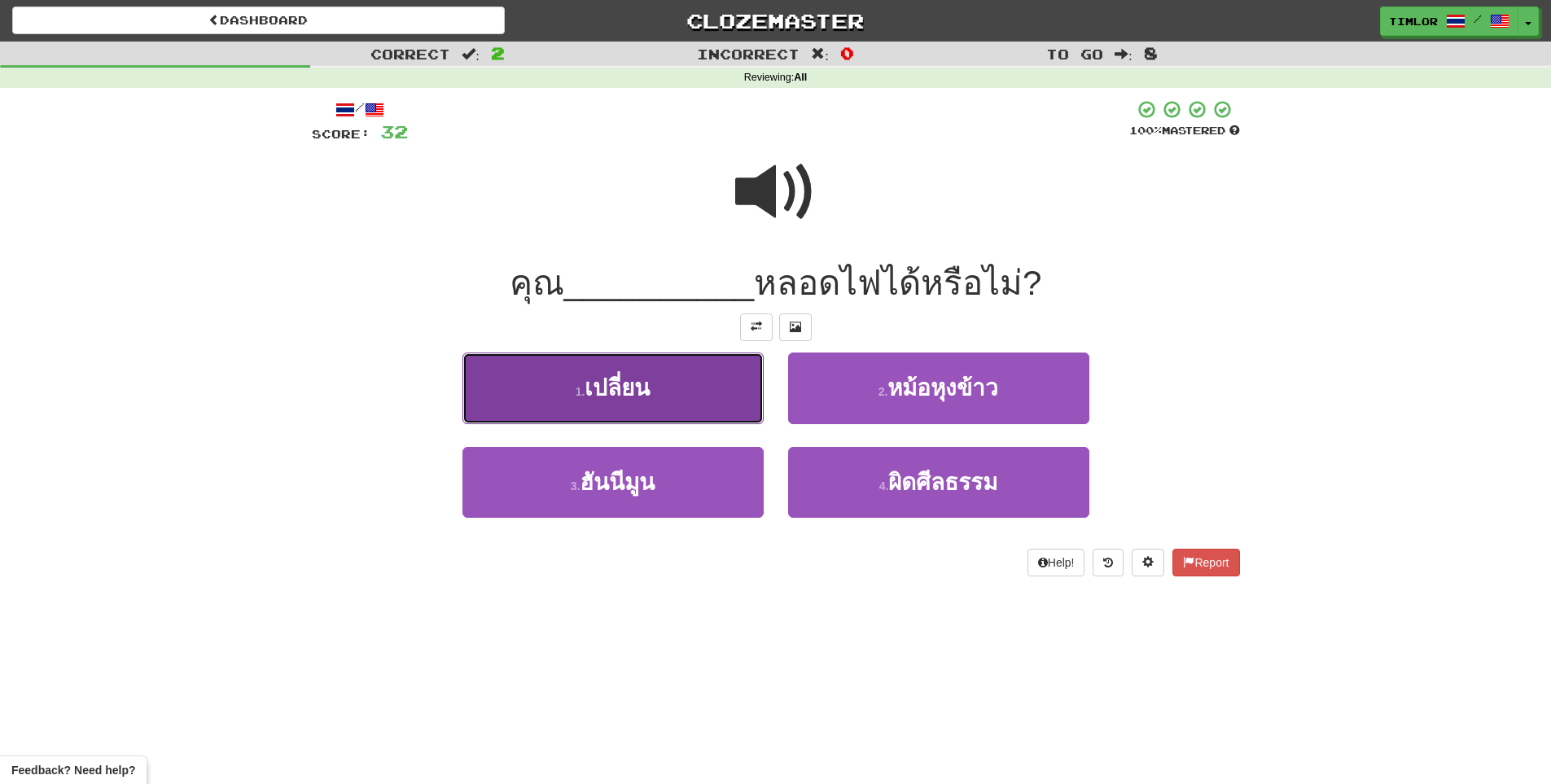
click at [707, 382] on button "1 . เปลี่ยน" at bounding box center [614, 388] width 302 height 71
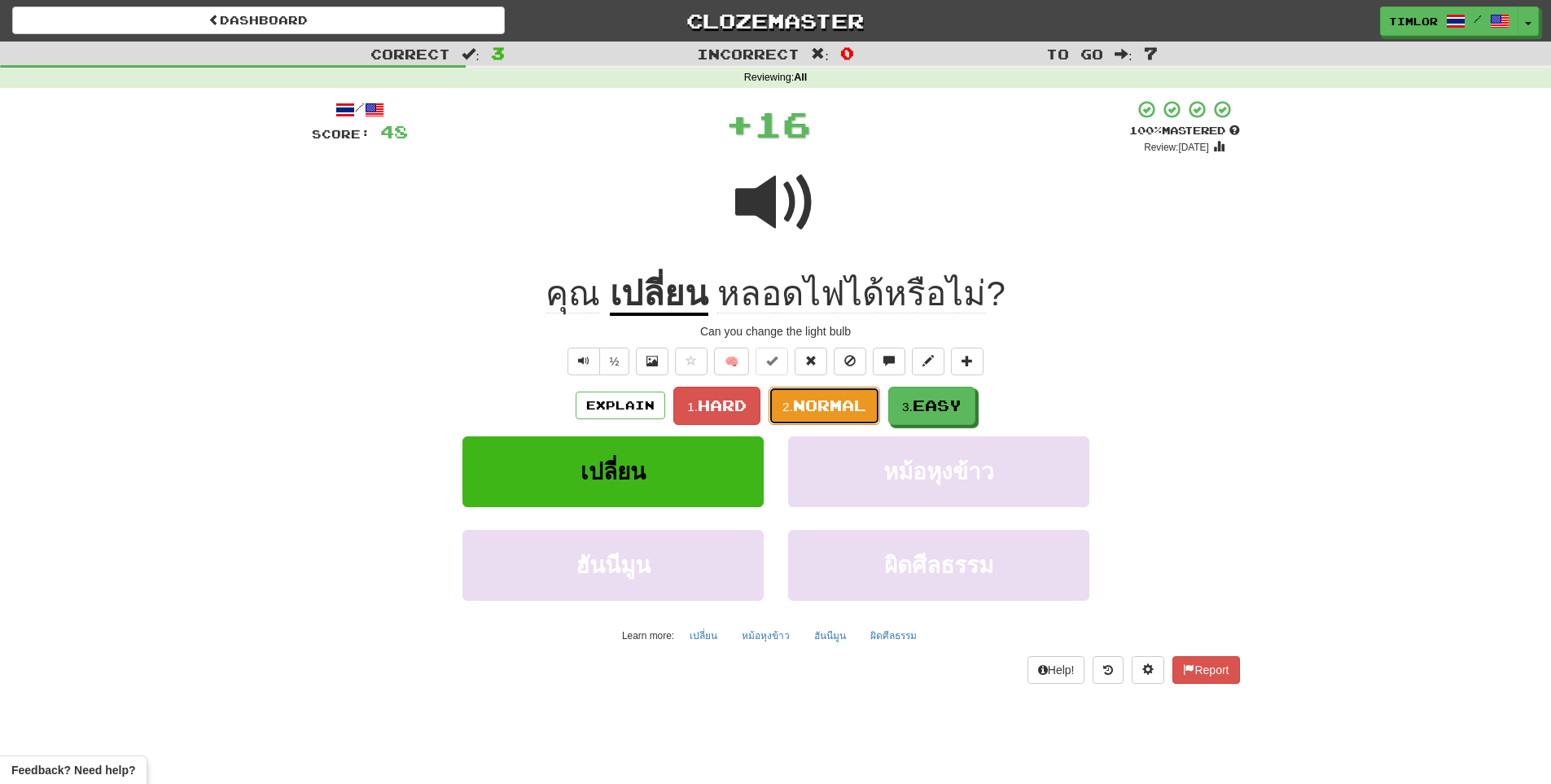
click at [813, 392] on button "2. Normal" at bounding box center [824, 406] width 111 height 38
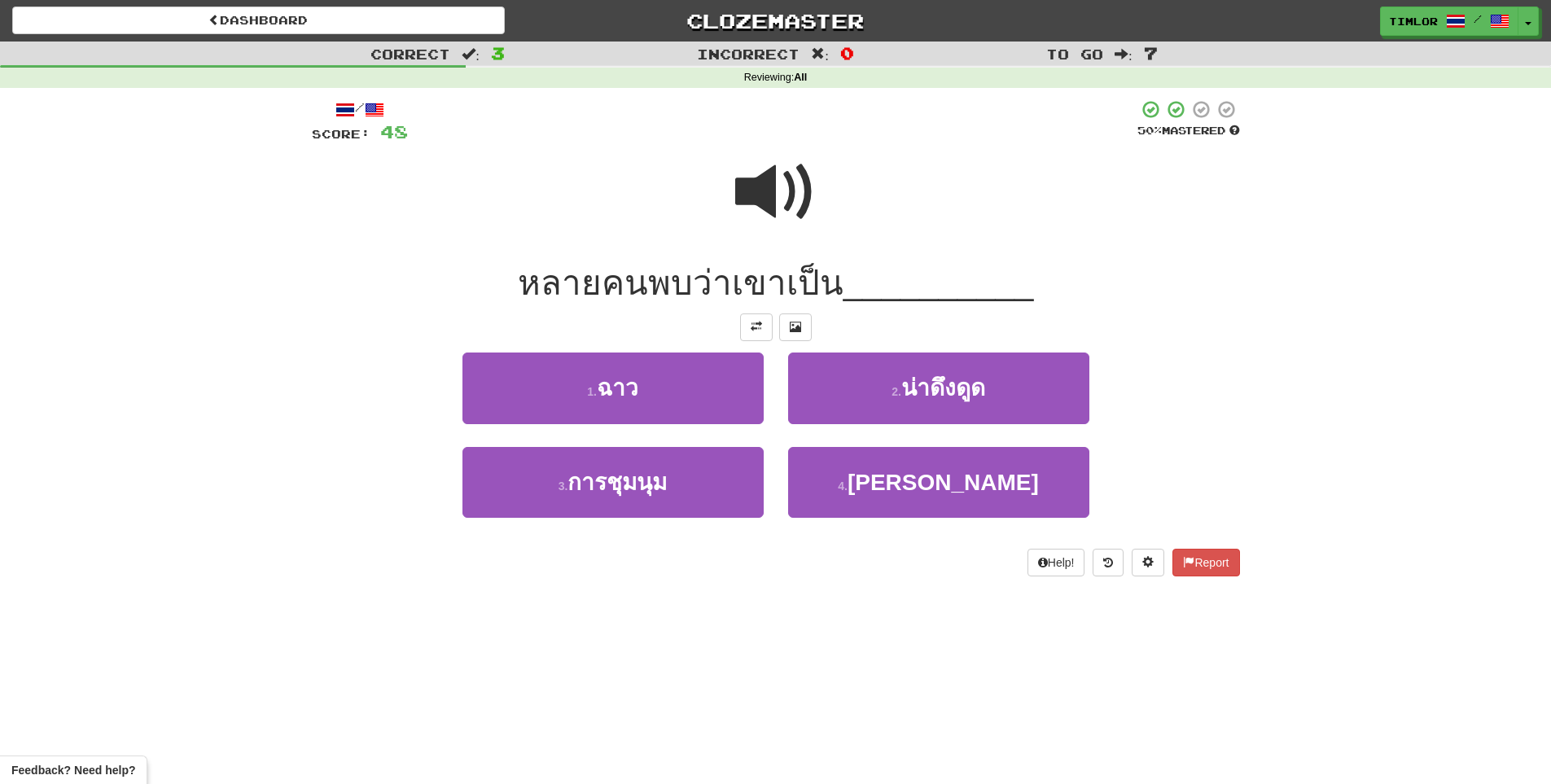
click at [796, 156] on span at bounding box center [776, 192] width 81 height 81
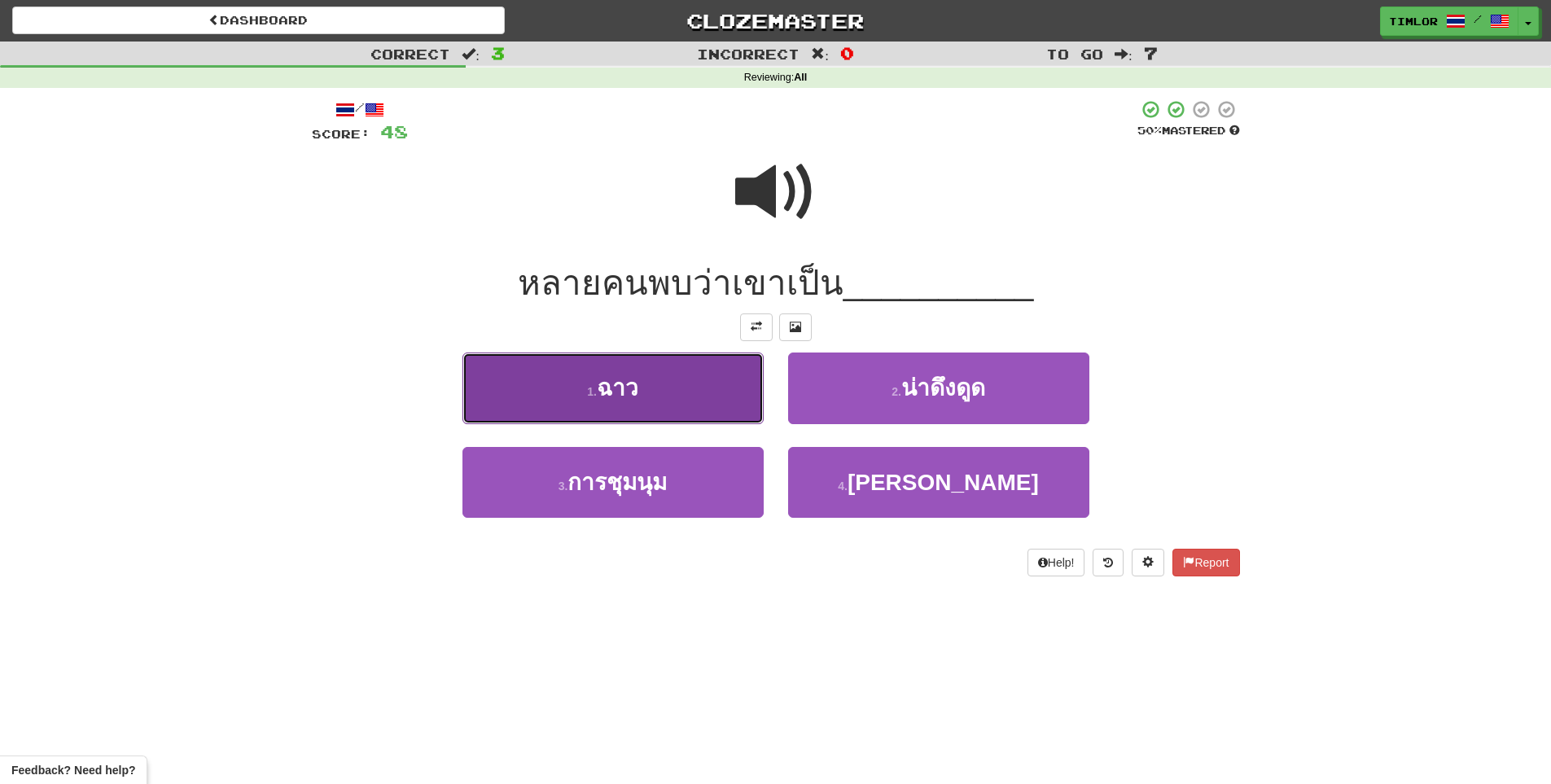
click at [741, 376] on button "1 . ฉาว" at bounding box center [614, 388] width 302 height 71
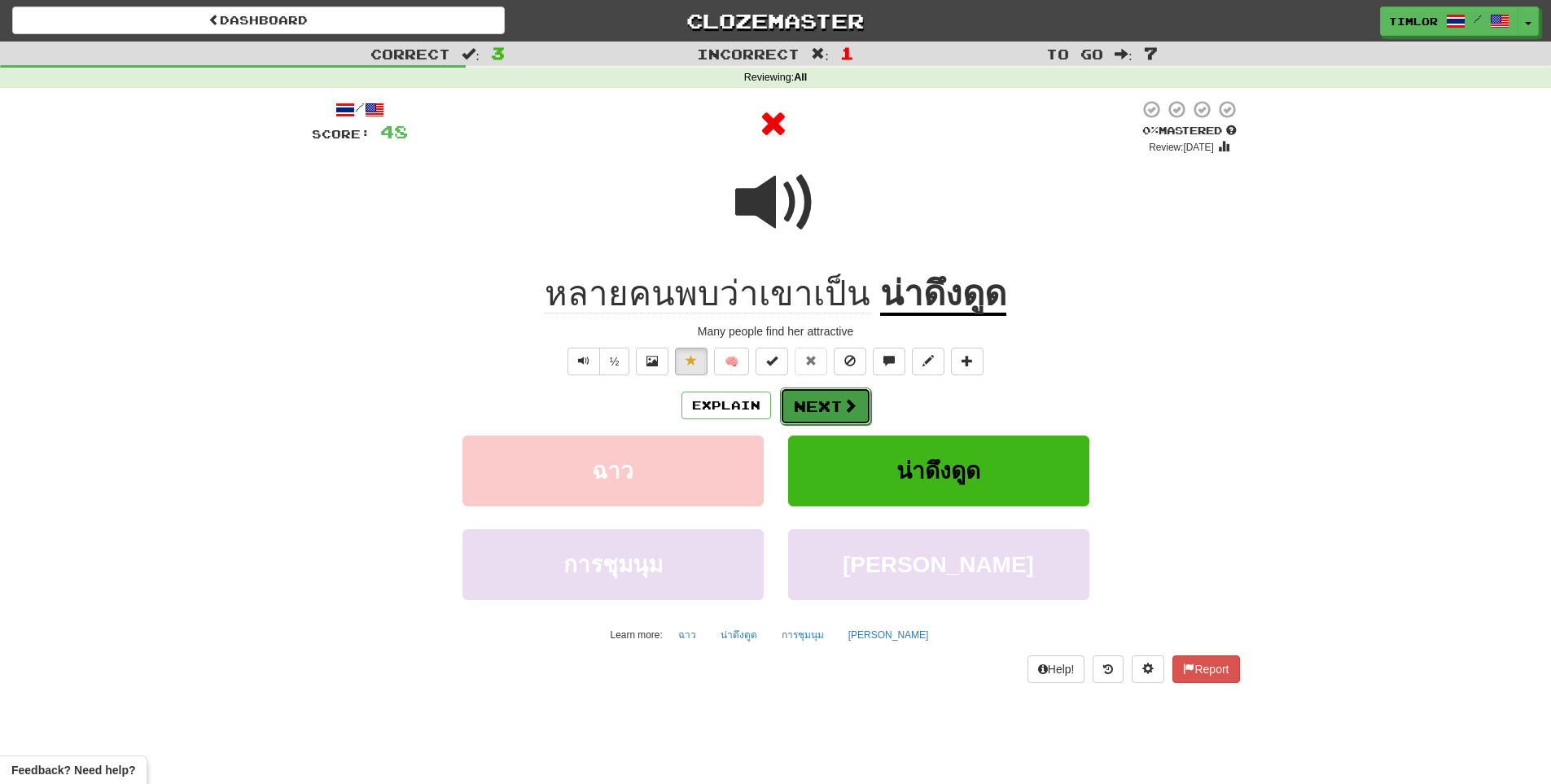
click at [858, 421] on button "Next" at bounding box center [825, 406] width 91 height 37
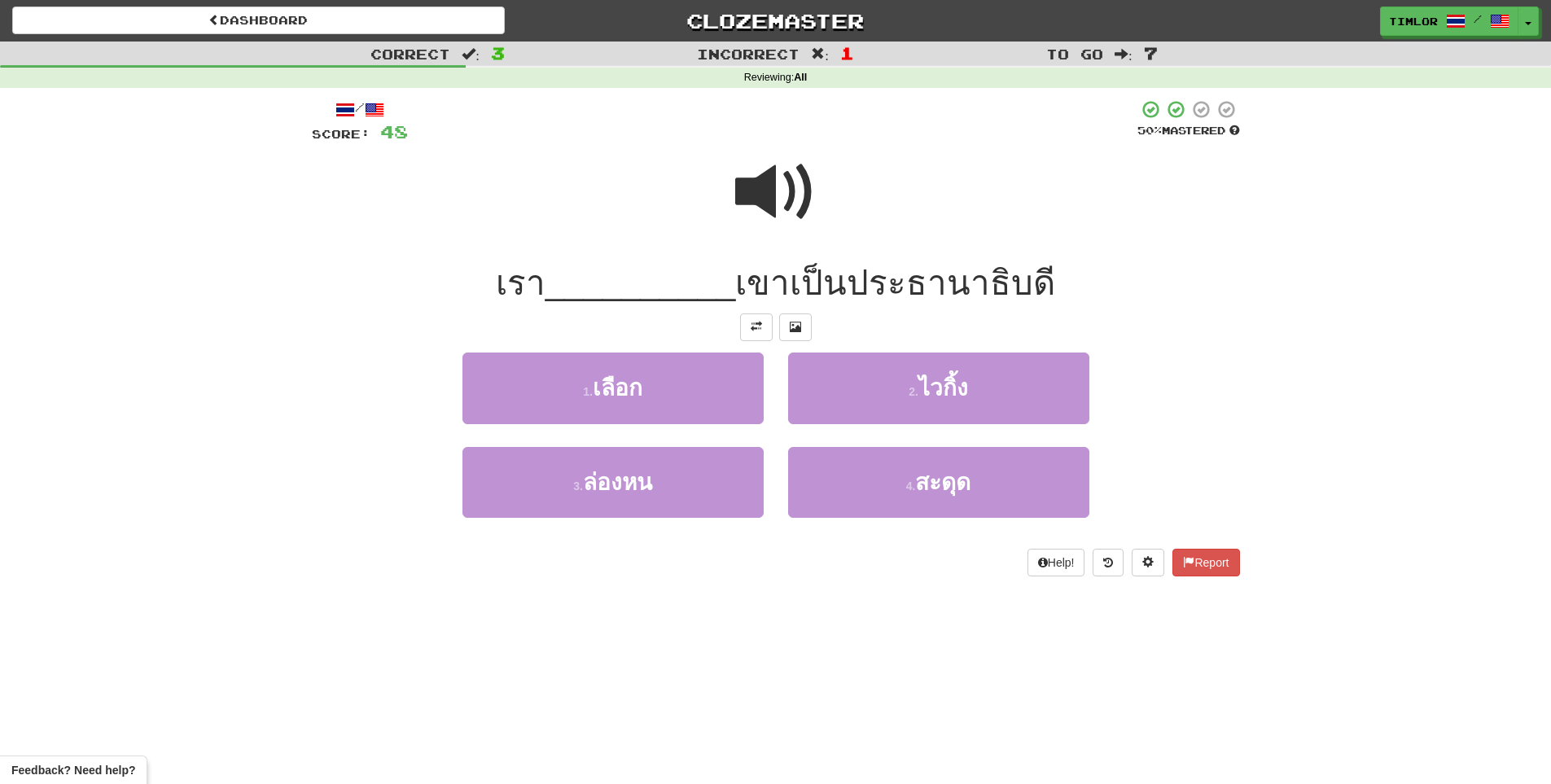
click at [775, 170] on span at bounding box center [776, 192] width 81 height 81
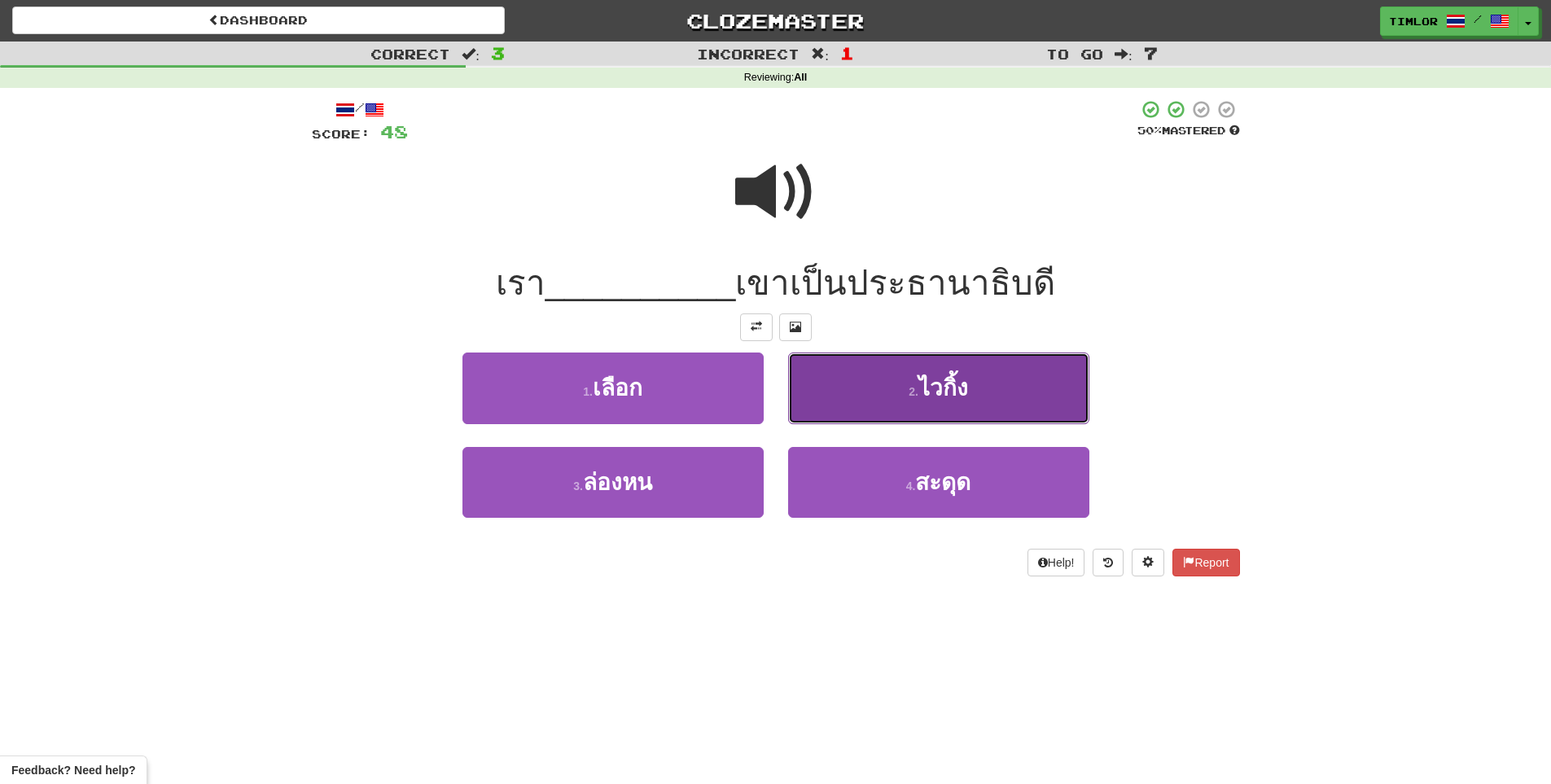
click at [865, 420] on button "2 . ไวกิ้ง" at bounding box center [939, 388] width 302 height 71
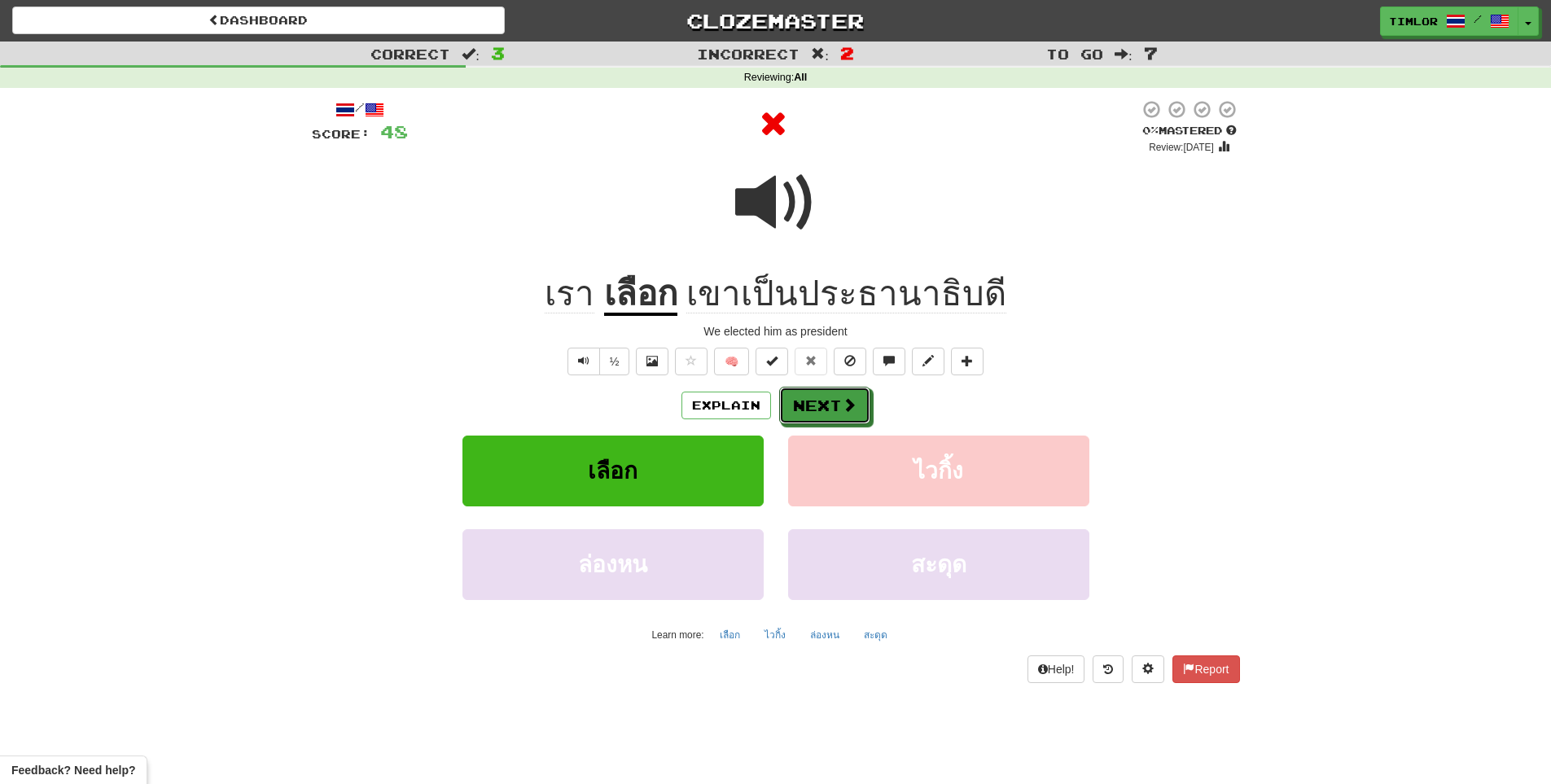
click at [865, 420] on button "Next" at bounding box center [825, 405] width 91 height 37
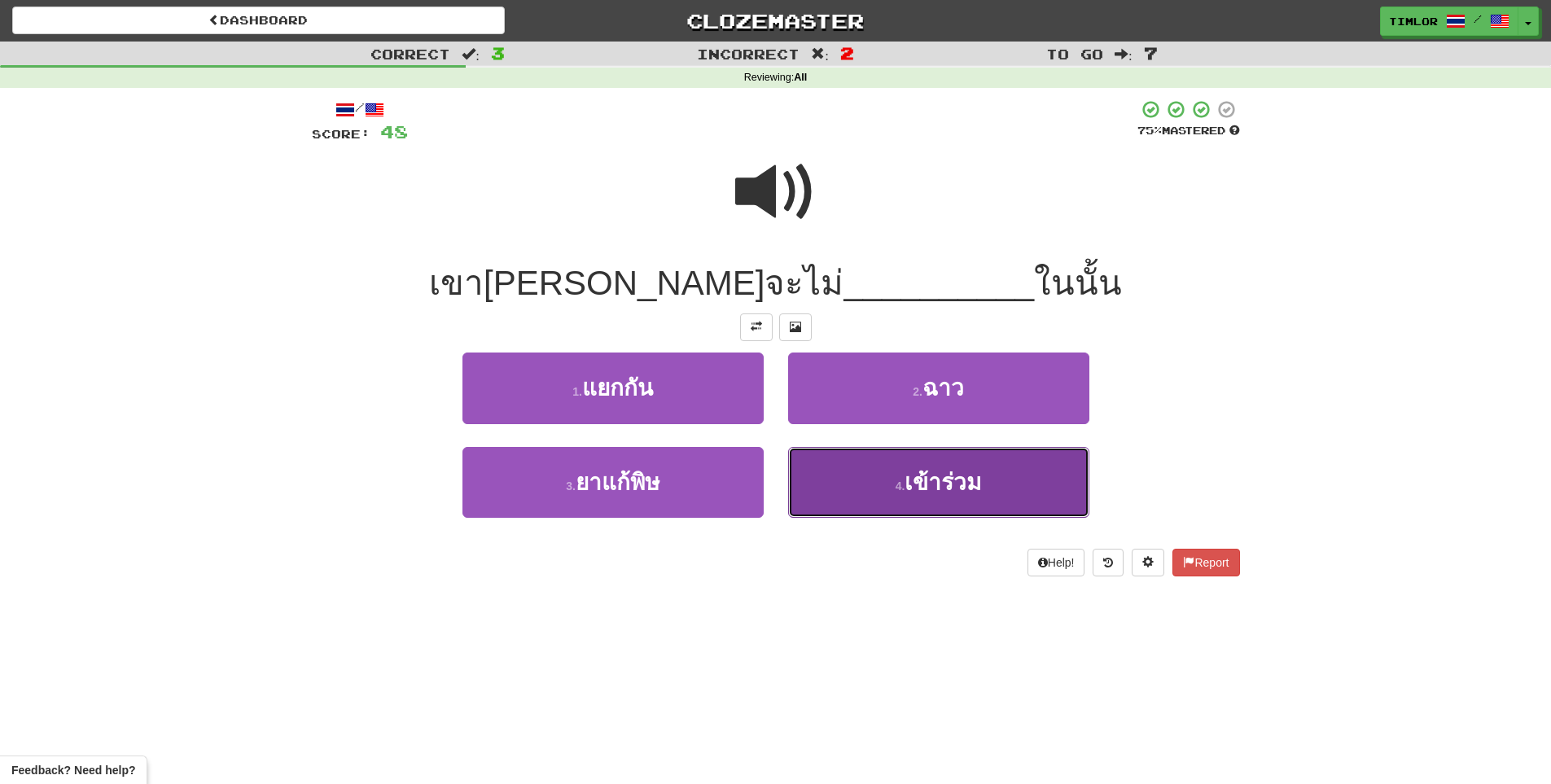
click at [858, 485] on button "4 . เข้าร่วม" at bounding box center [939, 482] width 302 height 71
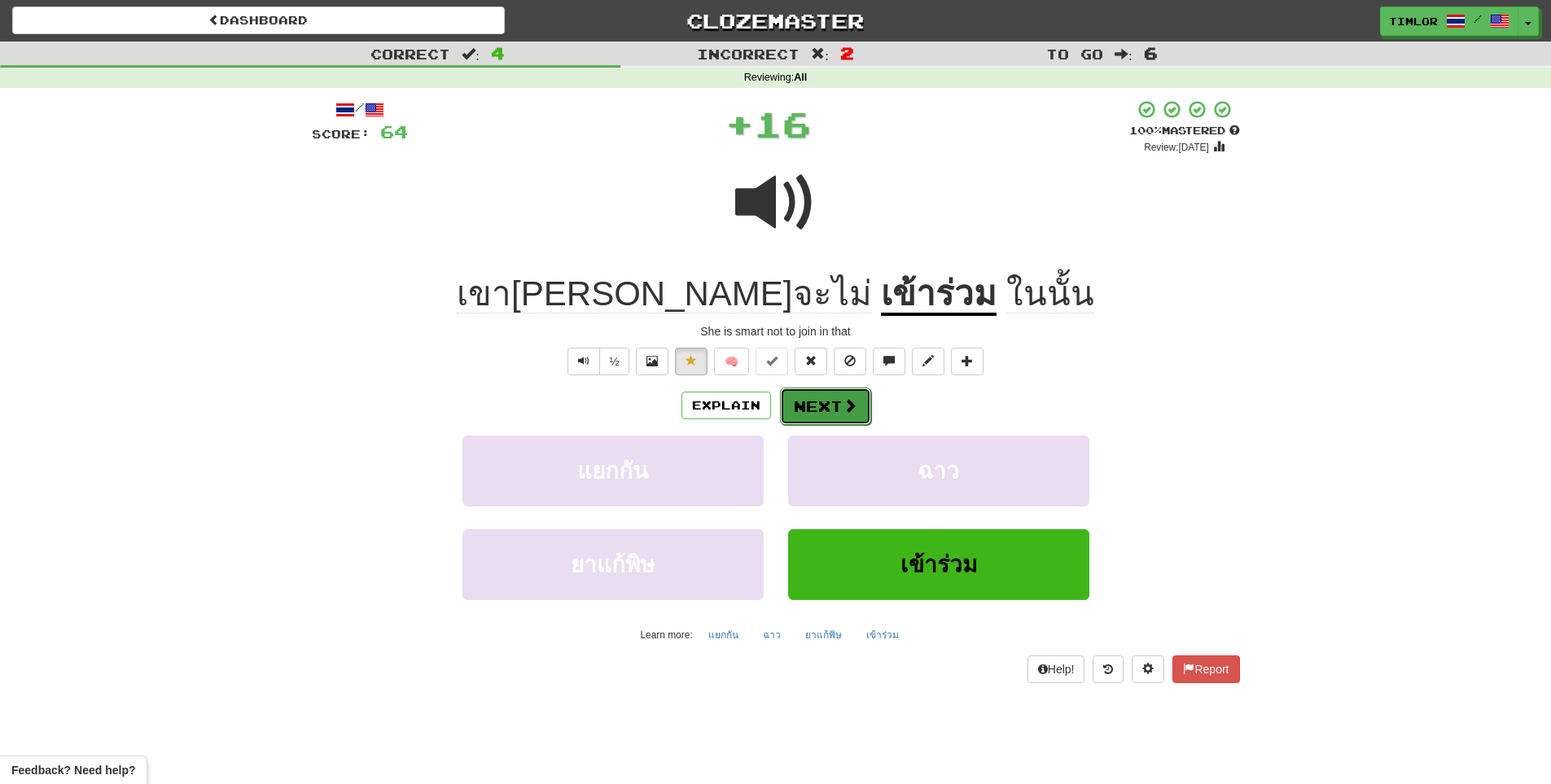
click at [837, 397] on button "Next" at bounding box center [825, 406] width 91 height 37
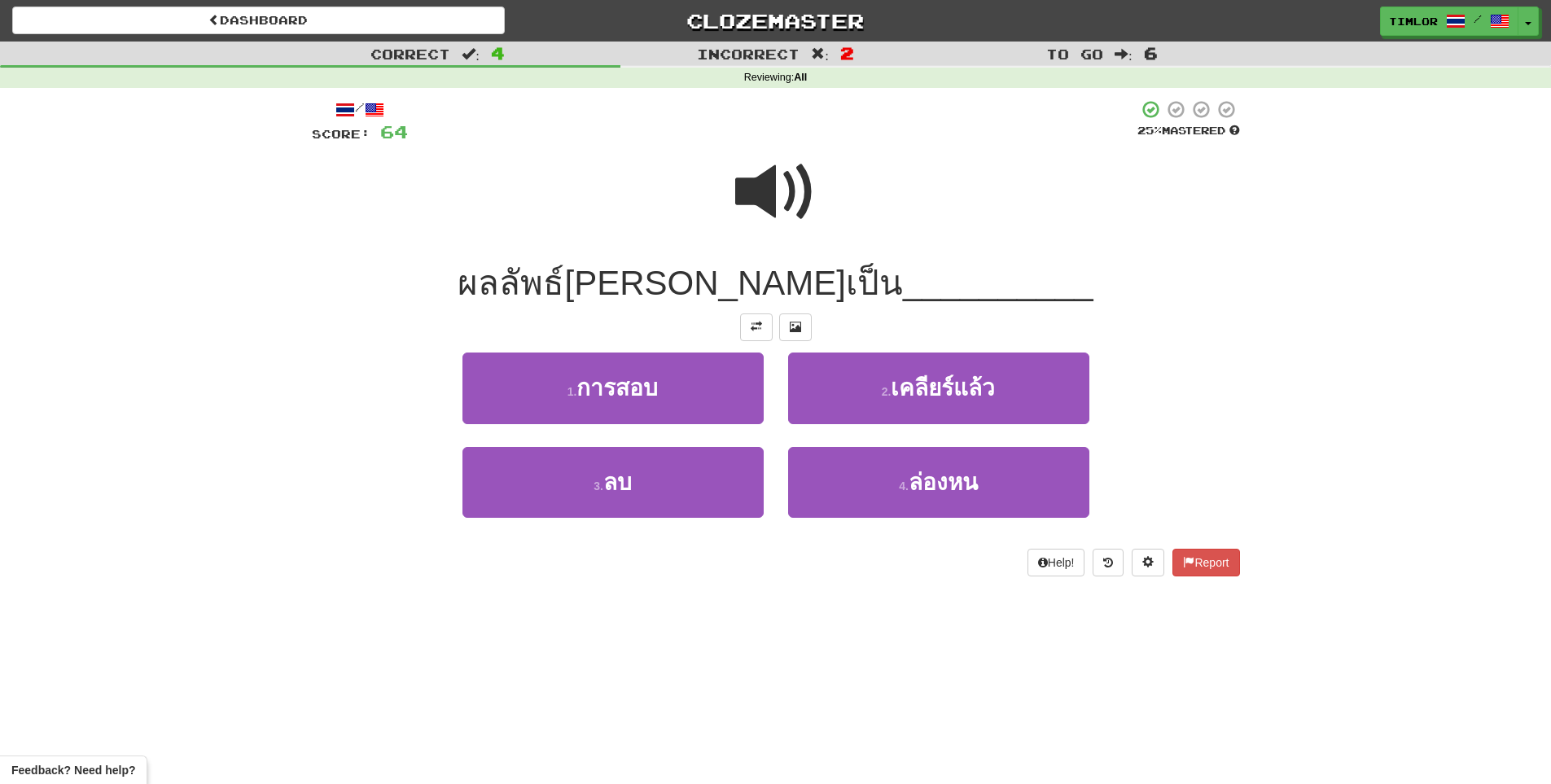
click at [787, 177] on span at bounding box center [776, 192] width 81 height 81
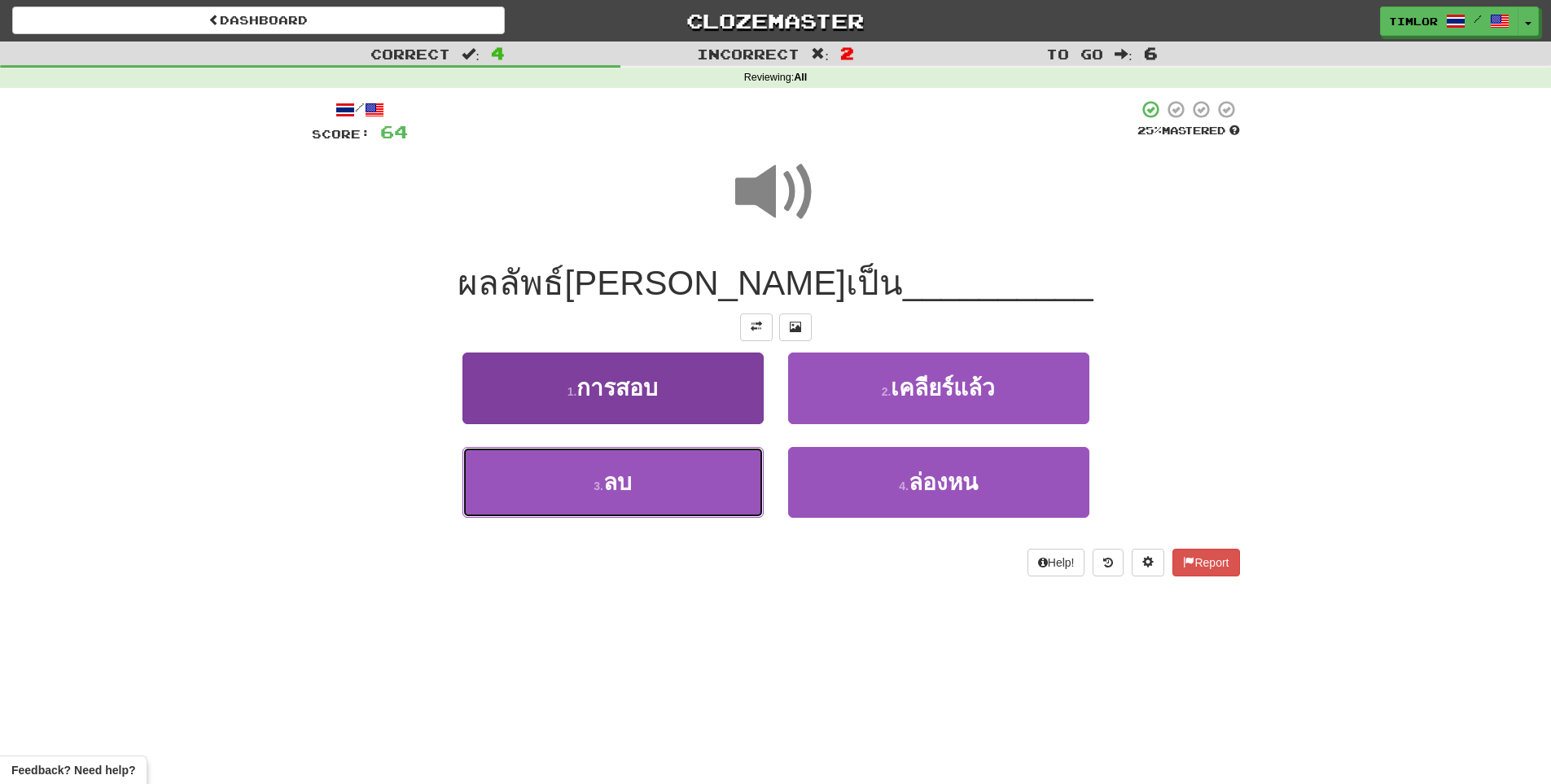
click at [713, 506] on button "3 . ลบ" at bounding box center [614, 482] width 302 height 71
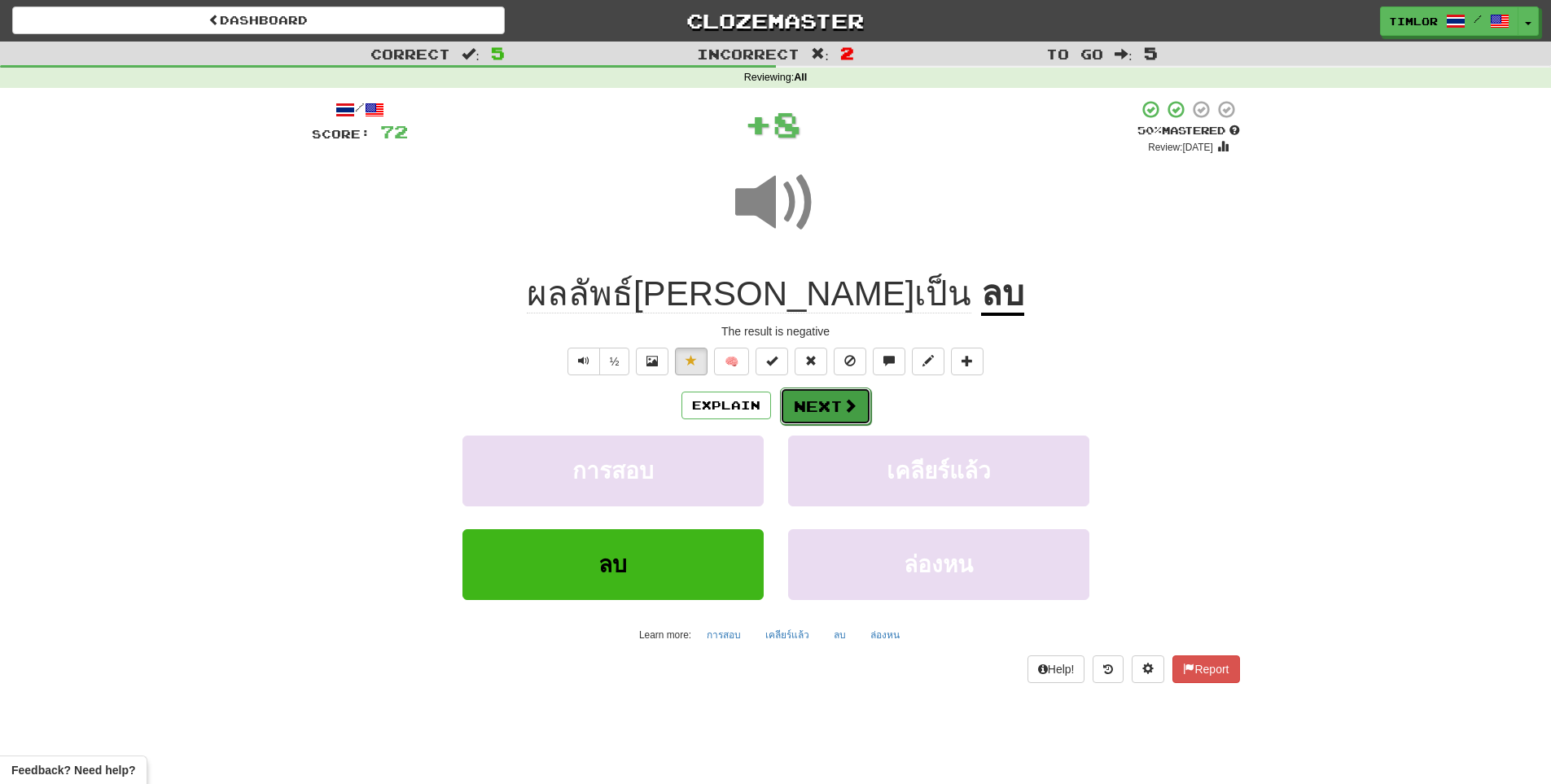
click at [832, 402] on button "Next" at bounding box center [825, 406] width 91 height 37
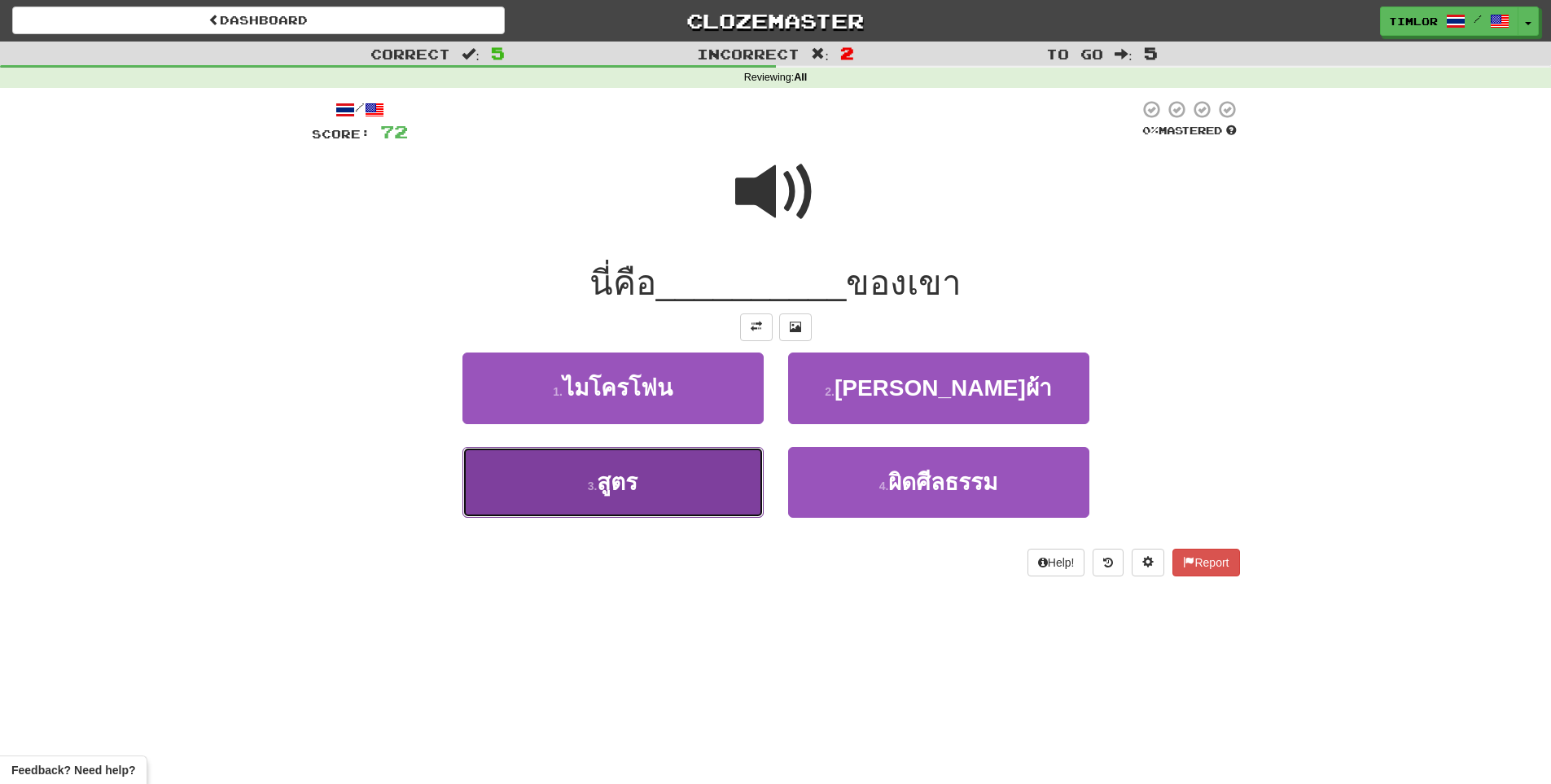
click at [739, 478] on button "3 . สูตร" at bounding box center [614, 482] width 302 height 71
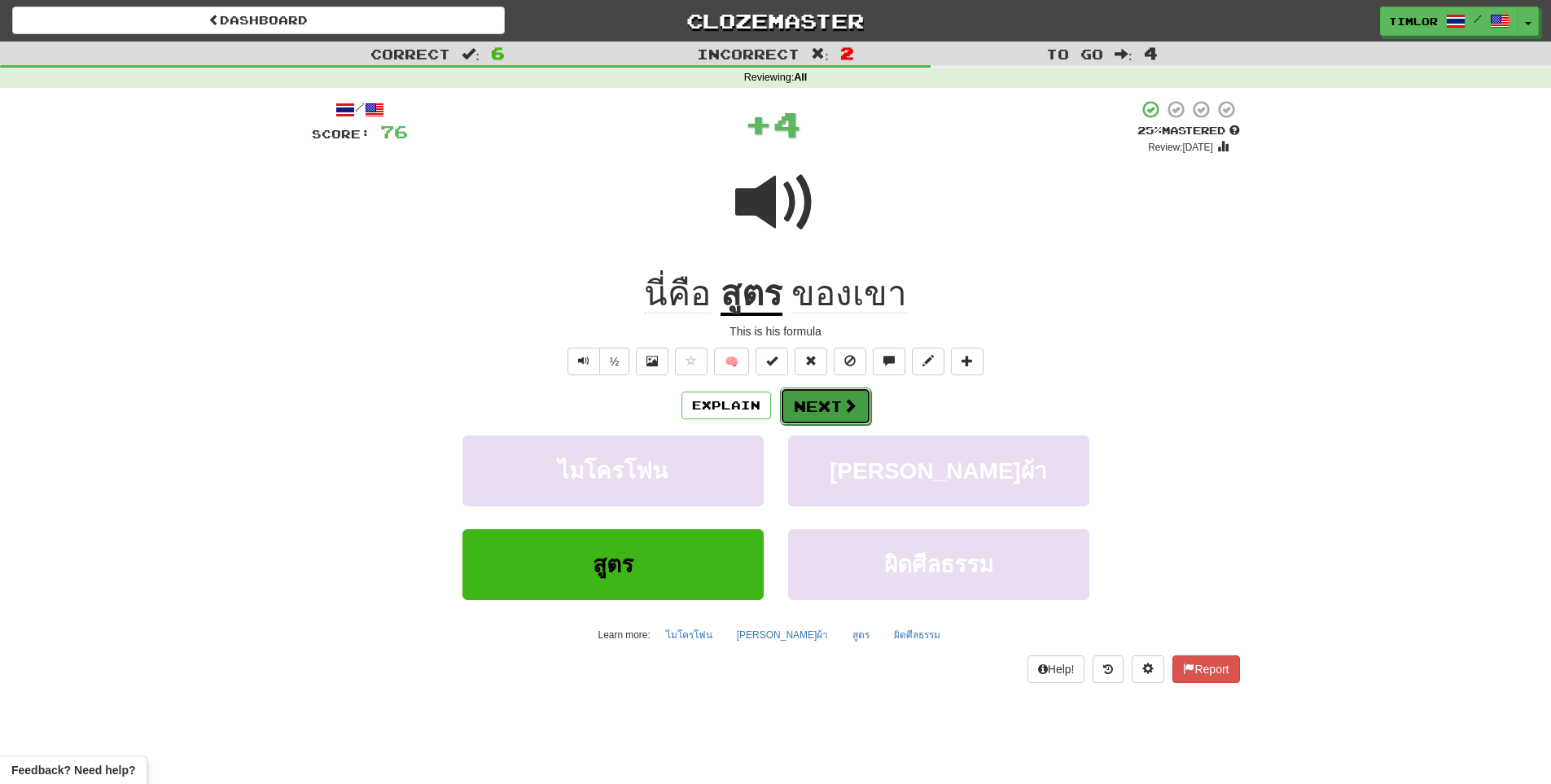
click at [791, 395] on button "Next" at bounding box center [825, 406] width 91 height 37
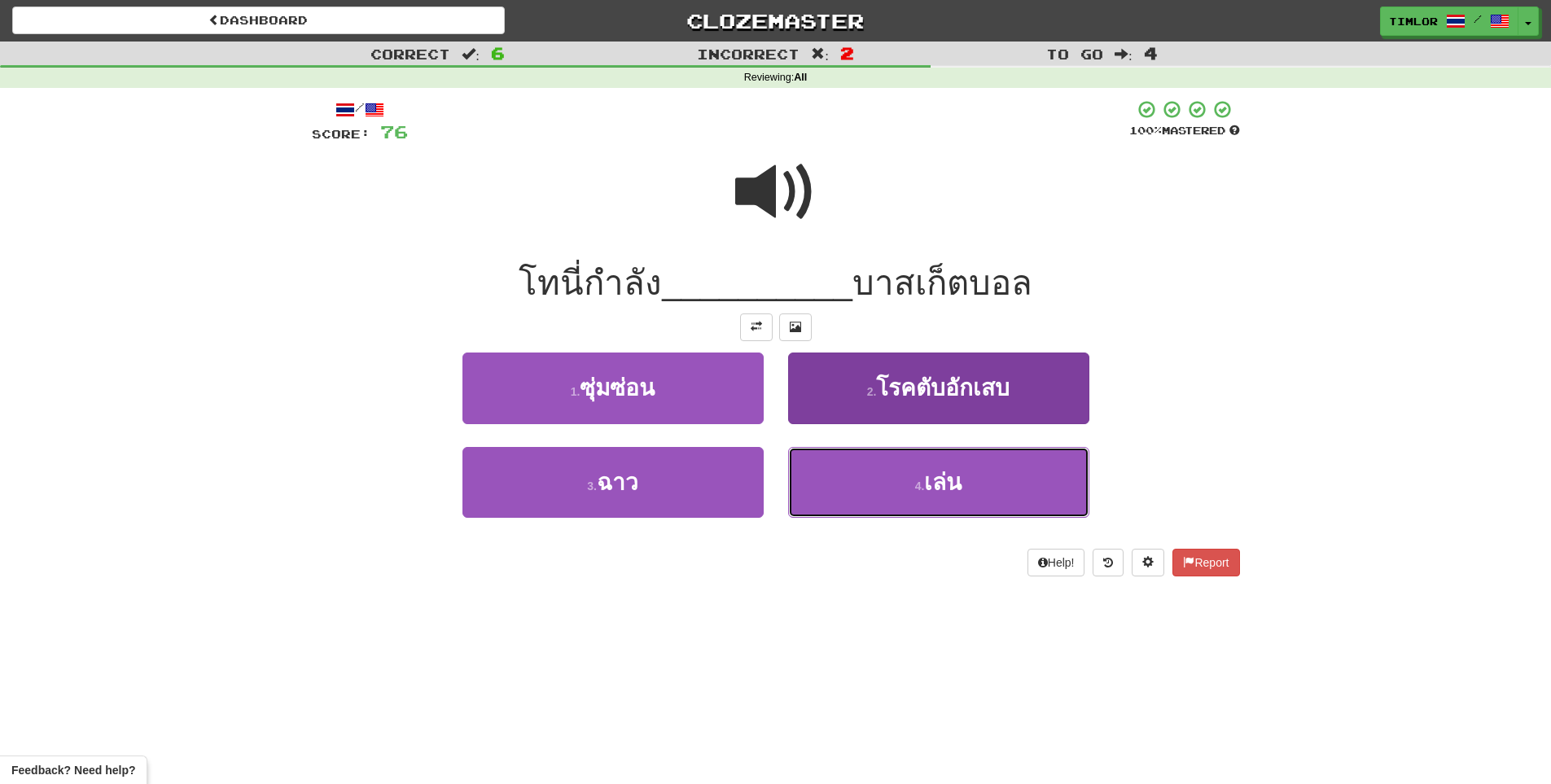
click at [843, 487] on button "4 . เล่น" at bounding box center [939, 482] width 302 height 71
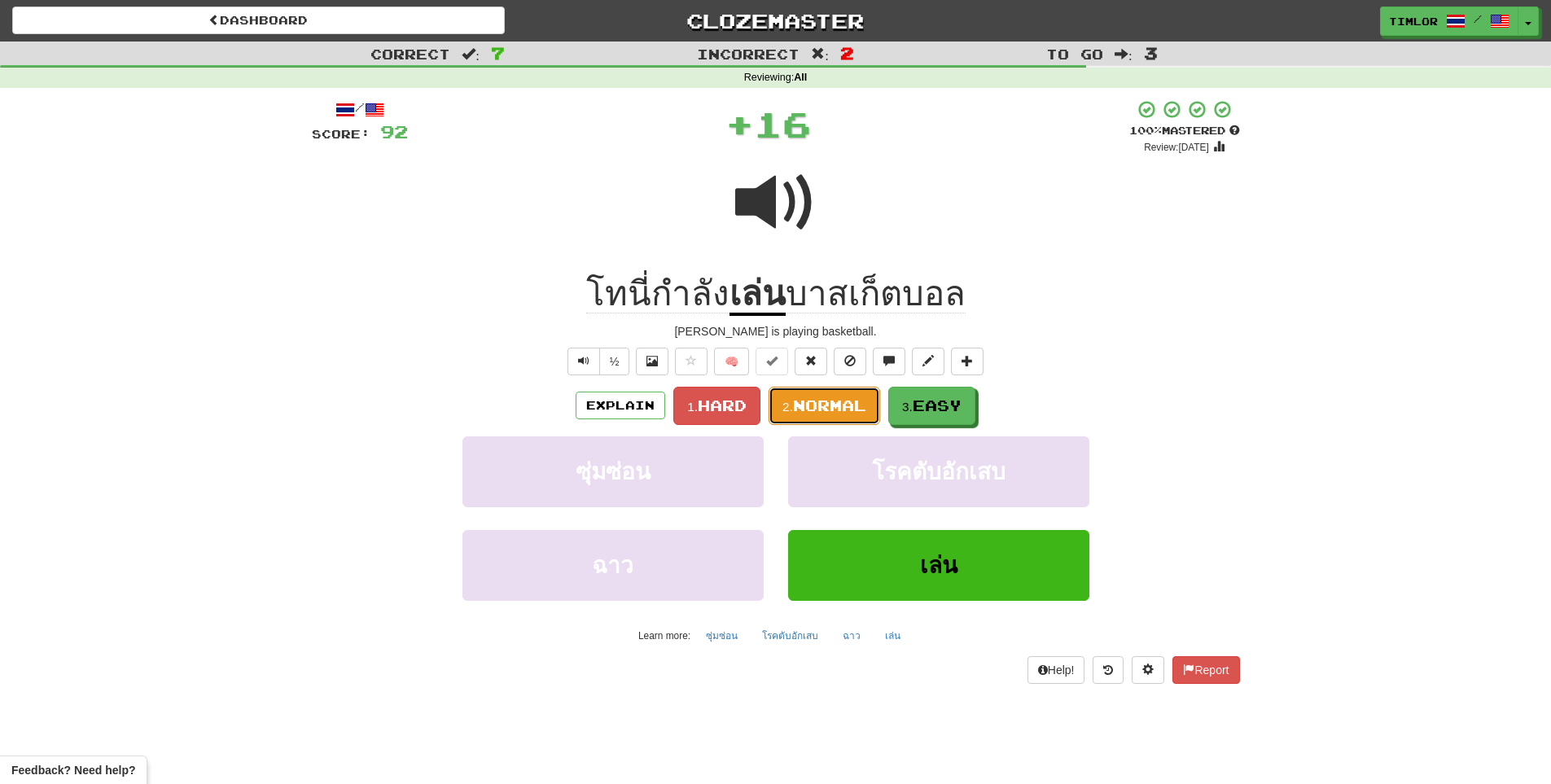
click at [837, 417] on button "2. Normal" at bounding box center [824, 406] width 111 height 38
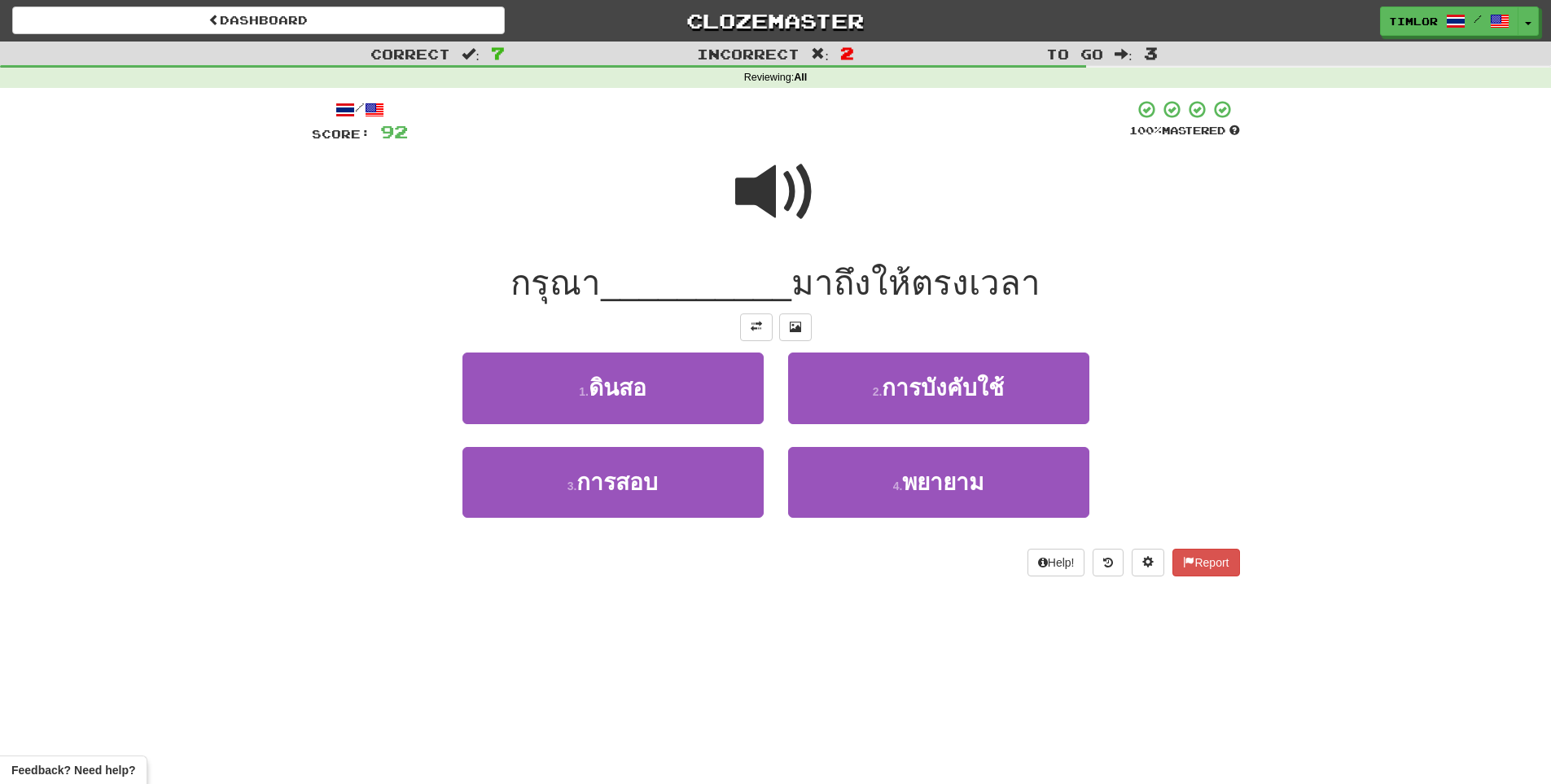
click at [746, 215] on span at bounding box center [776, 192] width 81 height 81
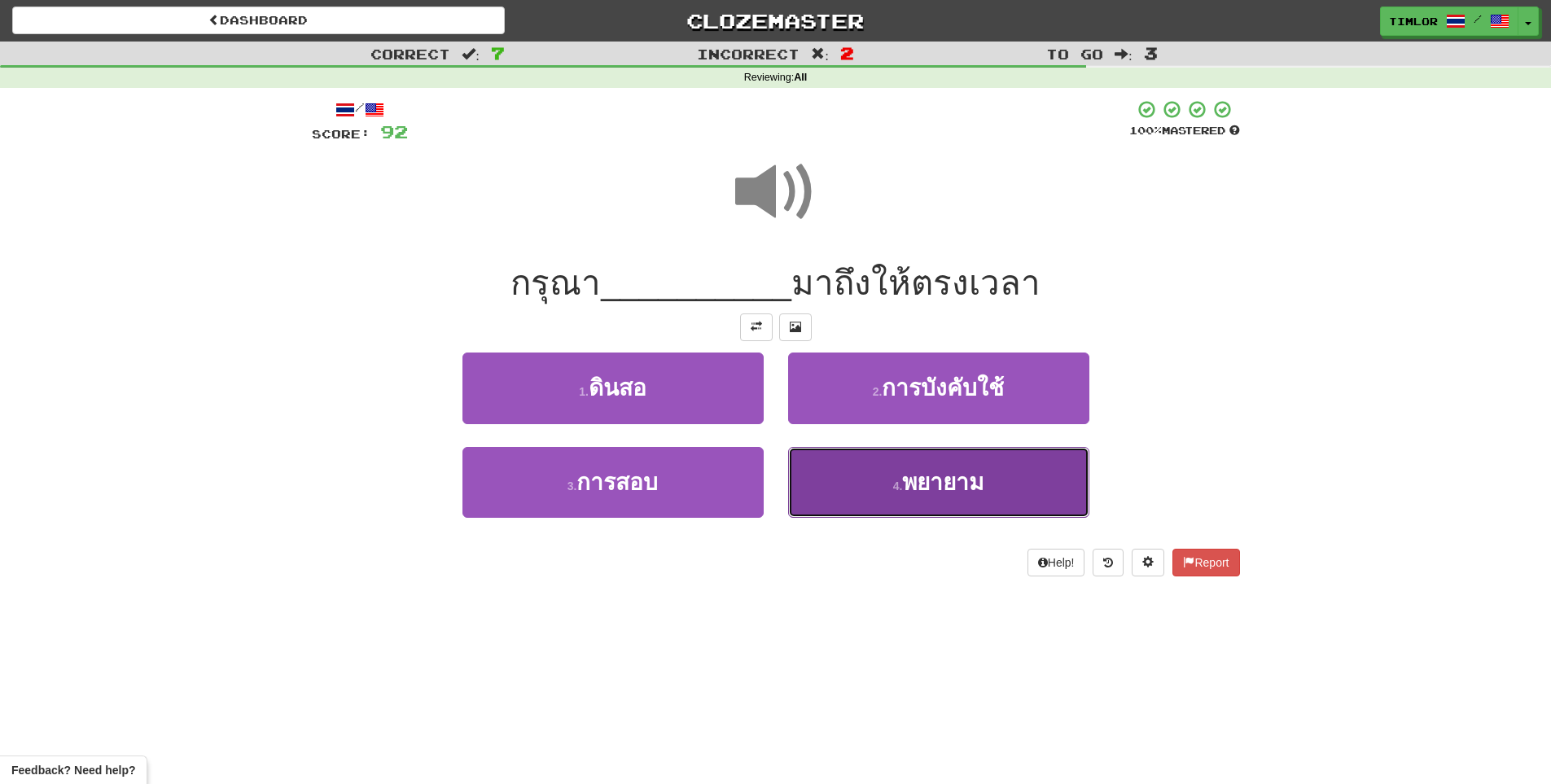
click at [828, 464] on button "4 . พยายาม" at bounding box center [939, 482] width 302 height 71
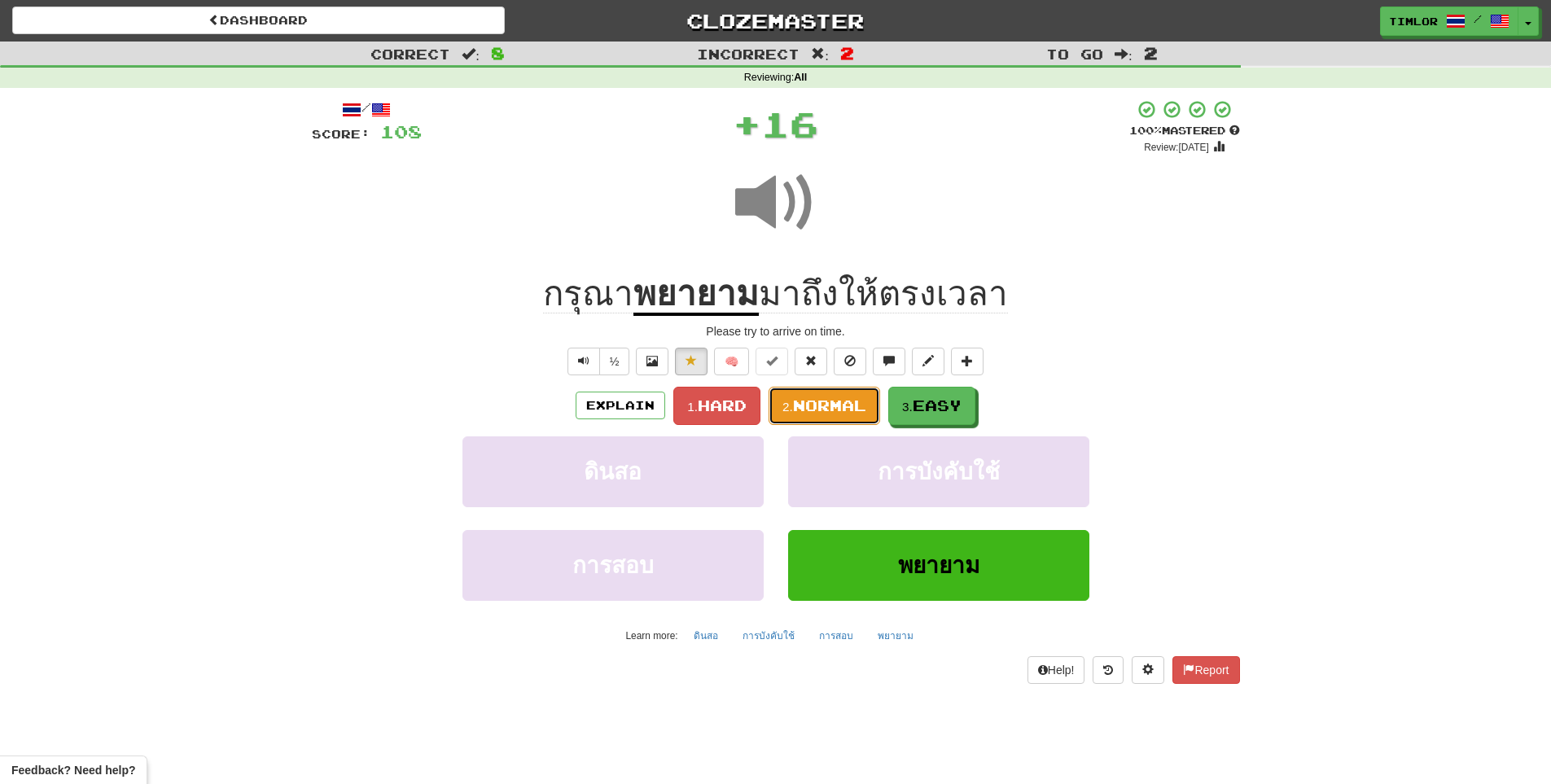
click at [825, 408] on span "Normal" at bounding box center [829, 405] width 73 height 18
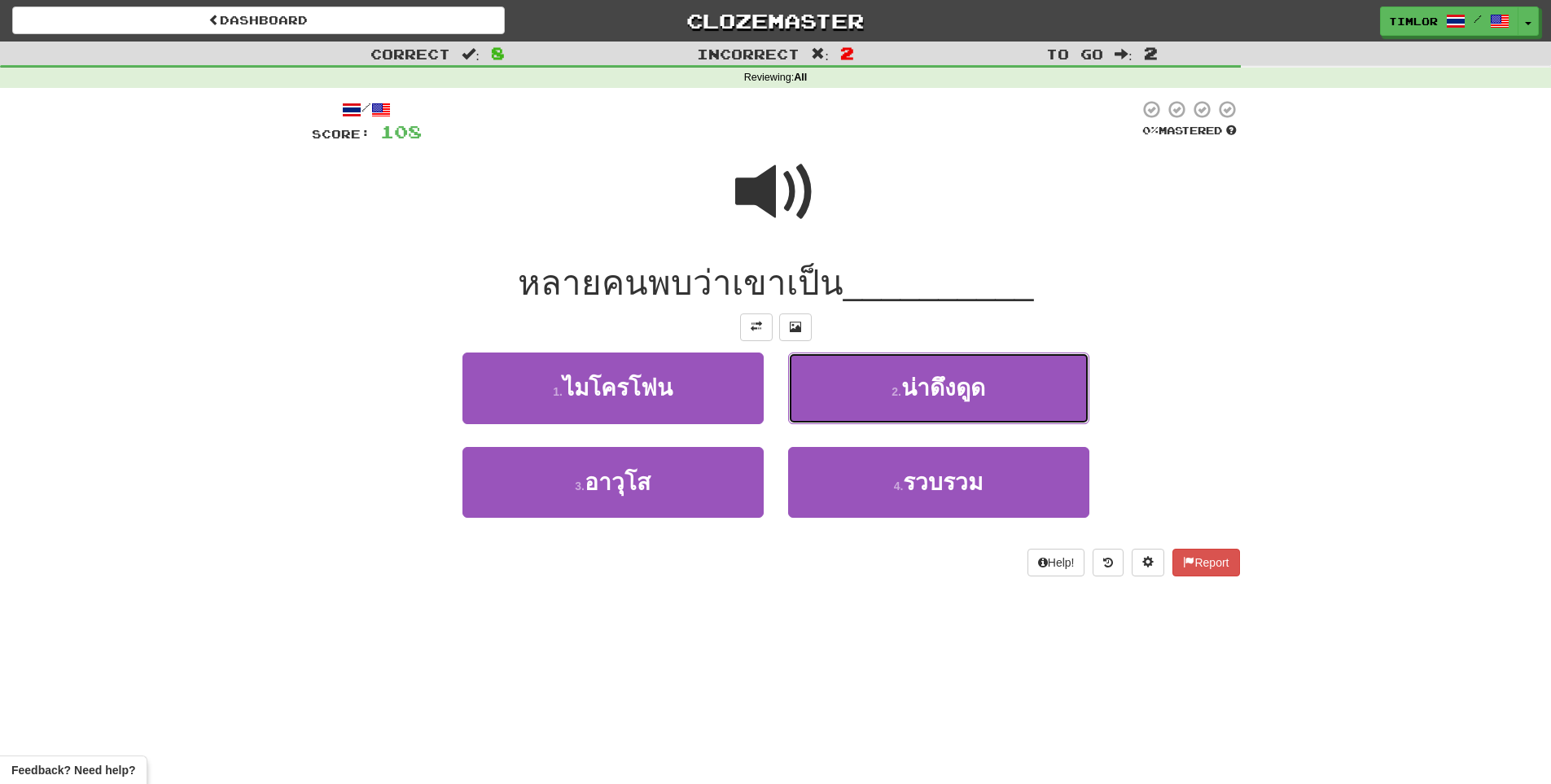
click at [828, 390] on button "2 . น่าดึงดูด" at bounding box center [939, 388] width 302 height 71
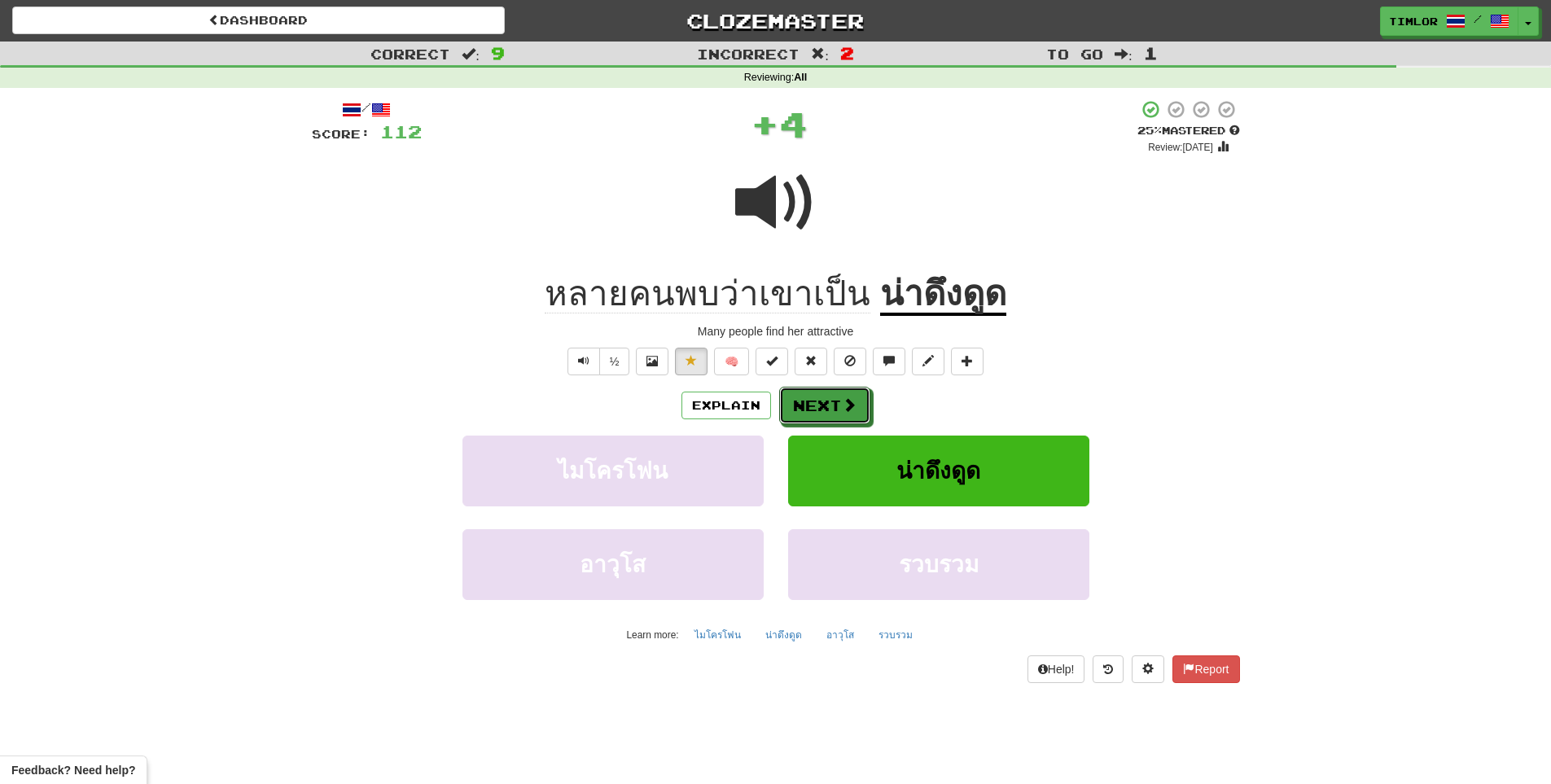
click at [828, 390] on button "Next" at bounding box center [825, 405] width 91 height 37
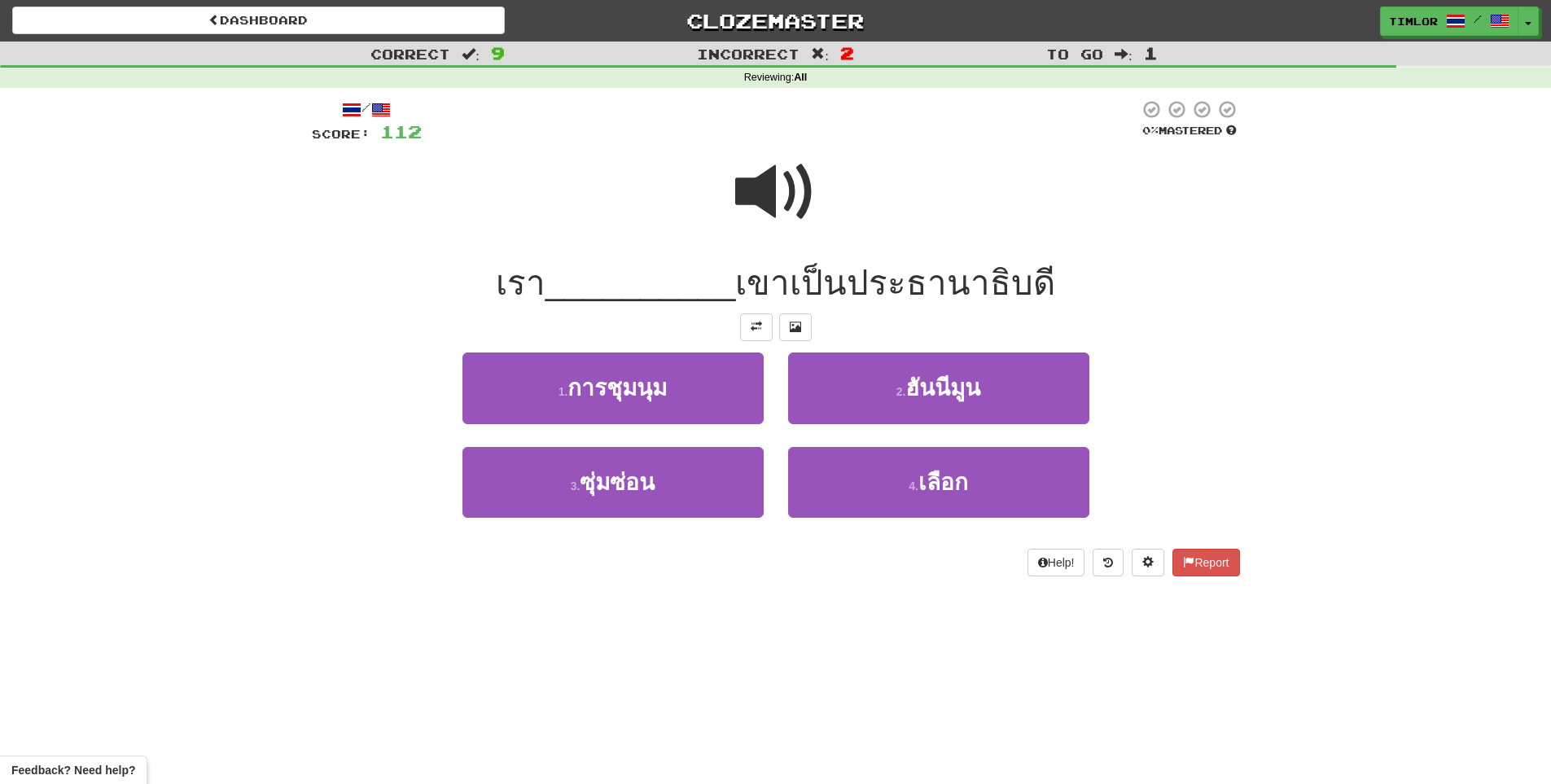
click at [735, 196] on span at bounding box center [776, 192] width 81 height 81
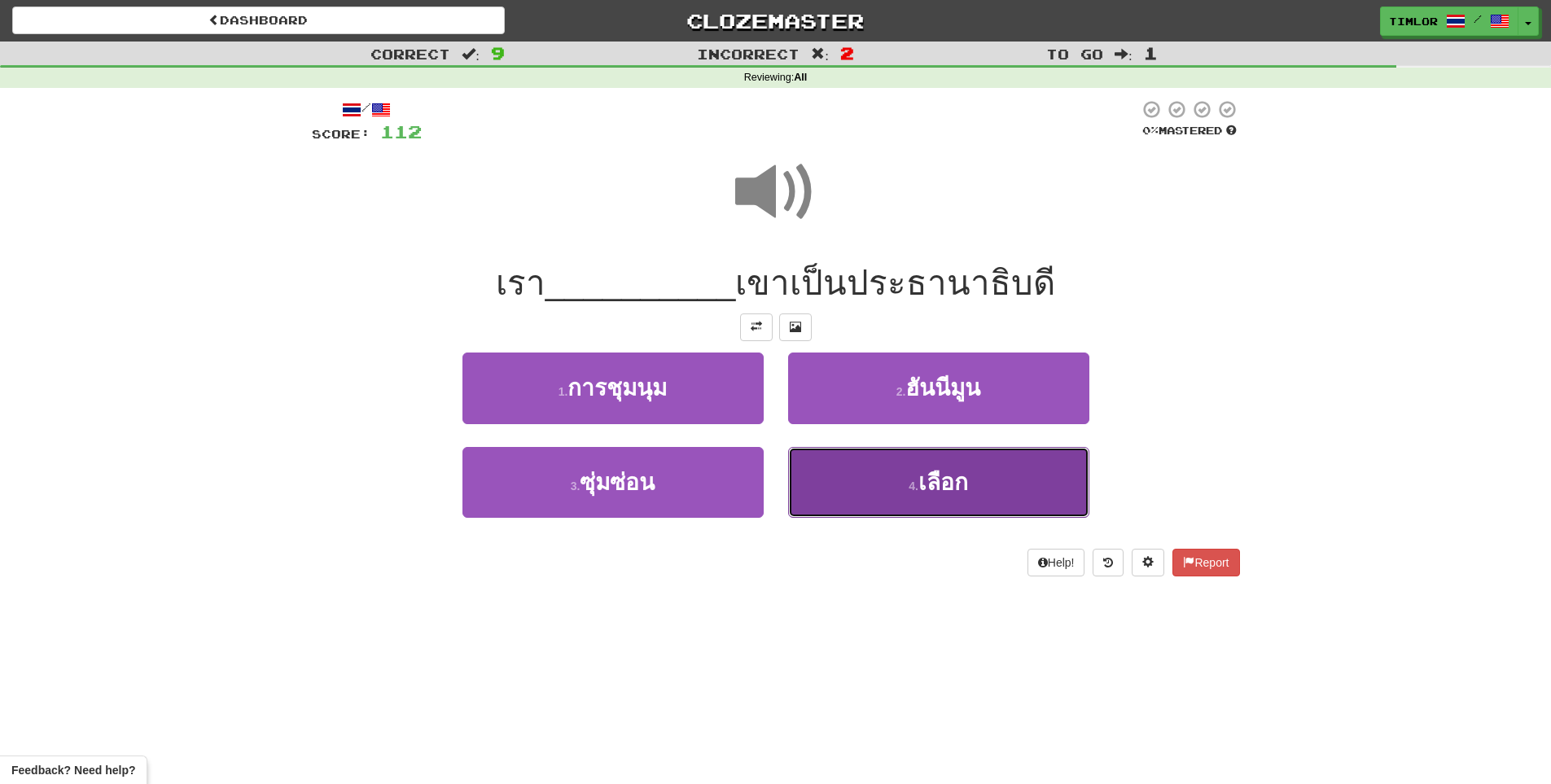
click at [811, 472] on button "4 . เลือก" at bounding box center [939, 482] width 302 height 71
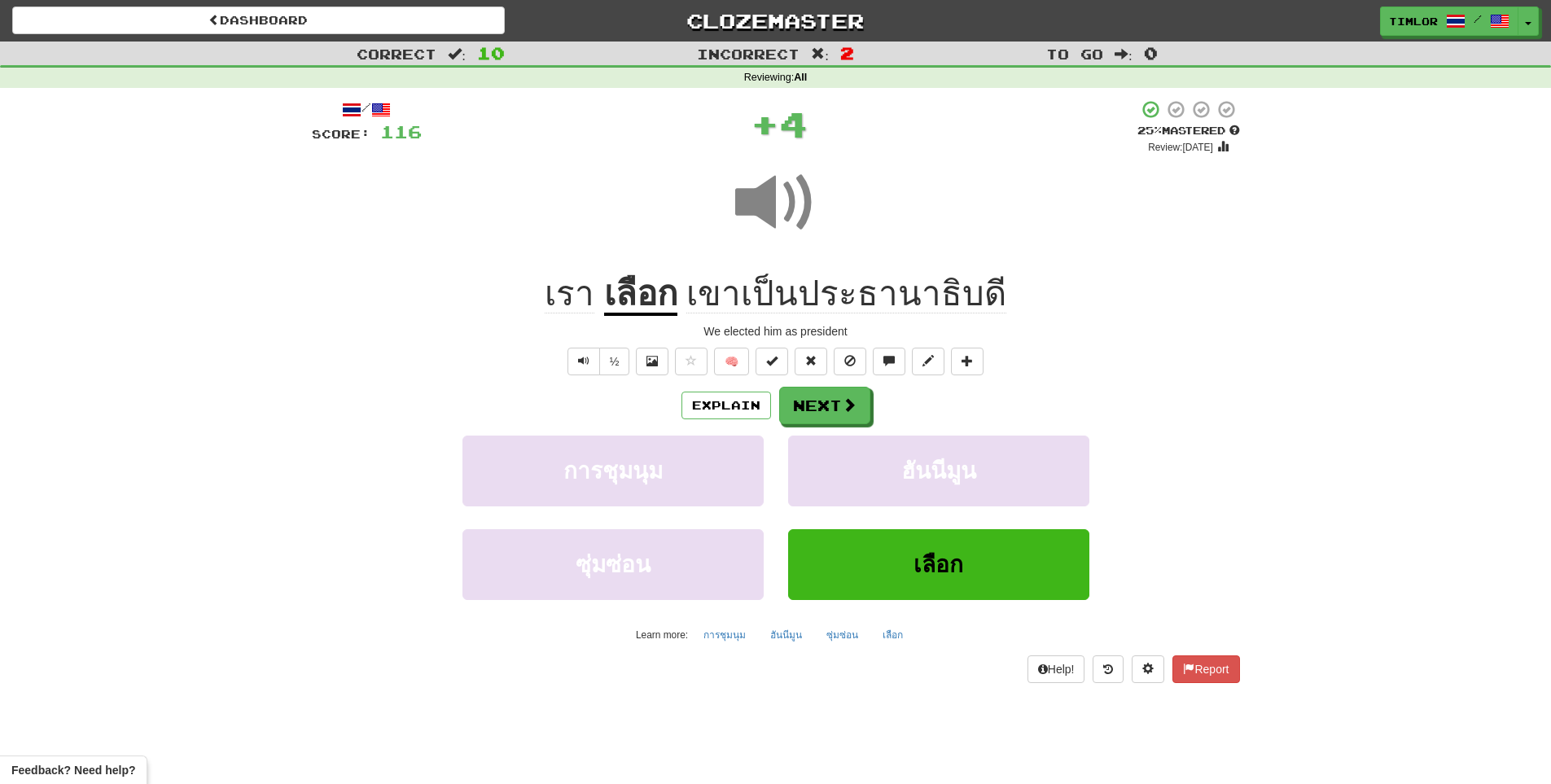
click at [676, 302] on u "เลือก" at bounding box center [640, 295] width 73 height 41
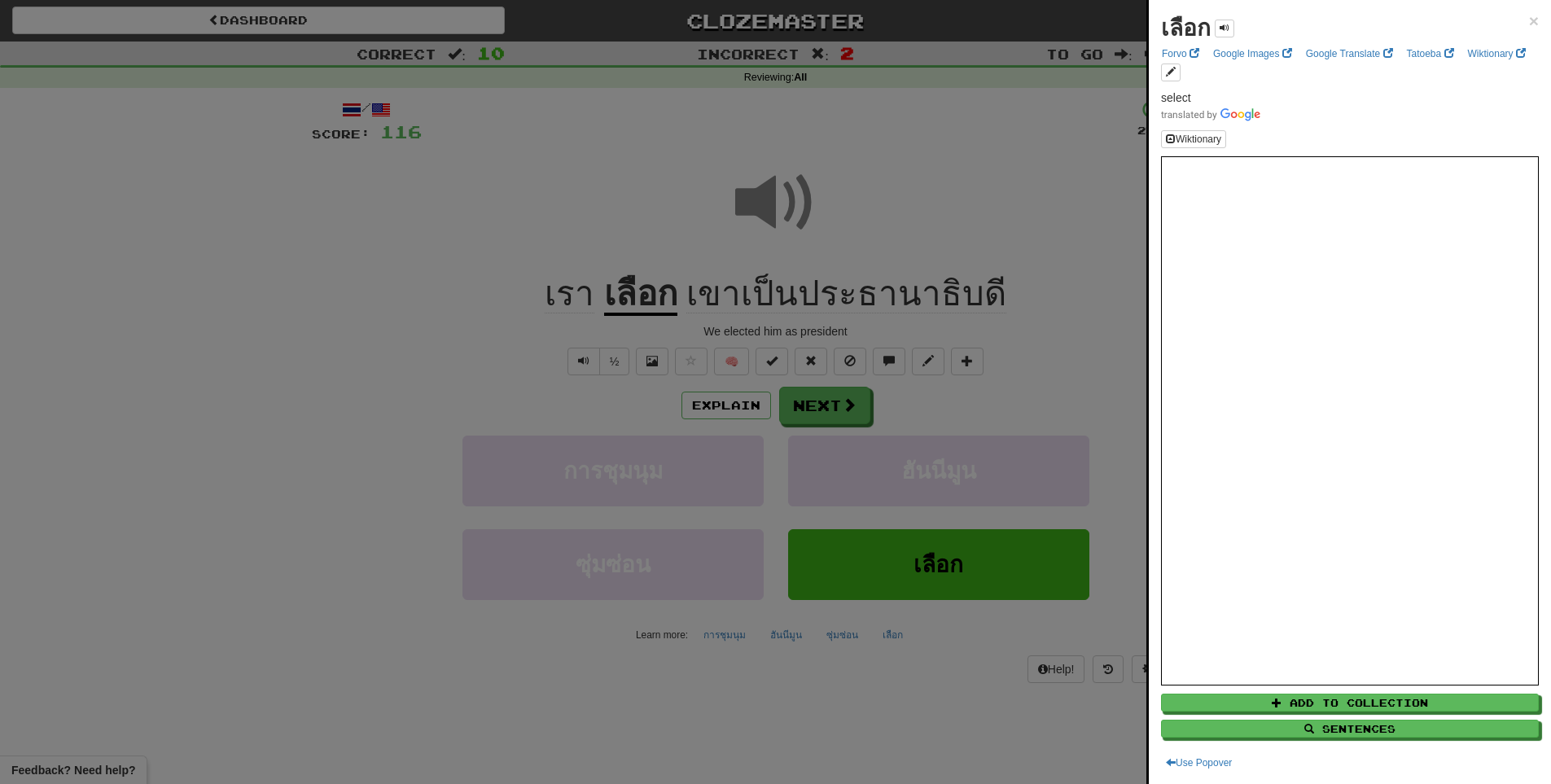
click at [968, 395] on div at bounding box center [776, 392] width 1551 height 784
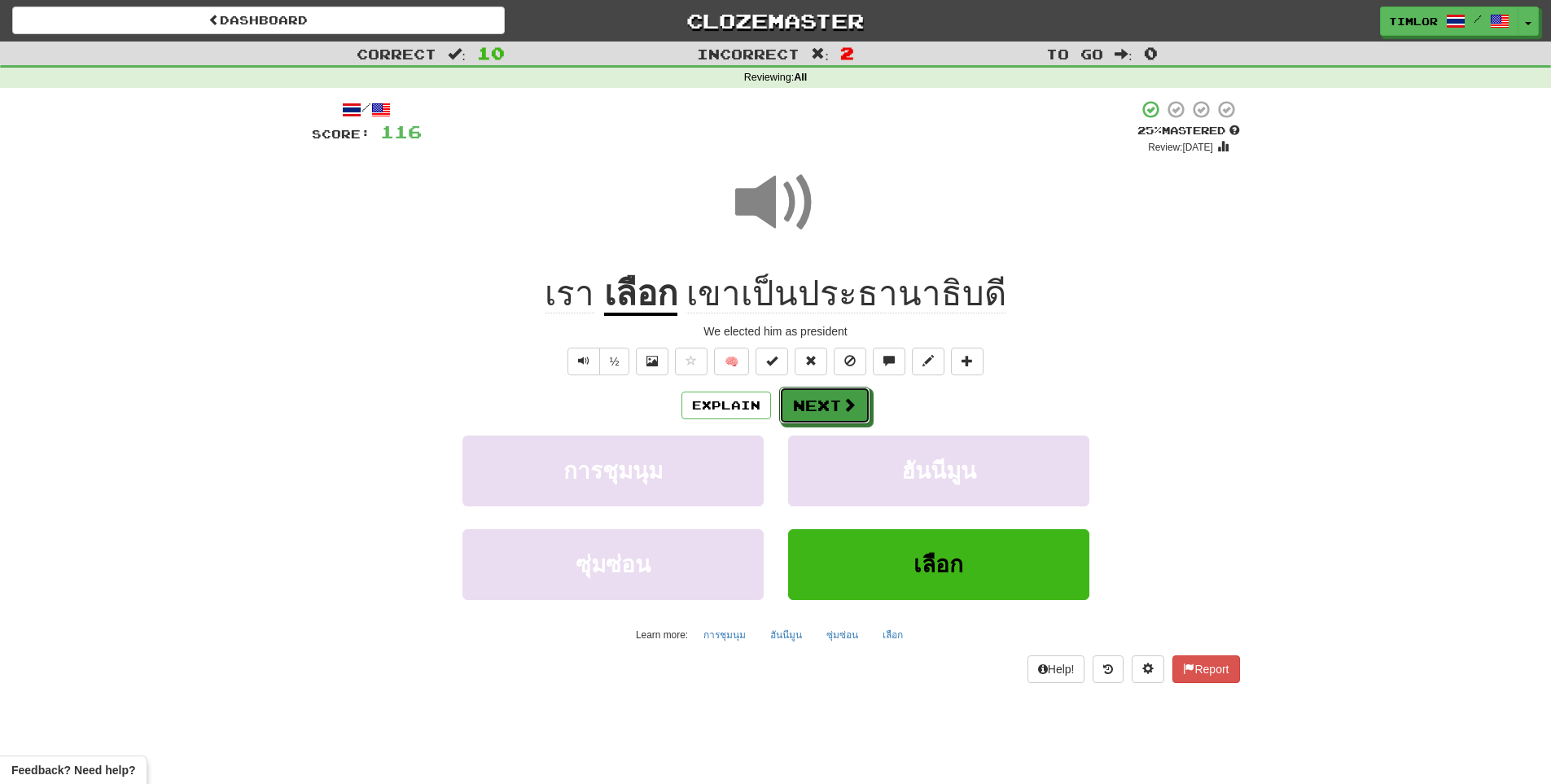
click at [843, 404] on span at bounding box center [849, 404] width 15 height 15
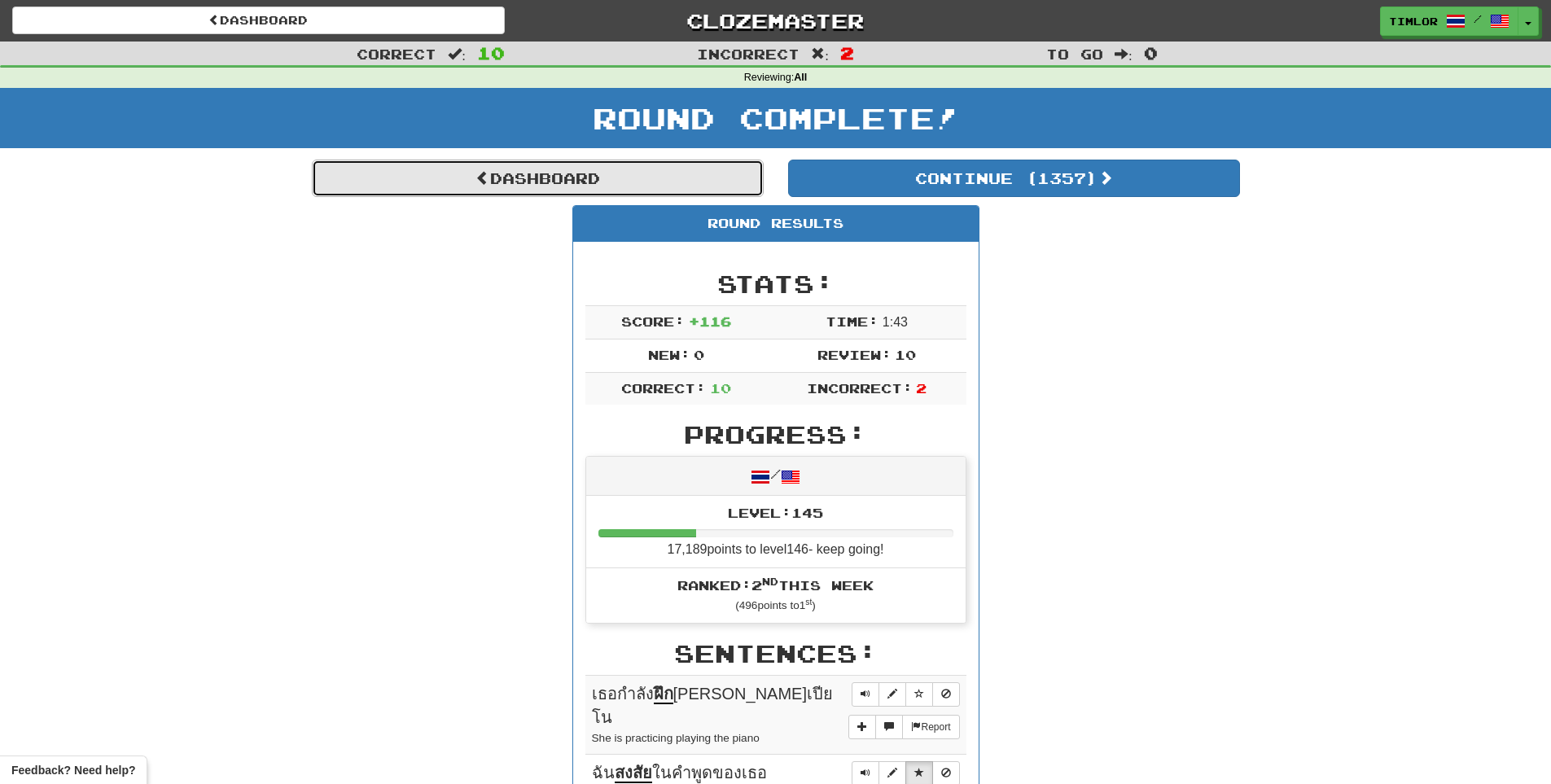
click at [695, 195] on link "Dashboard" at bounding box center [538, 177] width 452 height 37
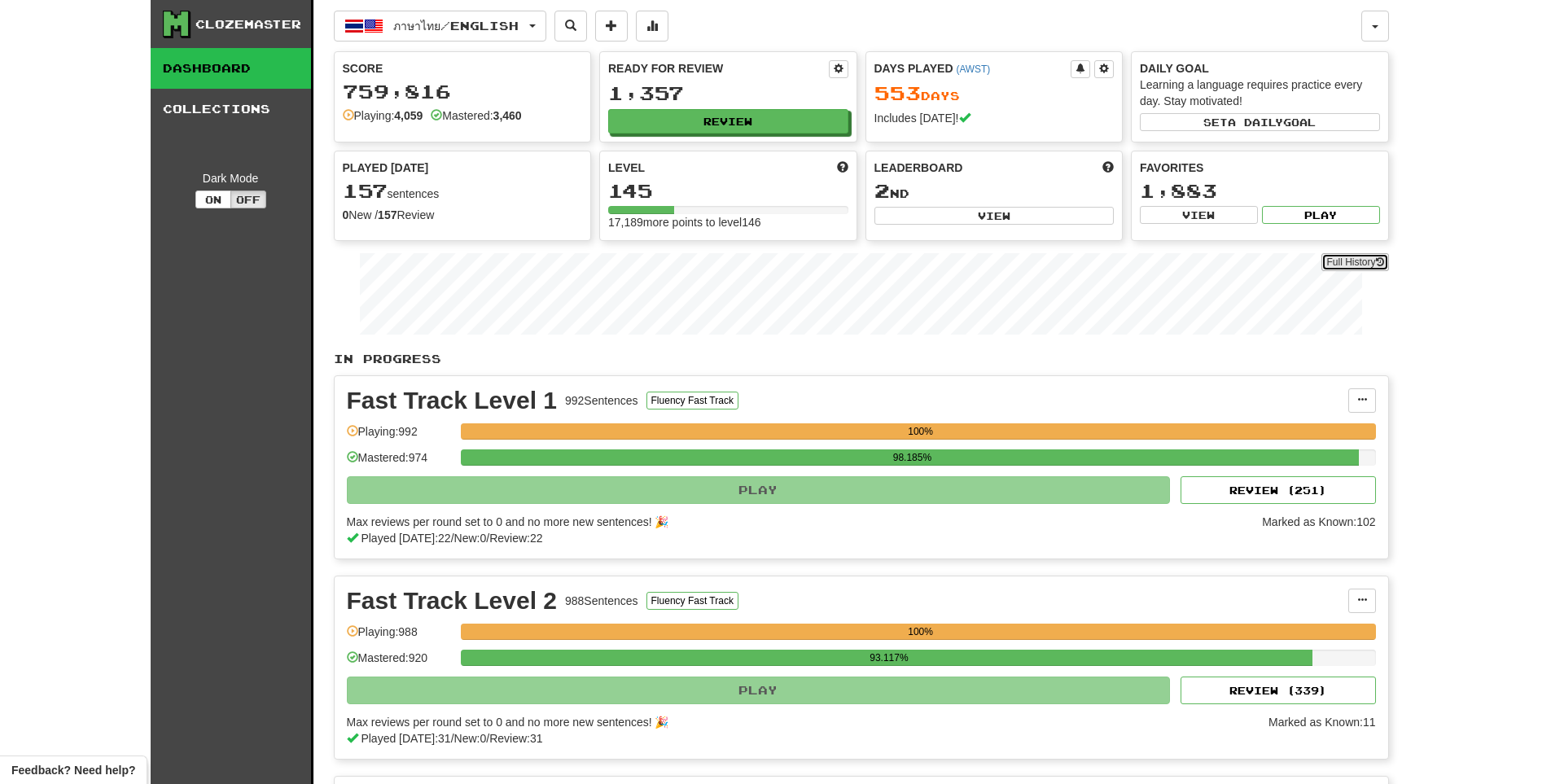
click at [1352, 269] on link "Full History" at bounding box center [1354, 262] width 66 height 18
click at [743, 120] on button "Review" at bounding box center [729, 122] width 240 height 24
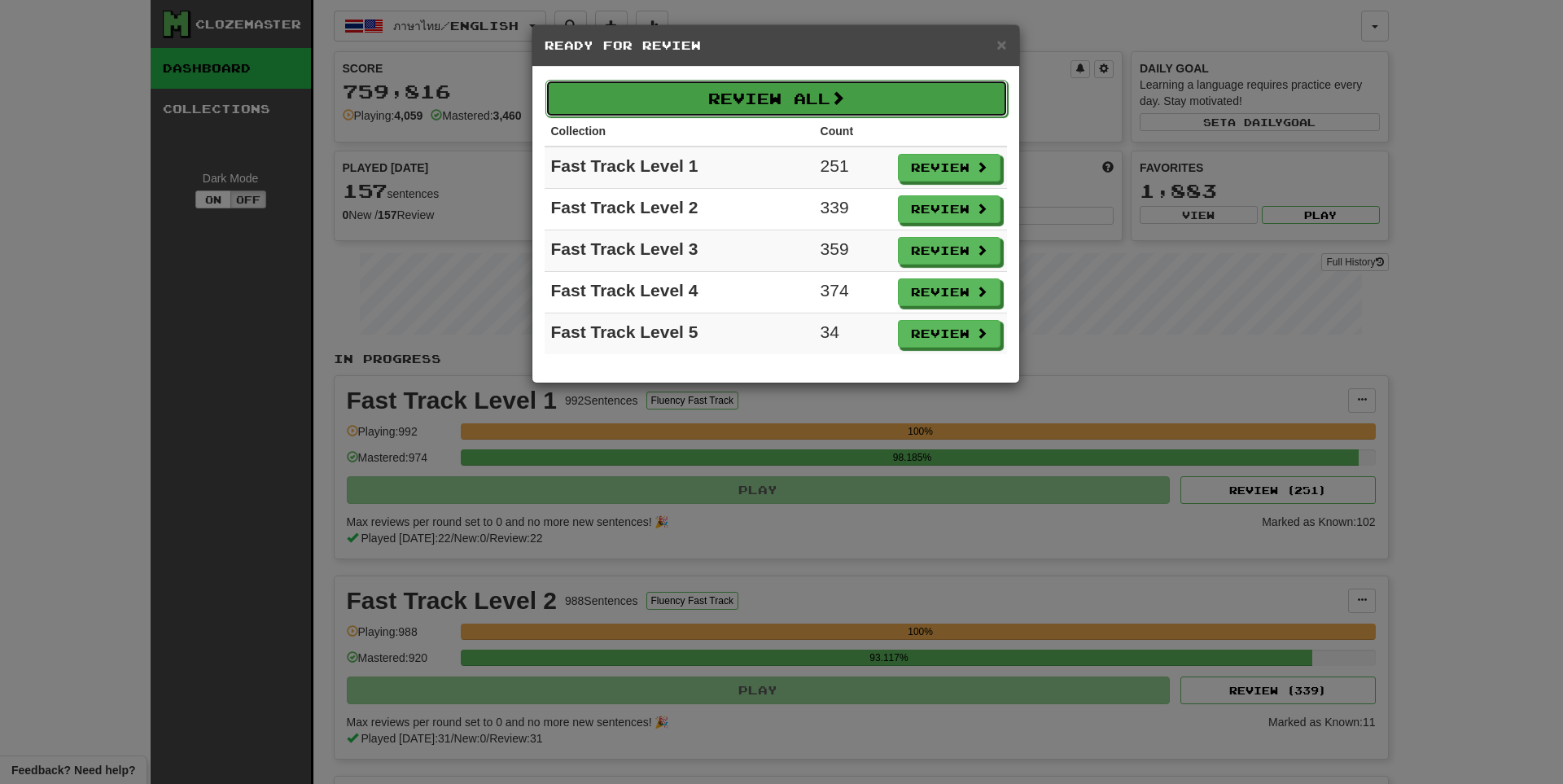
click at [757, 105] on button "Review All" at bounding box center [776, 98] width 463 height 37
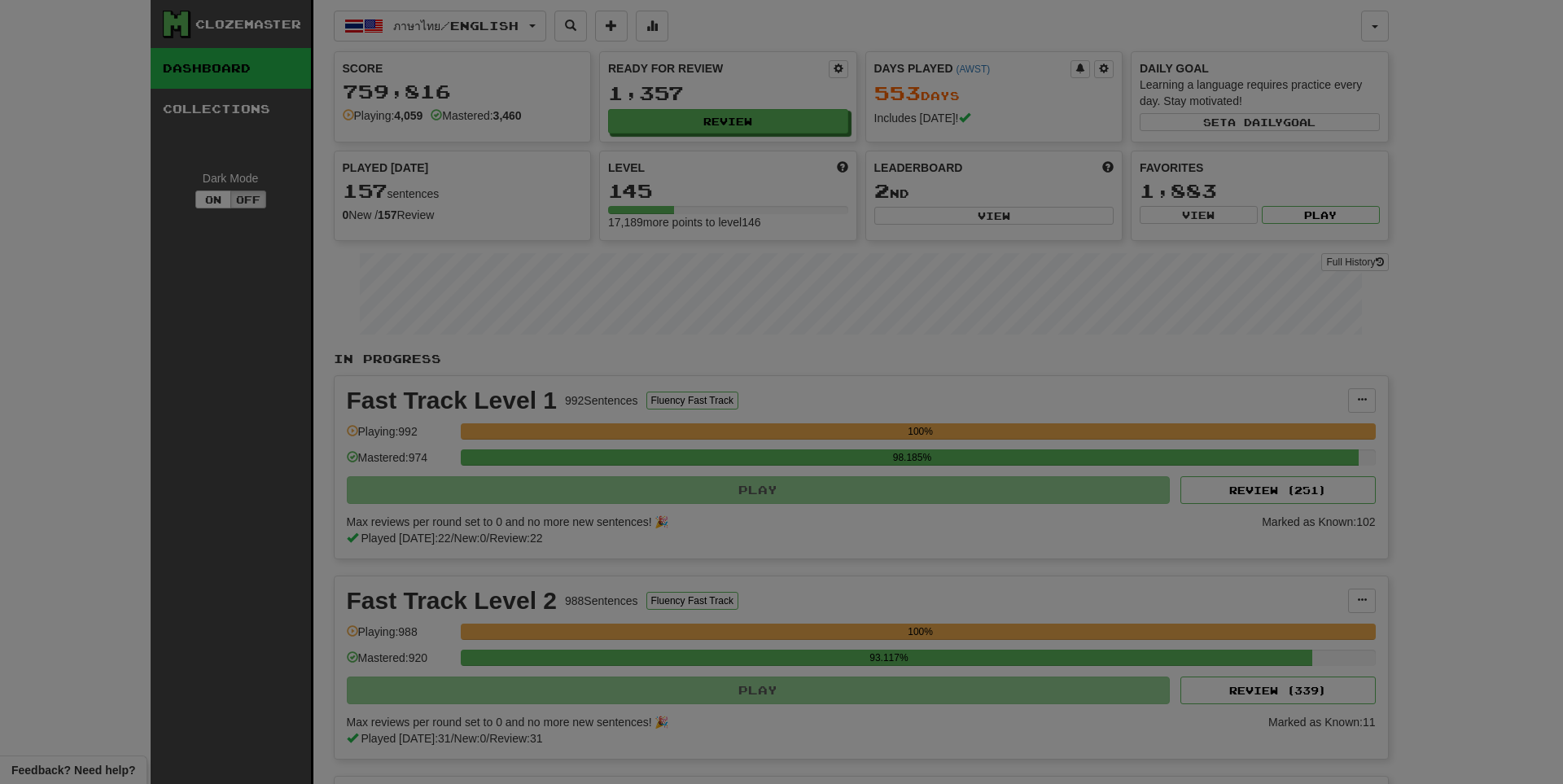
select select "**"
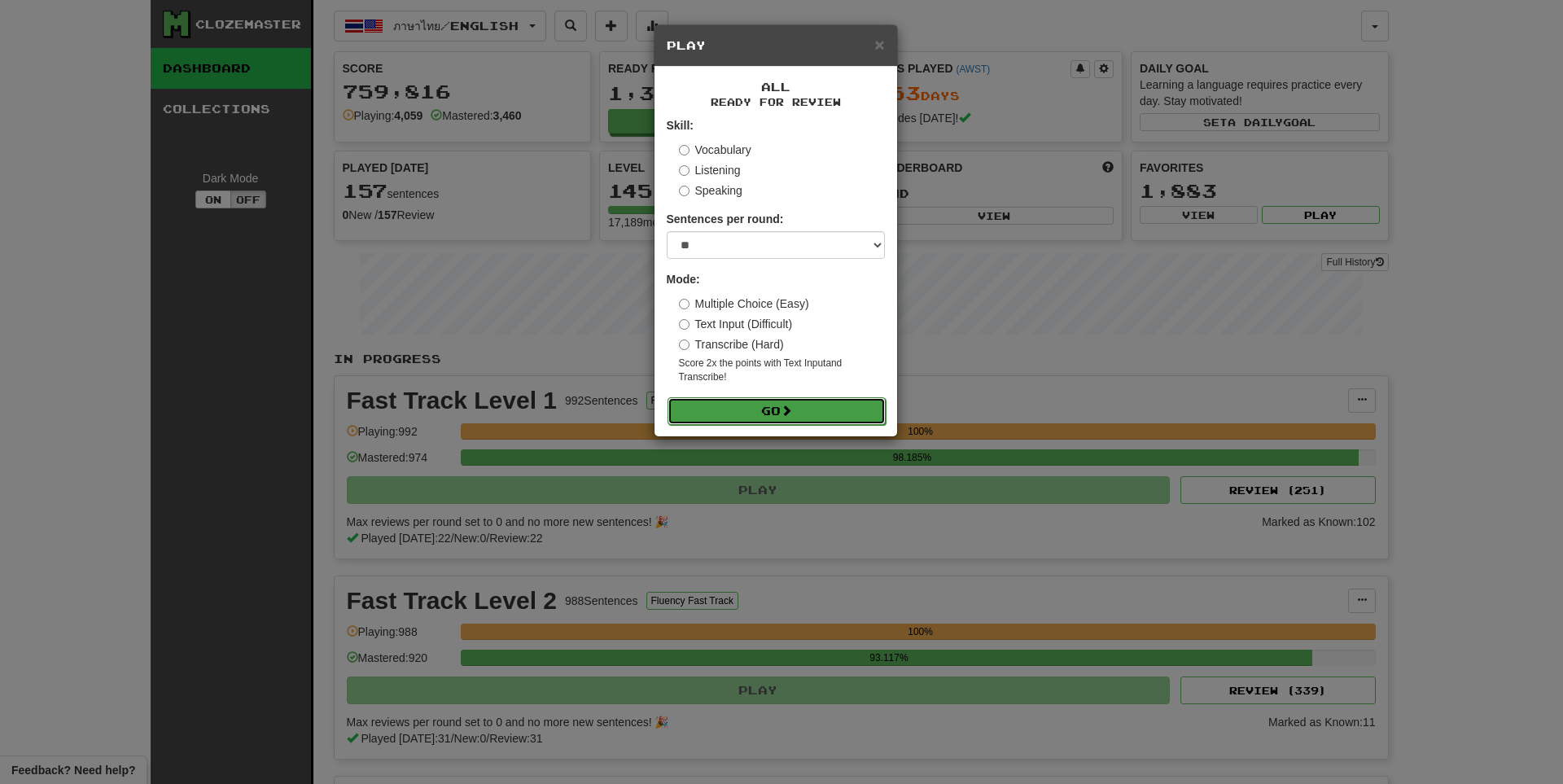
click at [841, 415] on button "Go" at bounding box center [776, 411] width 218 height 28
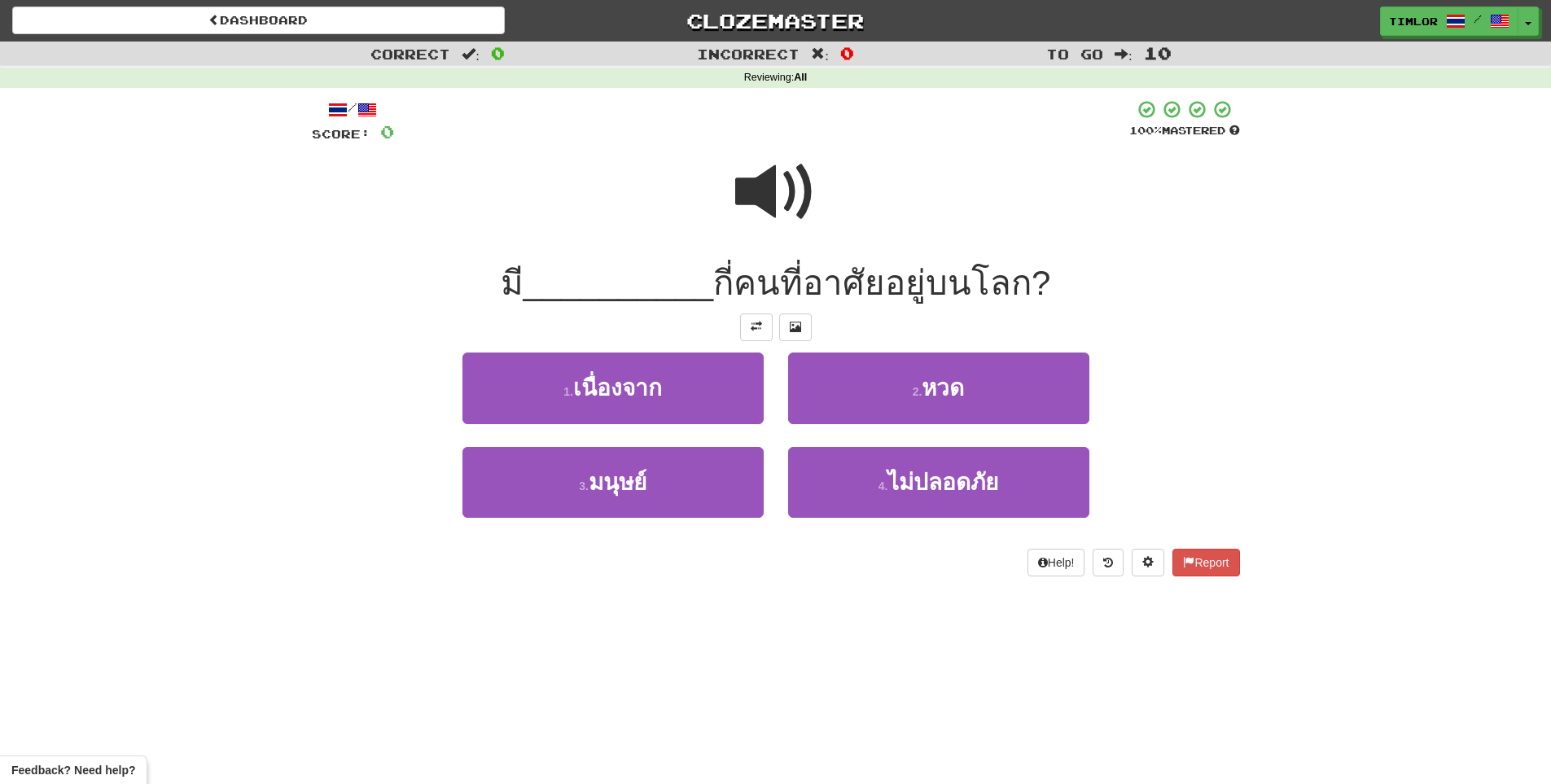
click at [782, 177] on span at bounding box center [776, 192] width 81 height 81
click at [663, 522] on div "3 . มนุษย์" at bounding box center [613, 494] width 326 height 94
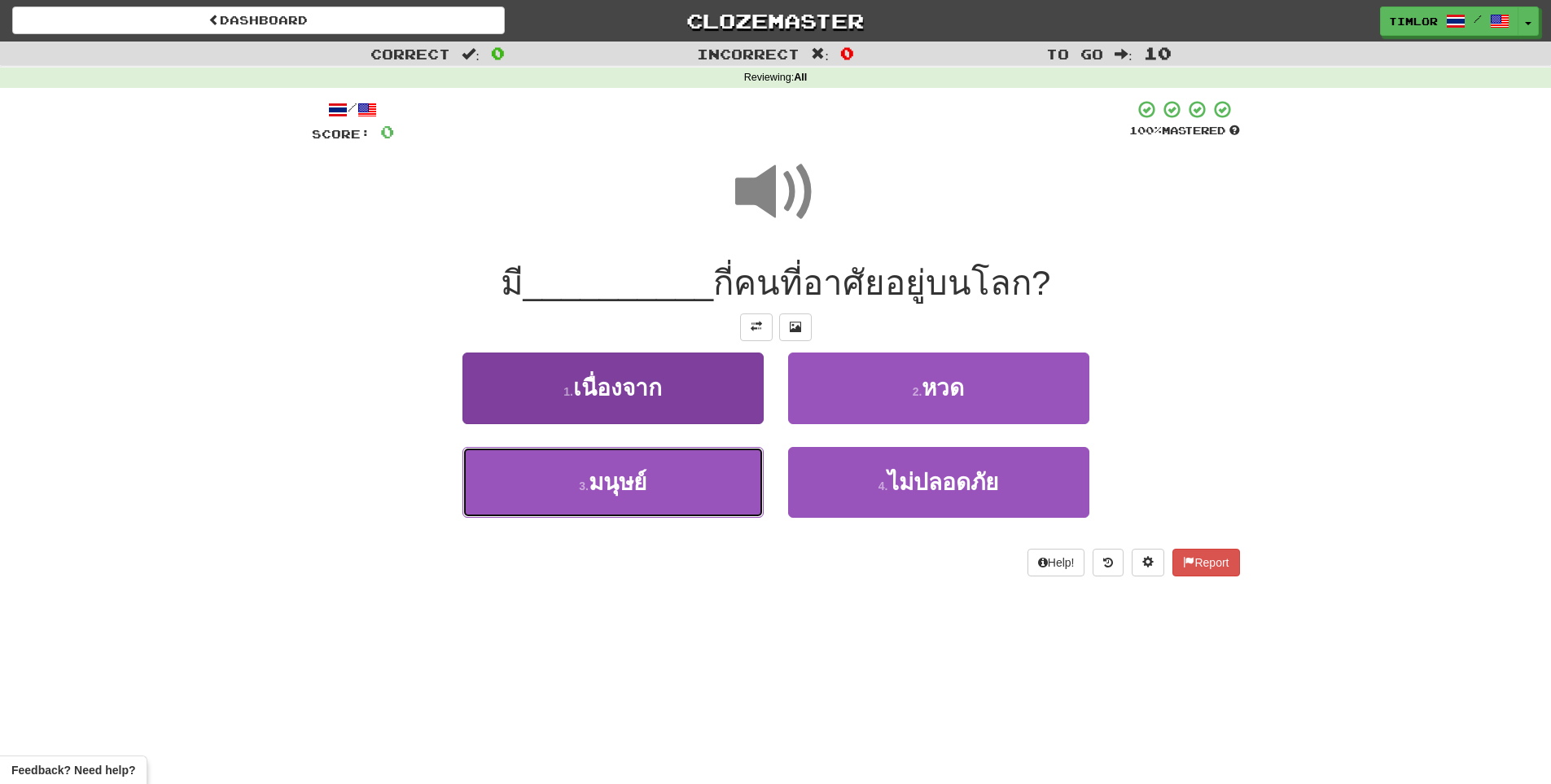
click at [699, 482] on button "3 . มนุษย์" at bounding box center [614, 482] width 302 height 71
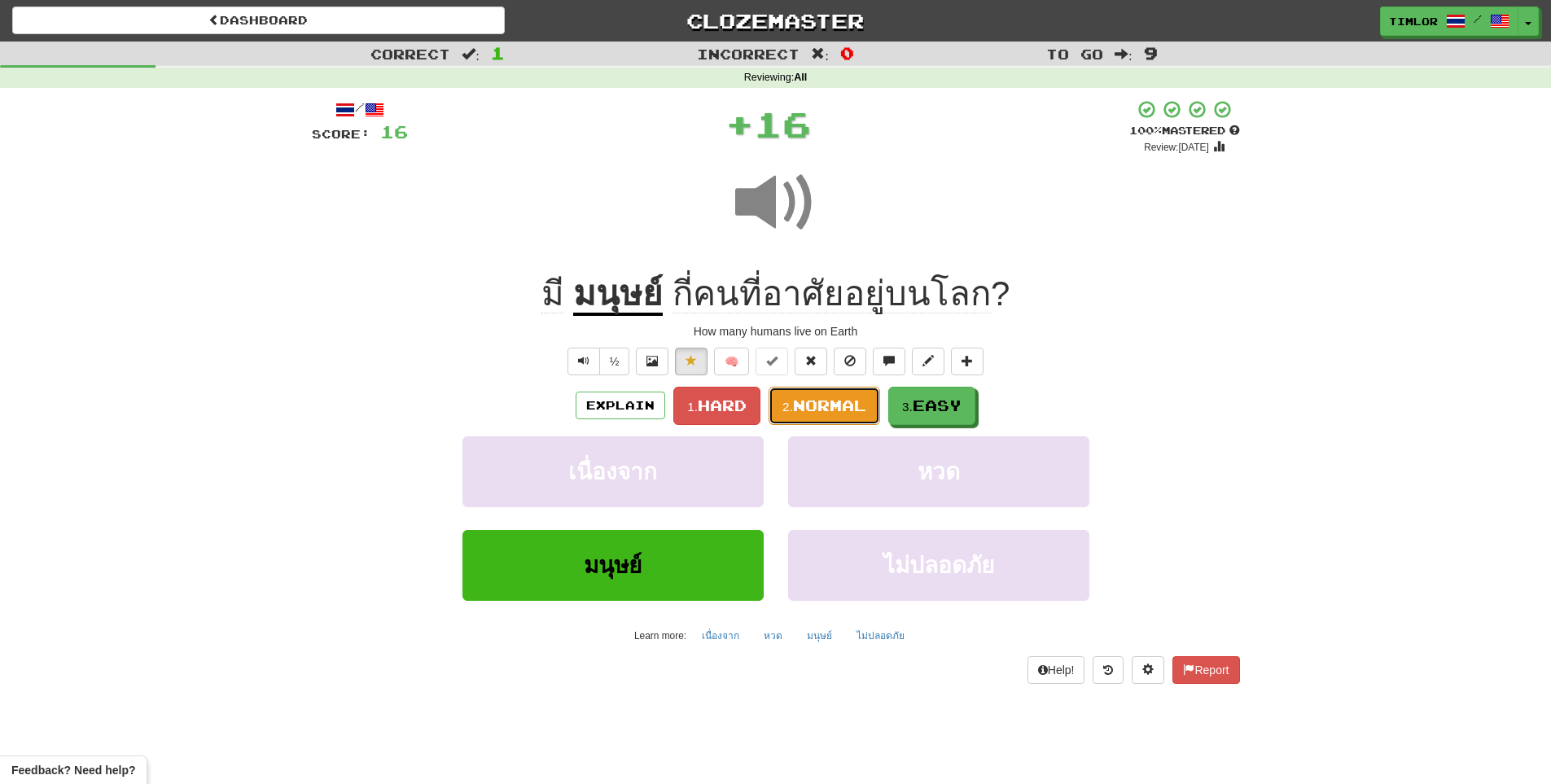
click at [817, 414] on span "Normal" at bounding box center [829, 405] width 73 height 18
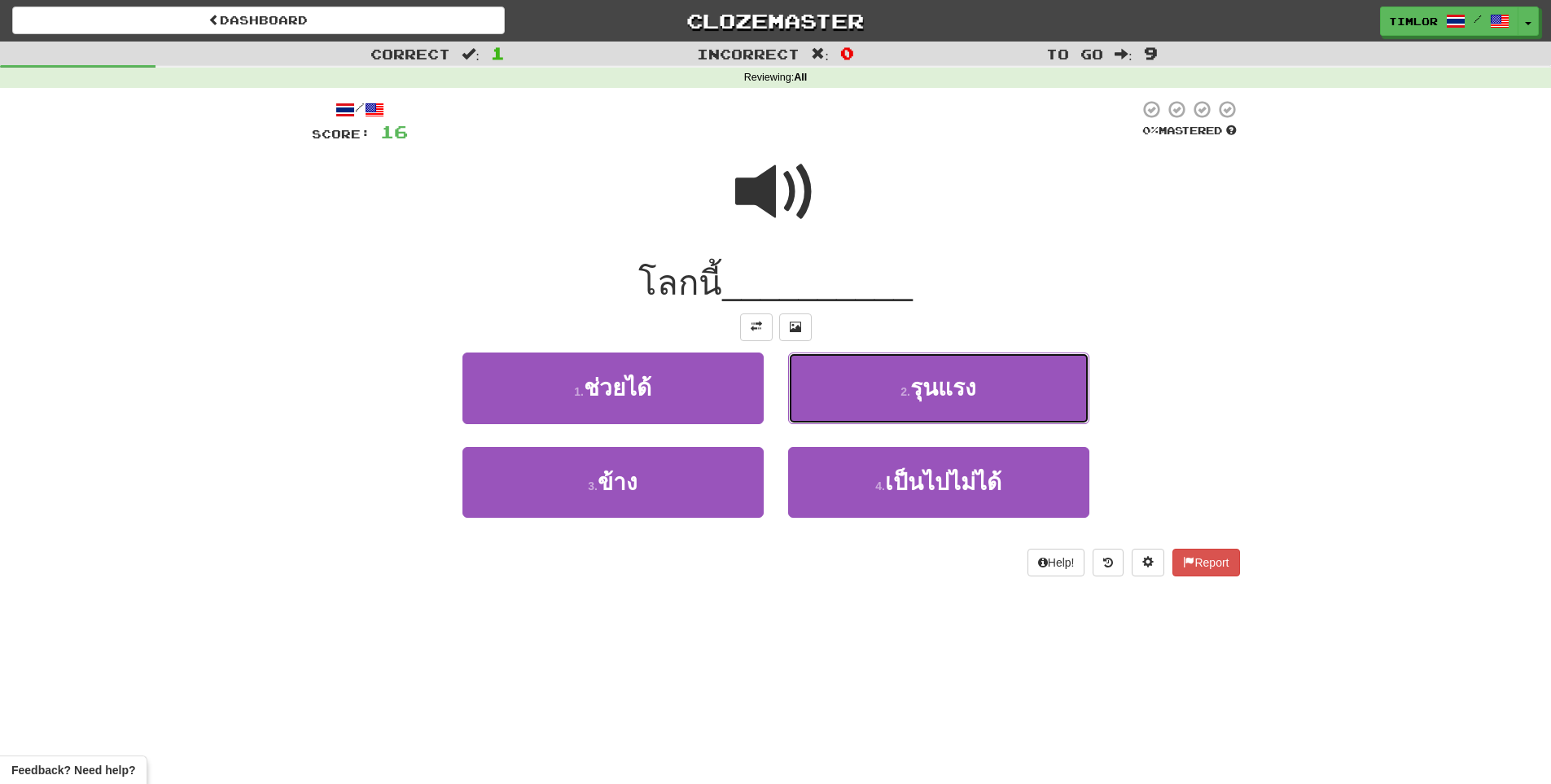
click at [820, 408] on button "2 . รุนแรง" at bounding box center [939, 388] width 302 height 71
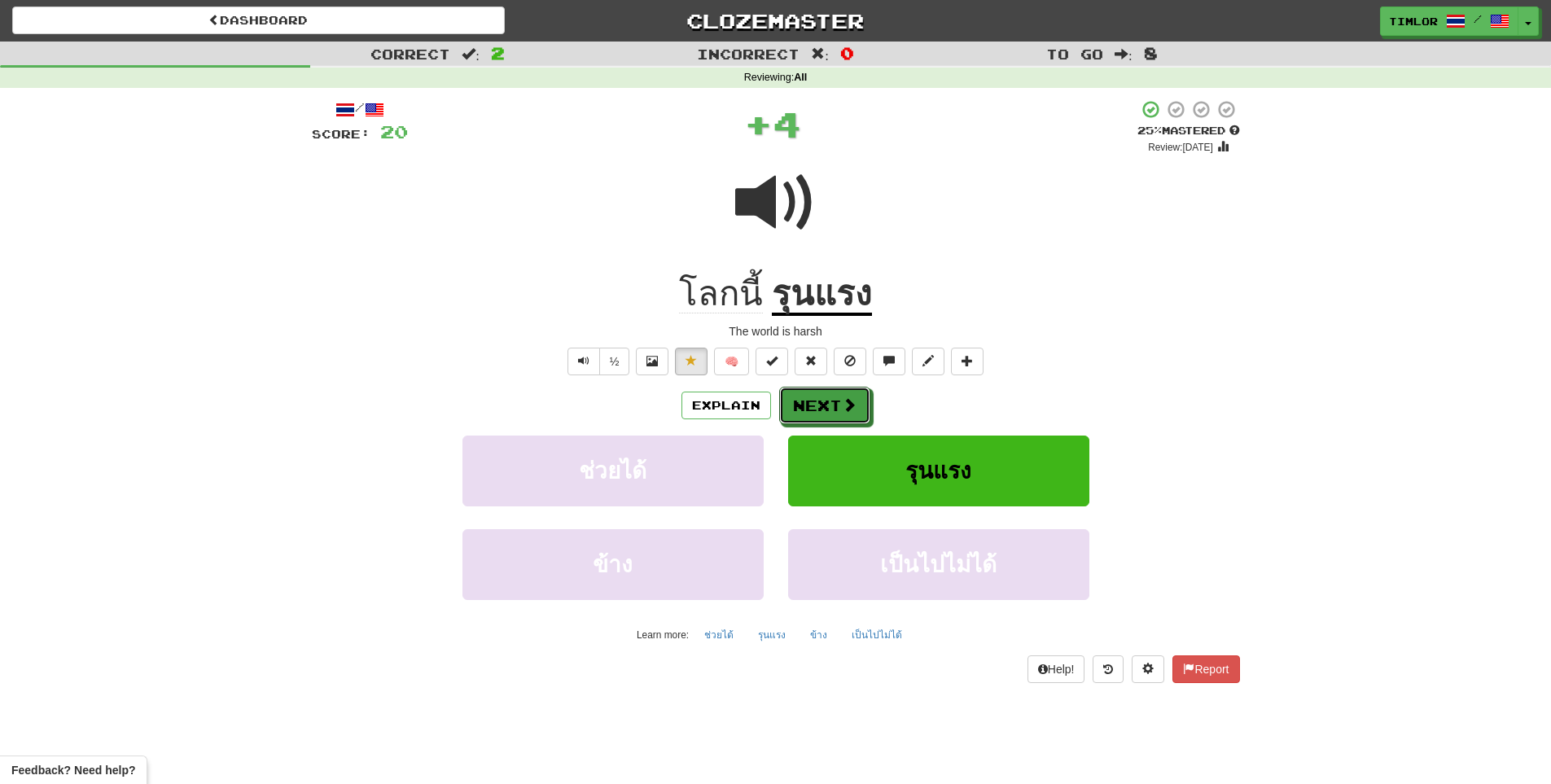
click at [820, 408] on button "Next" at bounding box center [825, 405] width 91 height 37
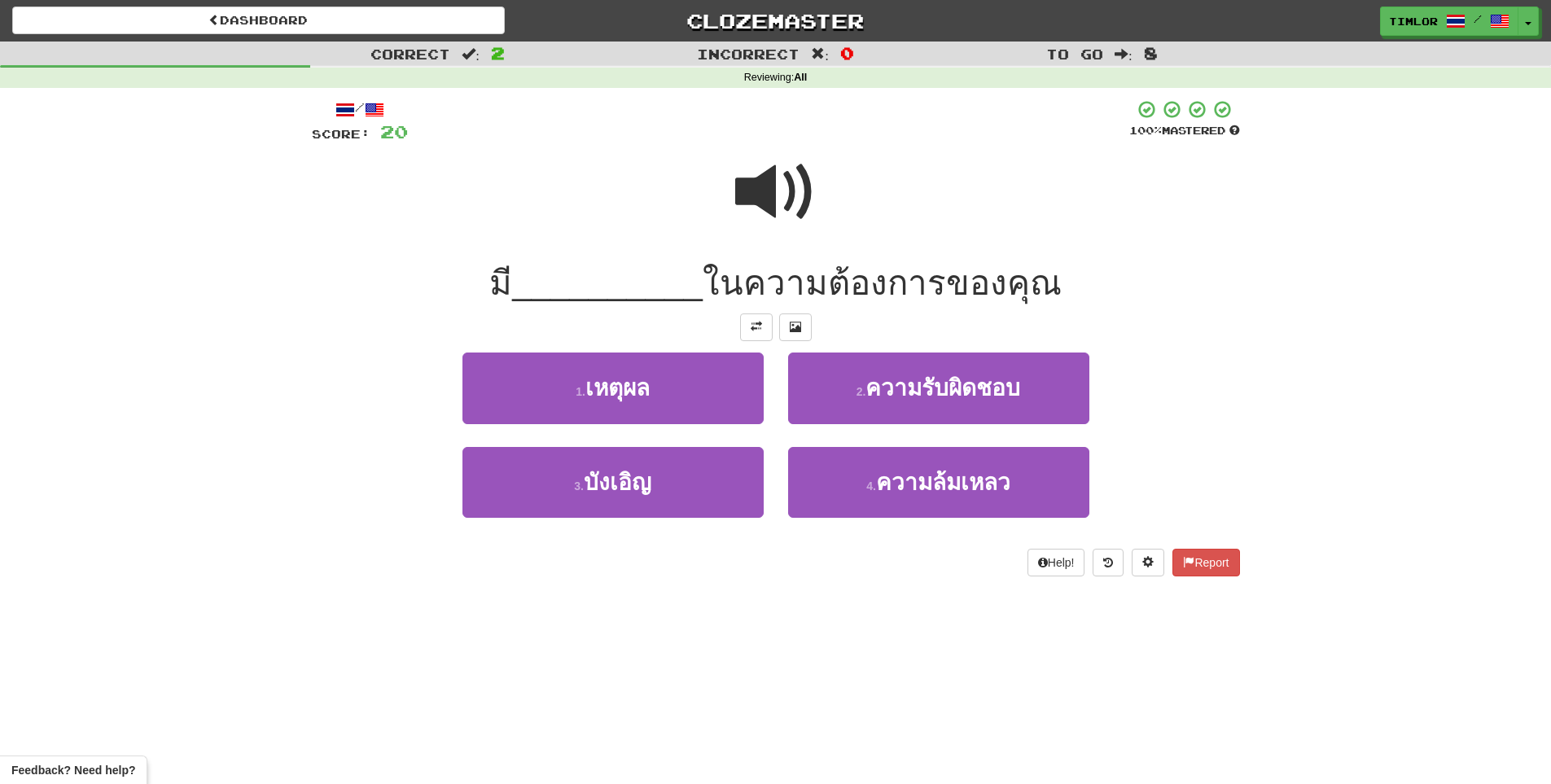
click at [760, 176] on span at bounding box center [776, 192] width 81 height 81
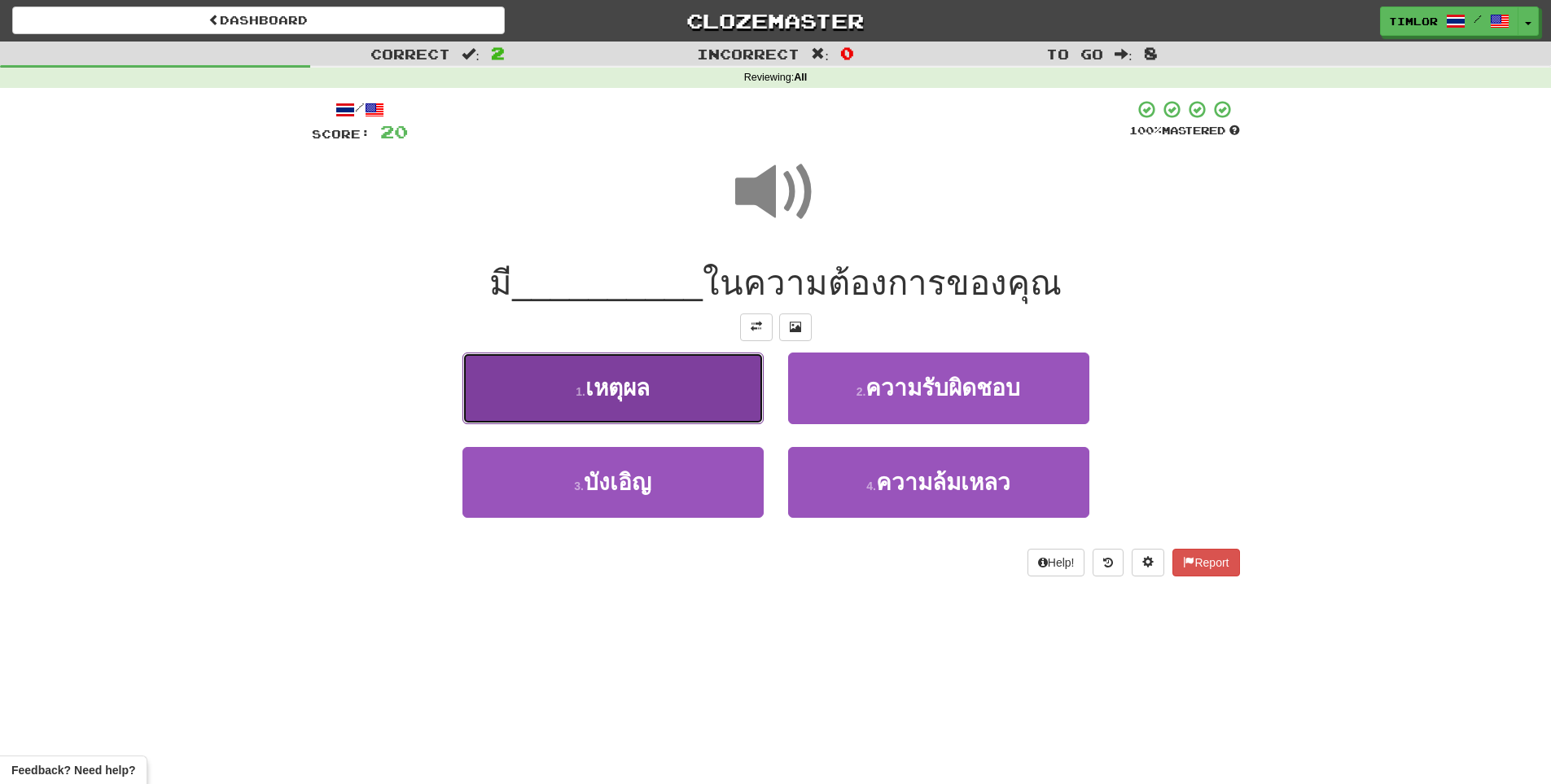
click at [711, 375] on button "1 . เหตุผล" at bounding box center [614, 388] width 302 height 71
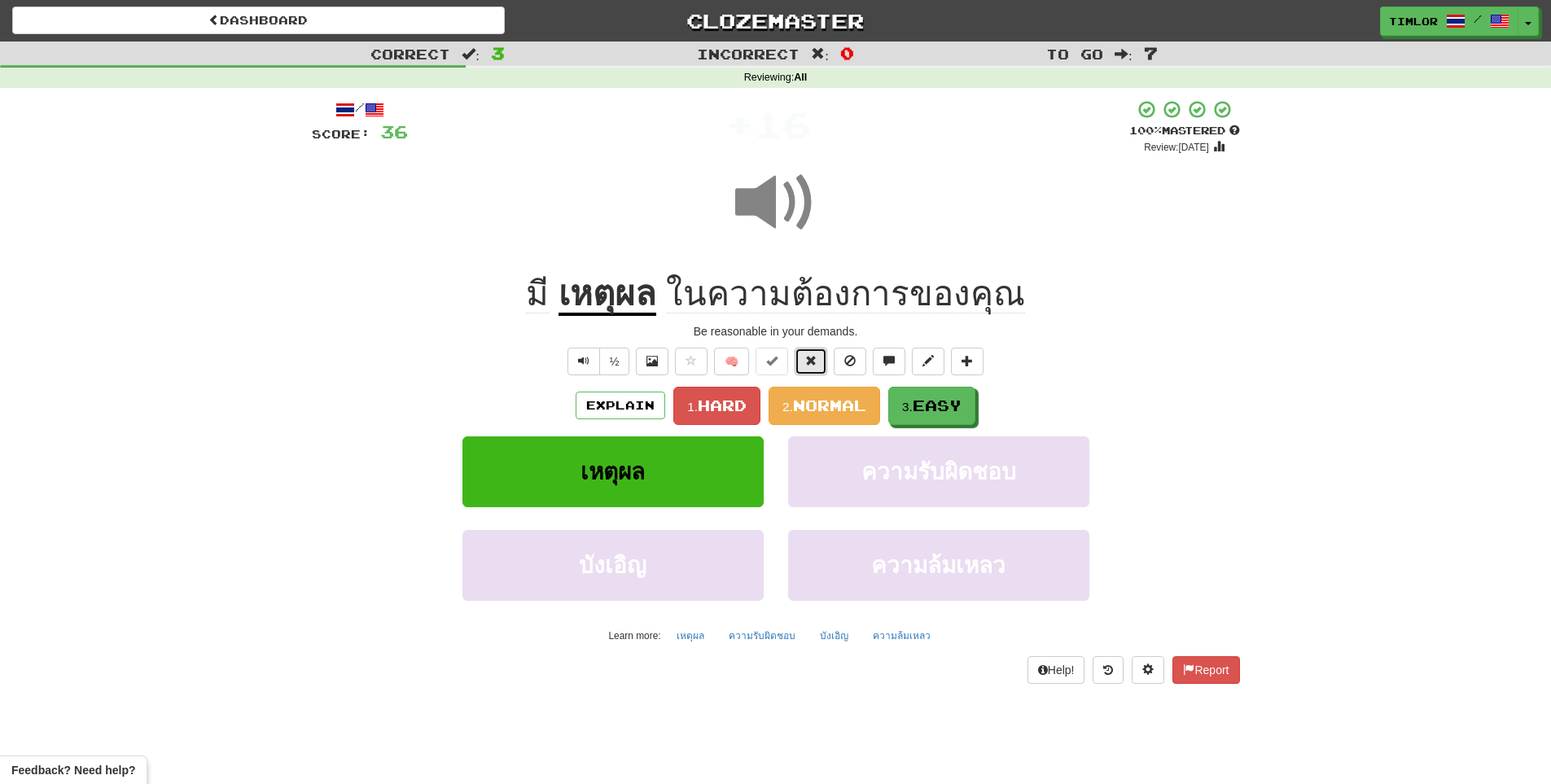
click at [800, 355] on button at bounding box center [811, 361] width 33 height 28
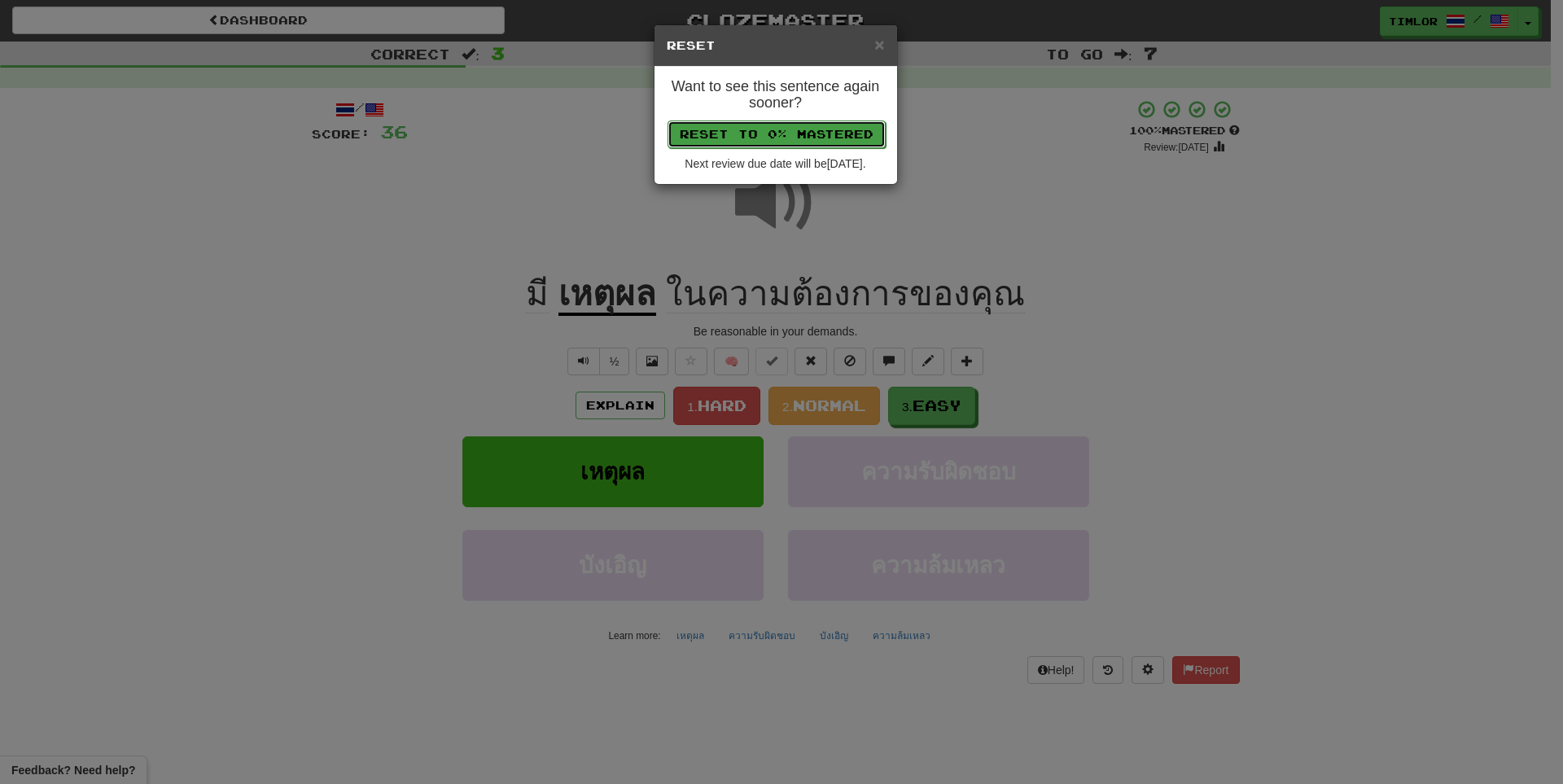
click at [788, 134] on button "Reset to 0% Mastered" at bounding box center [776, 134] width 218 height 28
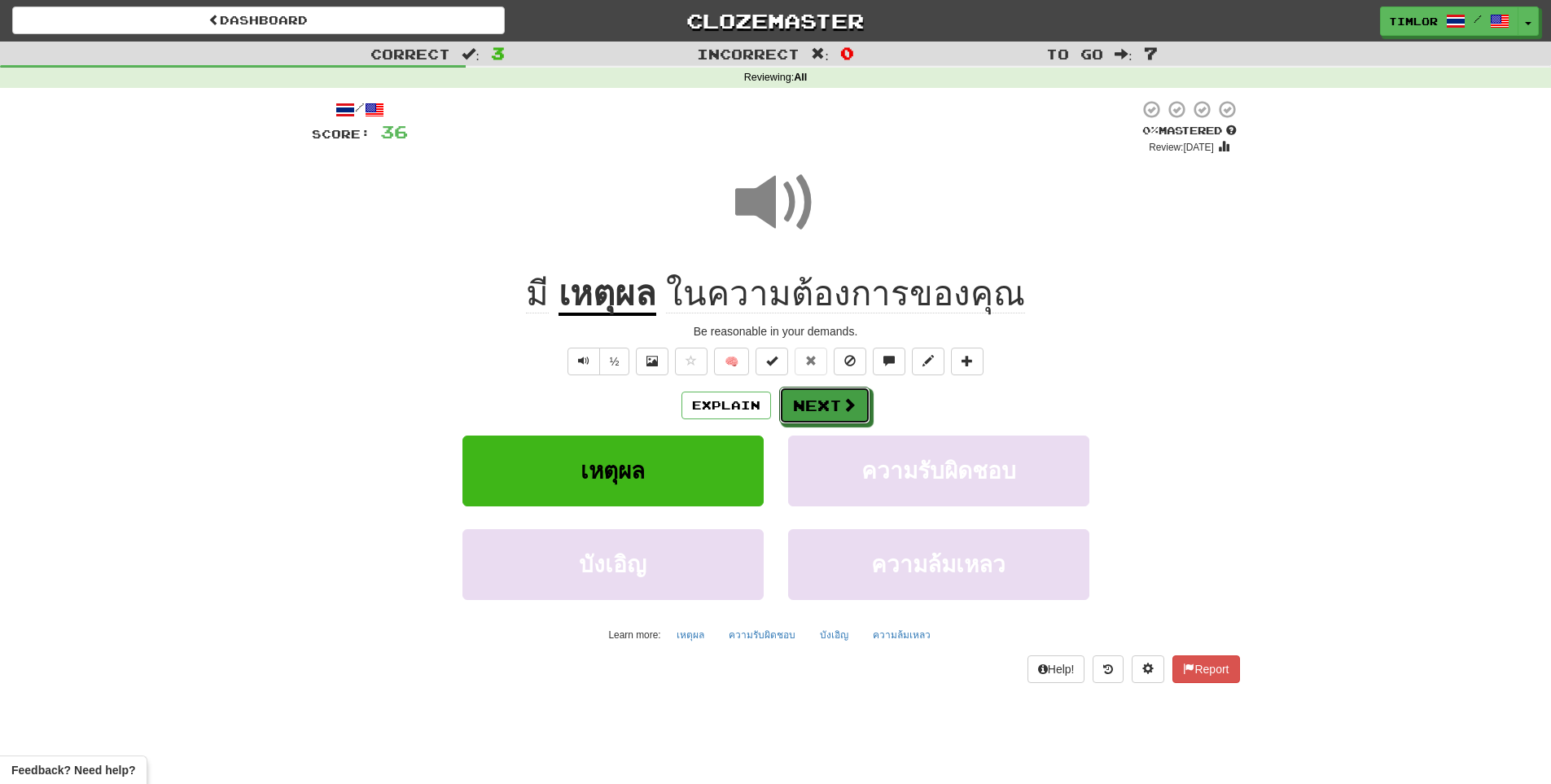
click at [832, 396] on button "Next" at bounding box center [825, 405] width 91 height 37
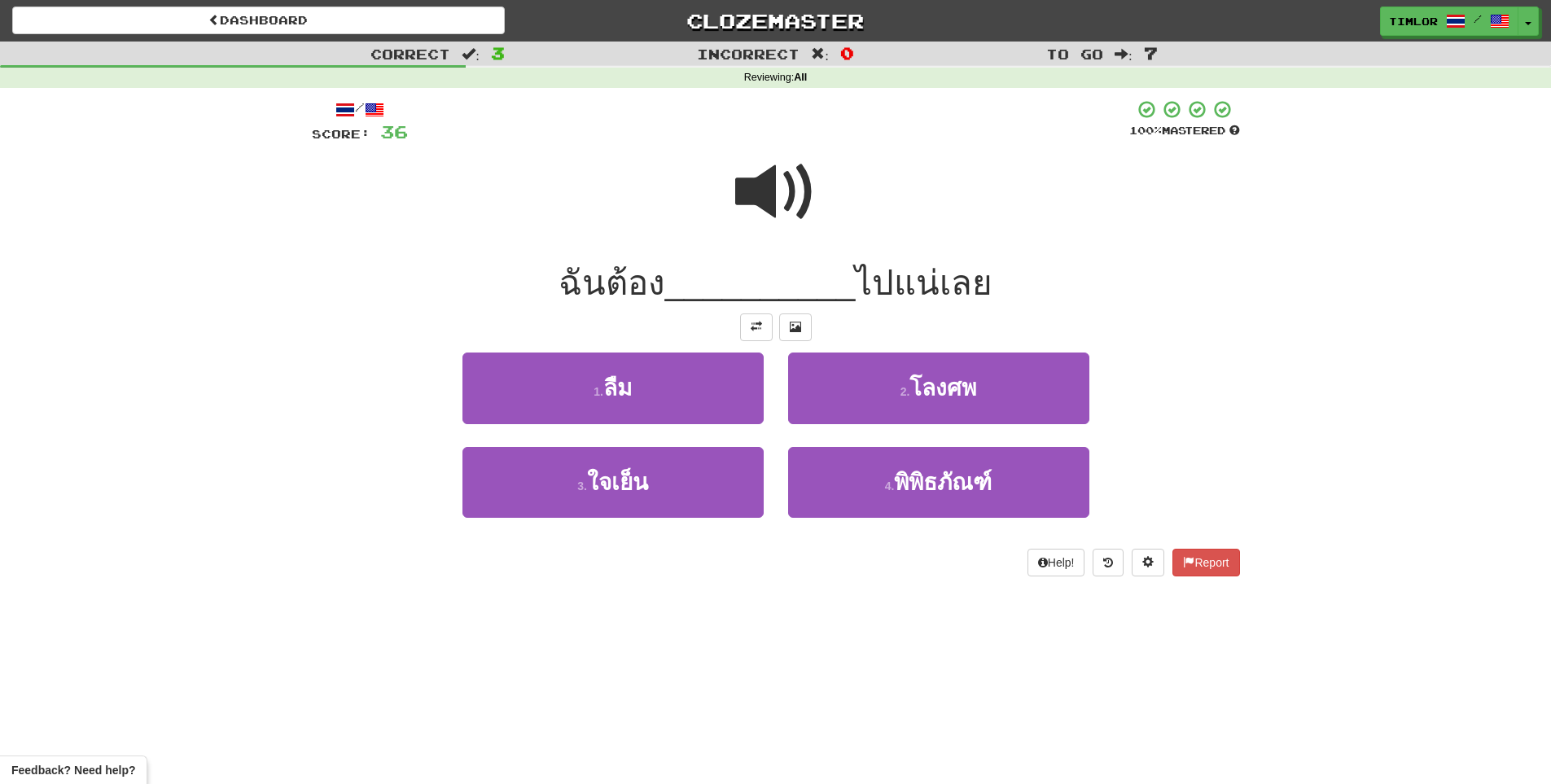
click at [801, 159] on span at bounding box center [776, 192] width 81 height 81
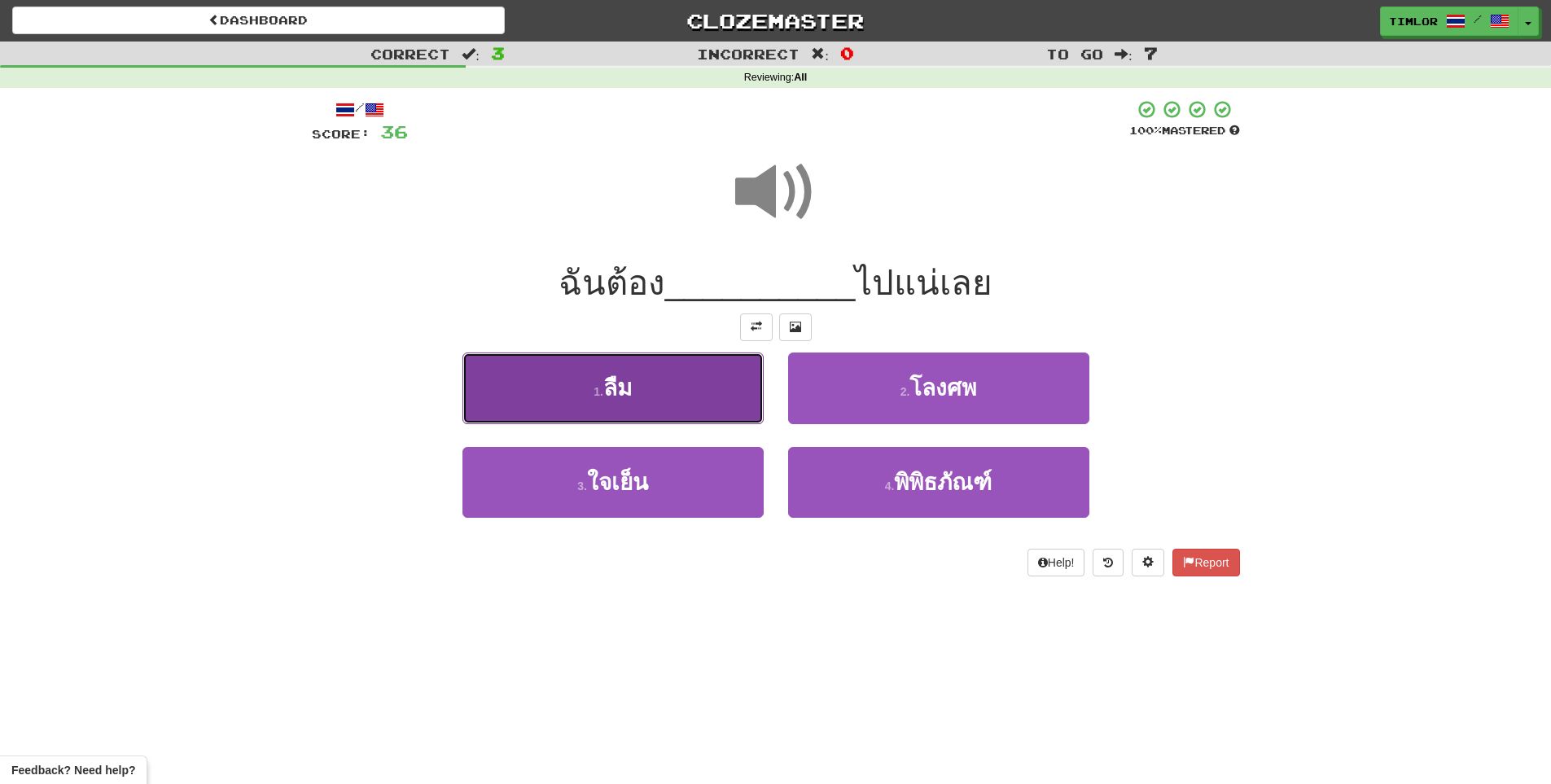
click at [745, 384] on button "1 . ลืม" at bounding box center [614, 388] width 302 height 71
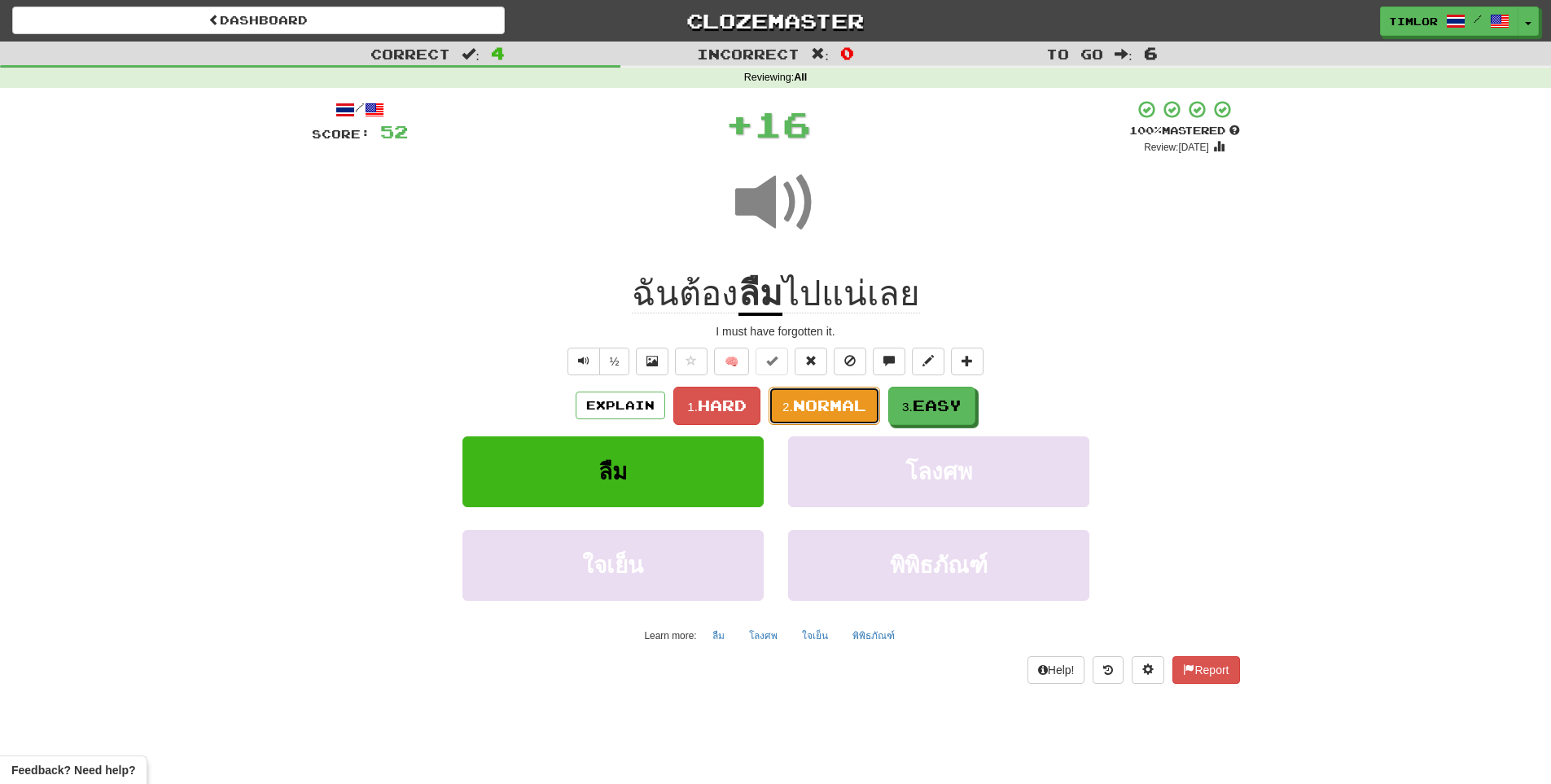
click at [837, 401] on span "Normal" at bounding box center [829, 405] width 73 height 18
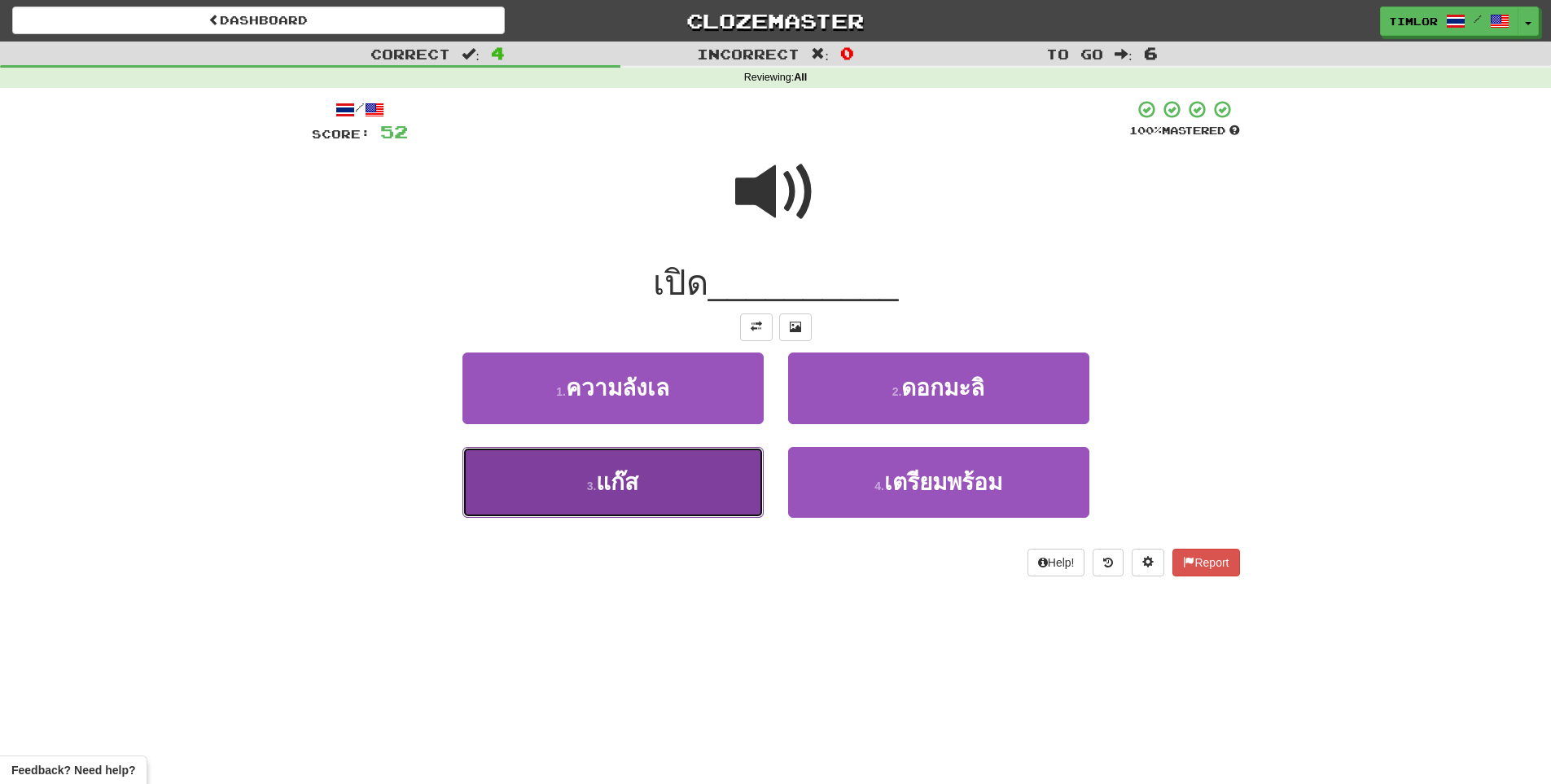
click at [693, 464] on button "3 . แก๊ส" at bounding box center [614, 482] width 302 height 71
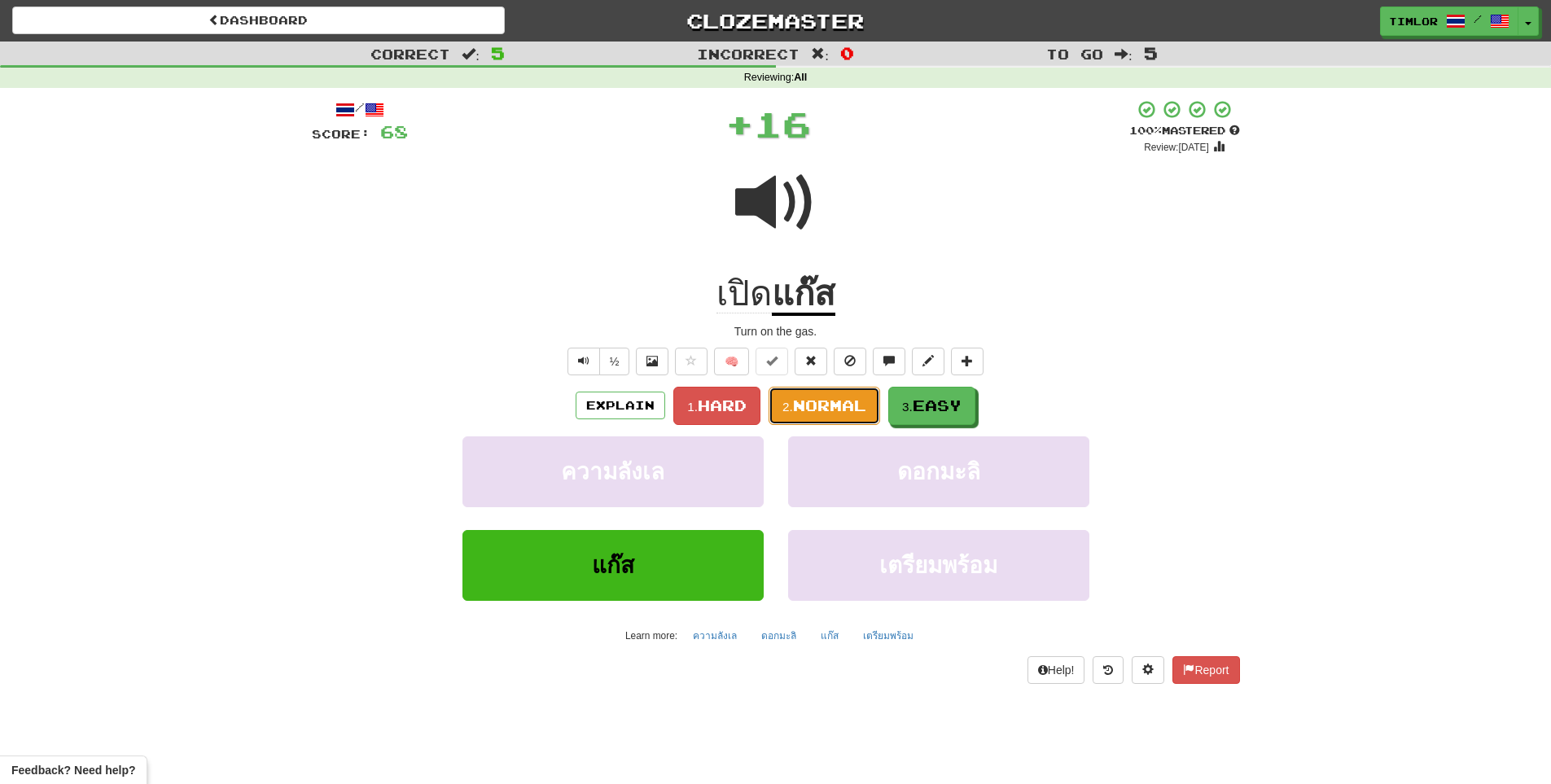
click at [814, 421] on button "2. Normal" at bounding box center [824, 406] width 111 height 38
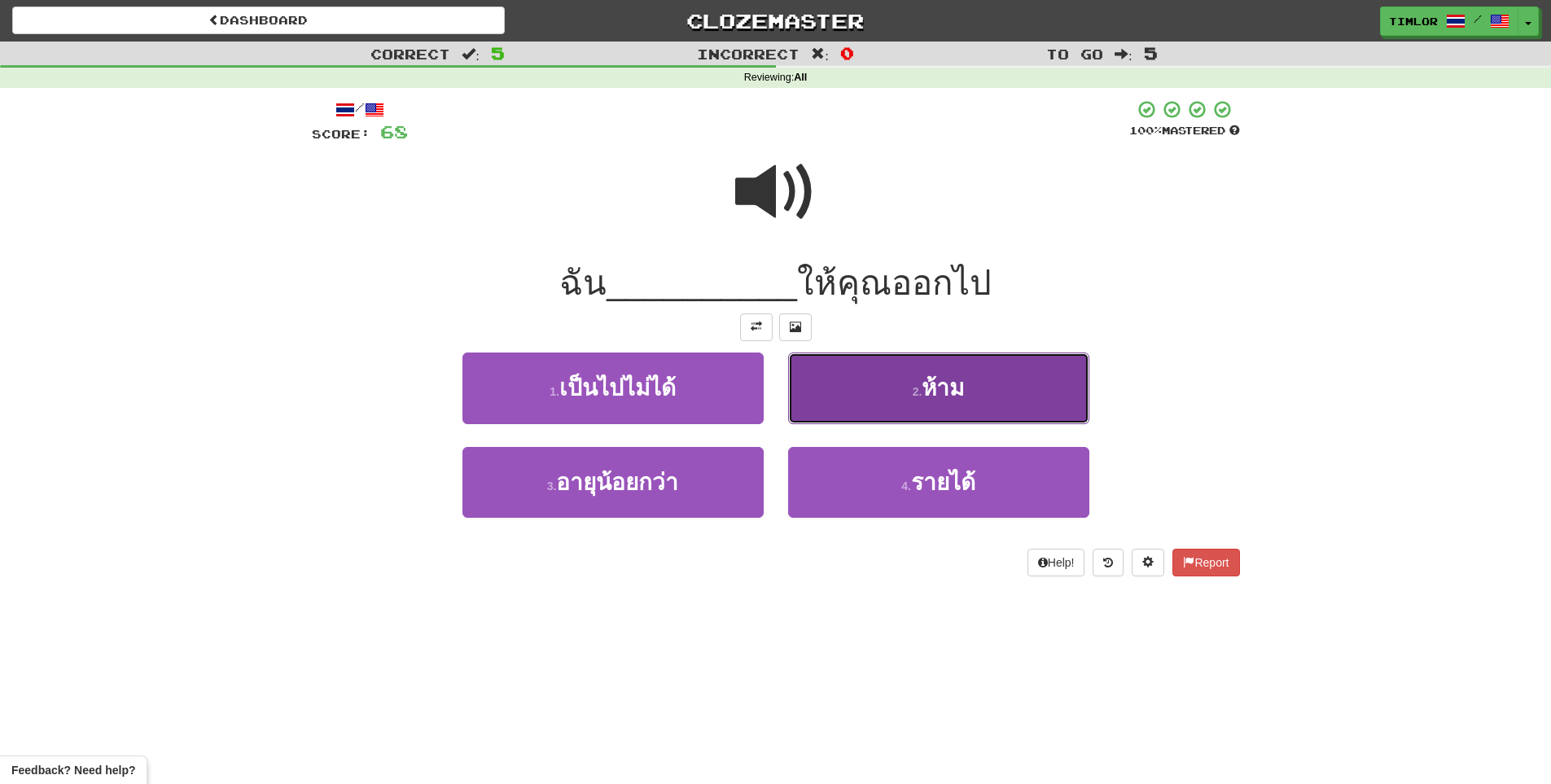
click at [813, 405] on button "2 . ห้าม" at bounding box center [939, 388] width 302 height 71
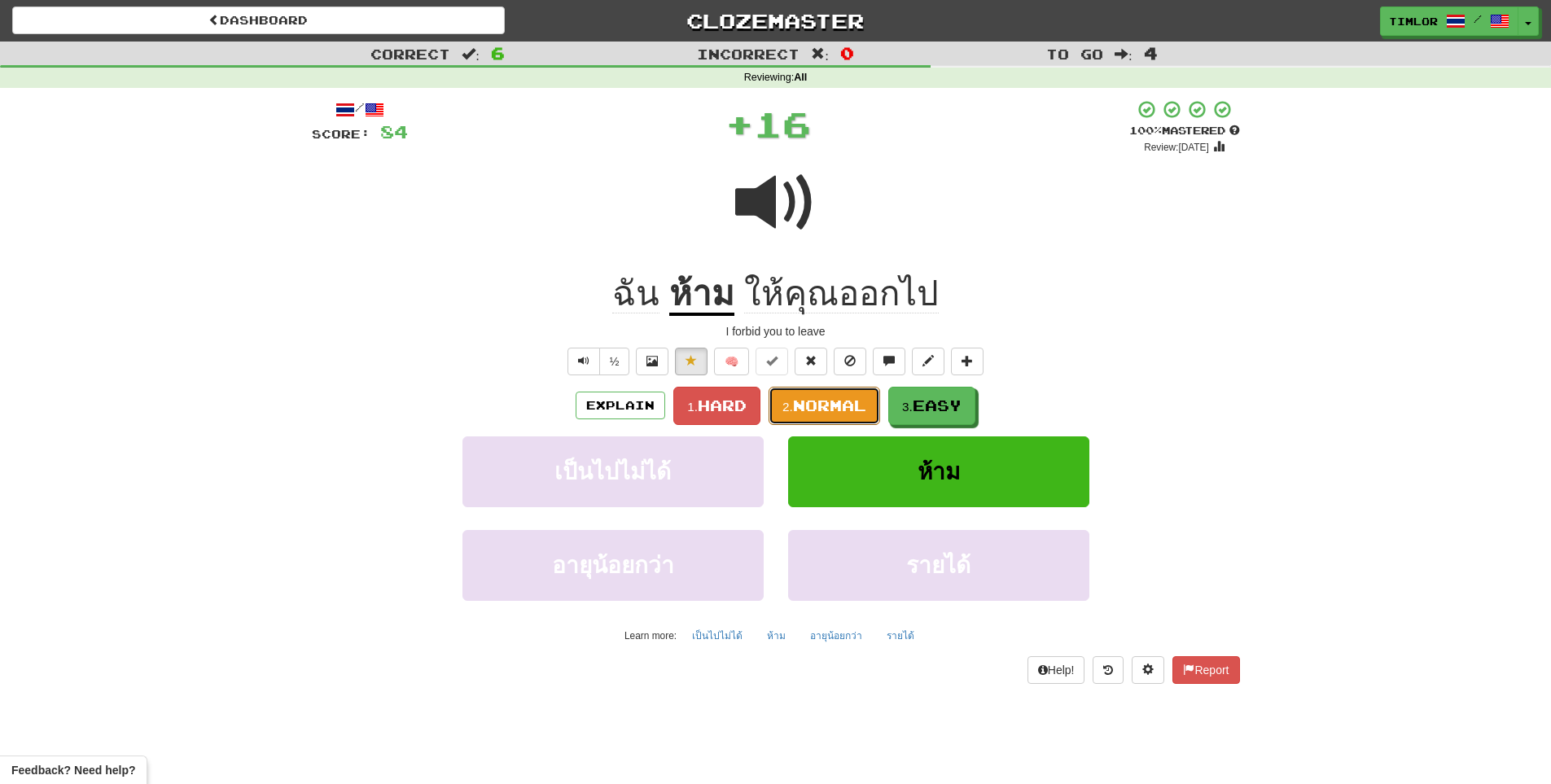
click at [813, 405] on span "Normal" at bounding box center [829, 405] width 73 height 18
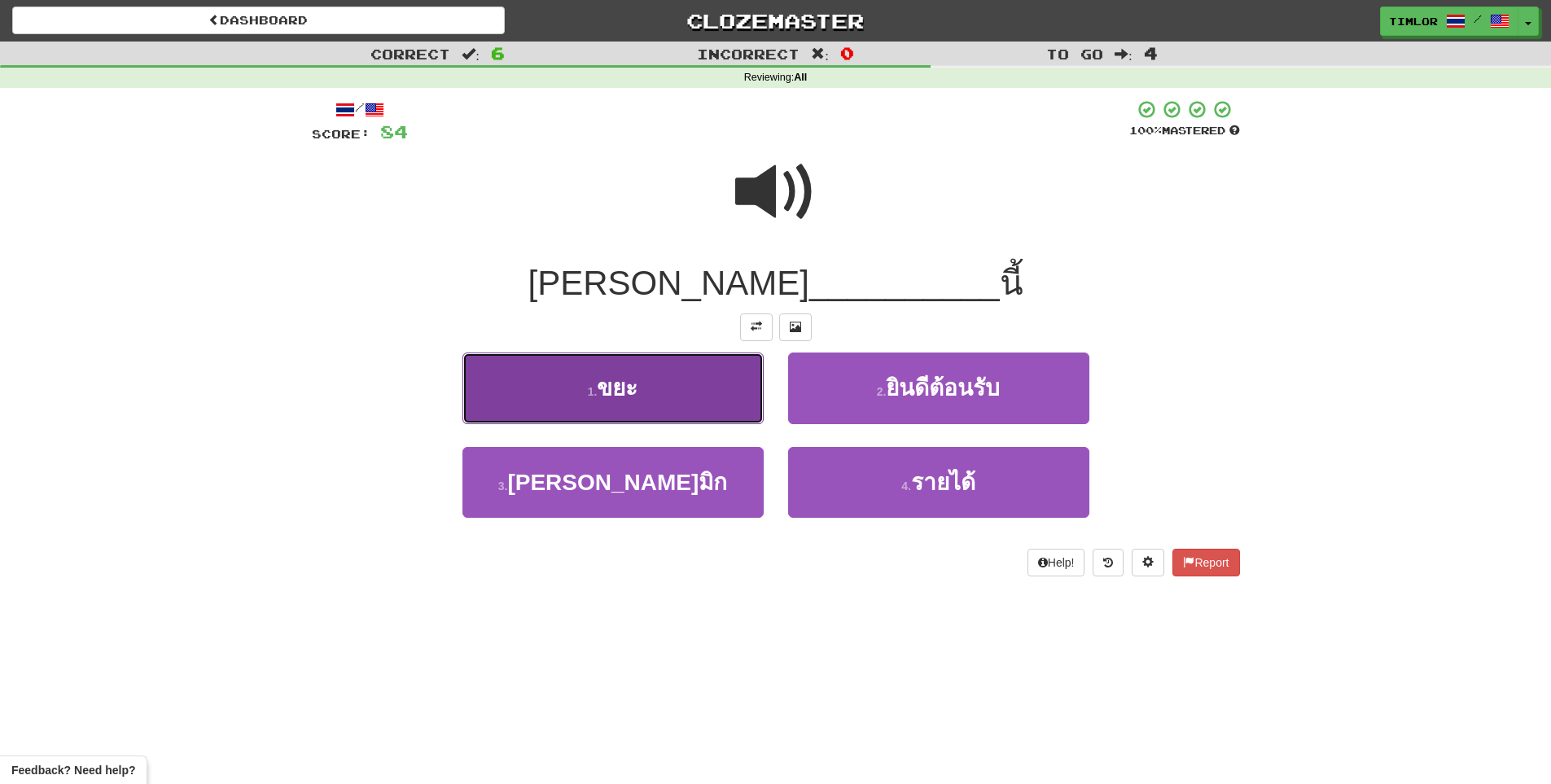
click at [748, 395] on button "1 . ขยะ" at bounding box center [614, 388] width 302 height 71
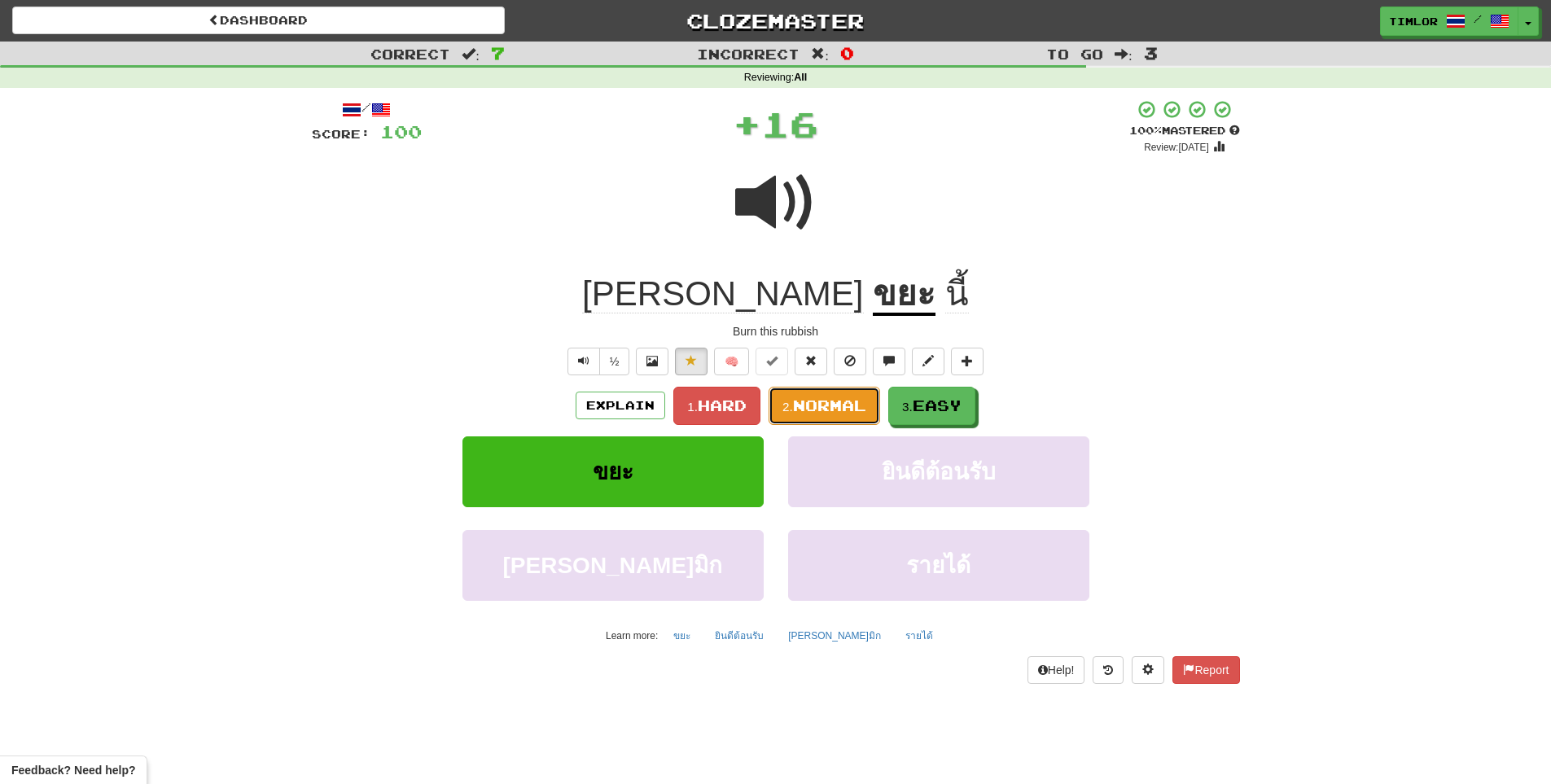
click at [837, 411] on span "Normal" at bounding box center [829, 405] width 73 height 18
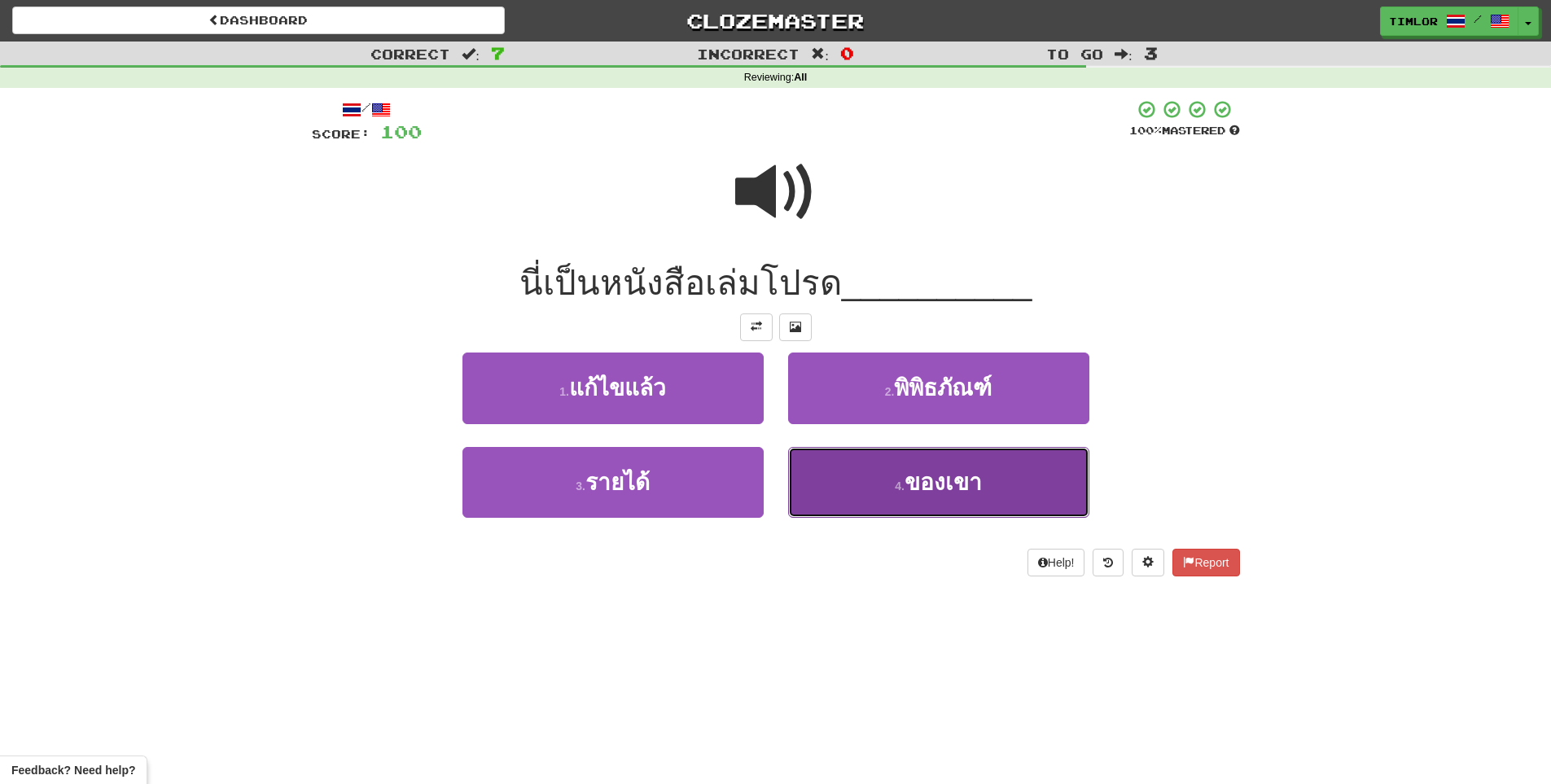
click at [851, 465] on button "4 . ของเขา" at bounding box center [939, 482] width 302 height 71
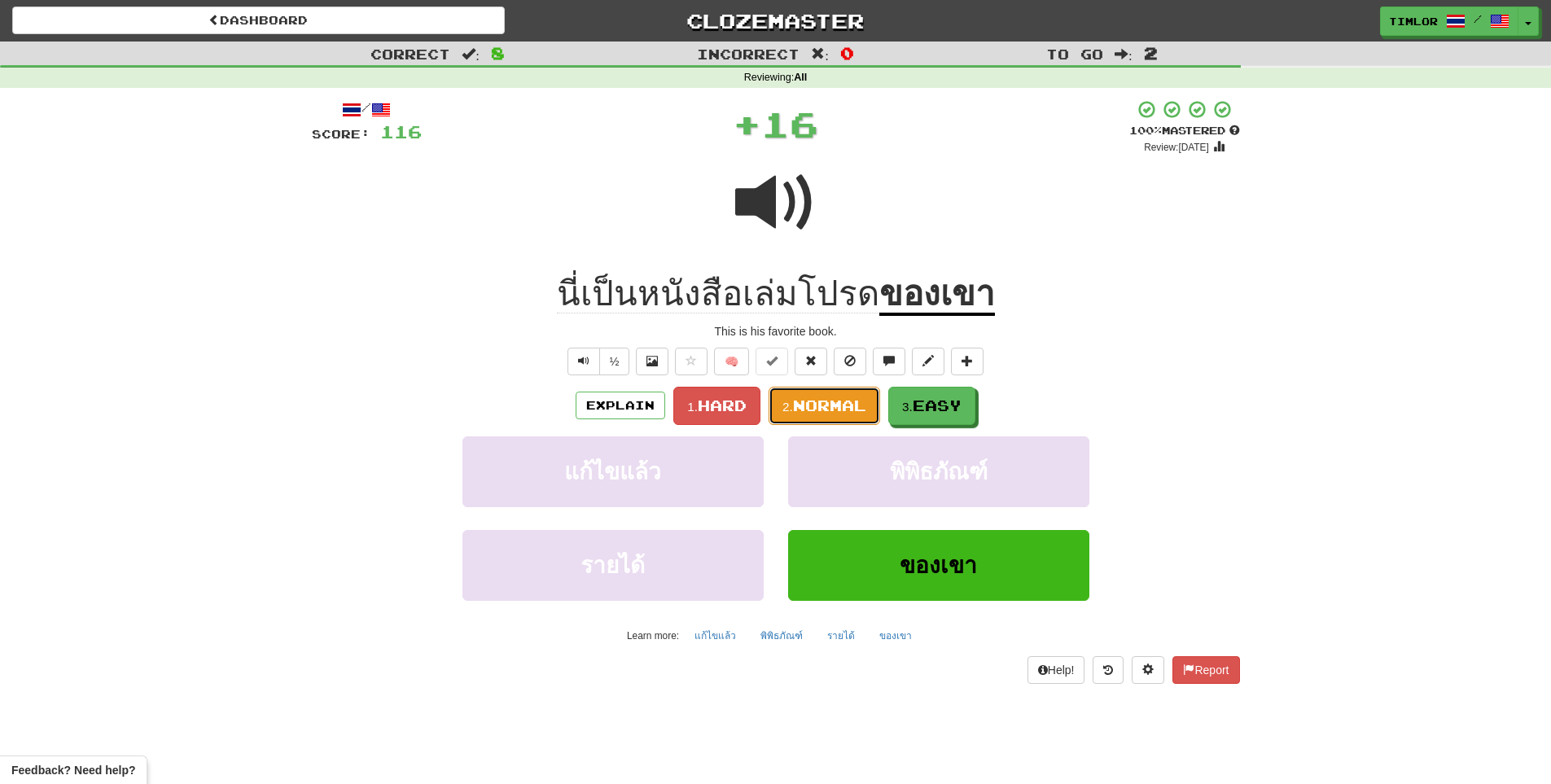
click at [832, 392] on button "2. Normal" at bounding box center [824, 406] width 111 height 38
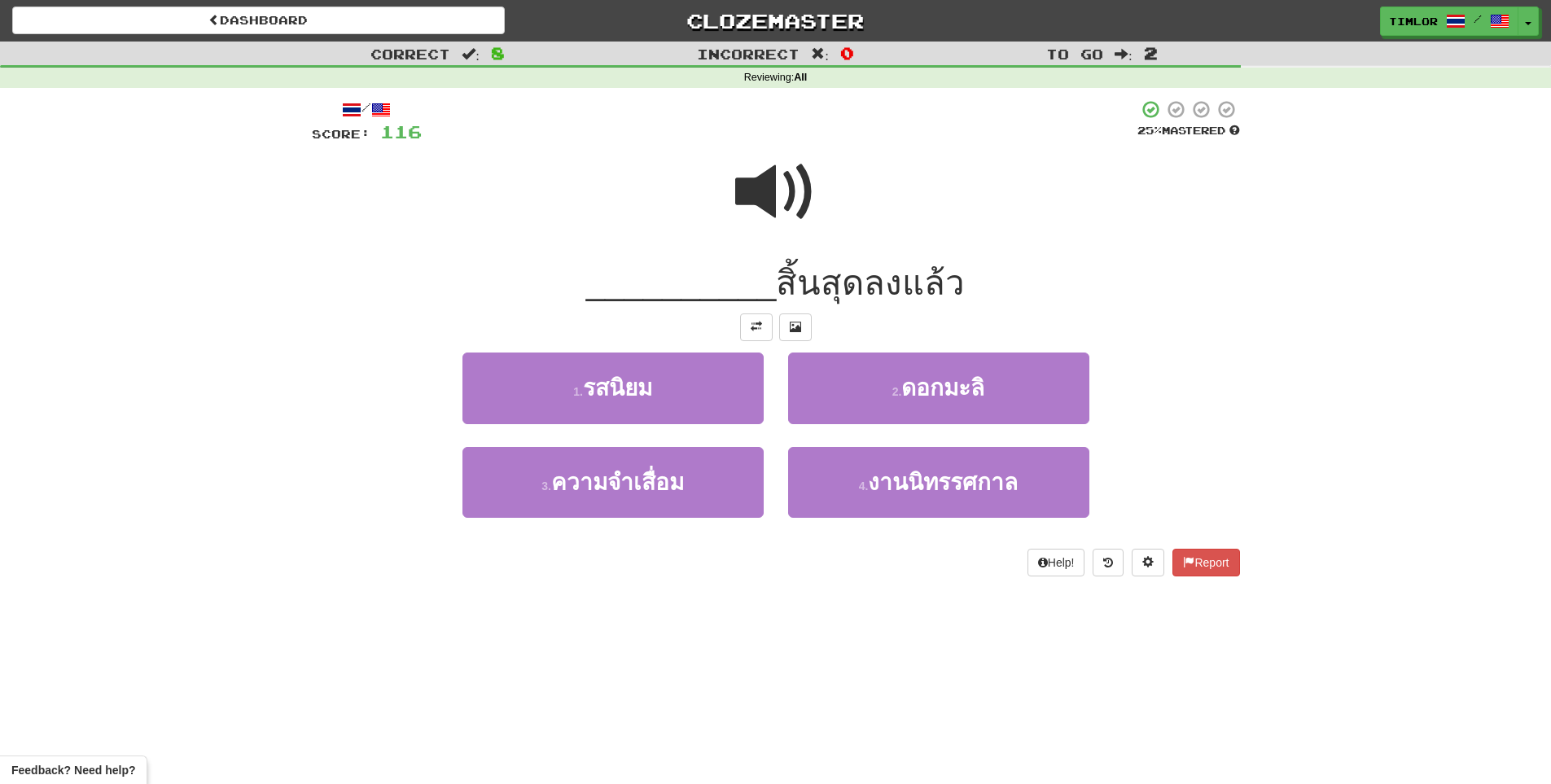
click at [756, 208] on span at bounding box center [776, 192] width 81 height 81
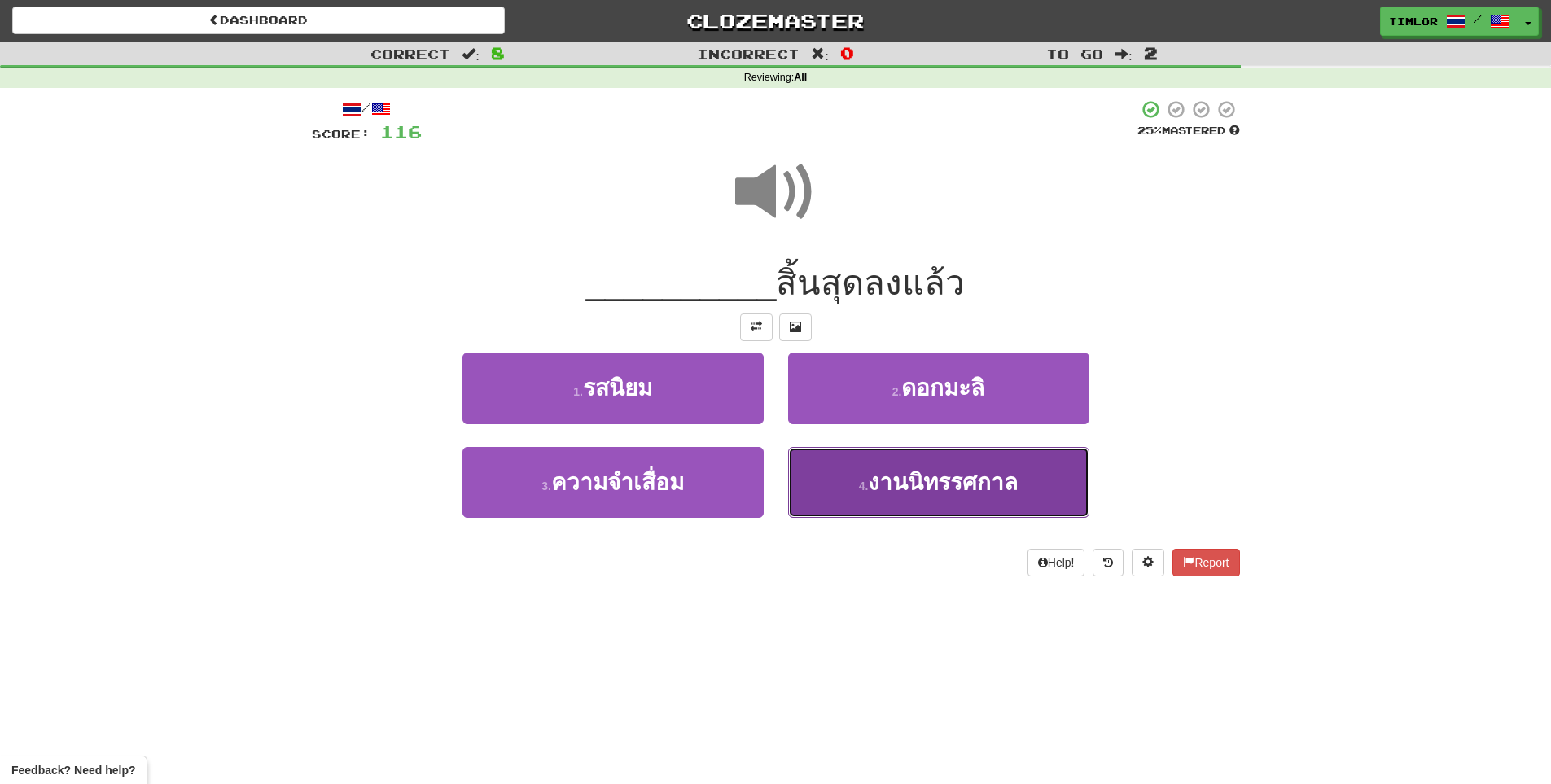
click at [854, 457] on button "4 . งานนิทรรศกาล" at bounding box center [939, 482] width 302 height 71
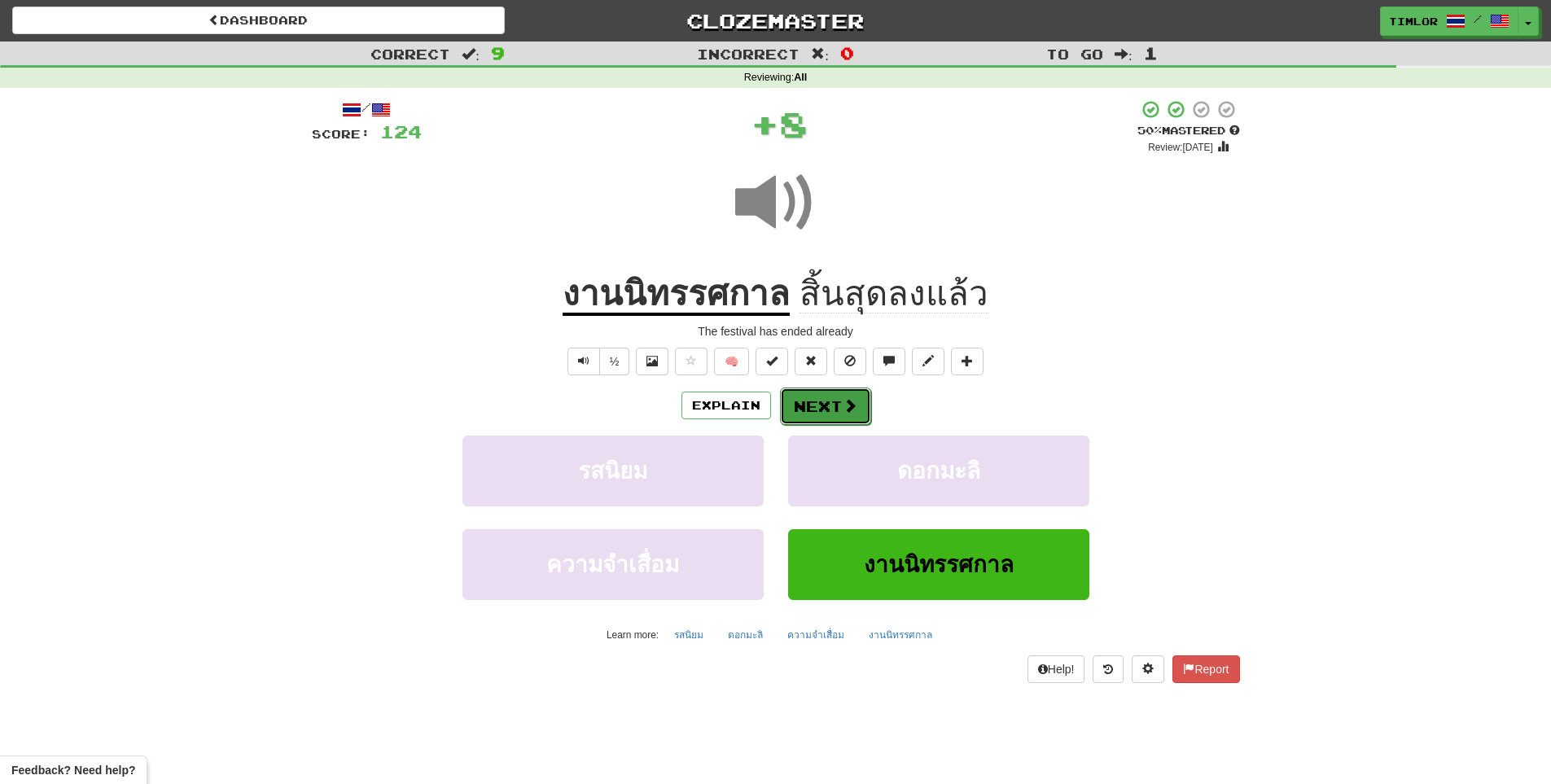
click at [855, 416] on button "Next" at bounding box center [825, 406] width 91 height 37
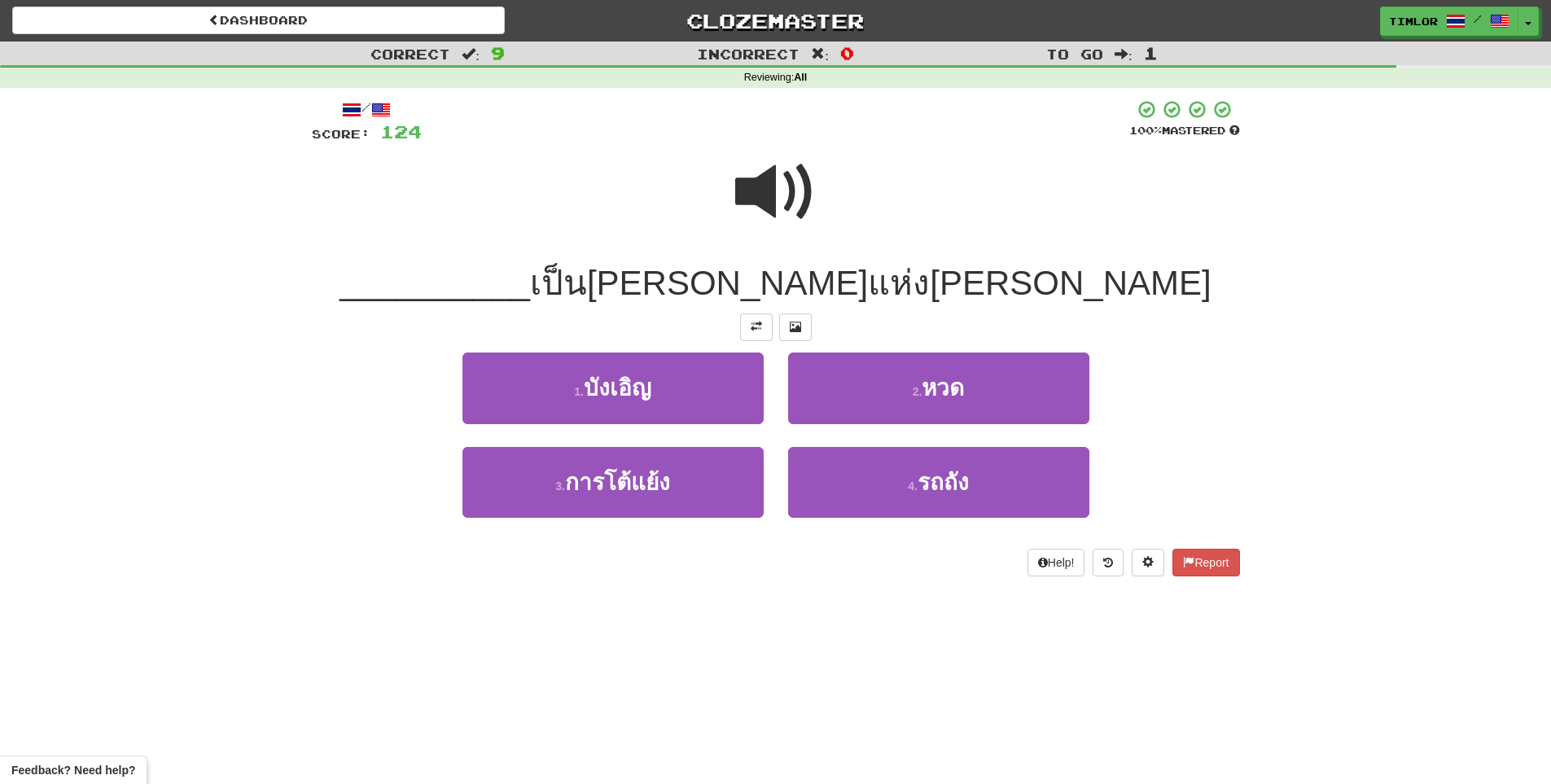
click at [774, 243] on div at bounding box center [776, 202] width 928 height 116
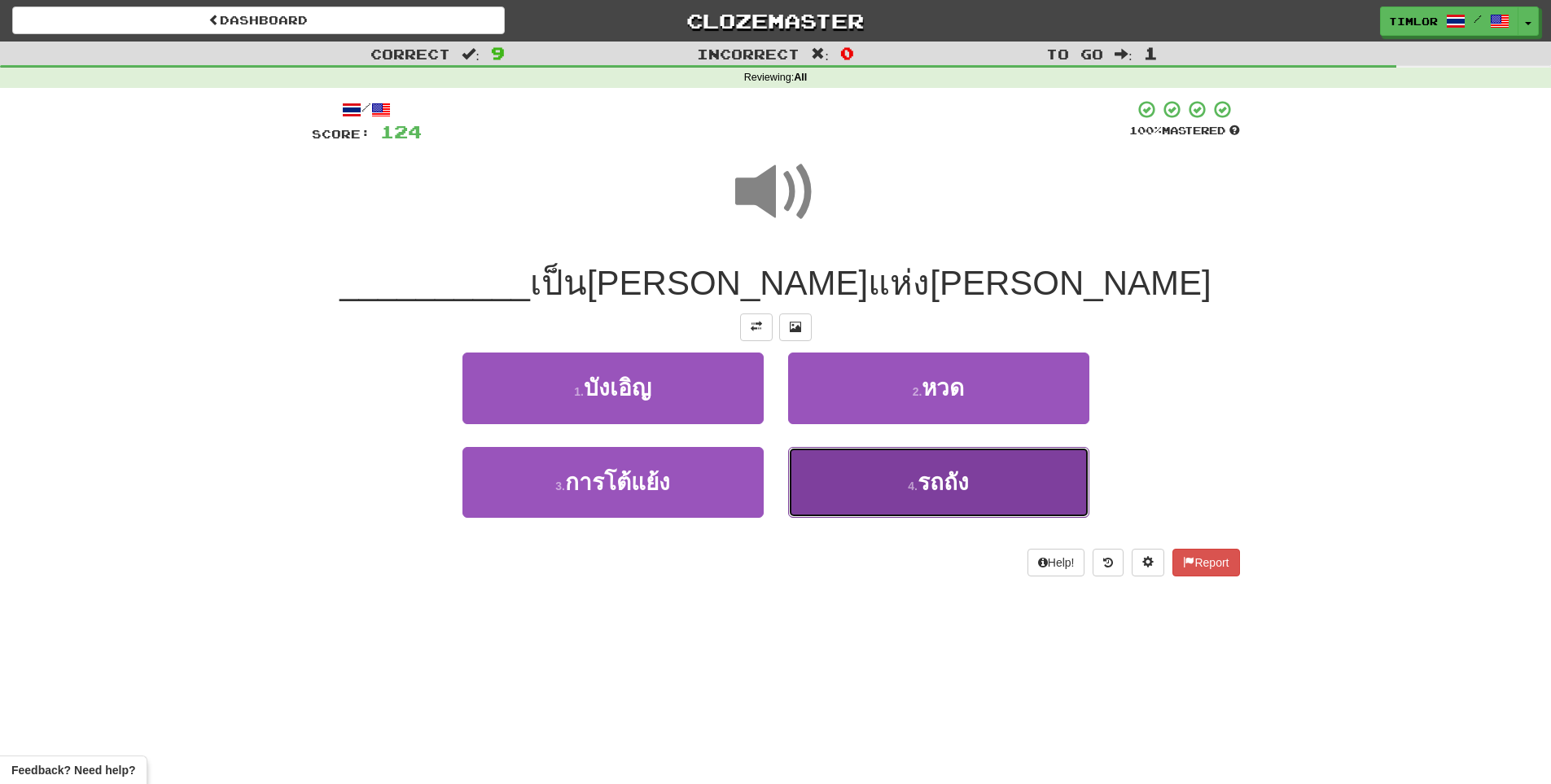
click at [848, 466] on button "4 . รถถัง" at bounding box center [939, 482] width 302 height 71
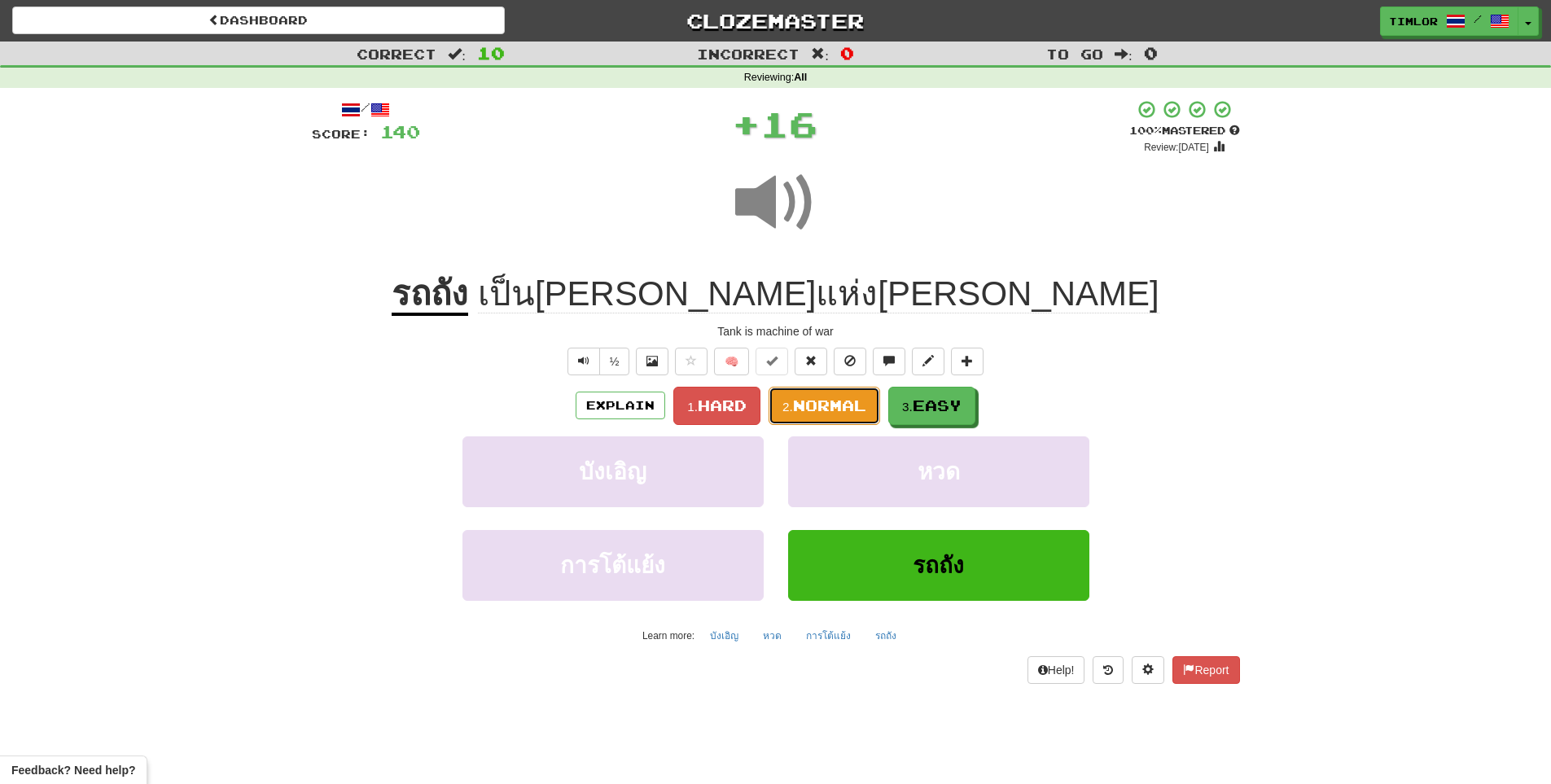
click at [845, 406] on span "Normal" at bounding box center [829, 405] width 73 height 18
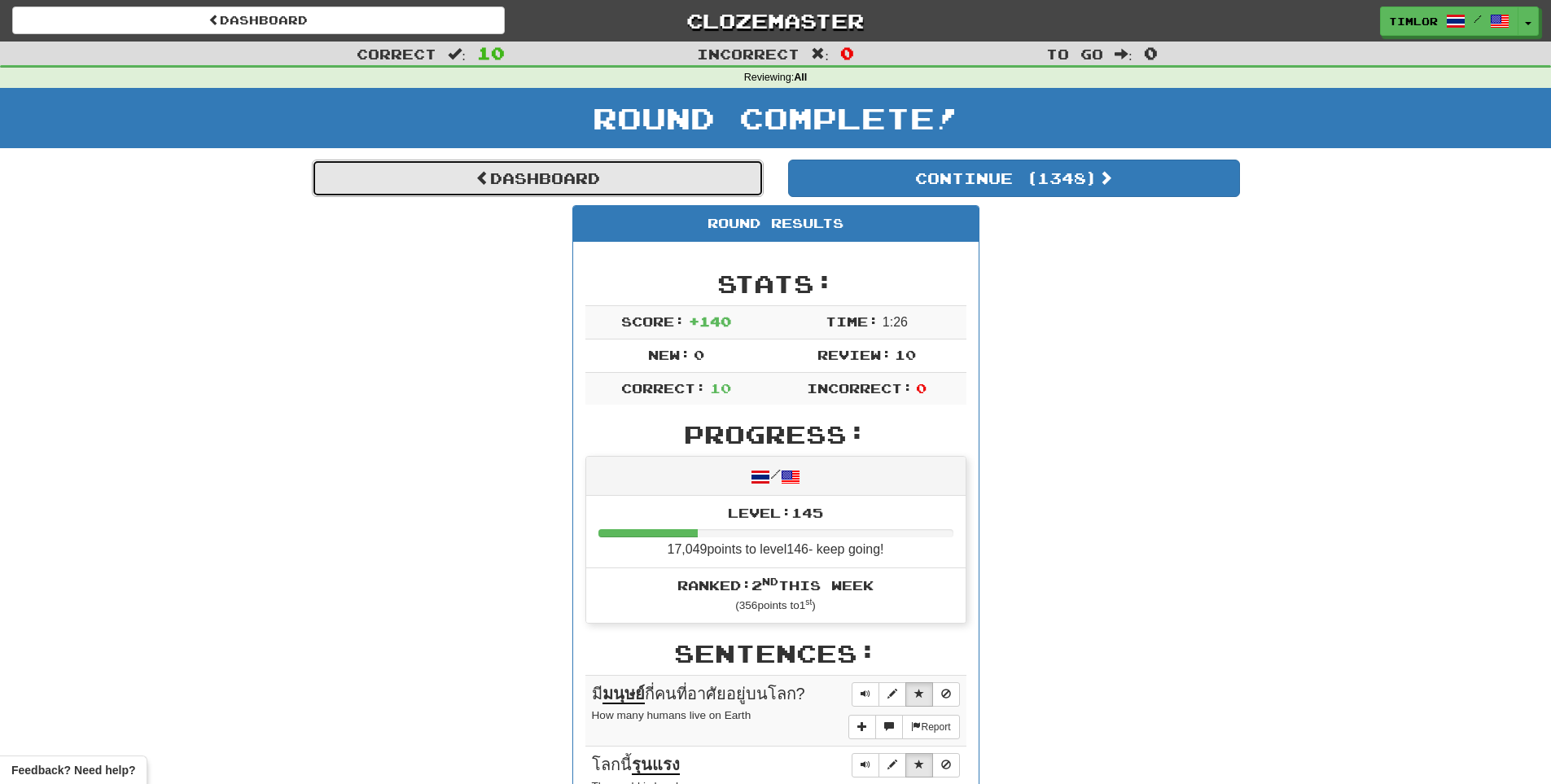
click at [735, 177] on link "Dashboard" at bounding box center [538, 177] width 452 height 37
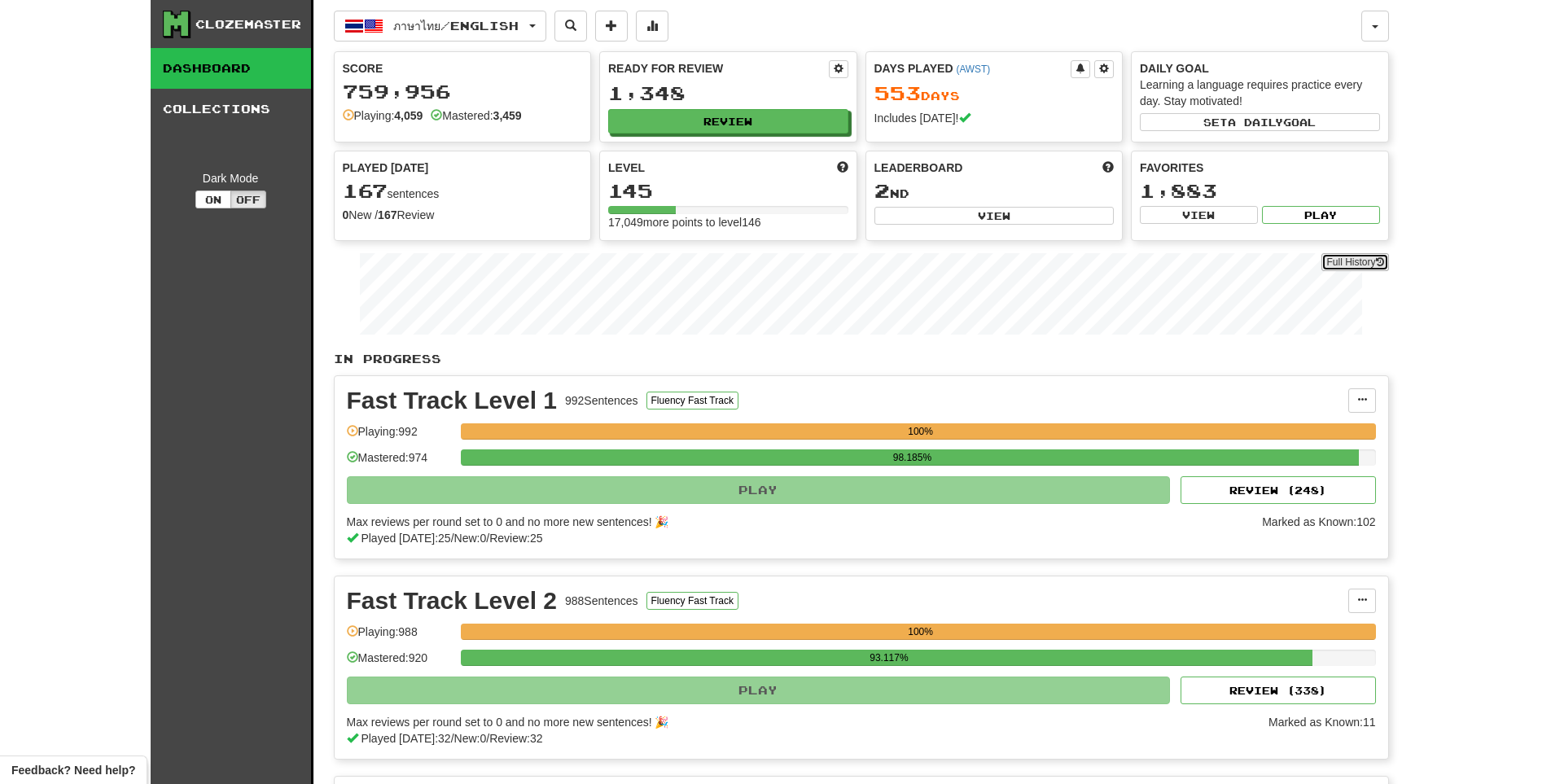
click at [1353, 262] on link "Full History" at bounding box center [1354, 262] width 66 height 18
click at [1373, 266] on link "Full History" at bounding box center [1354, 262] width 66 height 18
click at [1349, 264] on link "Full History" at bounding box center [1354, 262] width 66 height 18
click at [738, 112] on button "Review" at bounding box center [729, 122] width 240 height 24
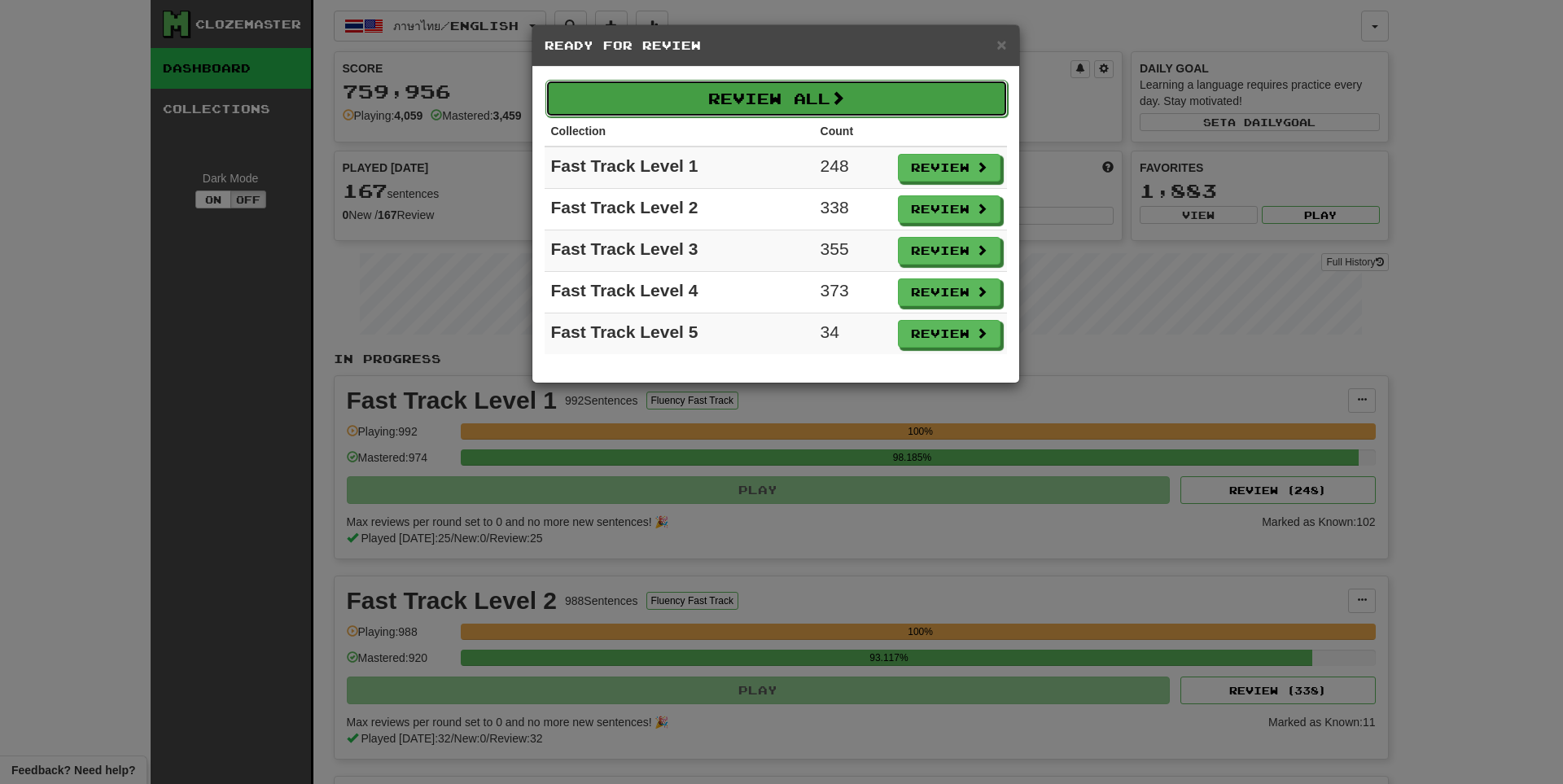
click at [743, 109] on button "Review All" at bounding box center [776, 98] width 463 height 37
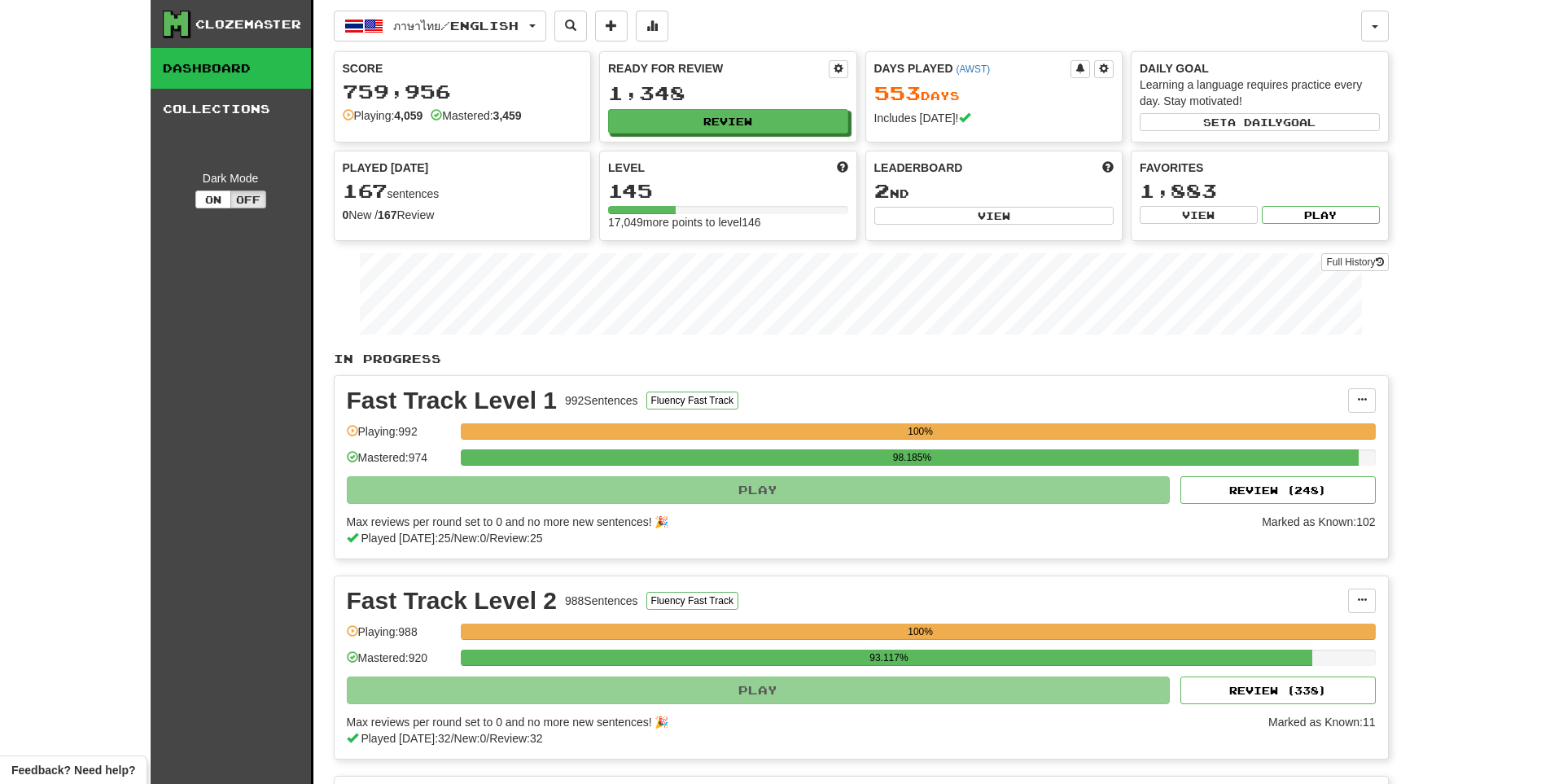
select select "**"
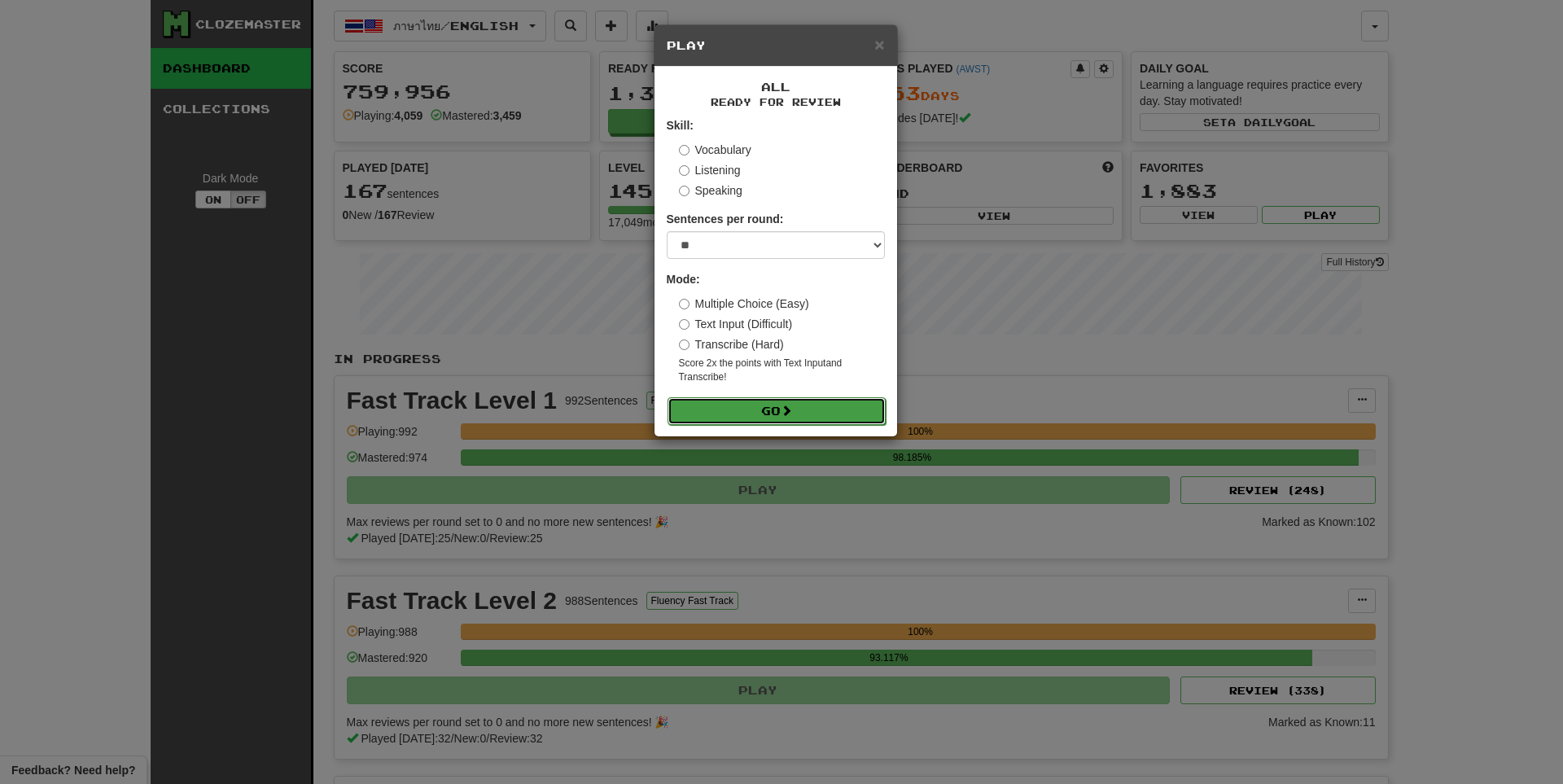
click at [774, 420] on button "Go" at bounding box center [776, 411] width 218 height 28
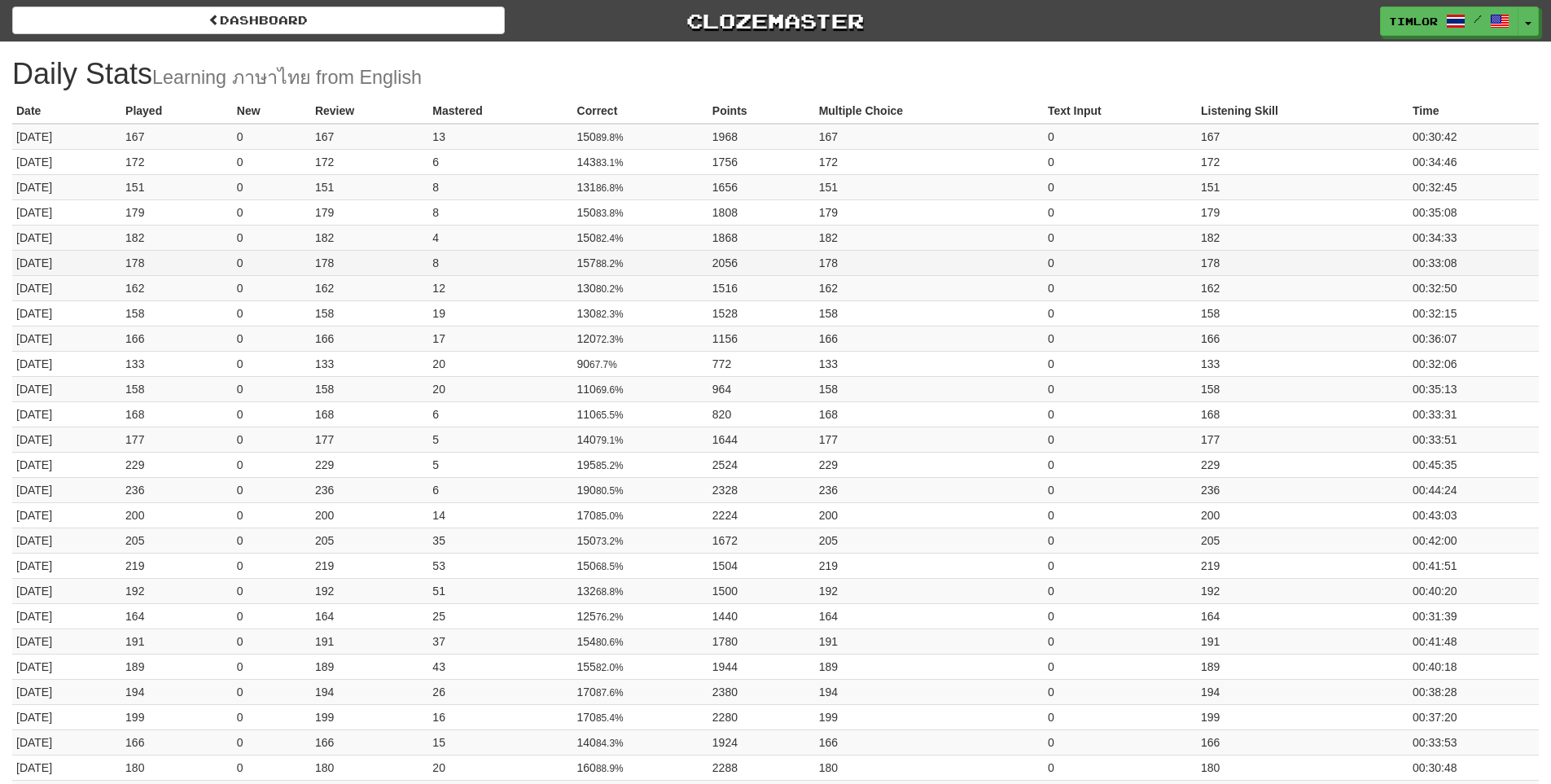
drag, startPoint x: 0, startPoint y: 0, endPoint x: 1384, endPoint y: 256, distance: 1407.5
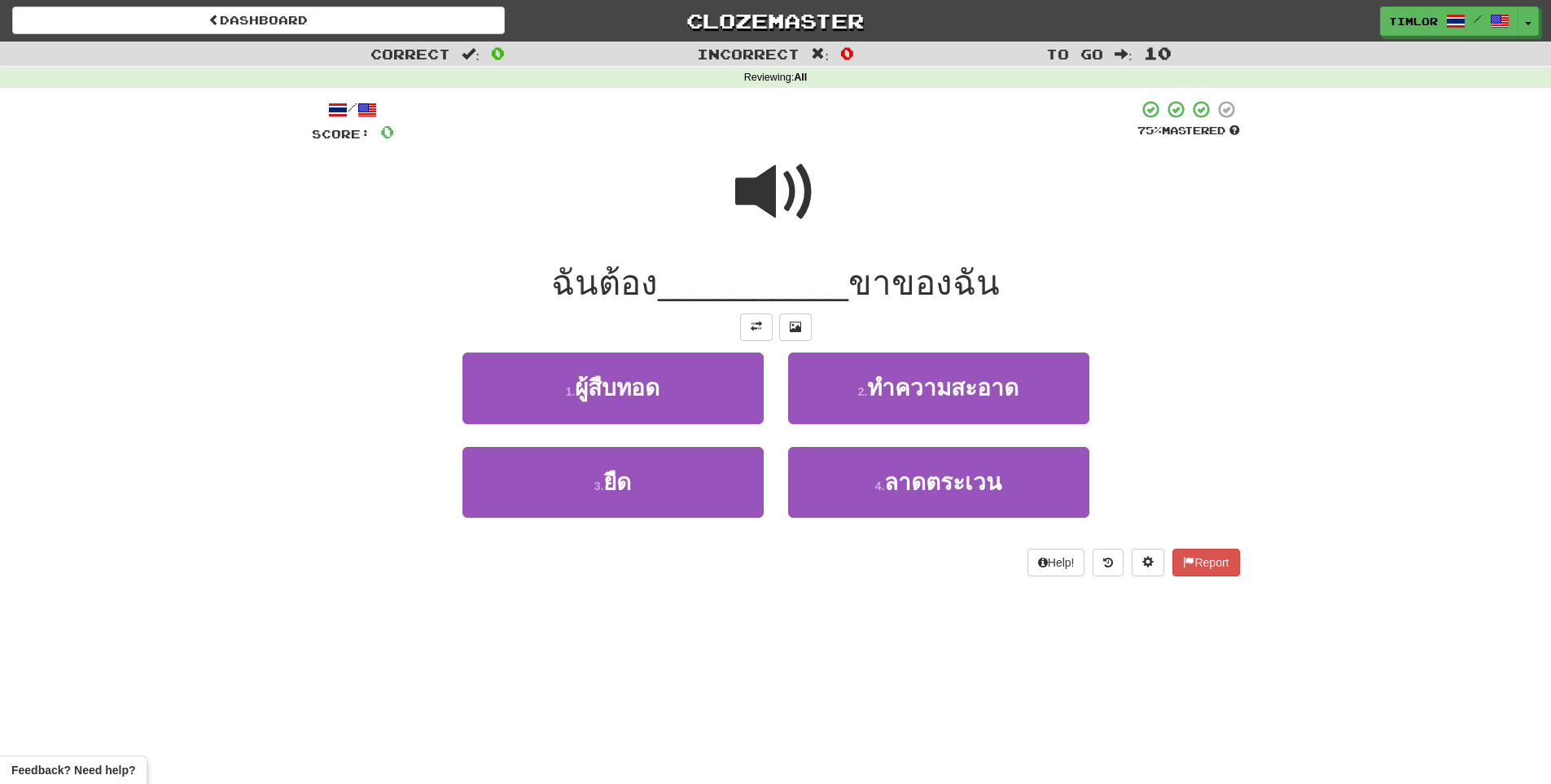
click at [834, 201] on div at bounding box center [776, 202] width 928 height 116
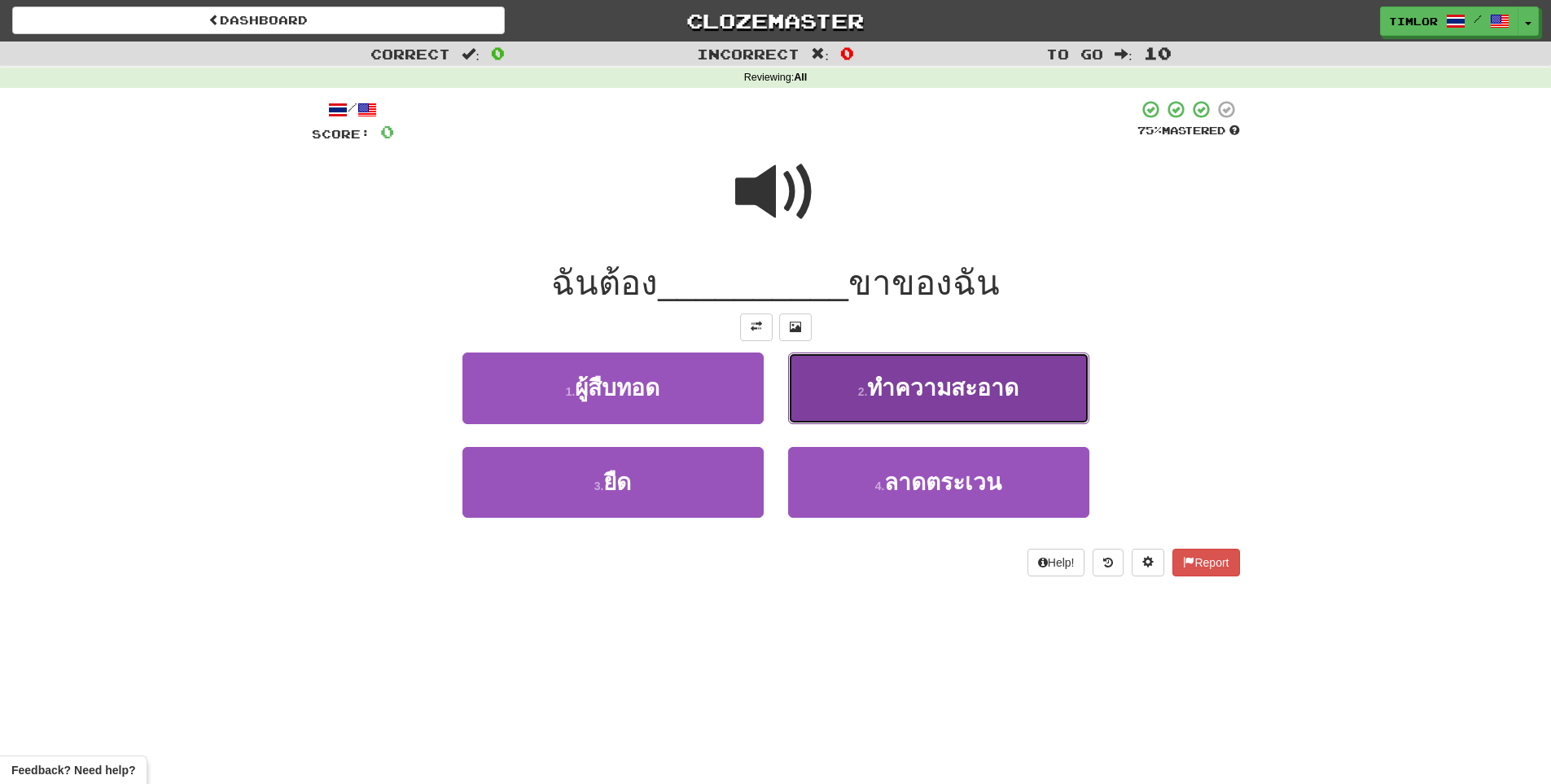
click at [827, 411] on button "2 . ทำความสะอาด" at bounding box center [939, 388] width 302 height 71
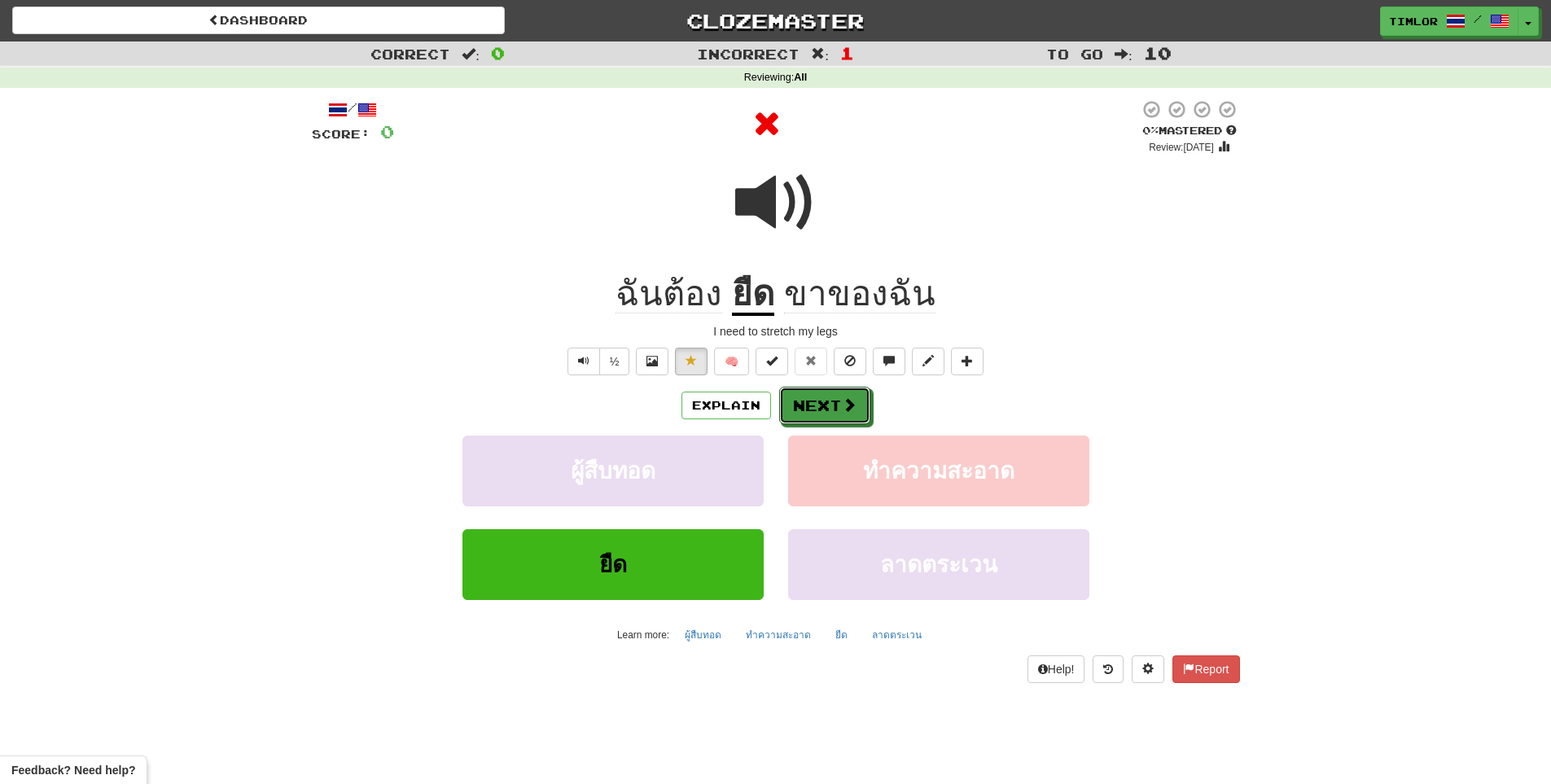
click at [828, 411] on button "Next" at bounding box center [825, 405] width 91 height 37
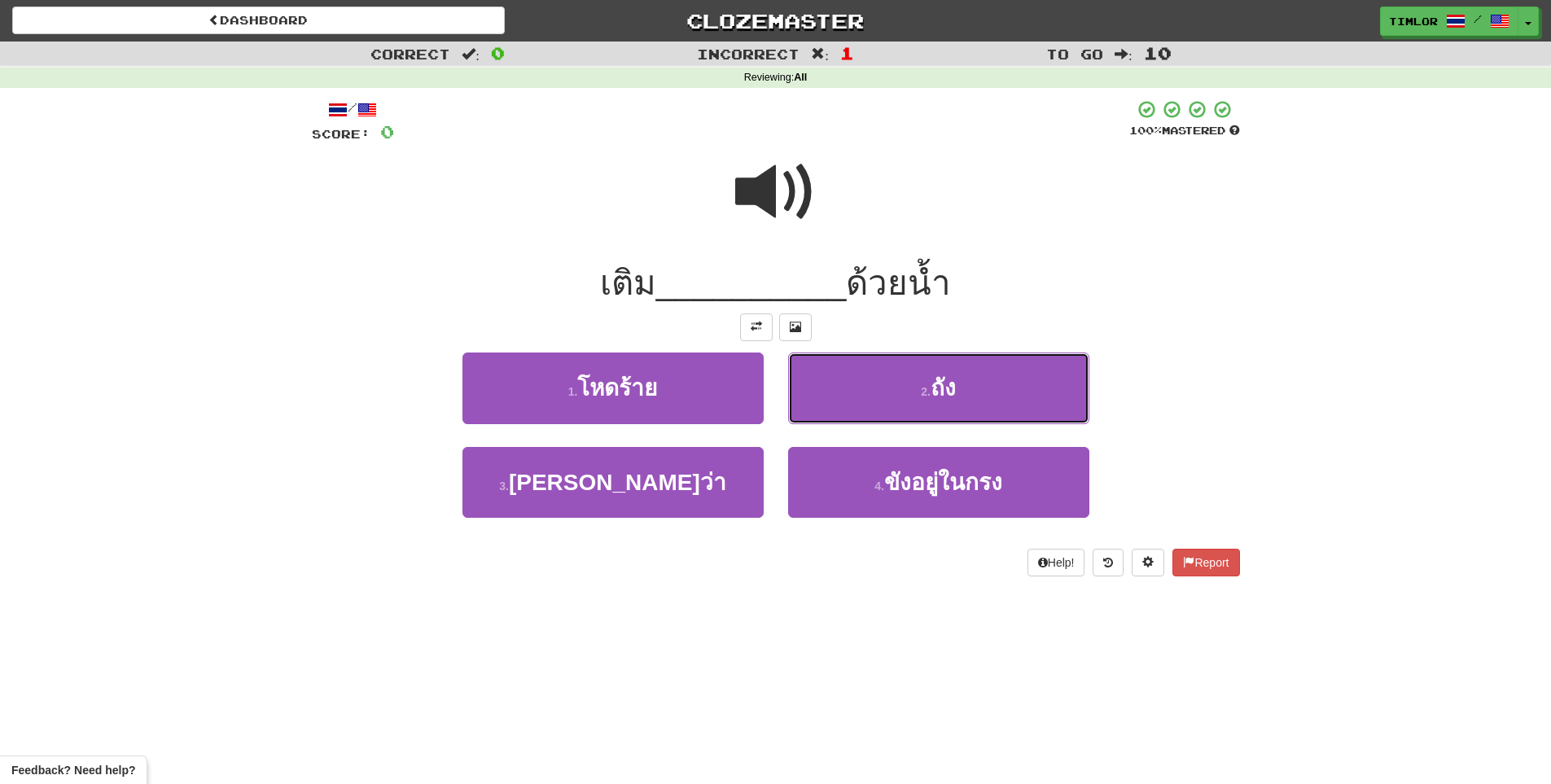
click at [828, 411] on button "2 . ถัง" at bounding box center [939, 388] width 302 height 71
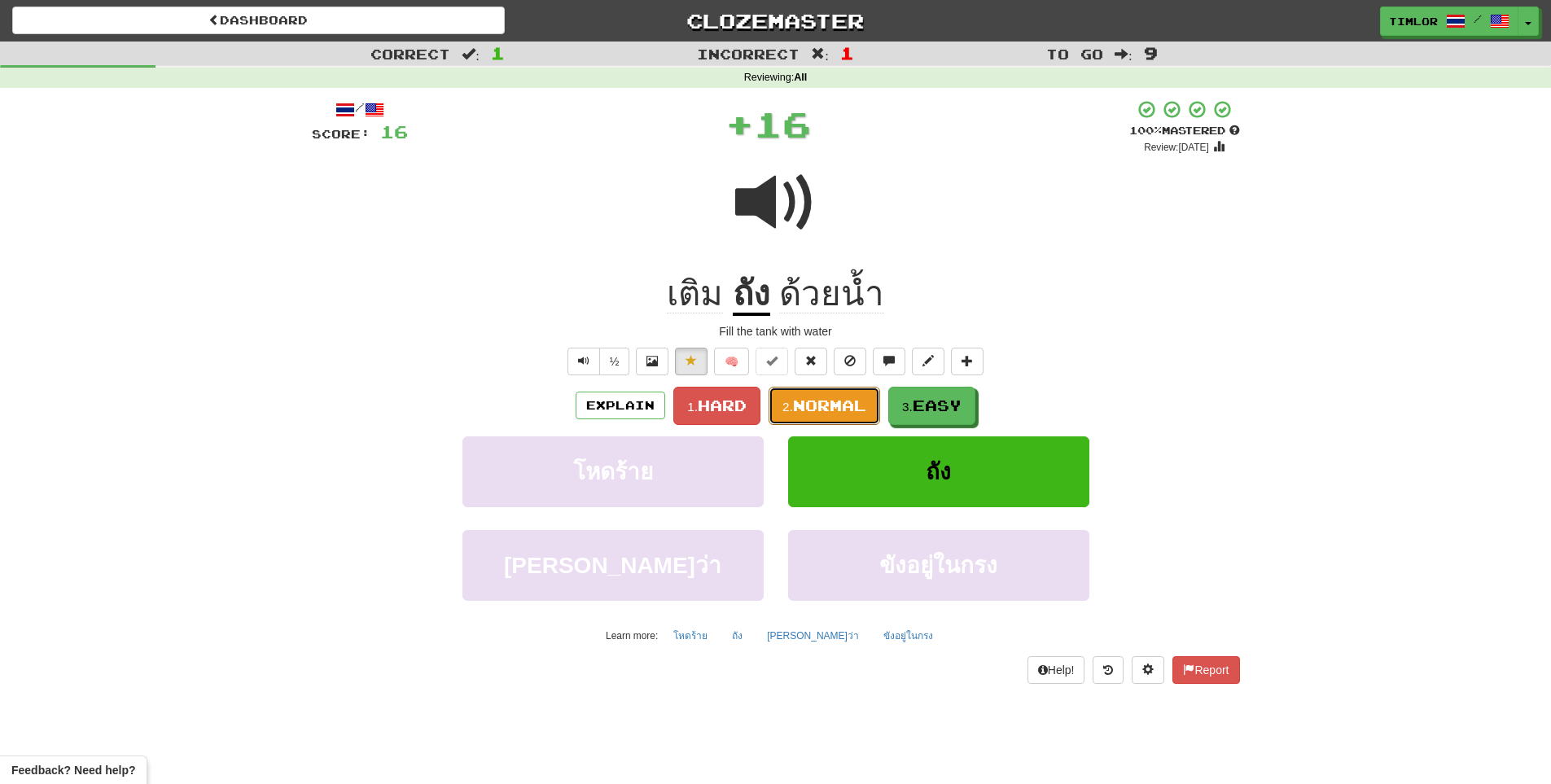
click at [828, 411] on span "Normal" at bounding box center [829, 405] width 73 height 18
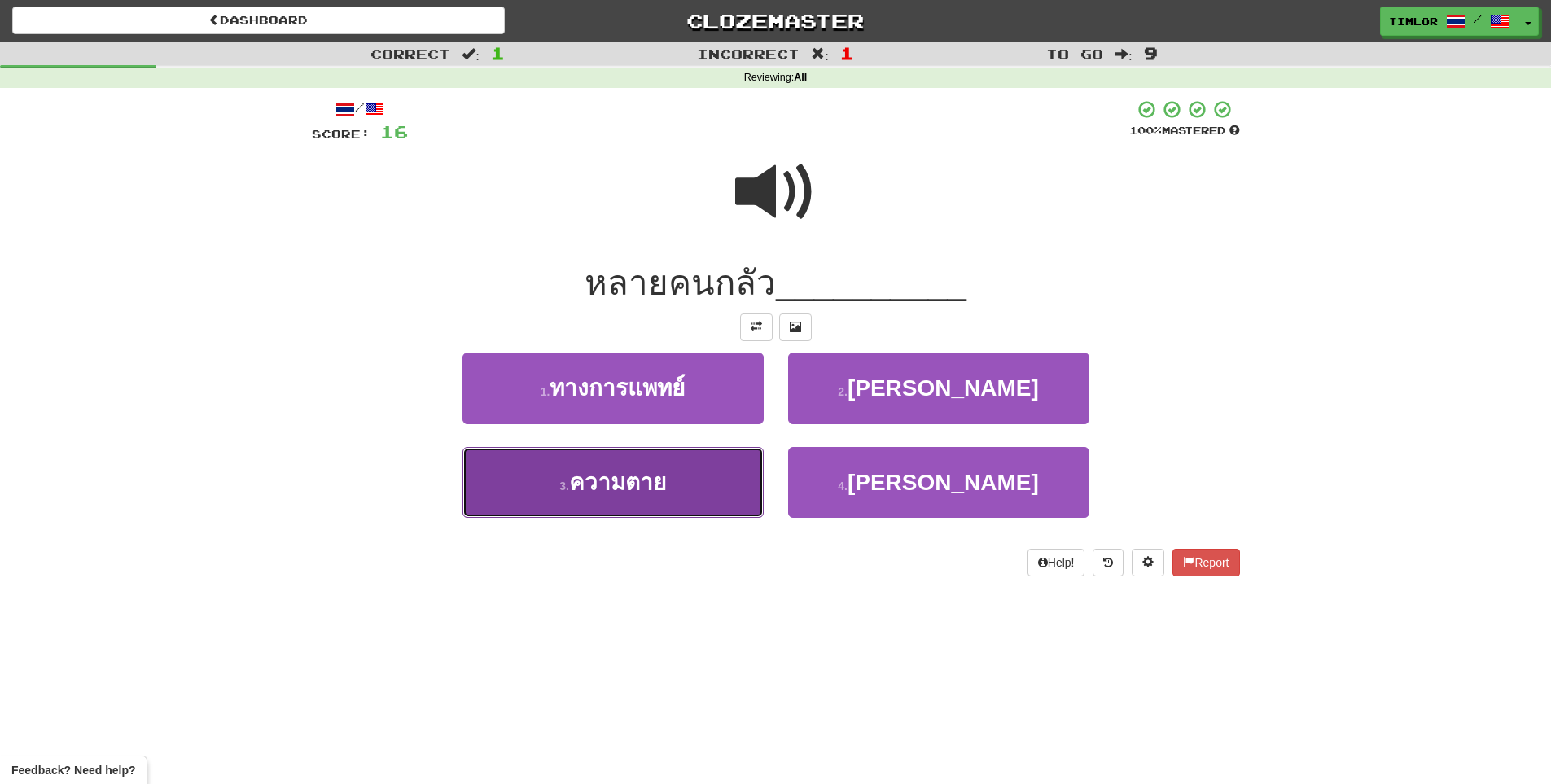
click at [730, 507] on button "3 . ความตาย" at bounding box center [614, 482] width 302 height 71
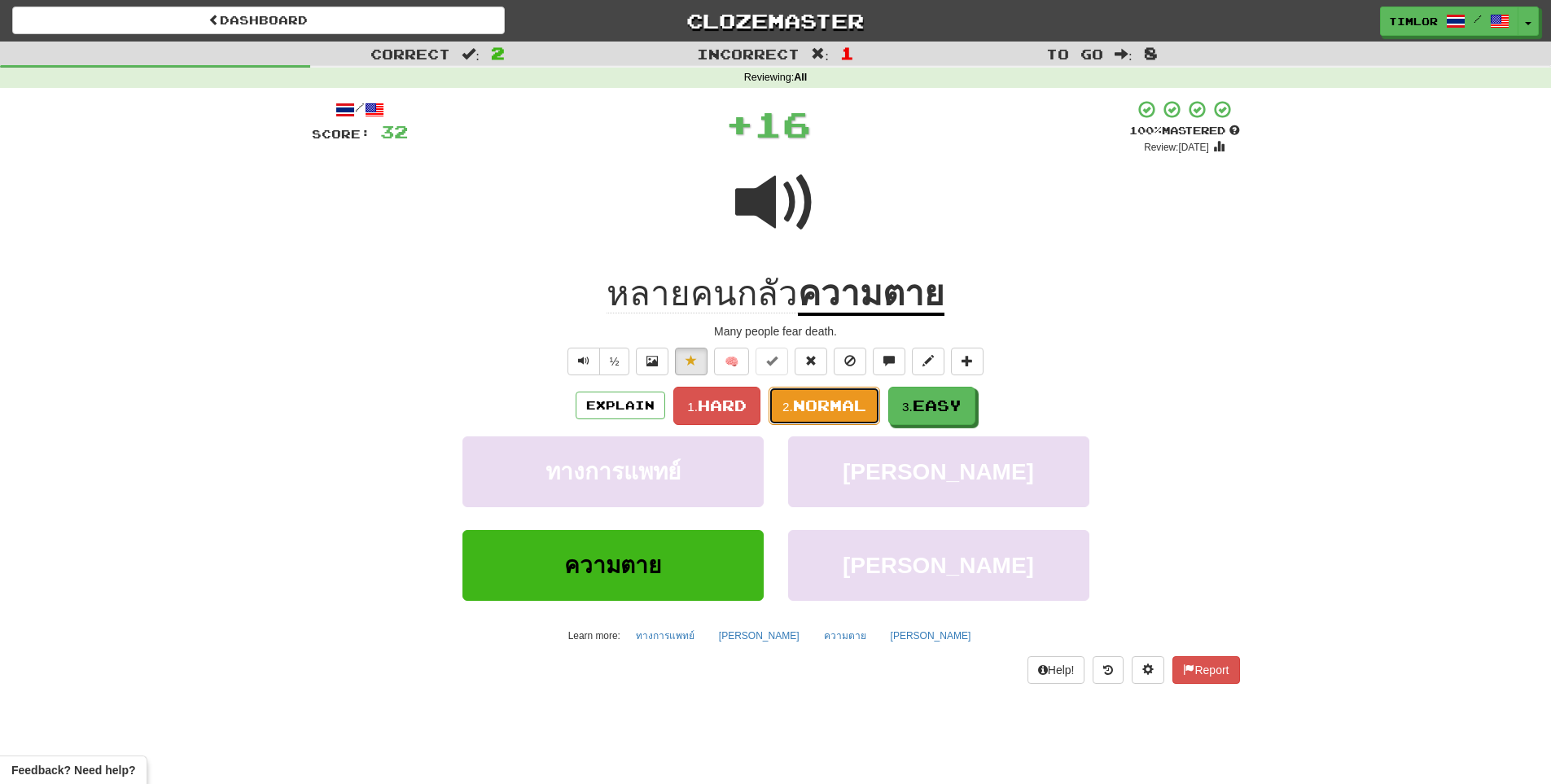
click at [806, 414] on span "Normal" at bounding box center [829, 405] width 73 height 18
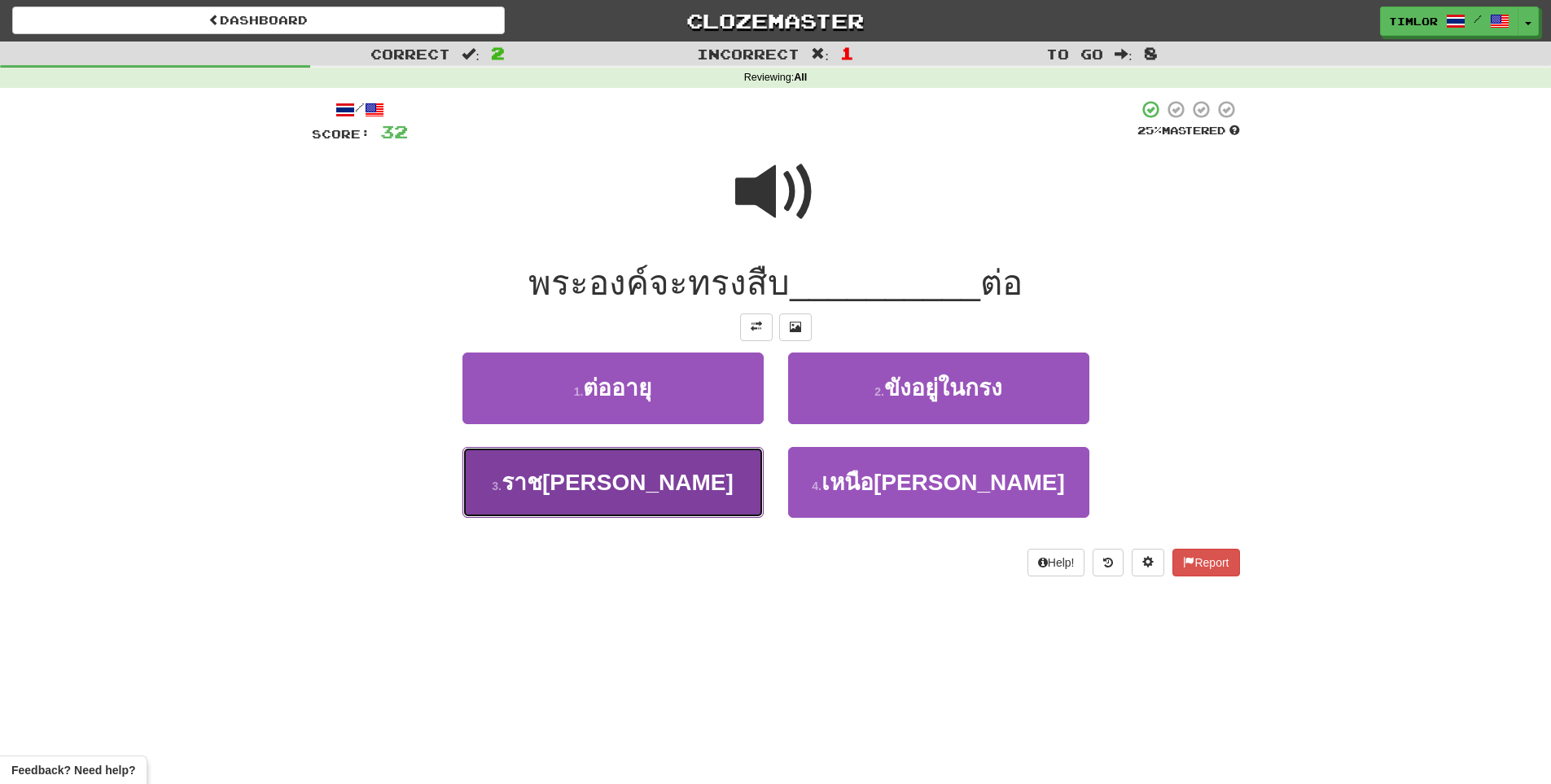
click at [666, 465] on button "3 . ราชบัลลังก์" at bounding box center [614, 482] width 302 height 71
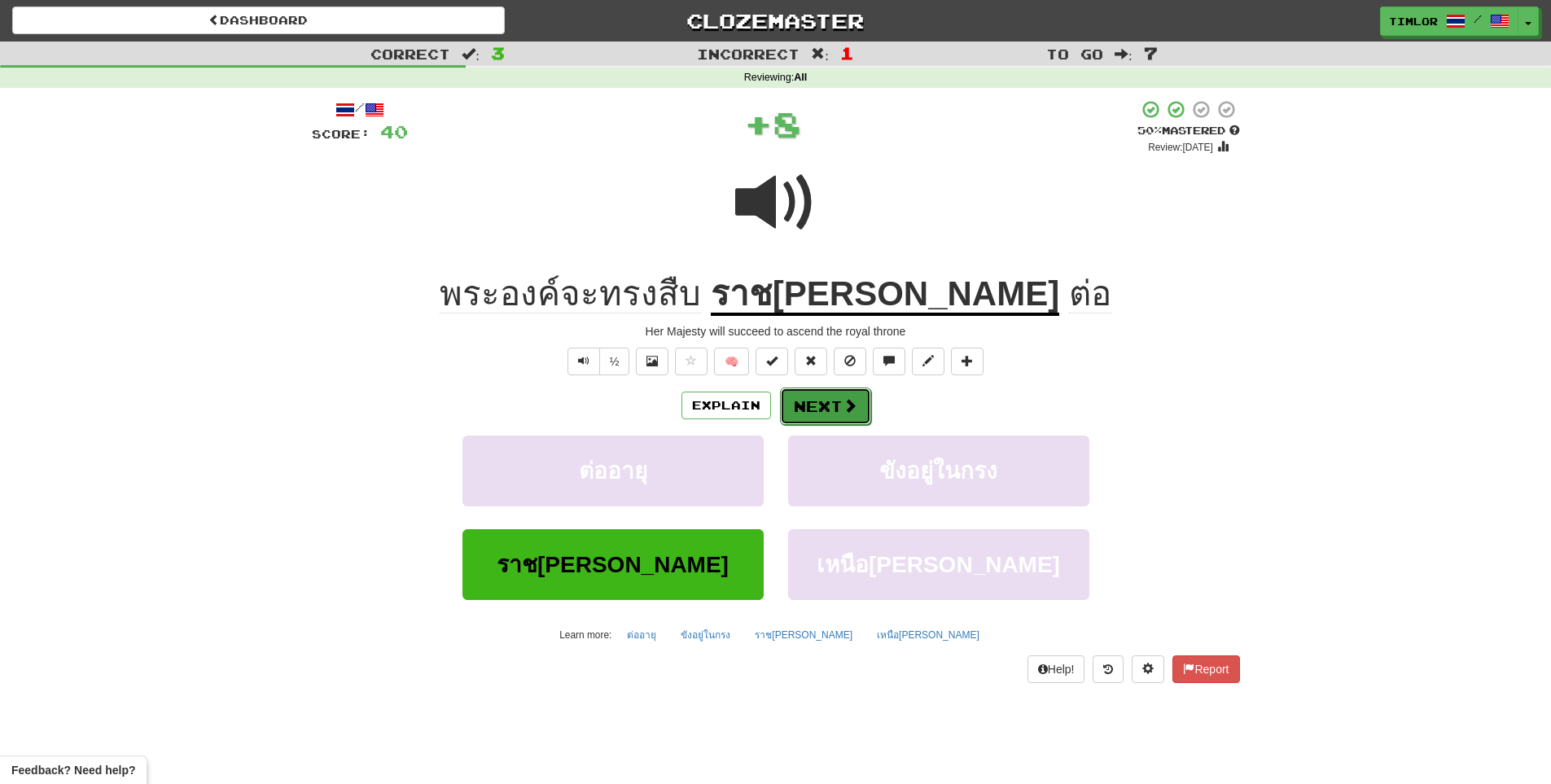
click at [844, 411] on span at bounding box center [850, 405] width 15 height 15
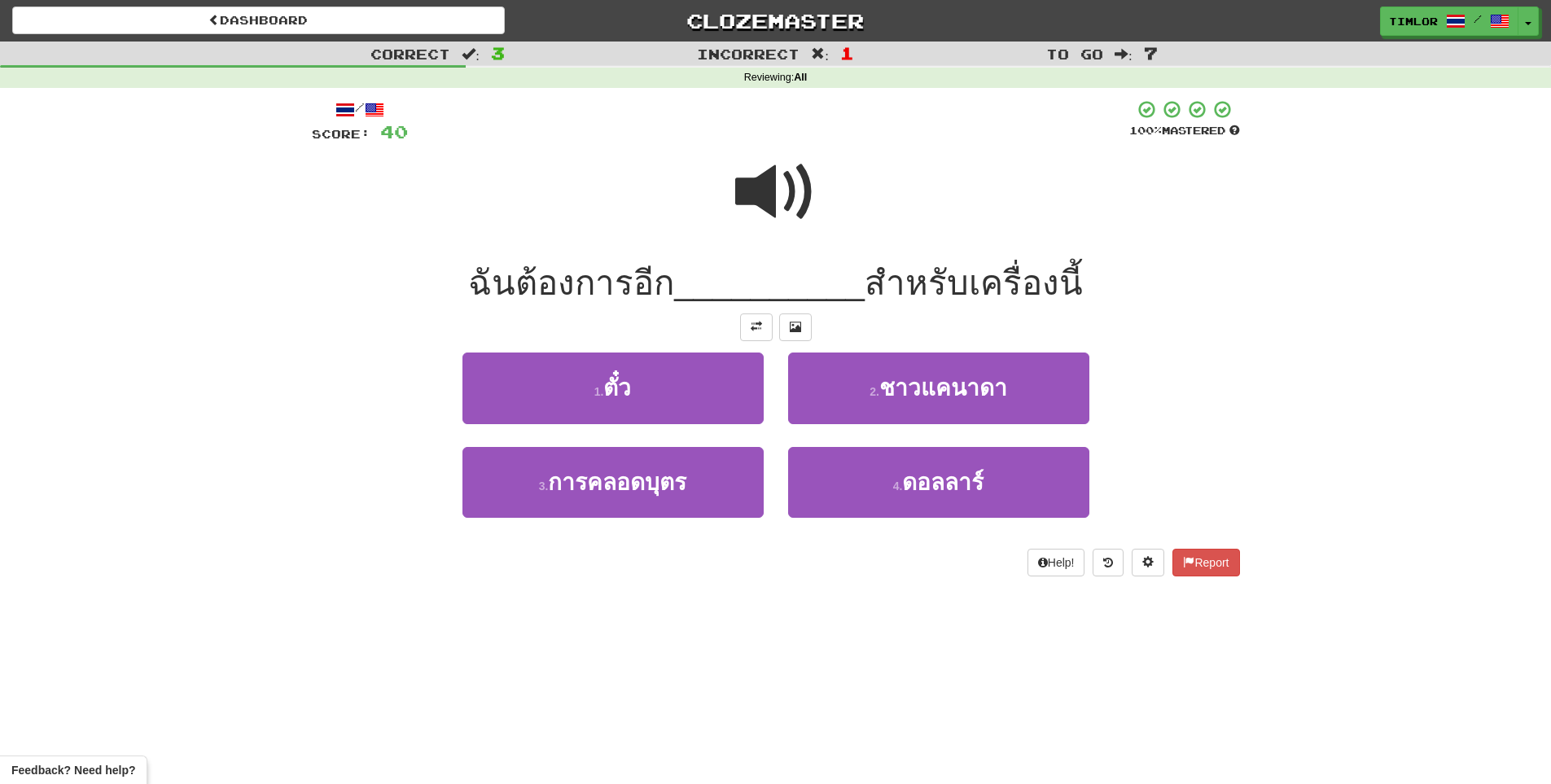
click at [803, 205] on span at bounding box center [776, 192] width 81 height 81
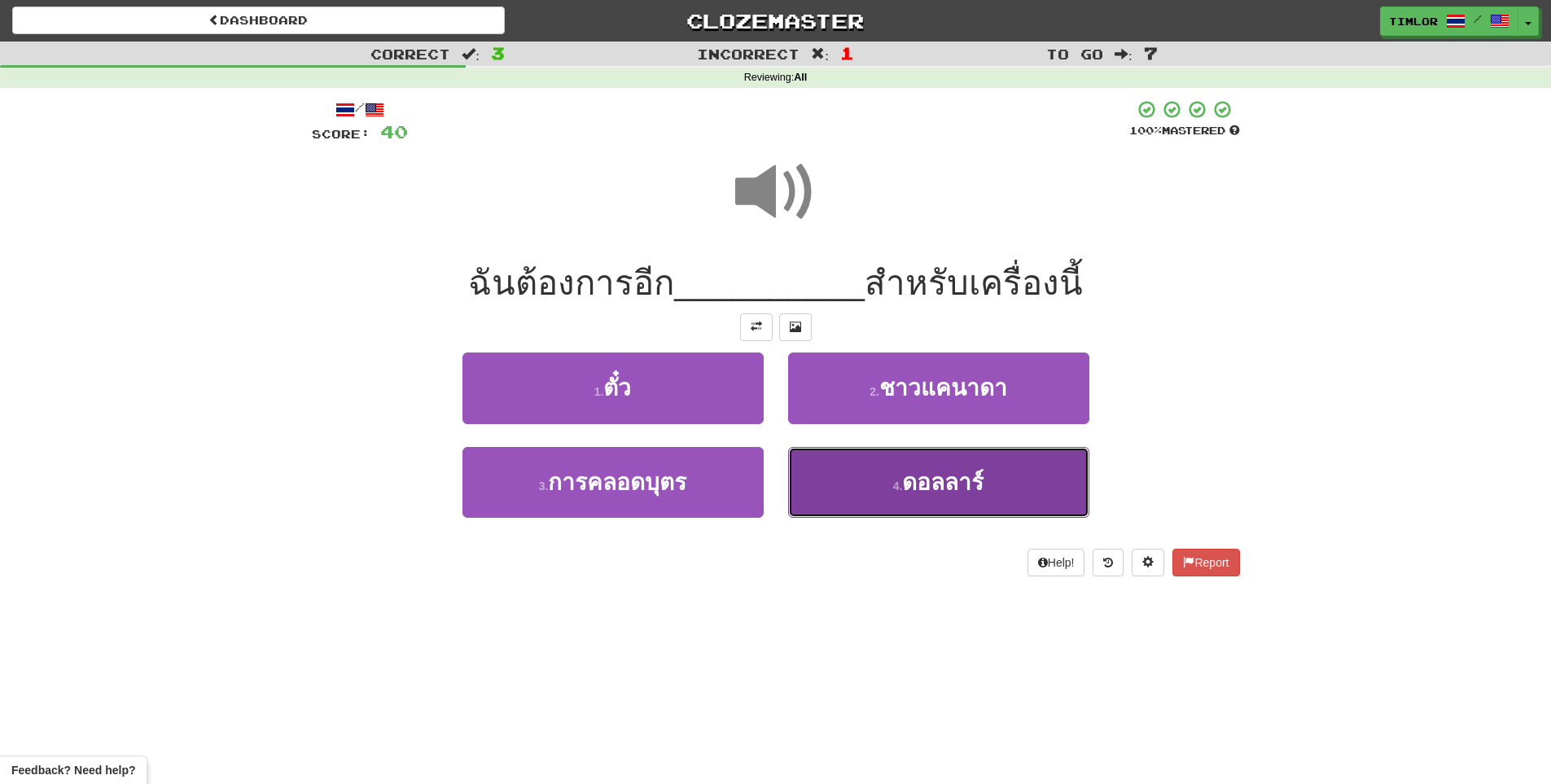
click at [828, 479] on button "4 . ดอลลาร์" at bounding box center [939, 482] width 302 height 71
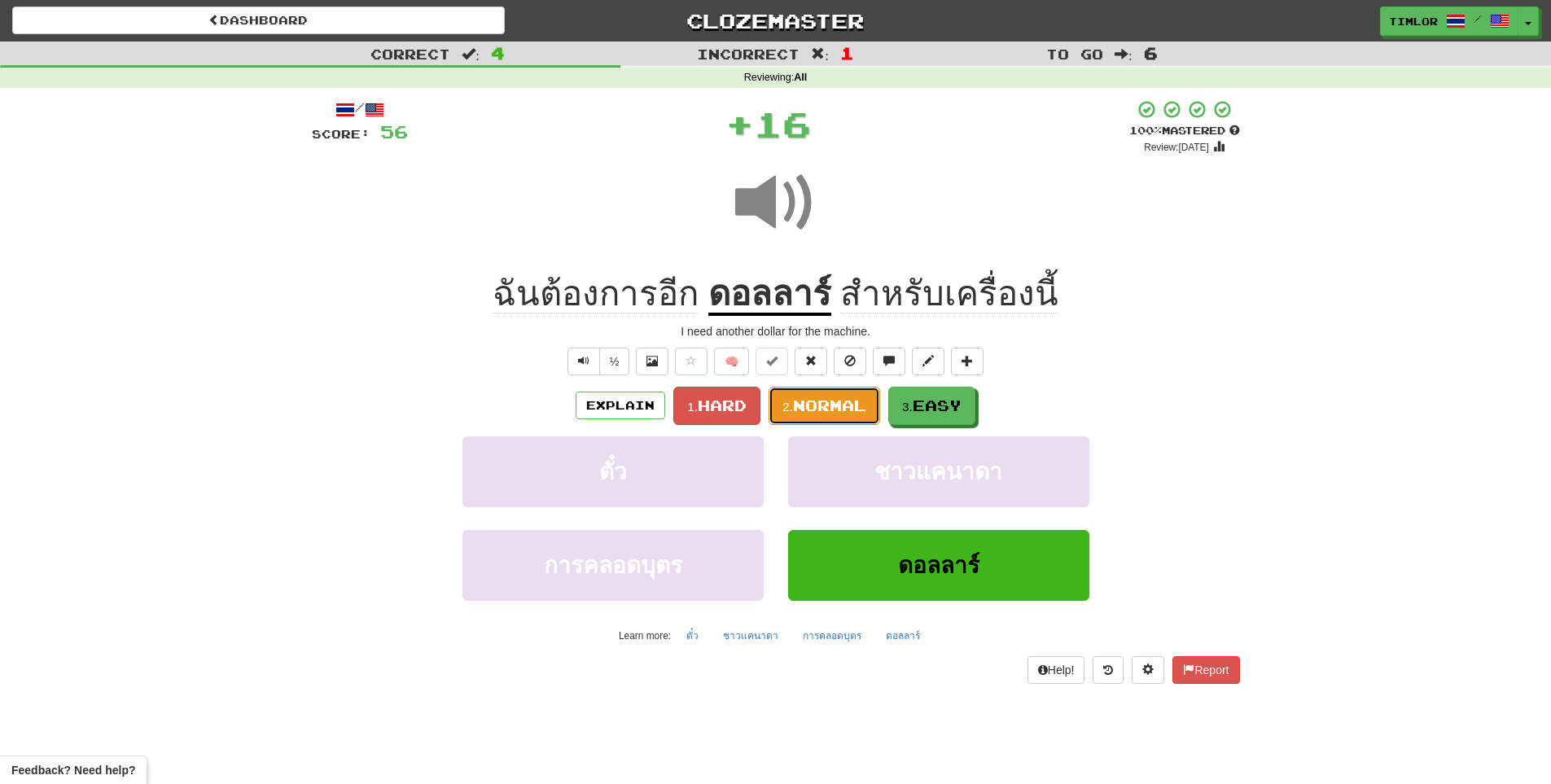
click at [823, 420] on button "2. Normal" at bounding box center [824, 406] width 111 height 38
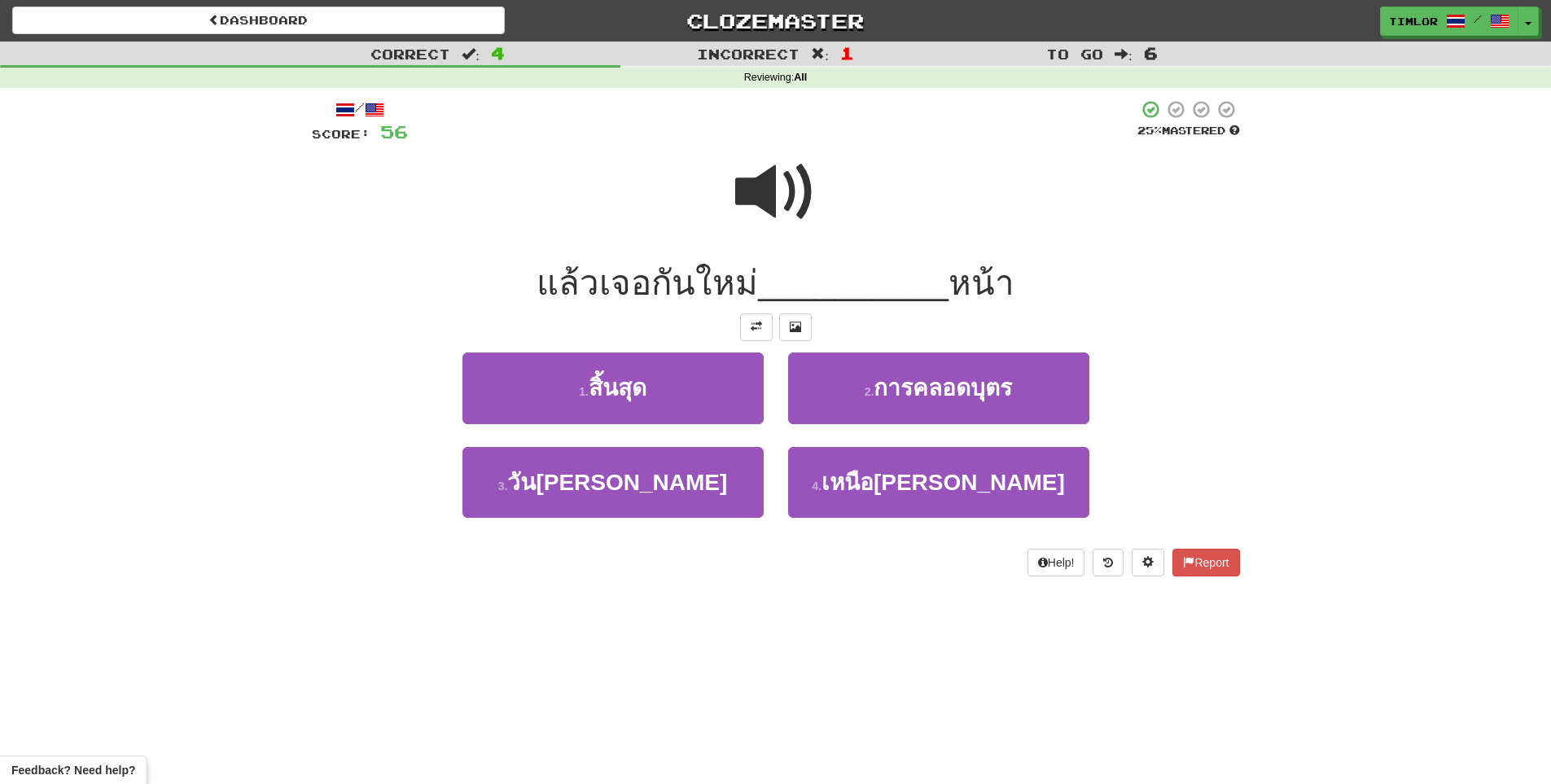
click at [776, 226] on span at bounding box center [776, 192] width 81 height 81
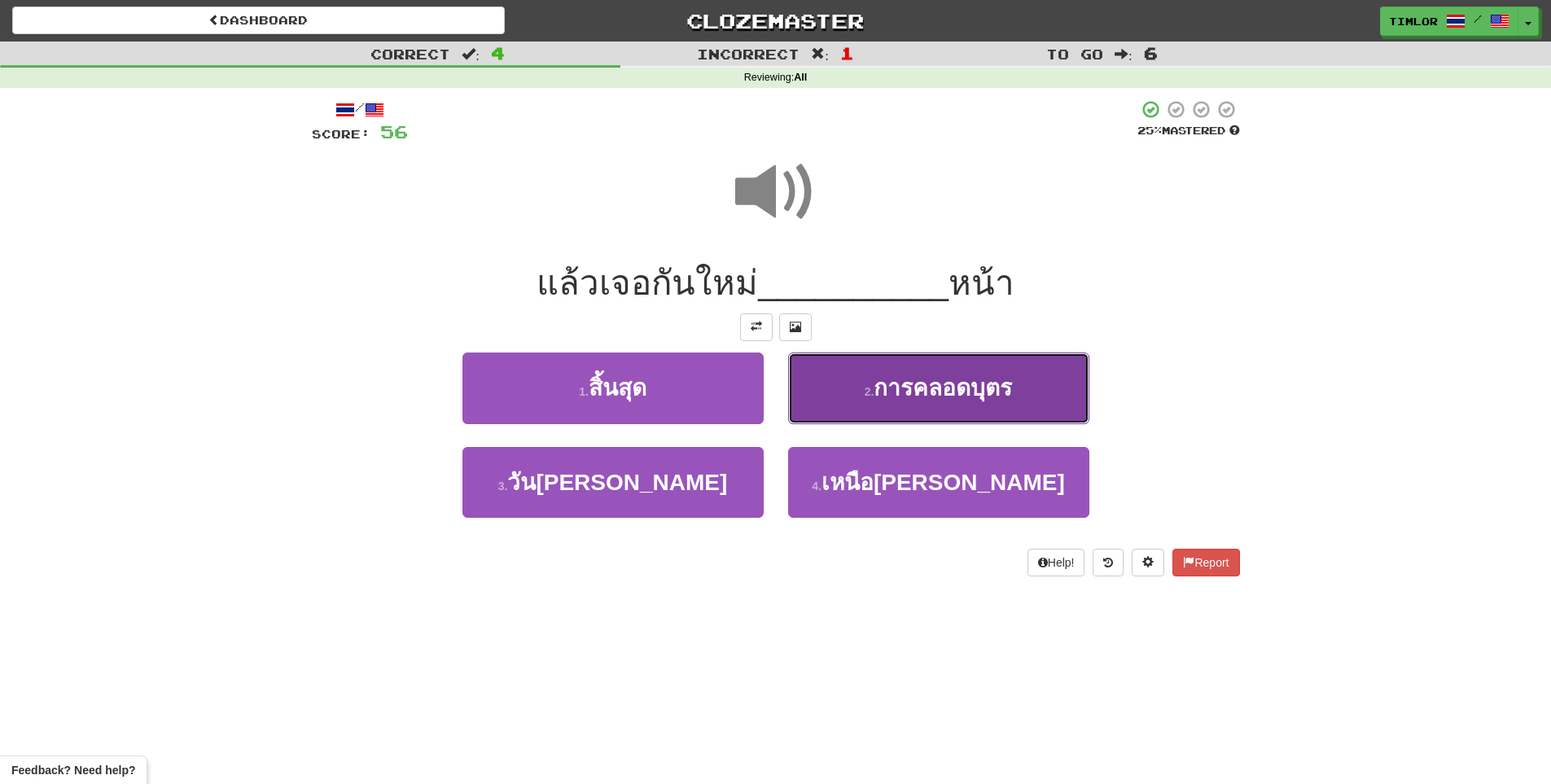
click at [809, 397] on button "2 . การคลอดบุตร" at bounding box center [939, 388] width 302 height 71
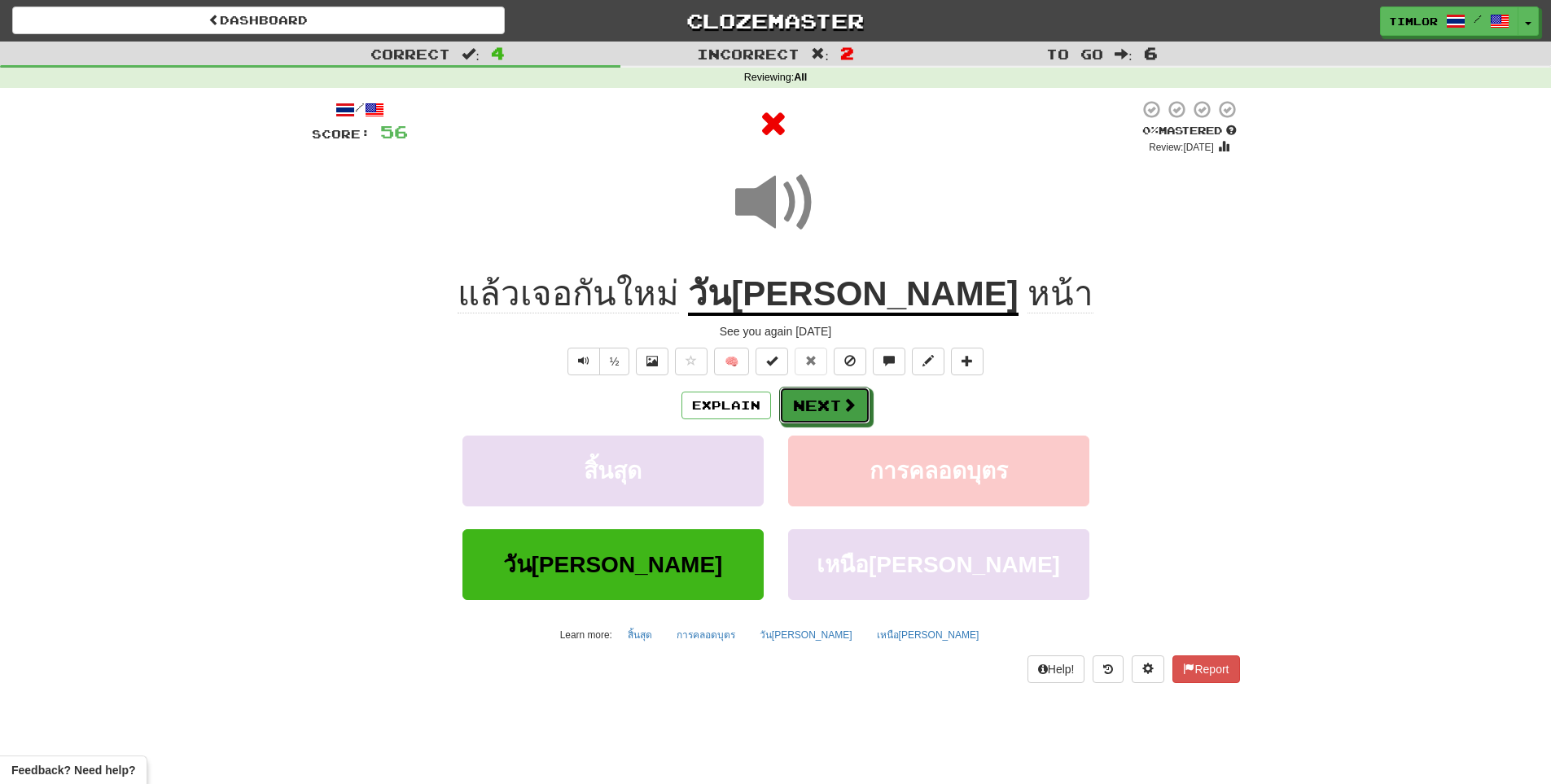
click at [809, 397] on button "Next" at bounding box center [825, 405] width 91 height 37
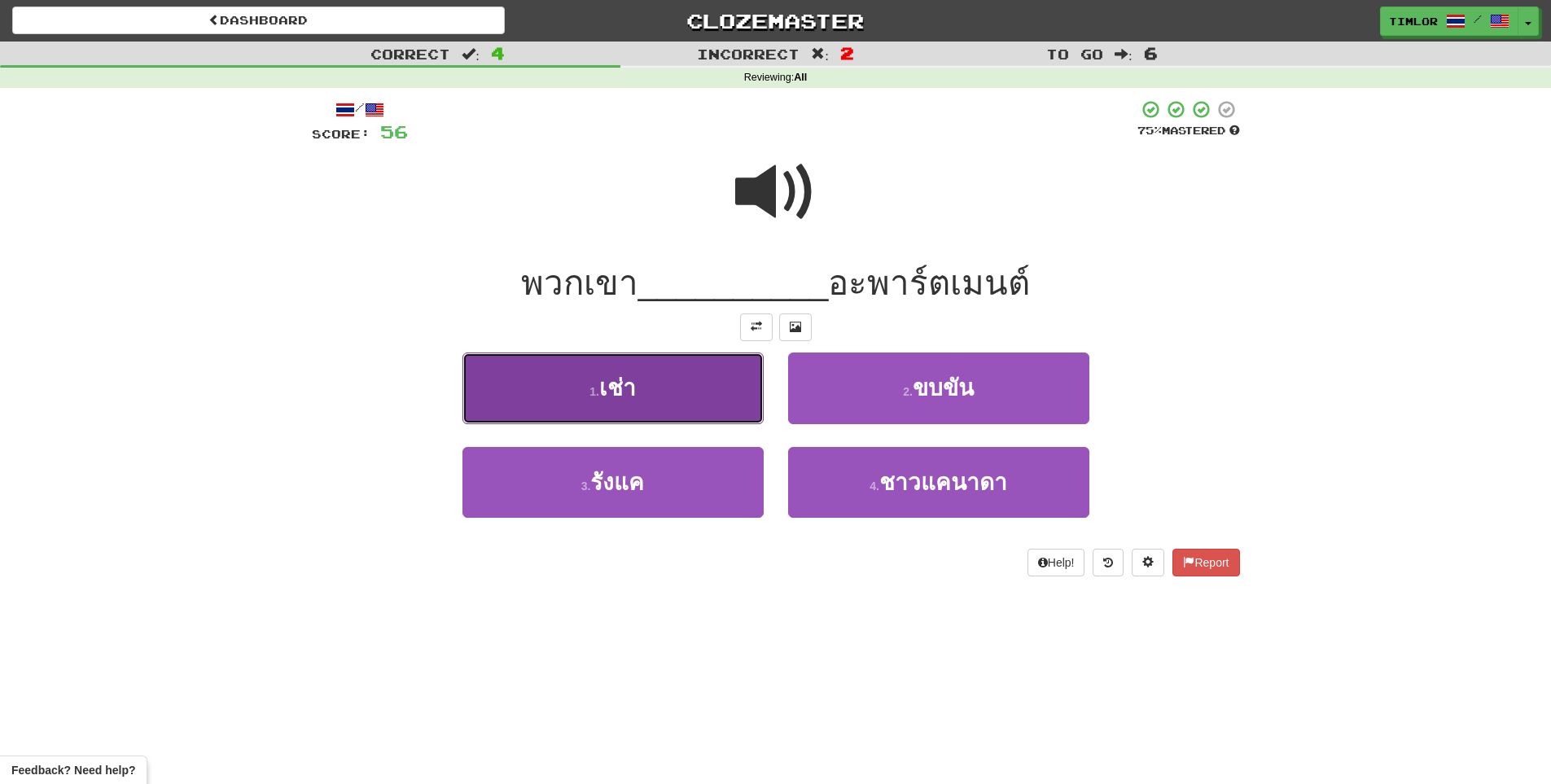
click at [714, 392] on button "1 . เช่า" at bounding box center [614, 388] width 302 height 71
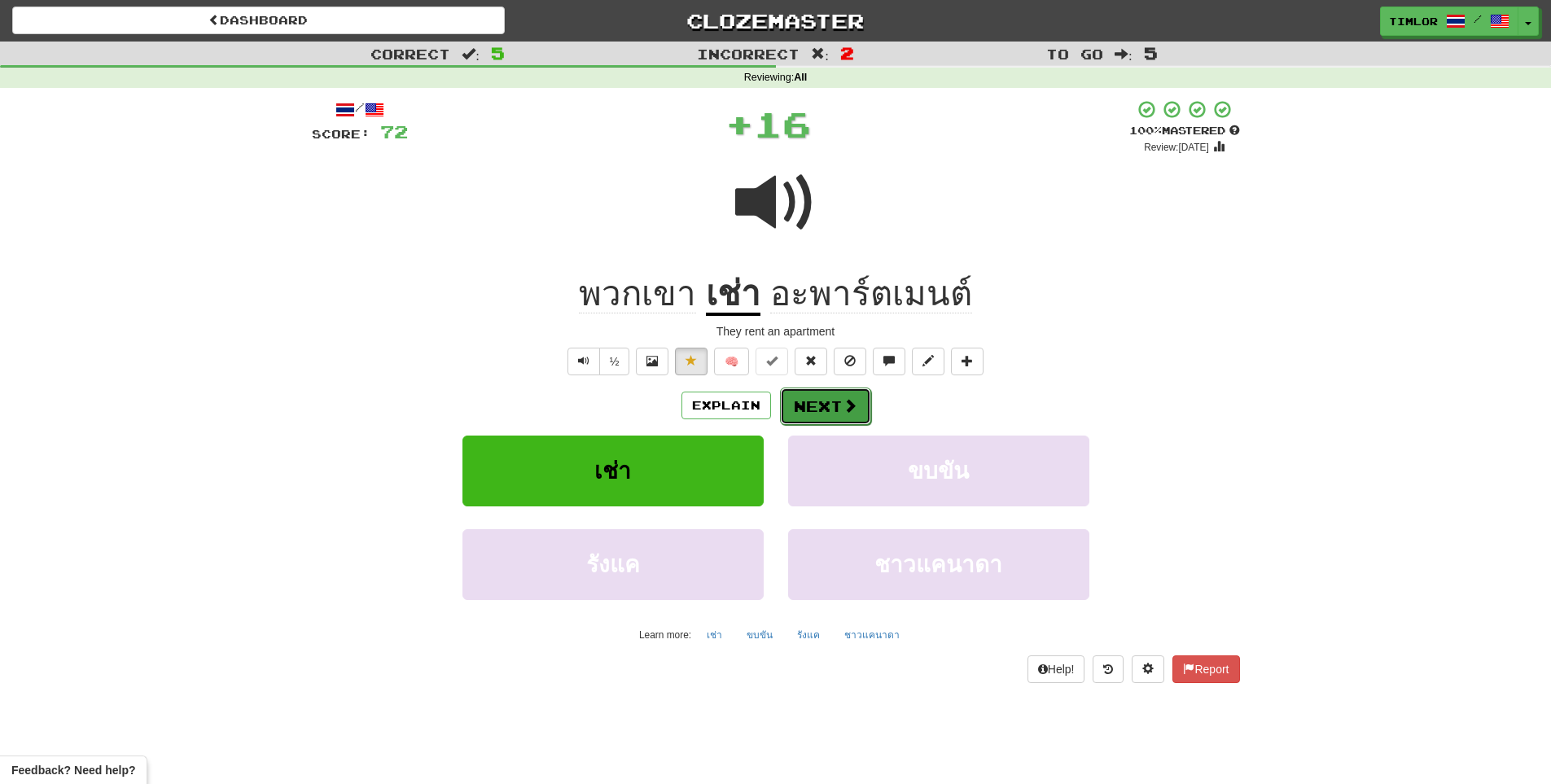
click at [834, 399] on button "Next" at bounding box center [825, 406] width 91 height 37
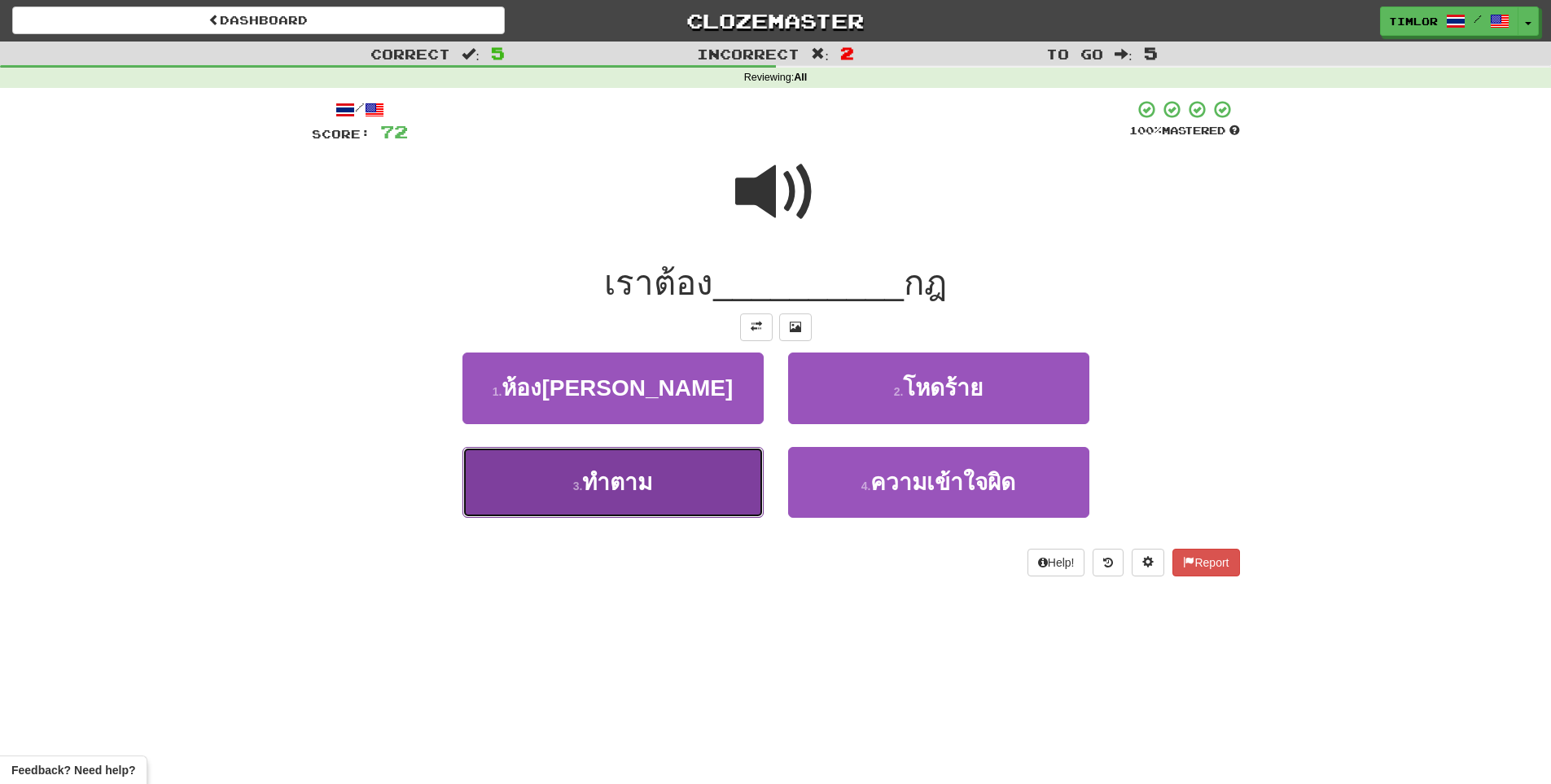
click at [749, 489] on button "3 . ทำตาม" at bounding box center [614, 482] width 302 height 71
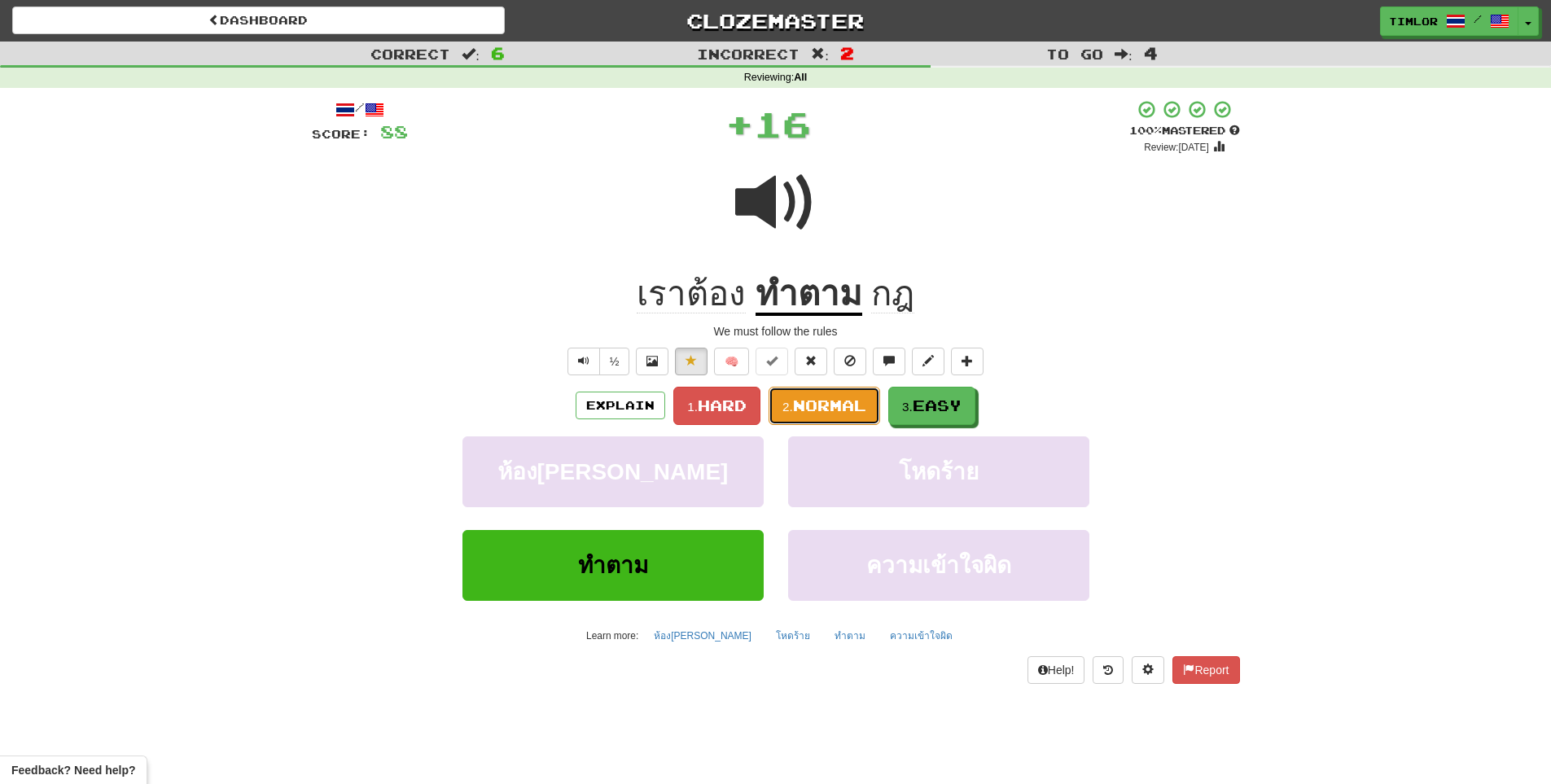
click at [821, 404] on span "Normal" at bounding box center [829, 405] width 73 height 18
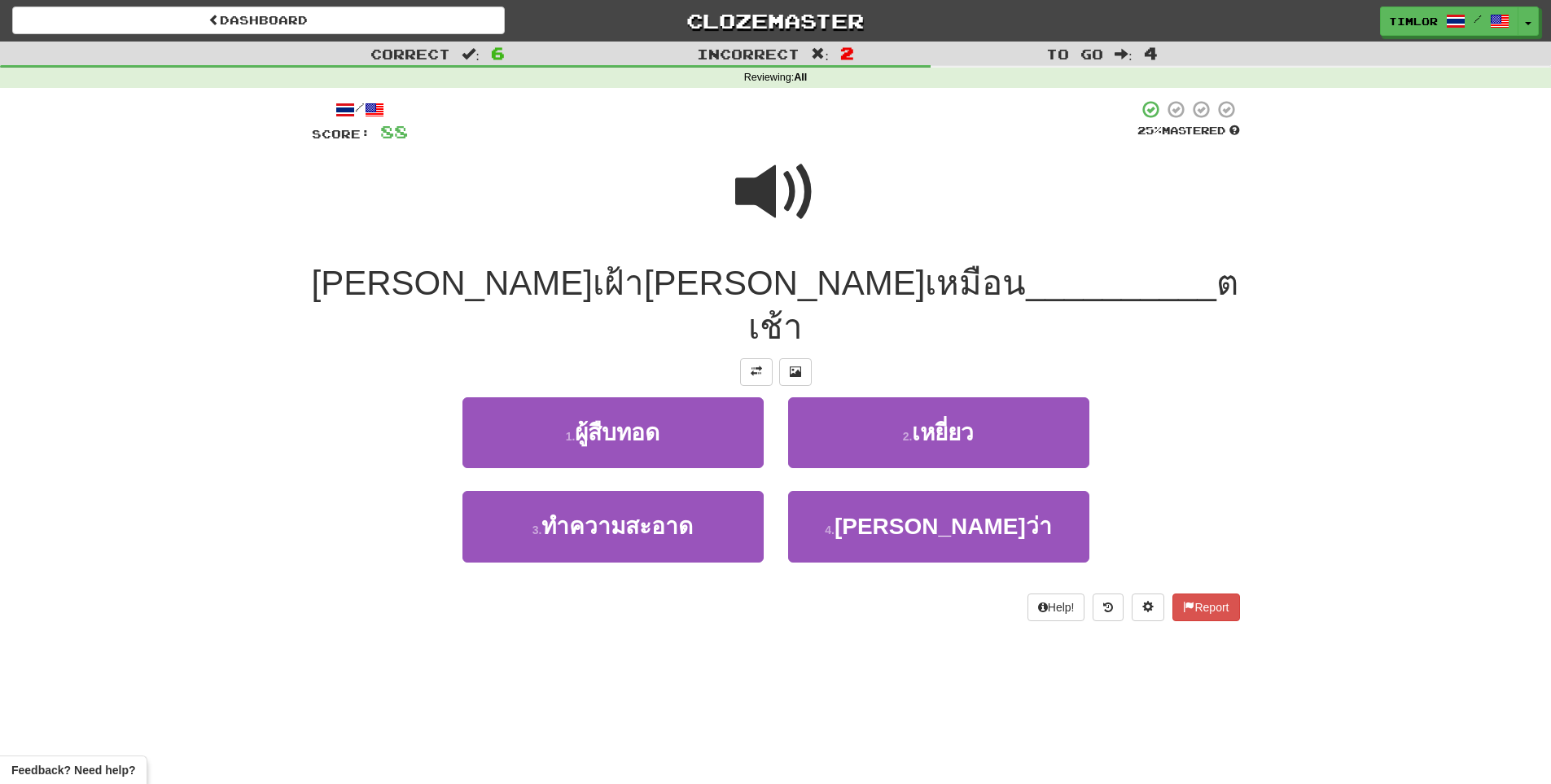
click at [754, 198] on span at bounding box center [776, 192] width 81 height 81
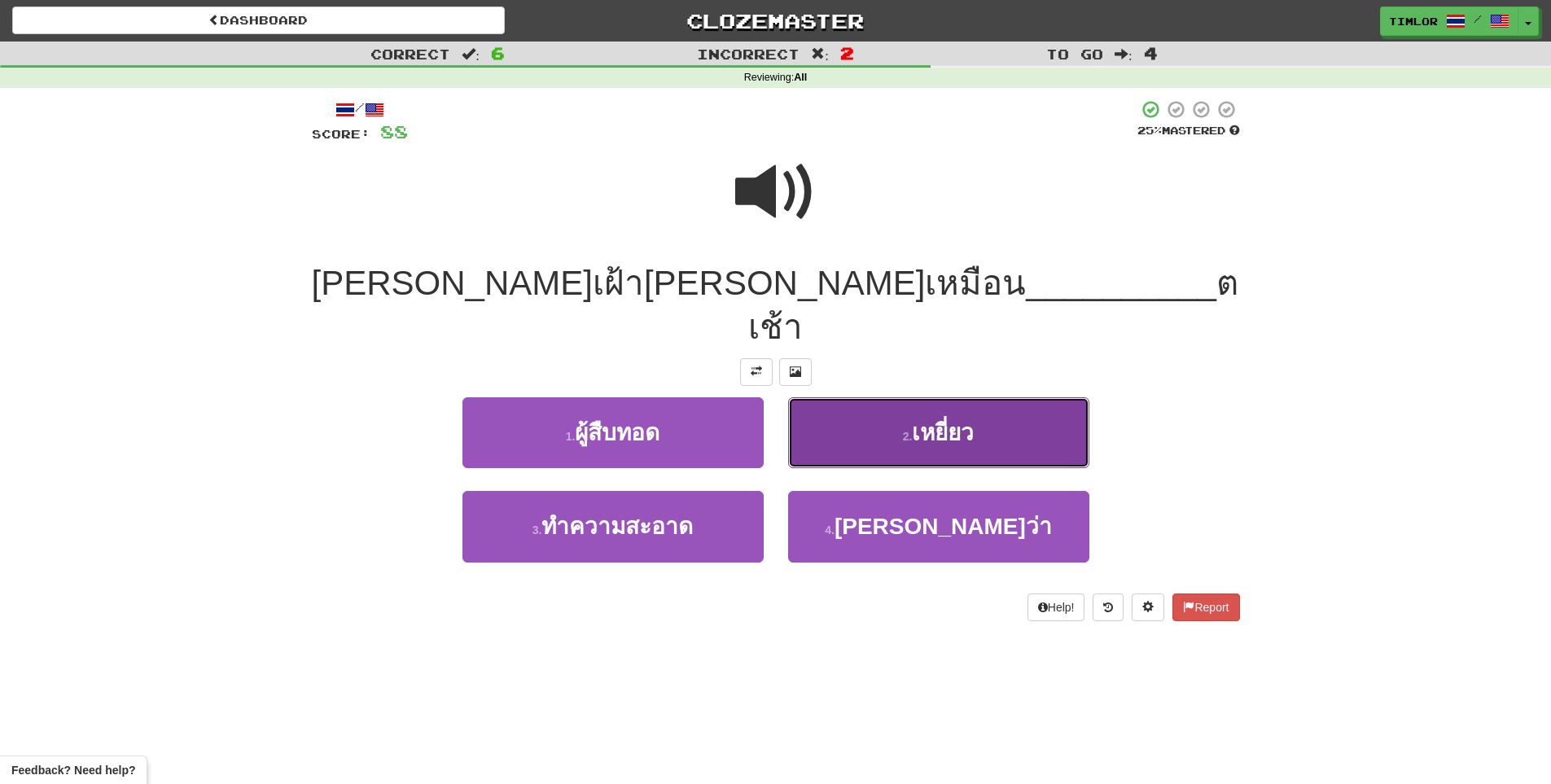
click at [893, 418] on button "2 . เหยี่ยว" at bounding box center [939, 432] width 302 height 71
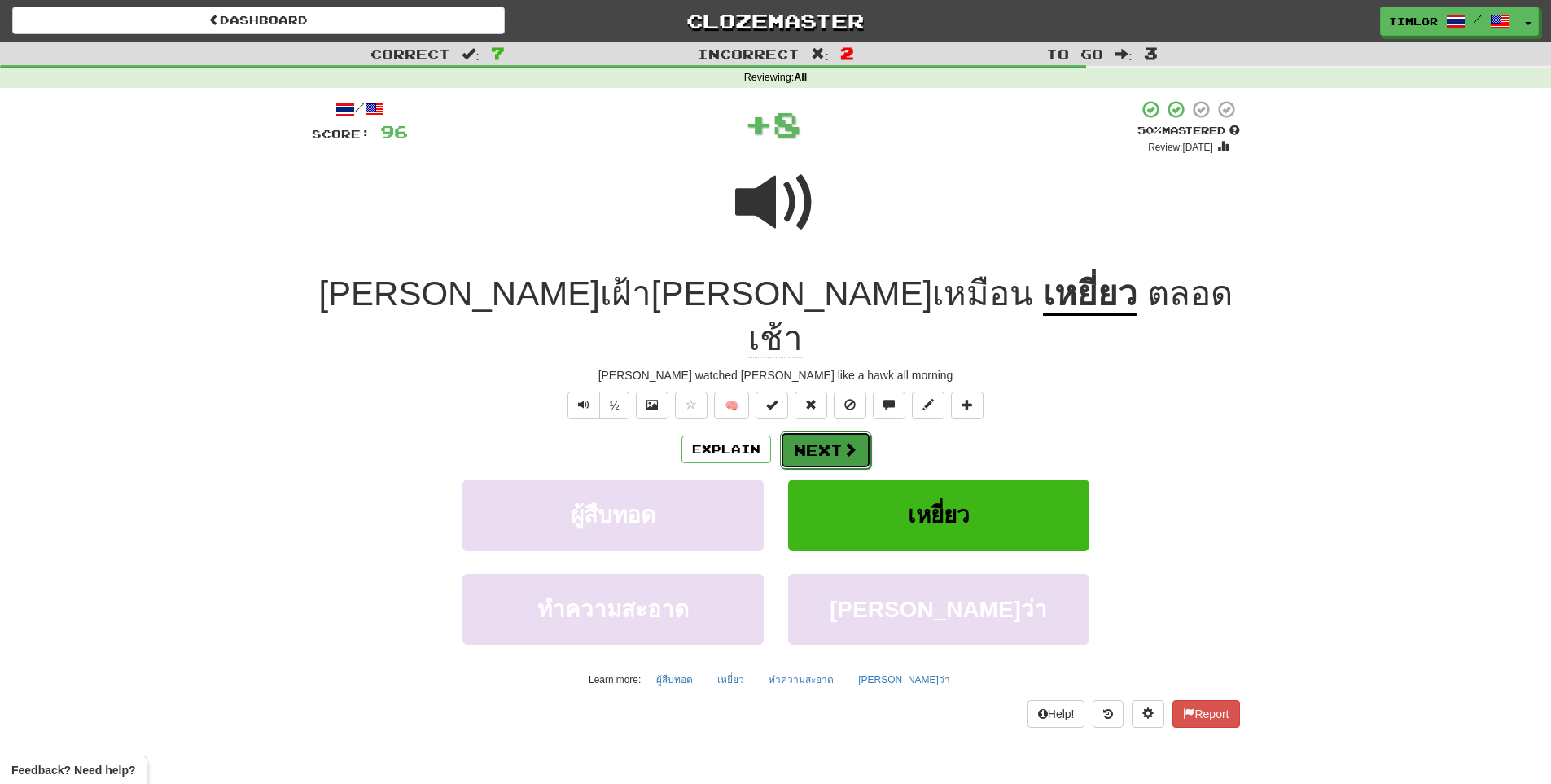
click at [851, 442] on span at bounding box center [850, 449] width 15 height 15
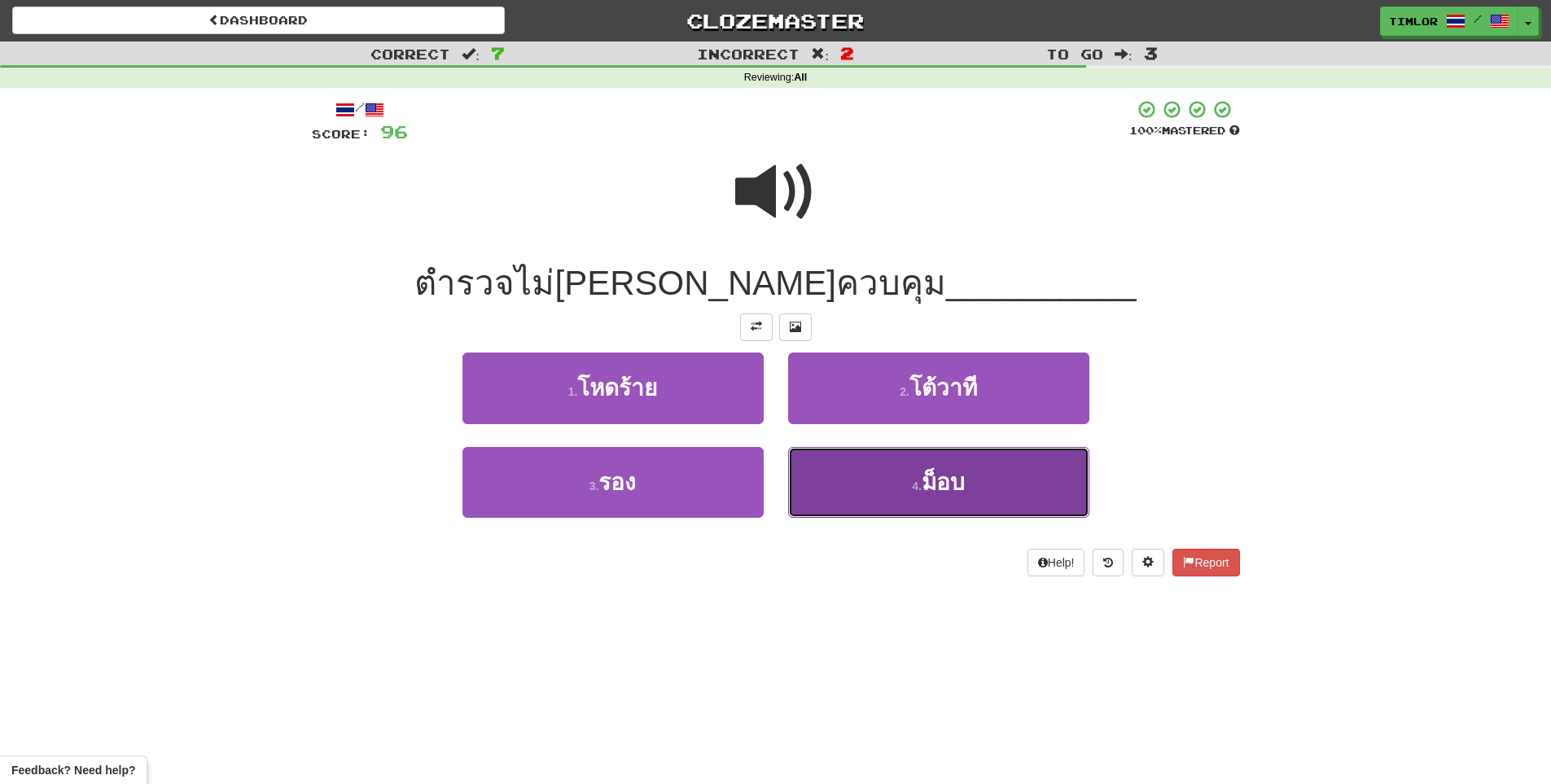
click at [877, 475] on button "4 . ม็อบ" at bounding box center [939, 482] width 302 height 71
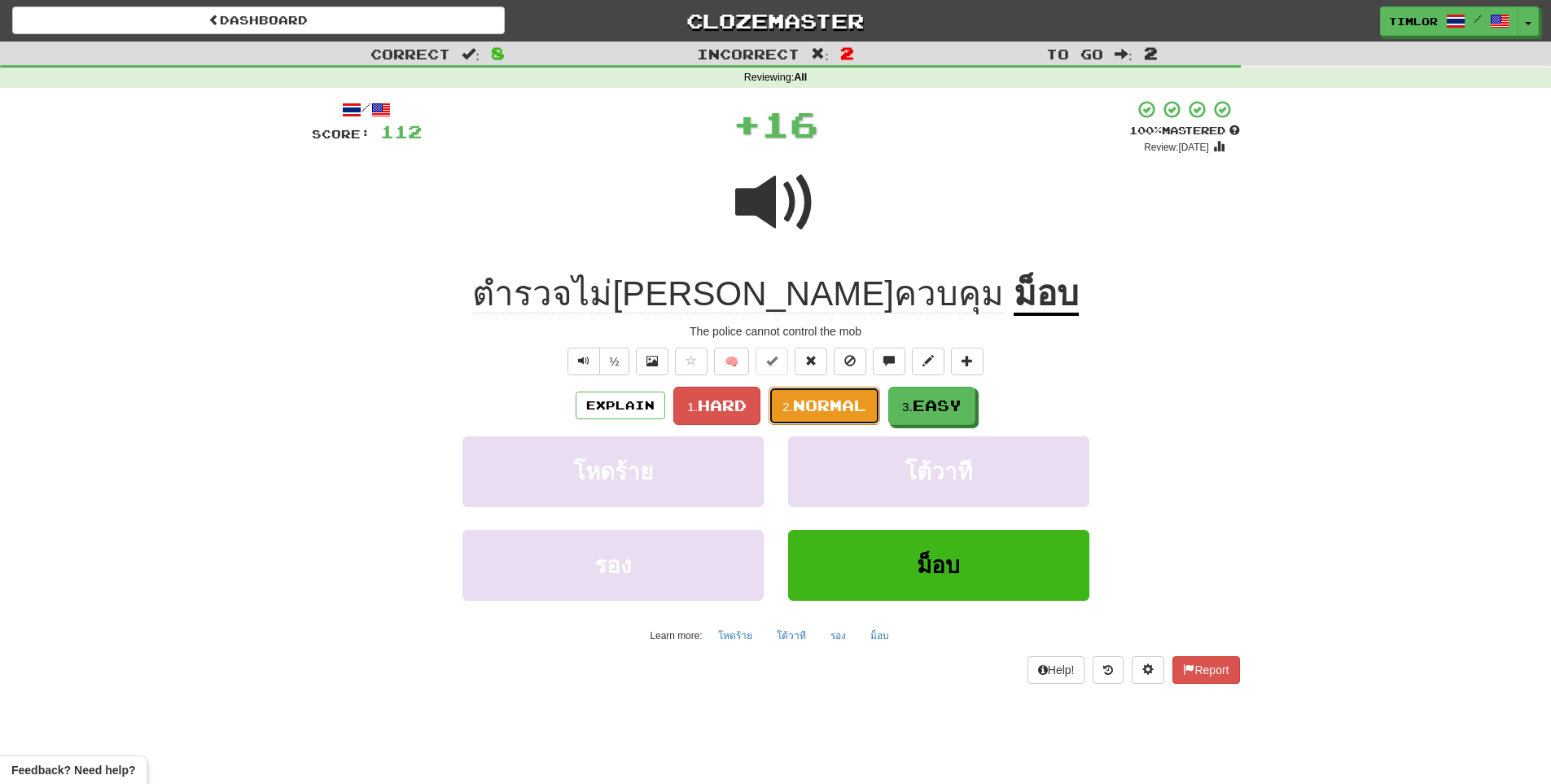
click at [856, 404] on span "Normal" at bounding box center [829, 405] width 73 height 18
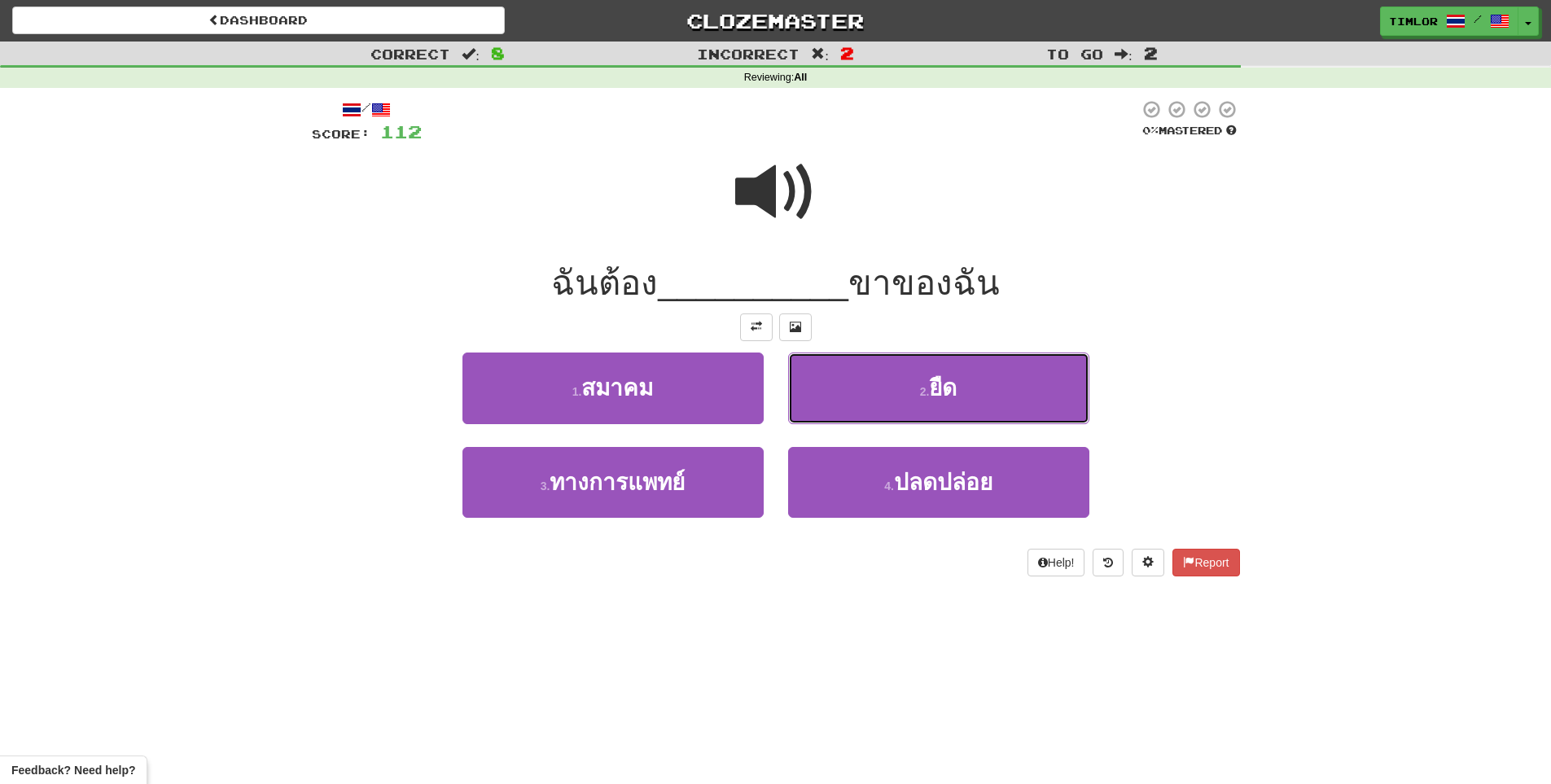
click at [856, 404] on button "2 . ยืด" at bounding box center [939, 388] width 302 height 71
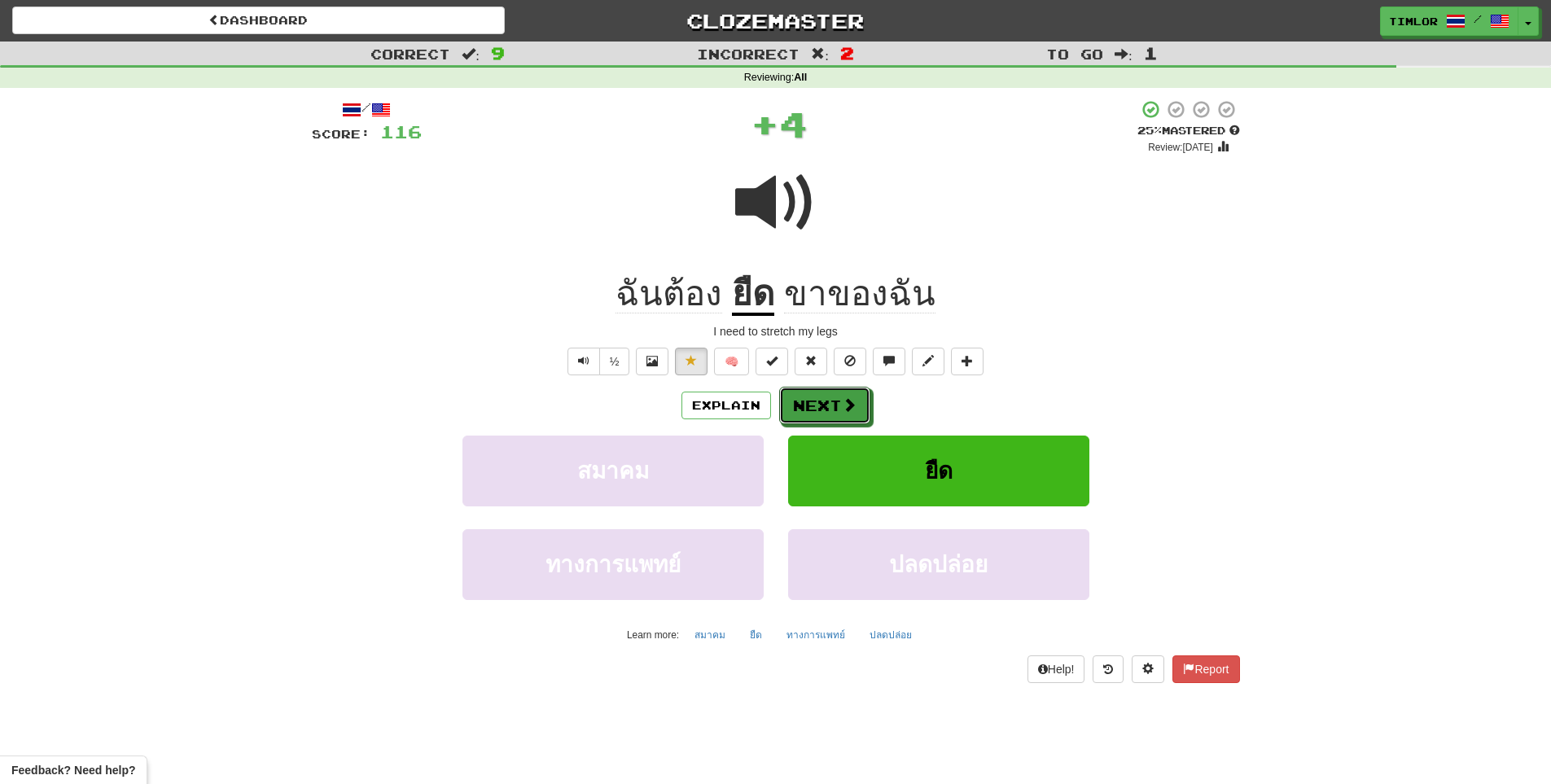
click at [856, 404] on button "Next" at bounding box center [825, 405] width 91 height 37
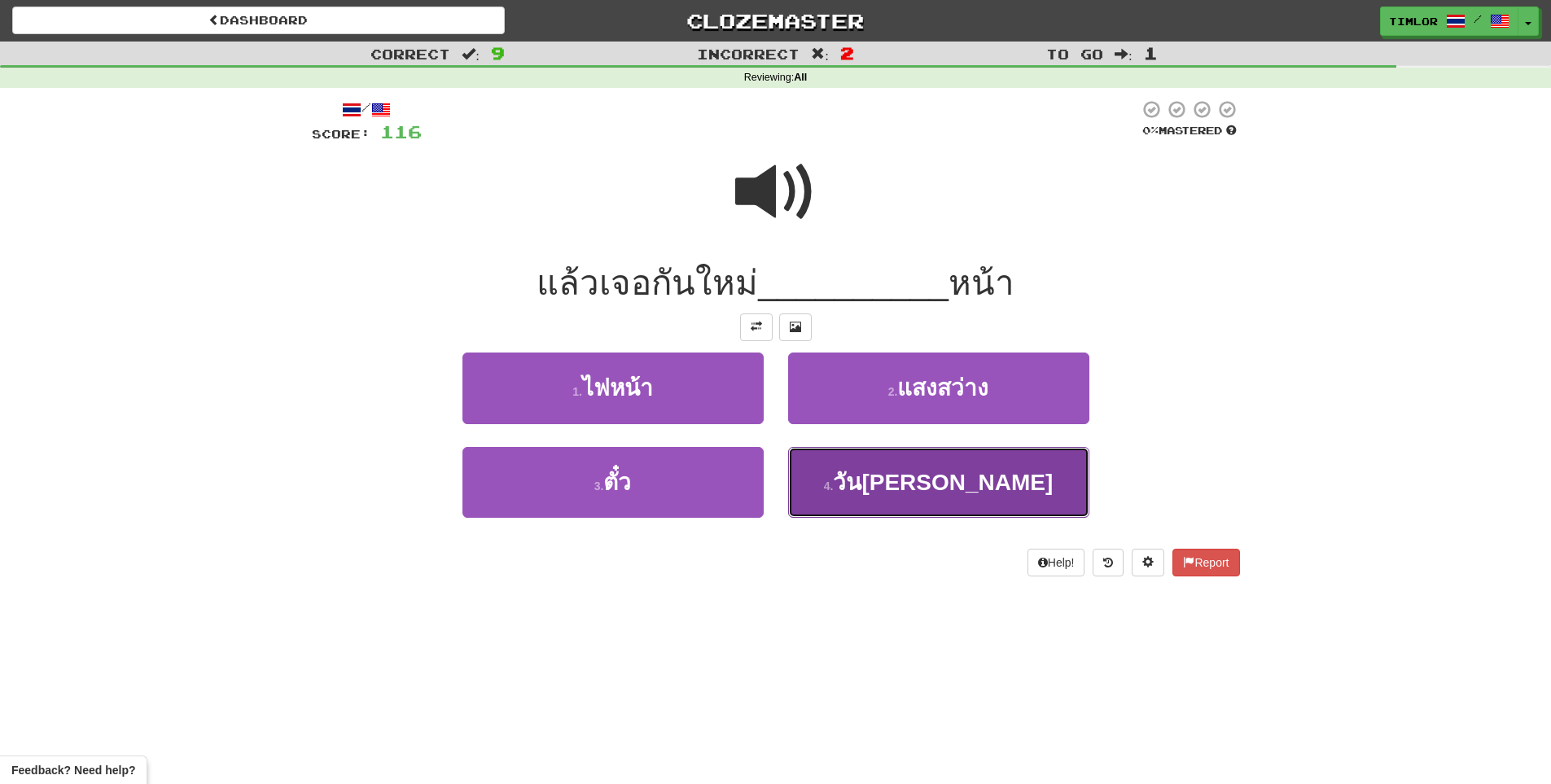
click at [869, 459] on button "4 . วันพฤหัส" at bounding box center [939, 482] width 302 height 71
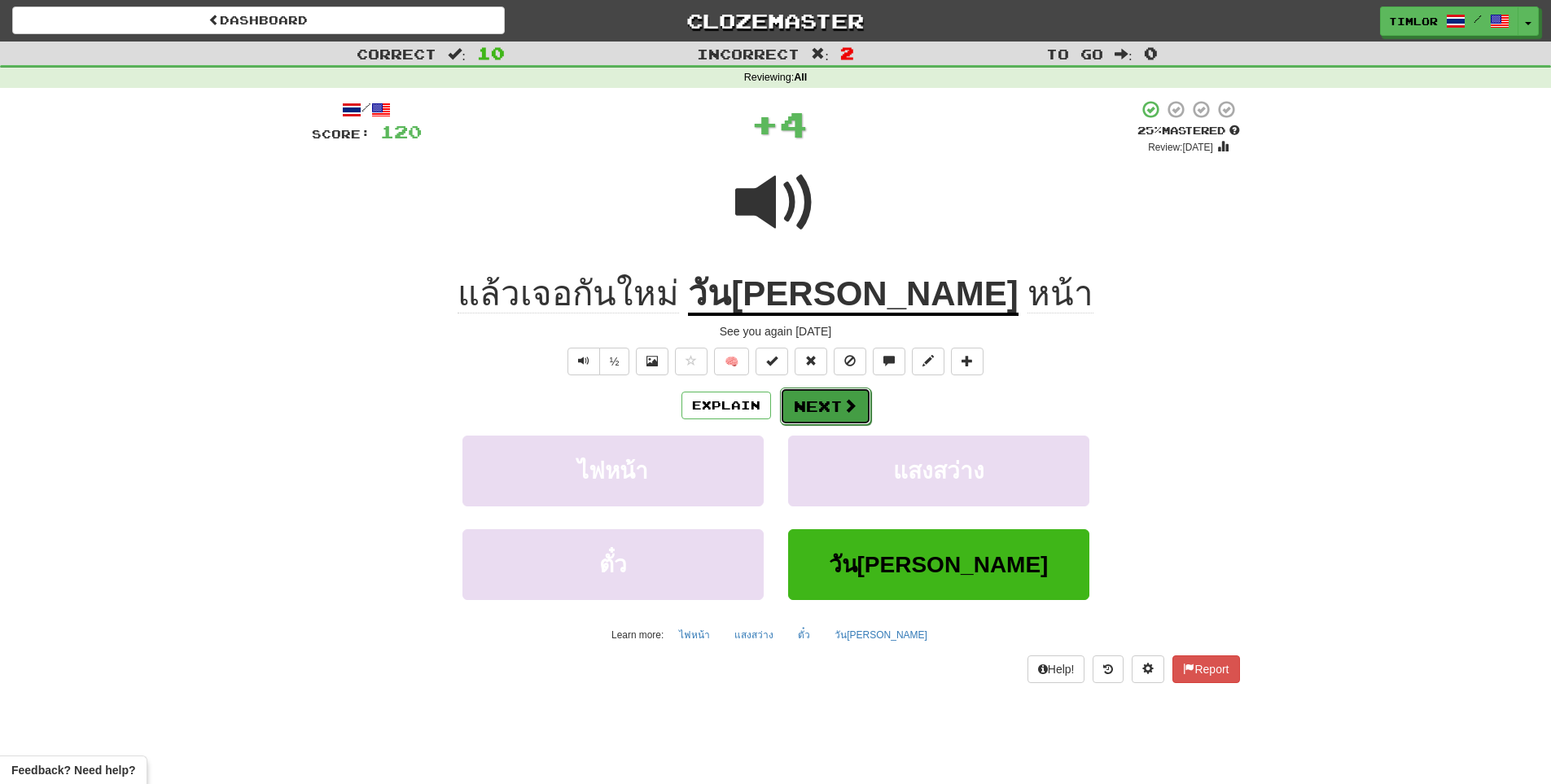
click at [865, 406] on button "Next" at bounding box center [825, 406] width 91 height 37
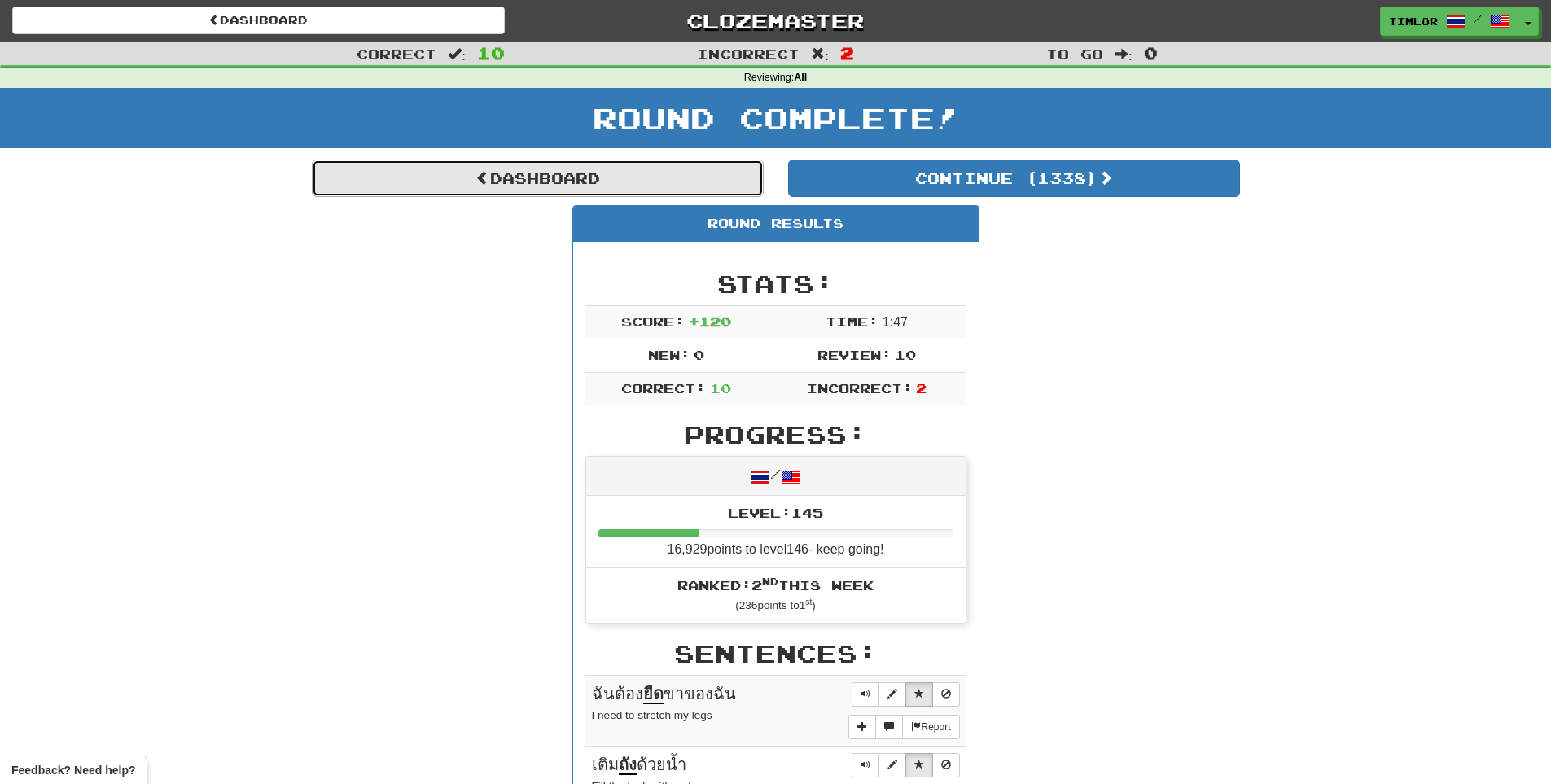
click at [754, 183] on link "Dashboard" at bounding box center [538, 177] width 452 height 37
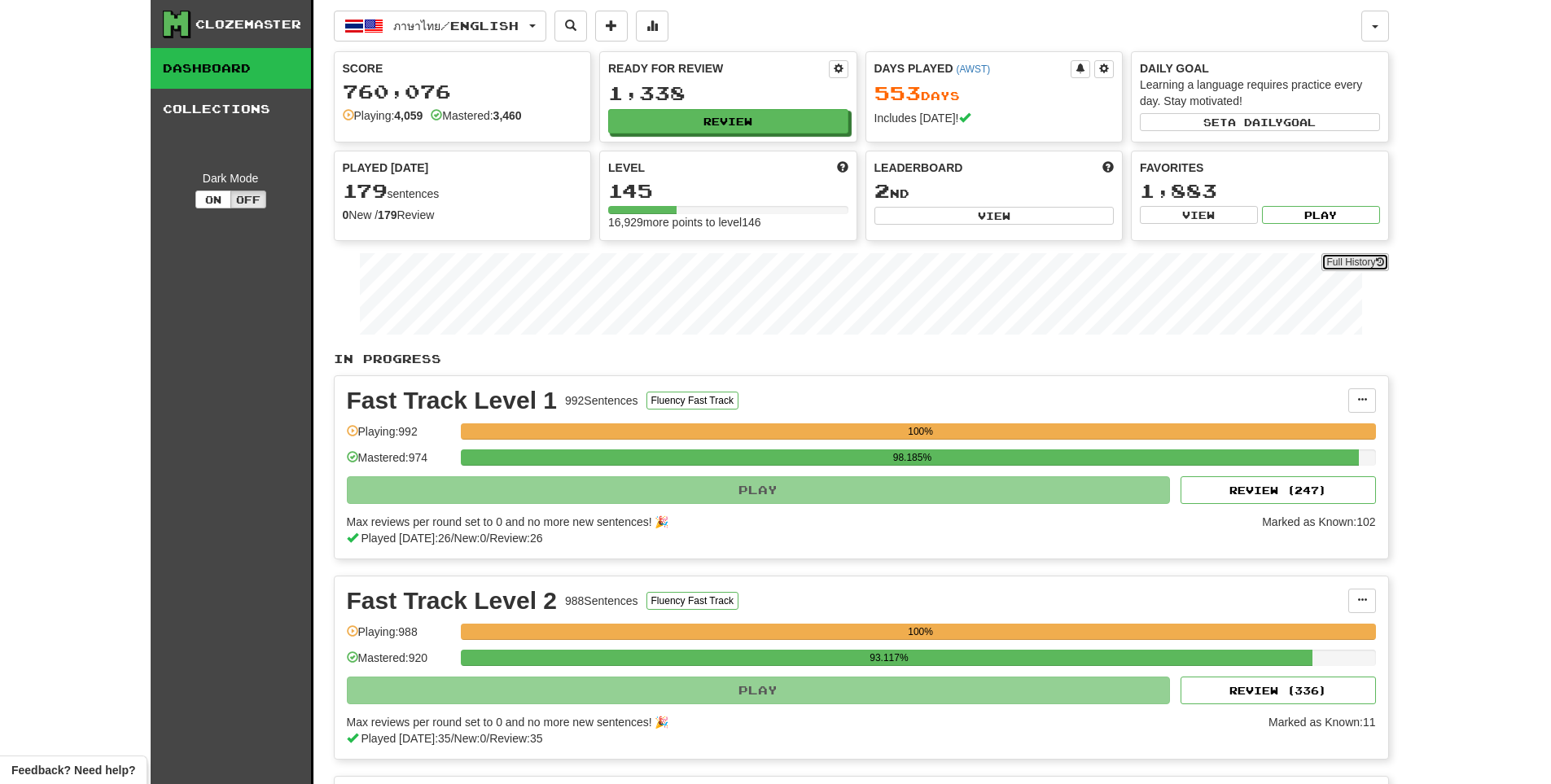
click at [1358, 264] on link "Full History" at bounding box center [1354, 262] width 66 height 18
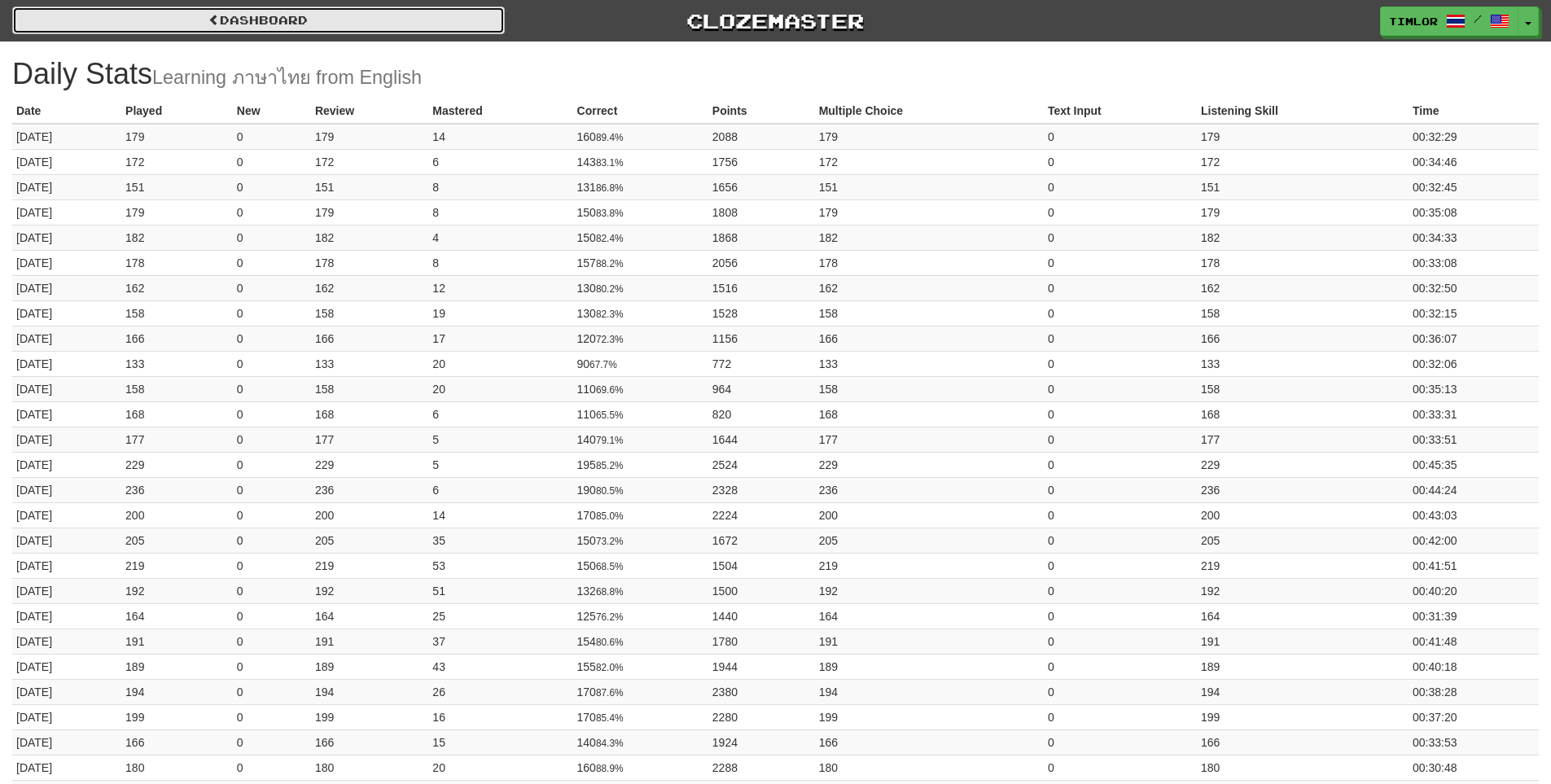
click at [429, 19] on link "Dashboard" at bounding box center [258, 21] width 493 height 28
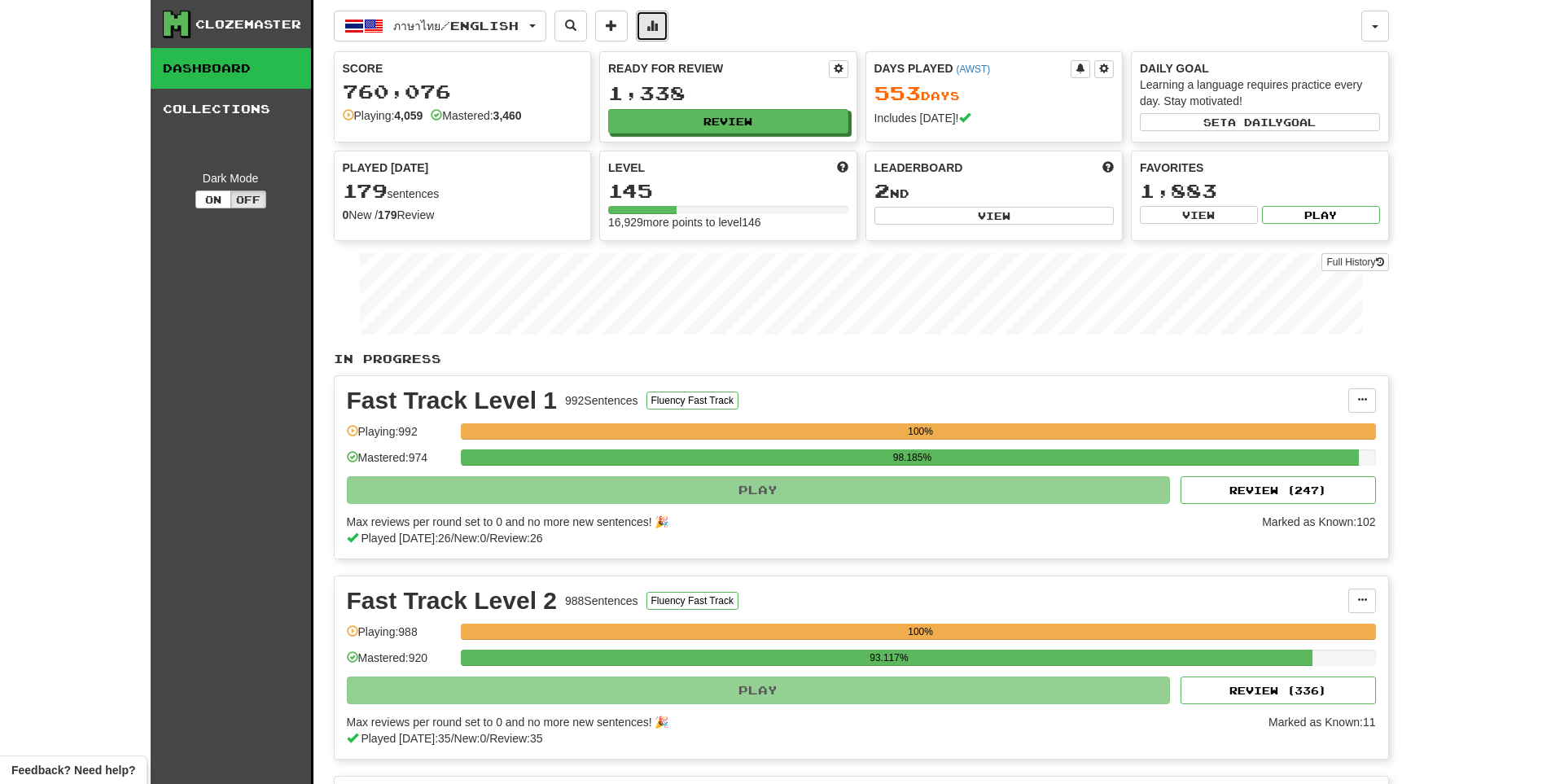
click at [657, 29] on span at bounding box center [651, 25] width 11 height 11
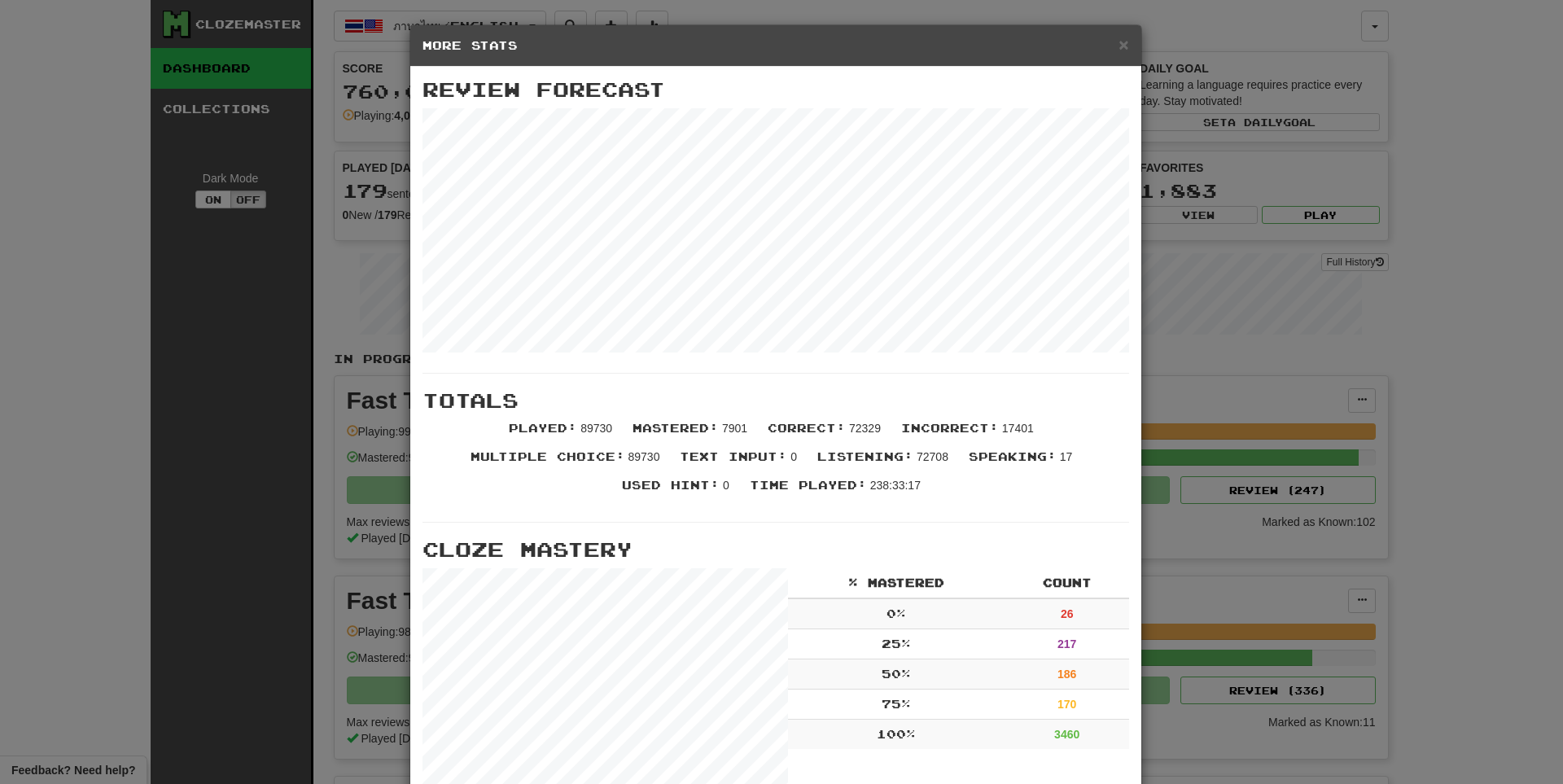
click at [1123, 45] on div "× More Stats" at bounding box center [775, 46] width 731 height 41
click at [1120, 45] on span "×" at bounding box center [1123, 45] width 9 height 19
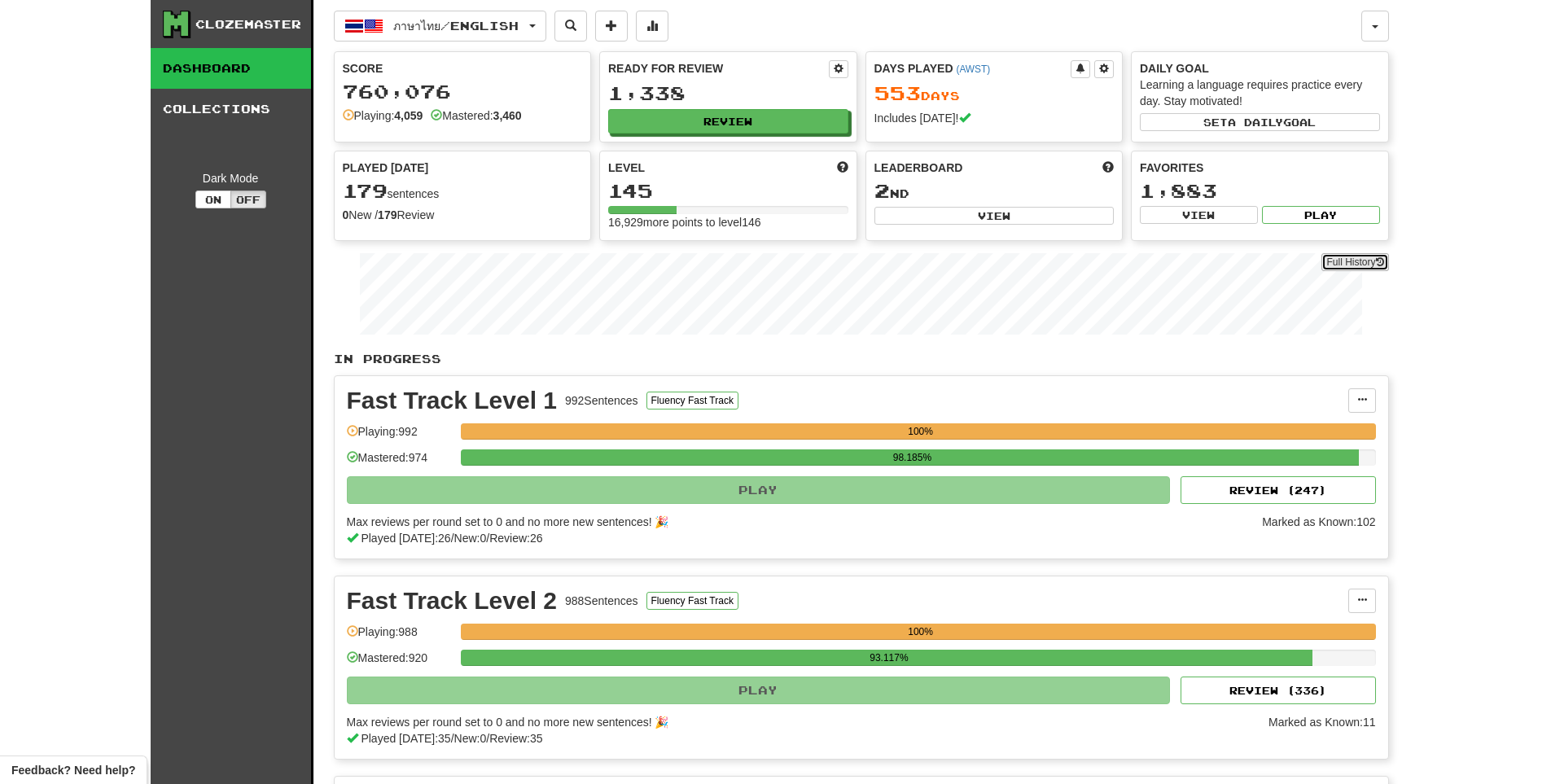
click at [1369, 254] on link "Full History" at bounding box center [1354, 262] width 66 height 18
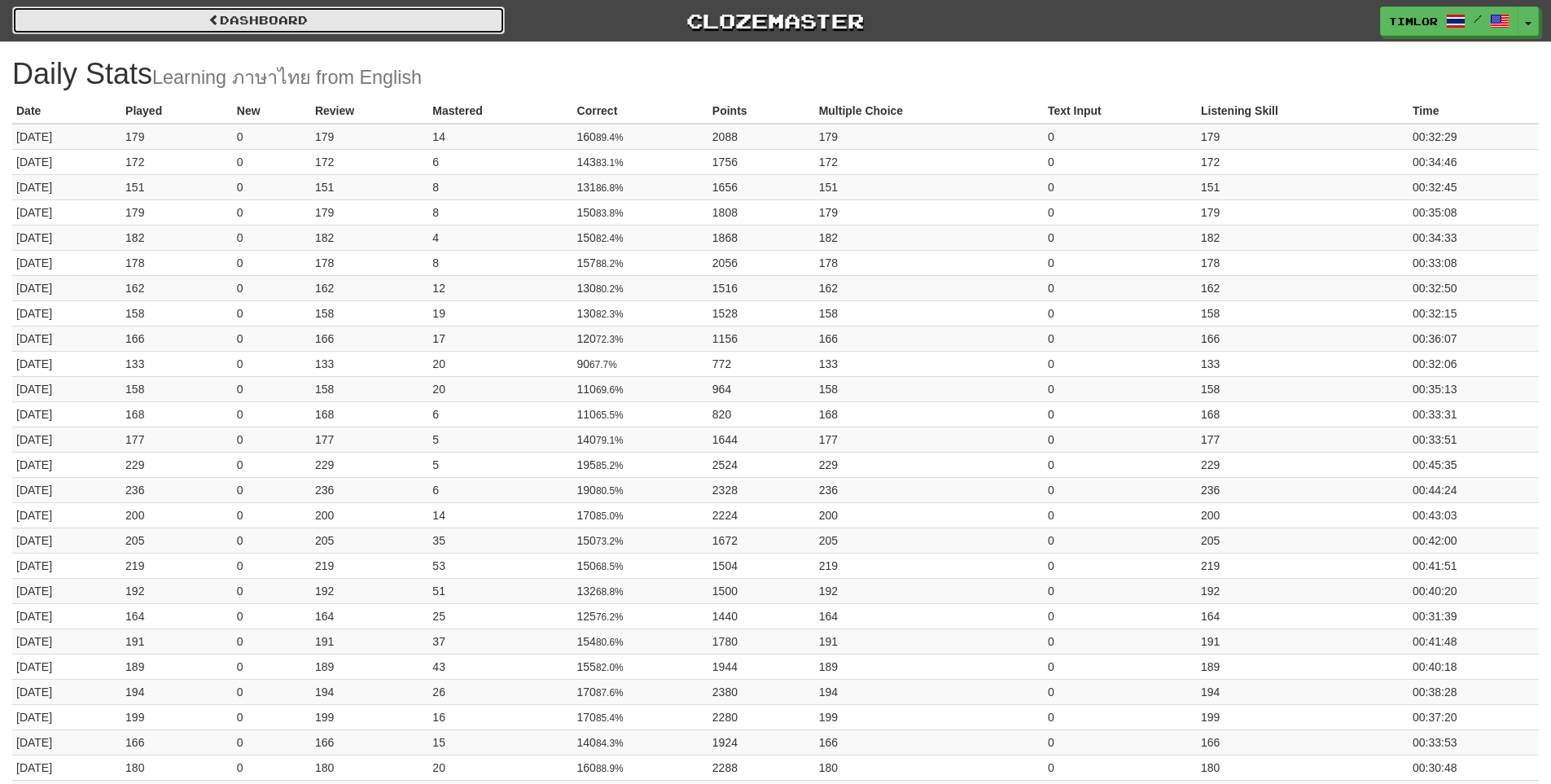
click at [420, 13] on link "Dashboard" at bounding box center [258, 21] width 493 height 28
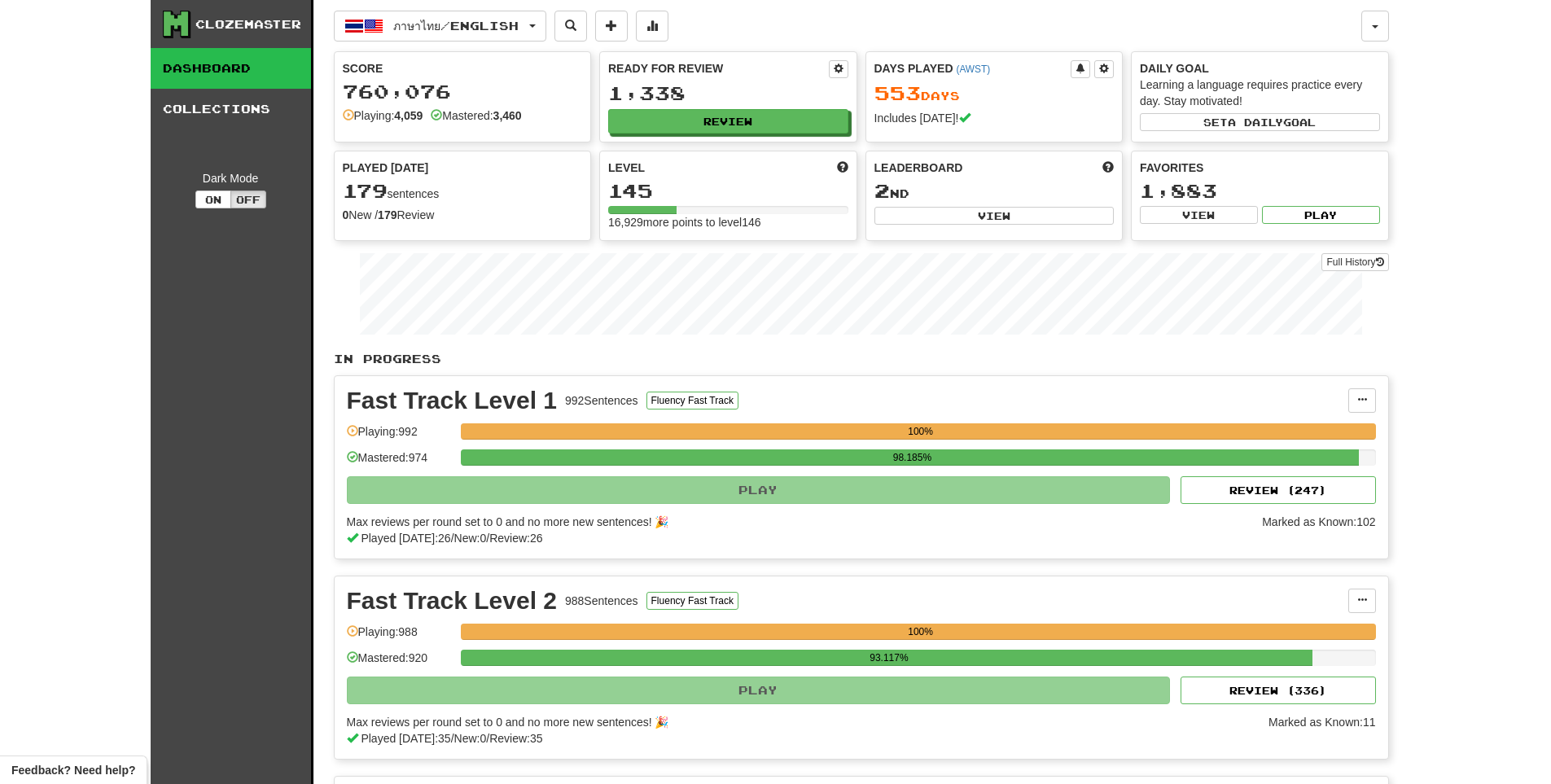
drag, startPoint x: 727, startPoint y: 450, endPoint x: 788, endPoint y: 125, distance: 330.7
